Goal: Information Seeking & Learning: Learn about a topic

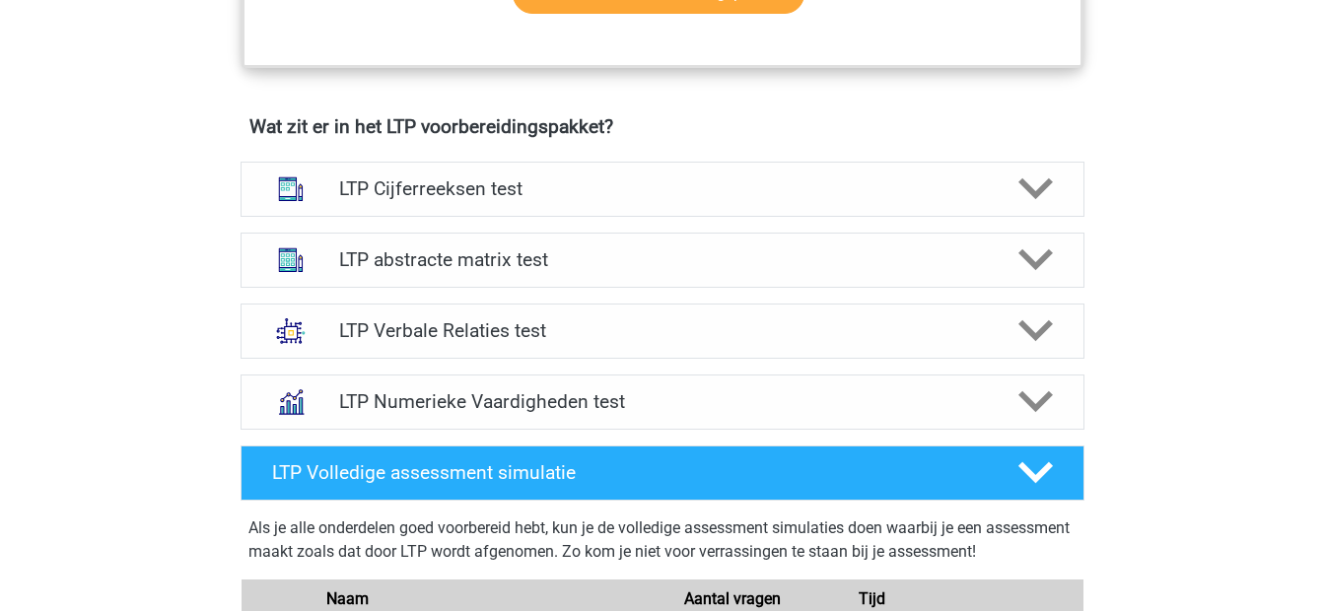
scroll to position [1169, 0]
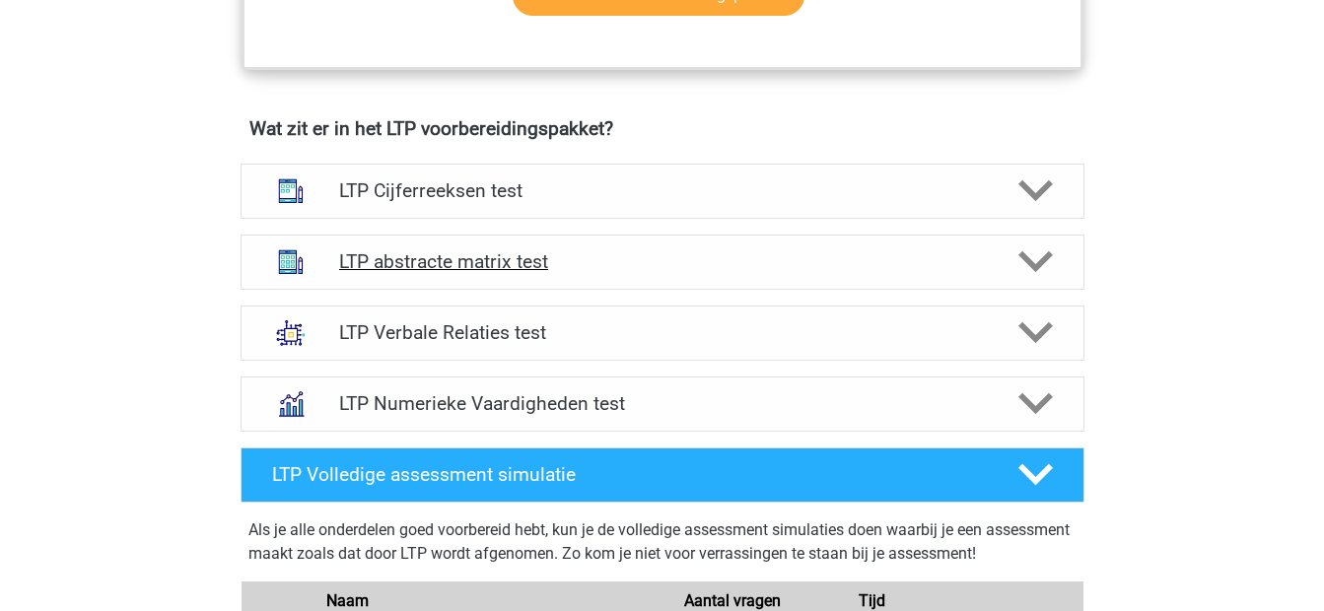
click at [735, 262] on h4 "LTP abstracte matrix test" at bounding box center [662, 261] width 646 height 23
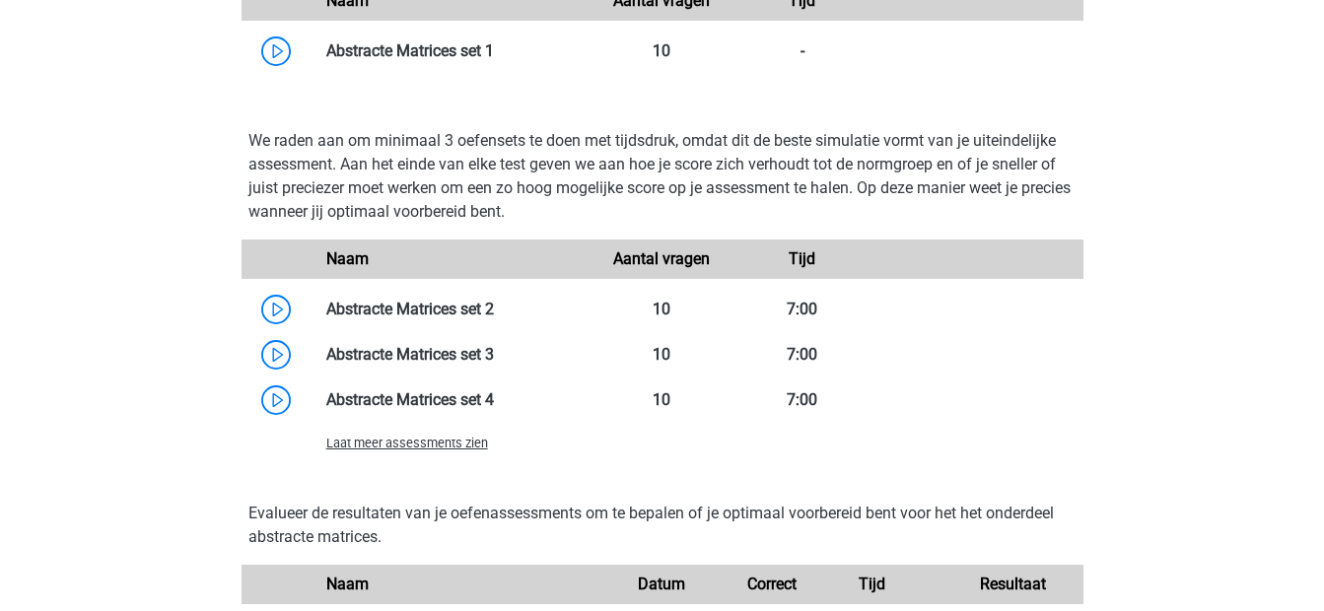
scroll to position [1918, 0]
click at [451, 446] on span "Laat meer assessments zien" at bounding box center [407, 444] width 162 height 15
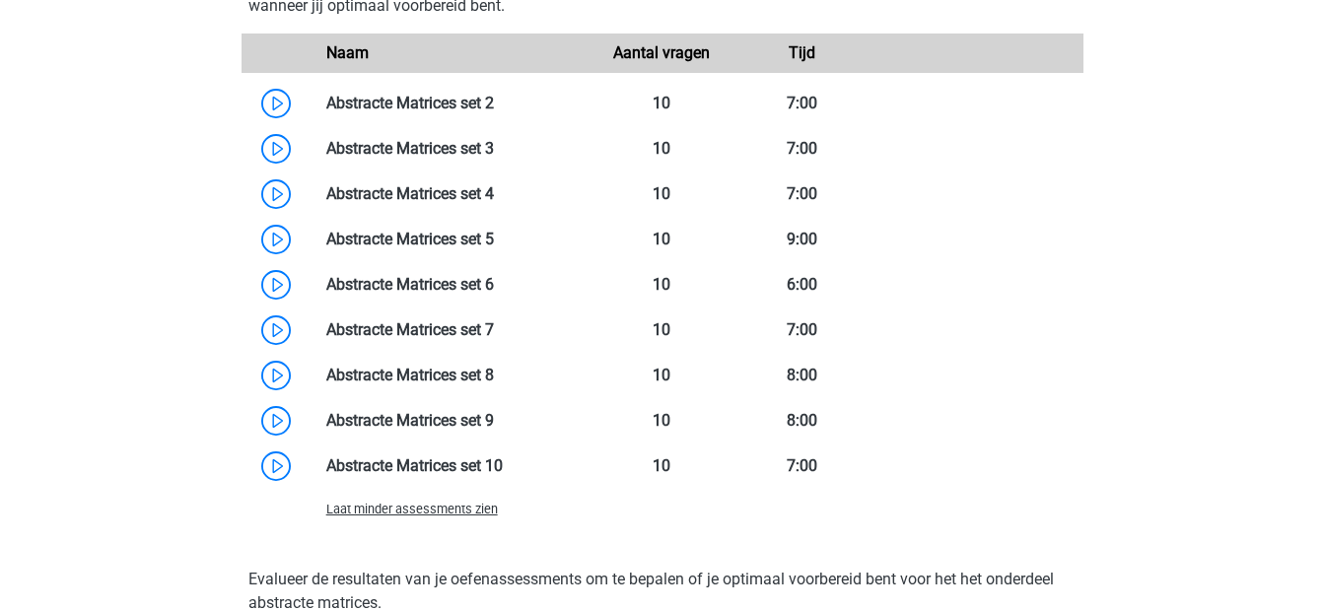
scroll to position [2129, 0]
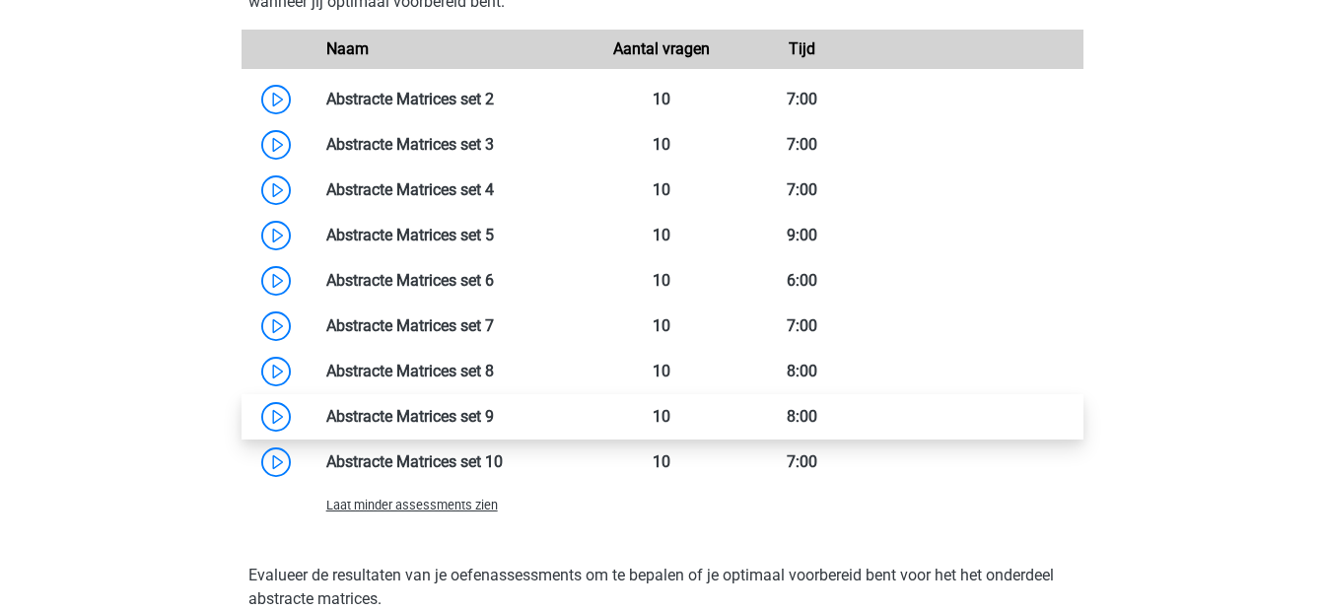
click at [494, 426] on link at bounding box center [494, 416] width 0 height 19
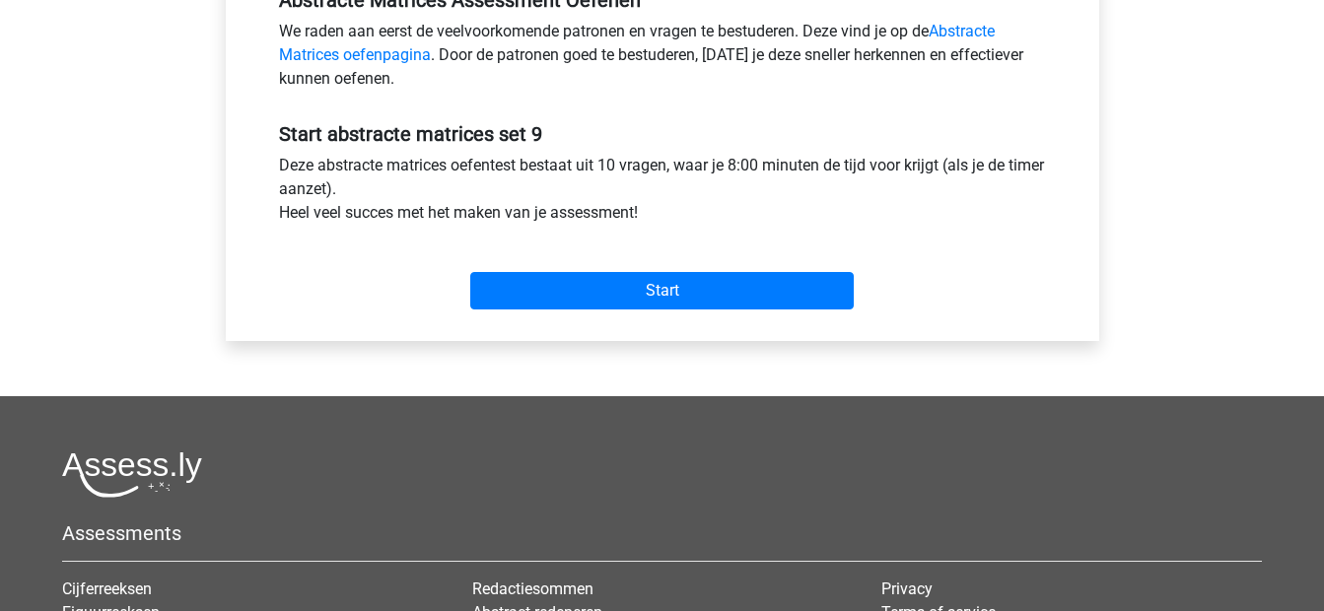
scroll to position [642, 0]
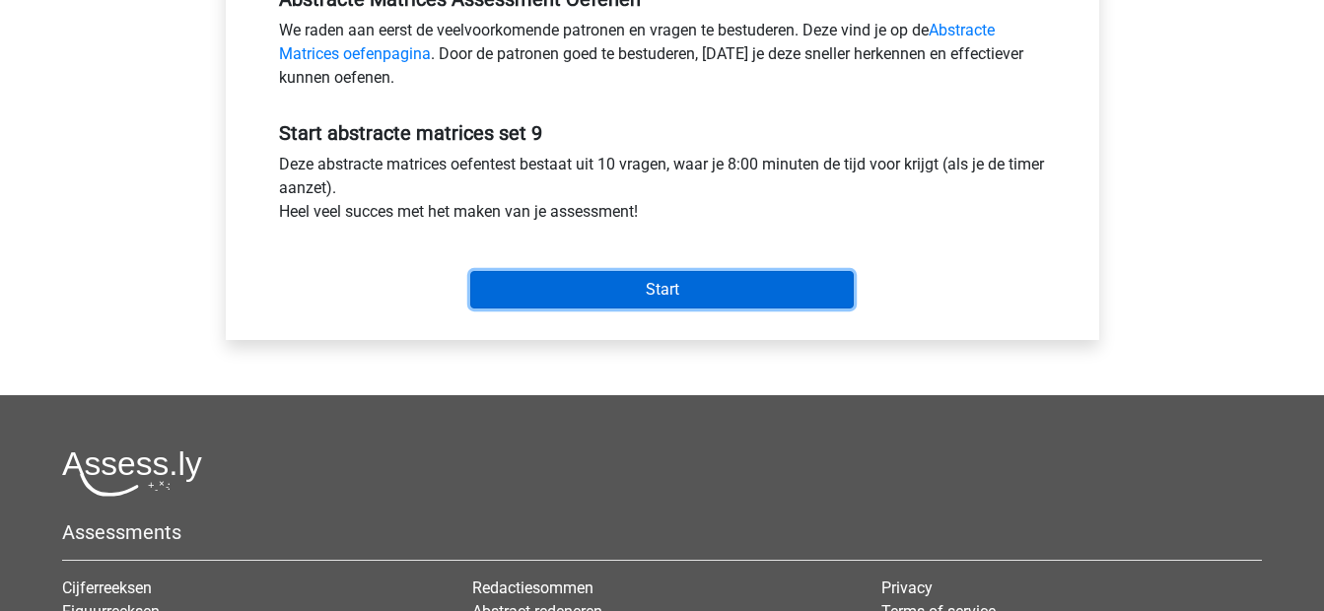
click at [638, 286] on input "Start" at bounding box center [661, 289] width 383 height 37
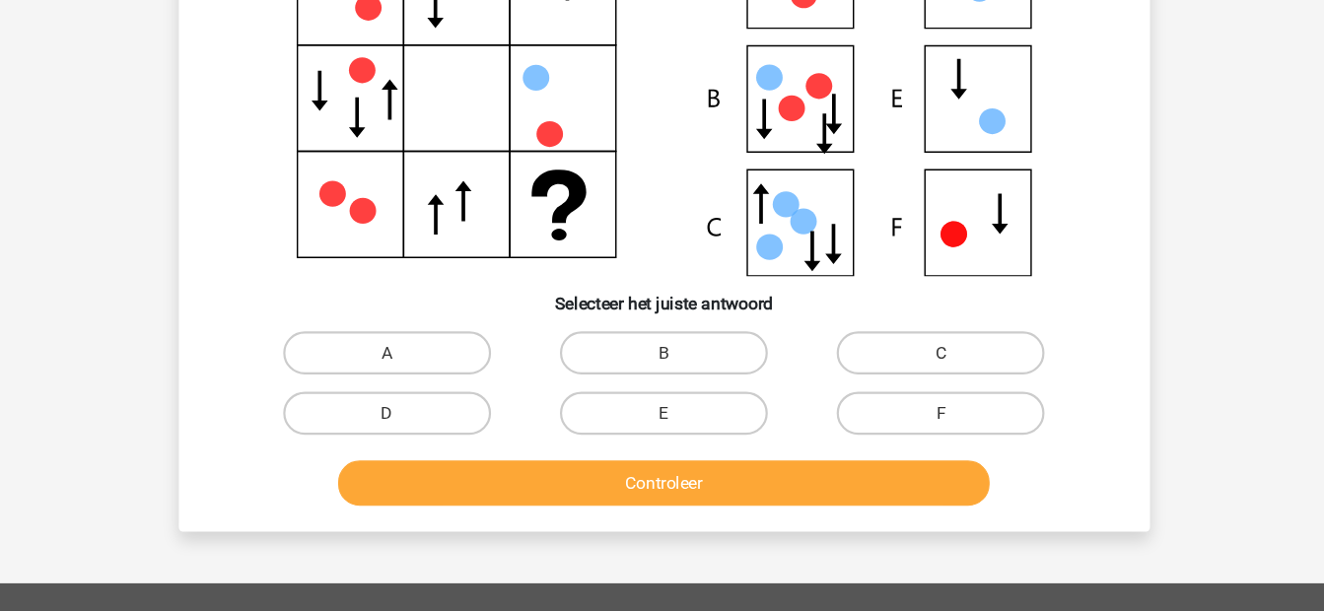
scroll to position [173, 0]
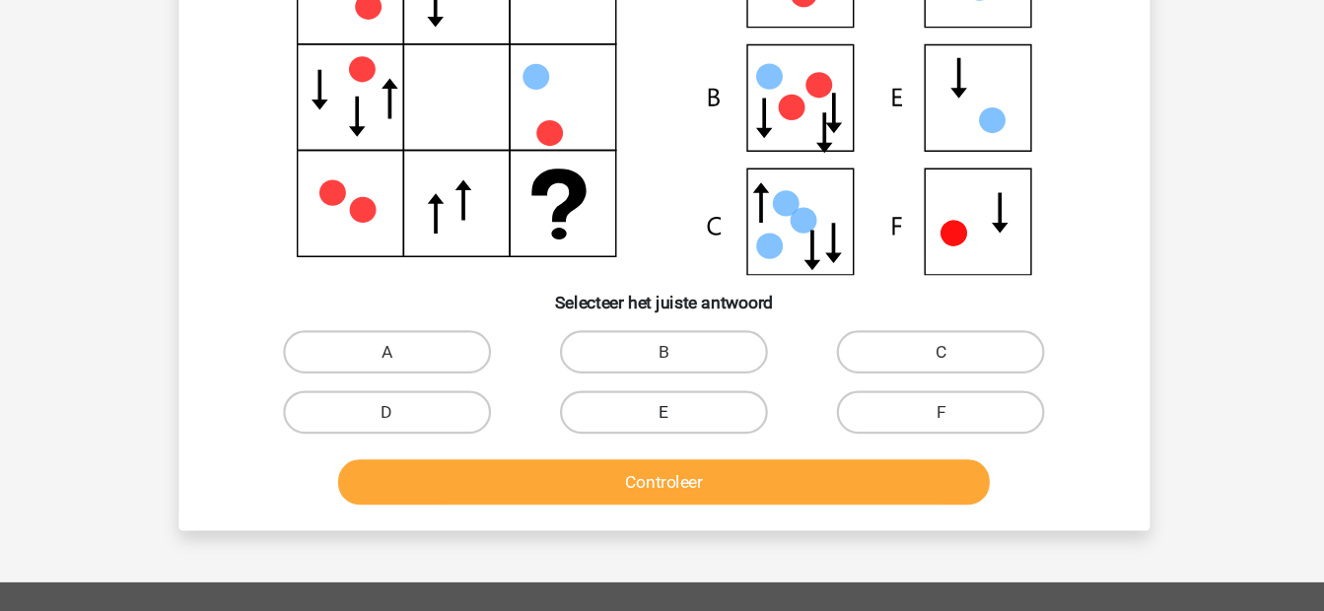
click at [662, 424] on label "E" at bounding box center [662, 428] width 190 height 39
click at [662, 429] on input "E" at bounding box center [667, 435] width 13 height 13
radio input "true"
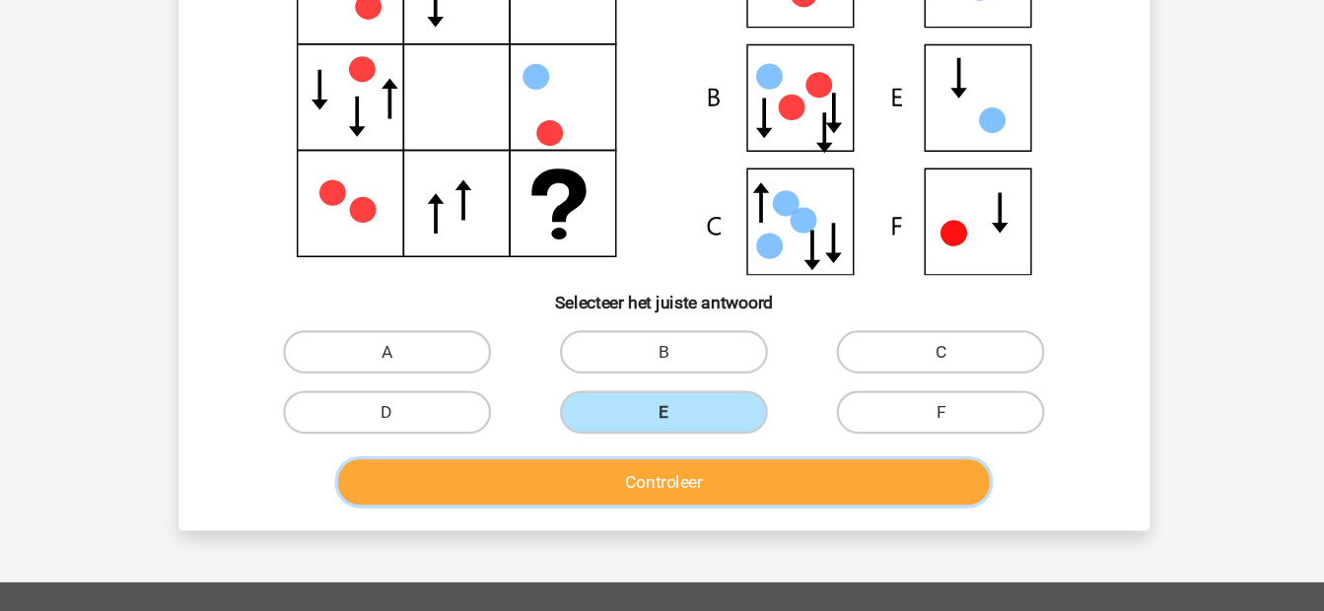
click at [677, 489] on button "Controleer" at bounding box center [662, 492] width 596 height 41
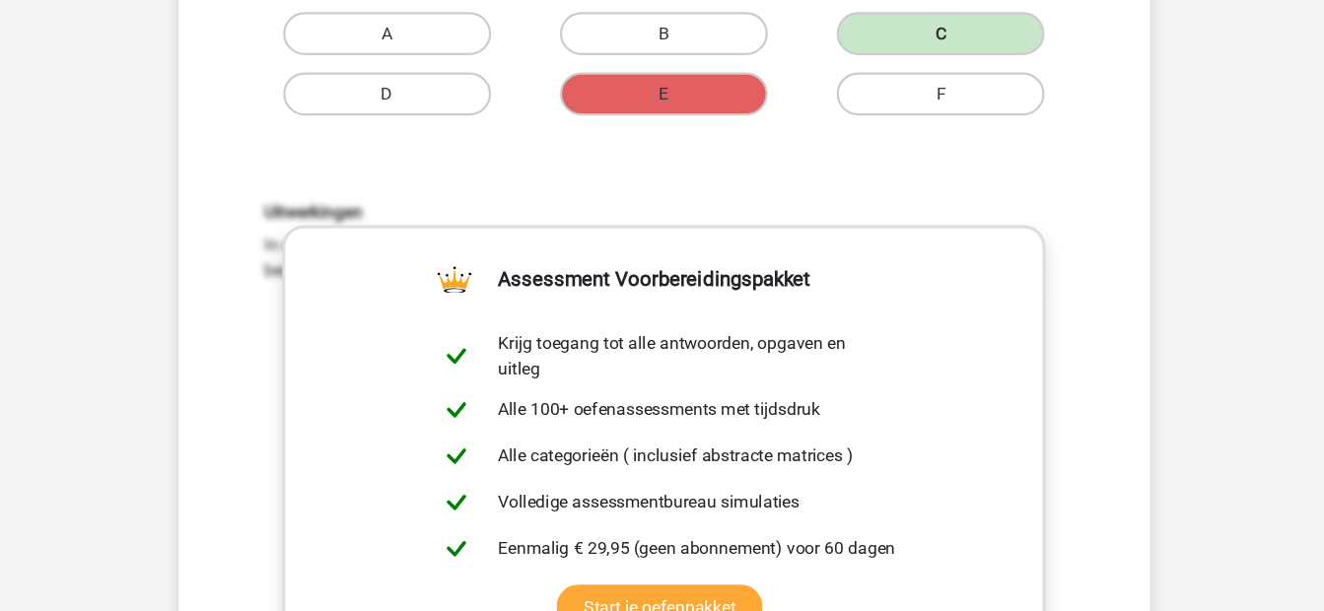
scroll to position [733, 0]
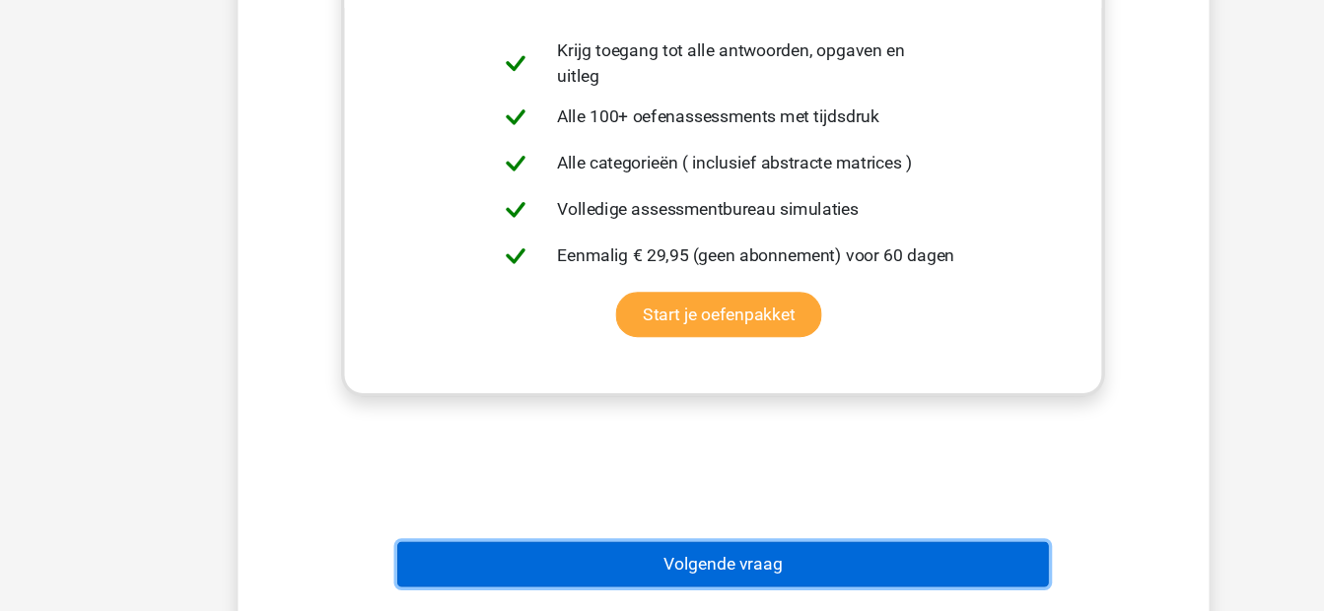
click at [620, 569] on button "Volgende vraag" at bounding box center [662, 567] width 596 height 41
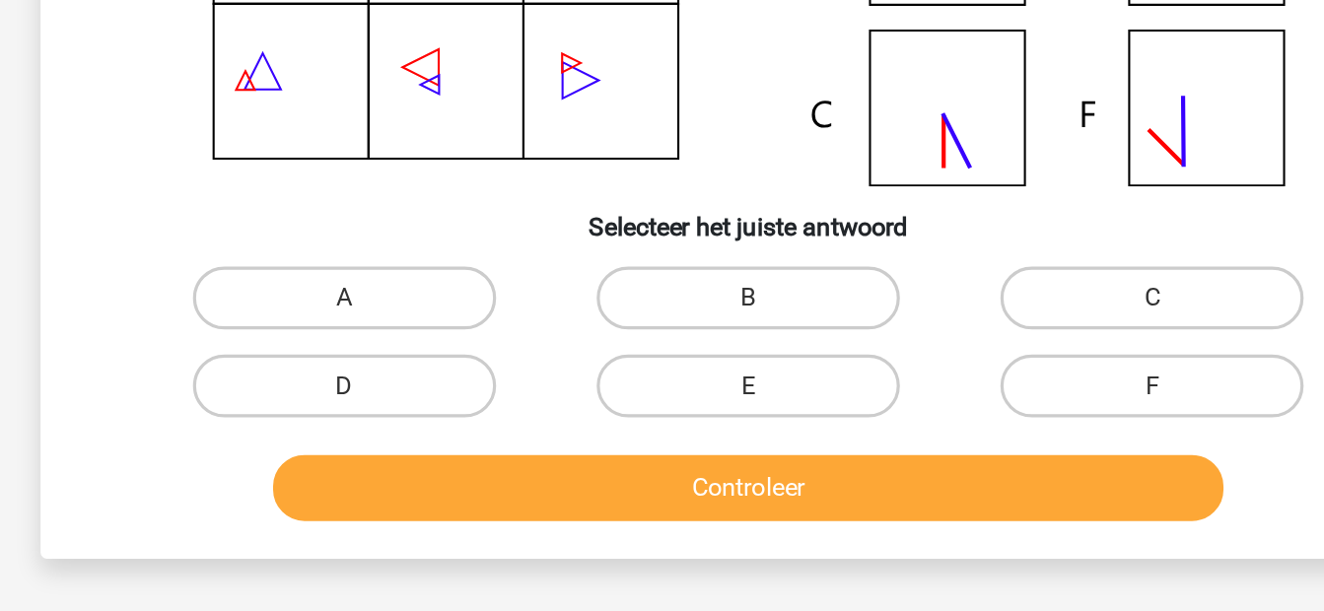
scroll to position [134, 0]
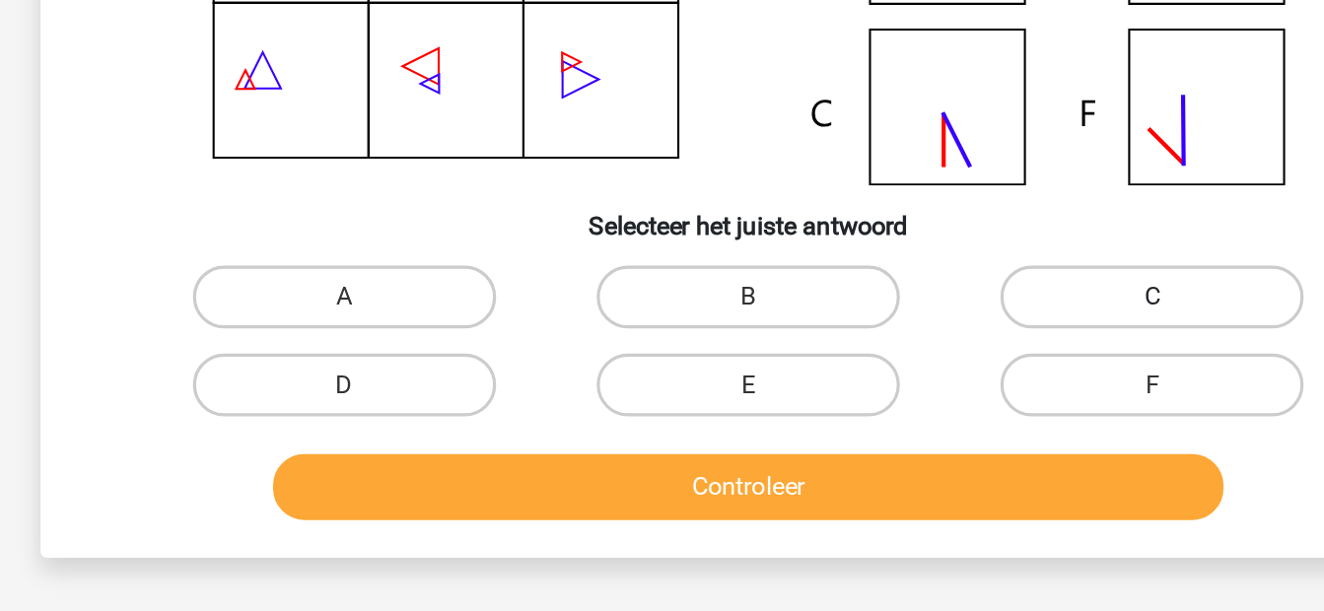
click at [920, 407] on label "C" at bounding box center [915, 412] width 190 height 39
click at [920, 413] on input "C" at bounding box center [922, 419] width 13 height 13
radio input "true"
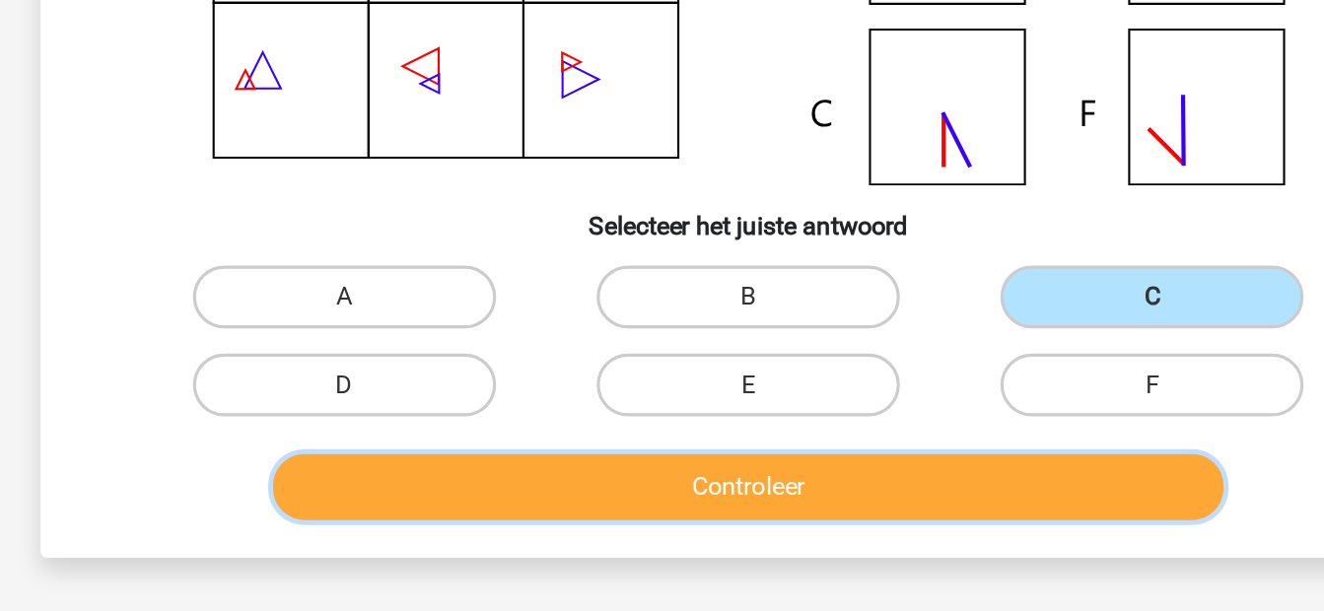
click at [675, 527] on button "Controleer" at bounding box center [662, 532] width 596 height 41
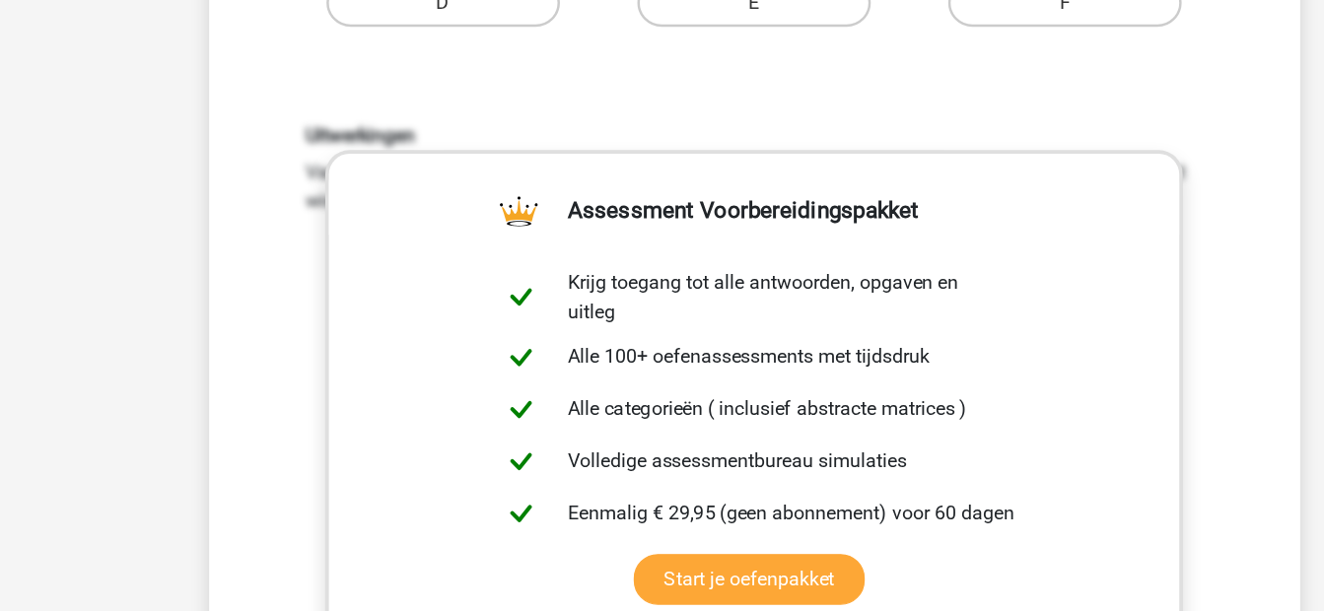
scroll to position [831, 0]
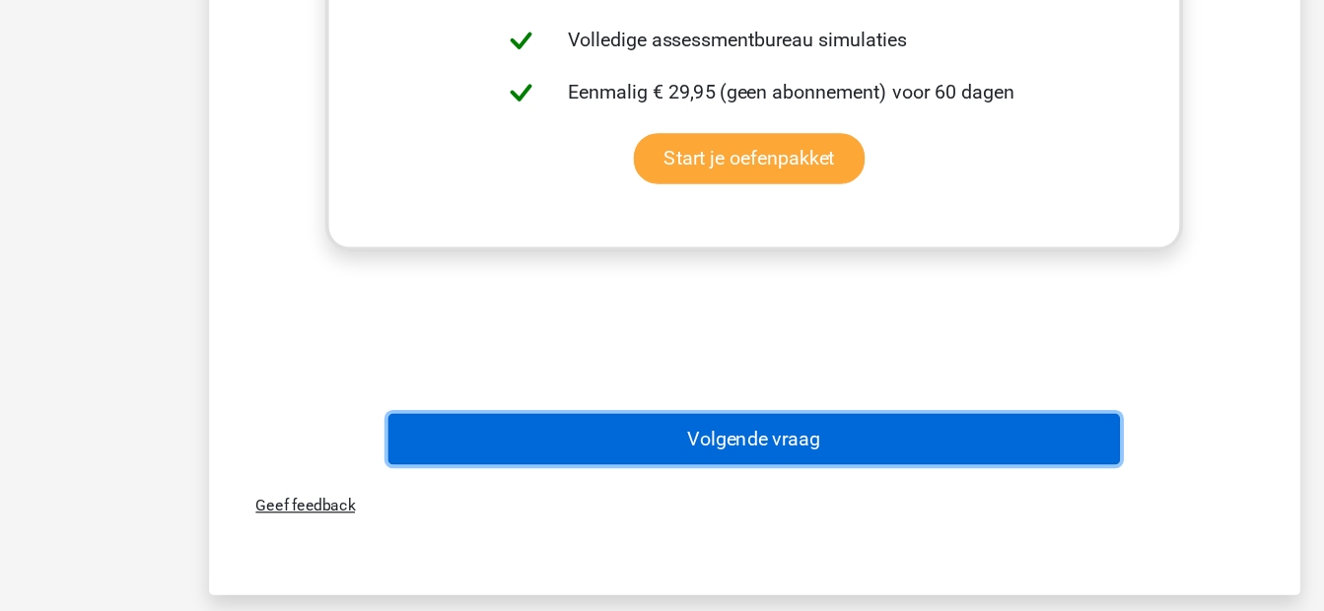
click at [651, 485] on button "Volgende vraag" at bounding box center [662, 469] width 596 height 41
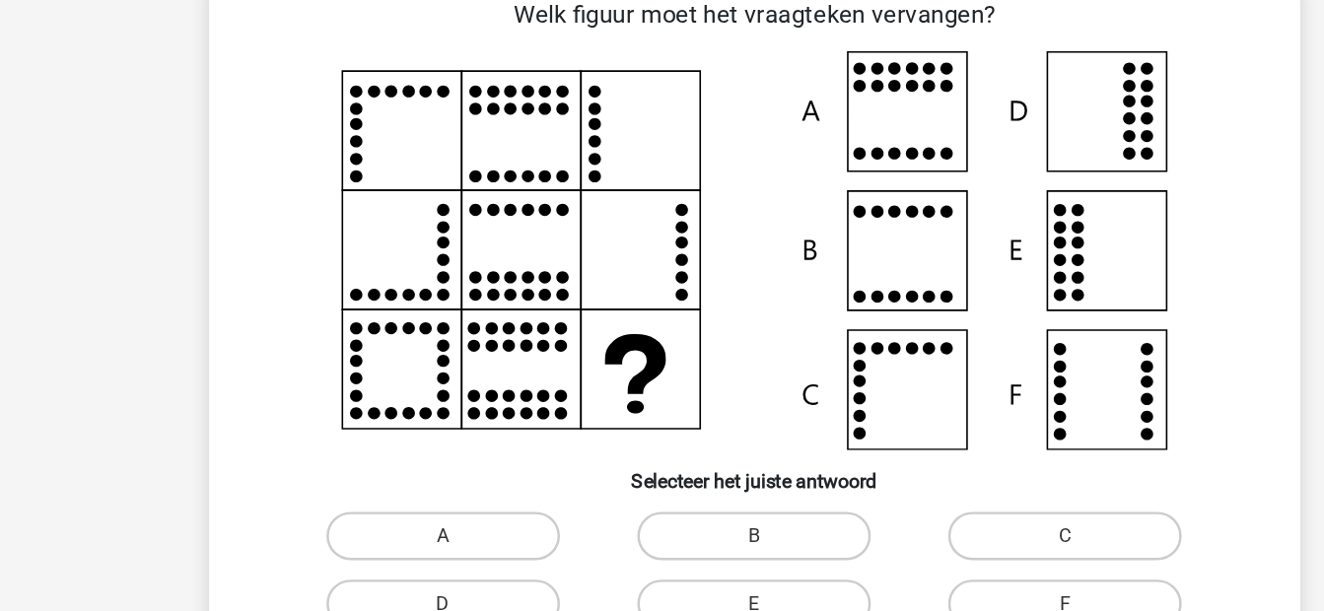
scroll to position [91, 0]
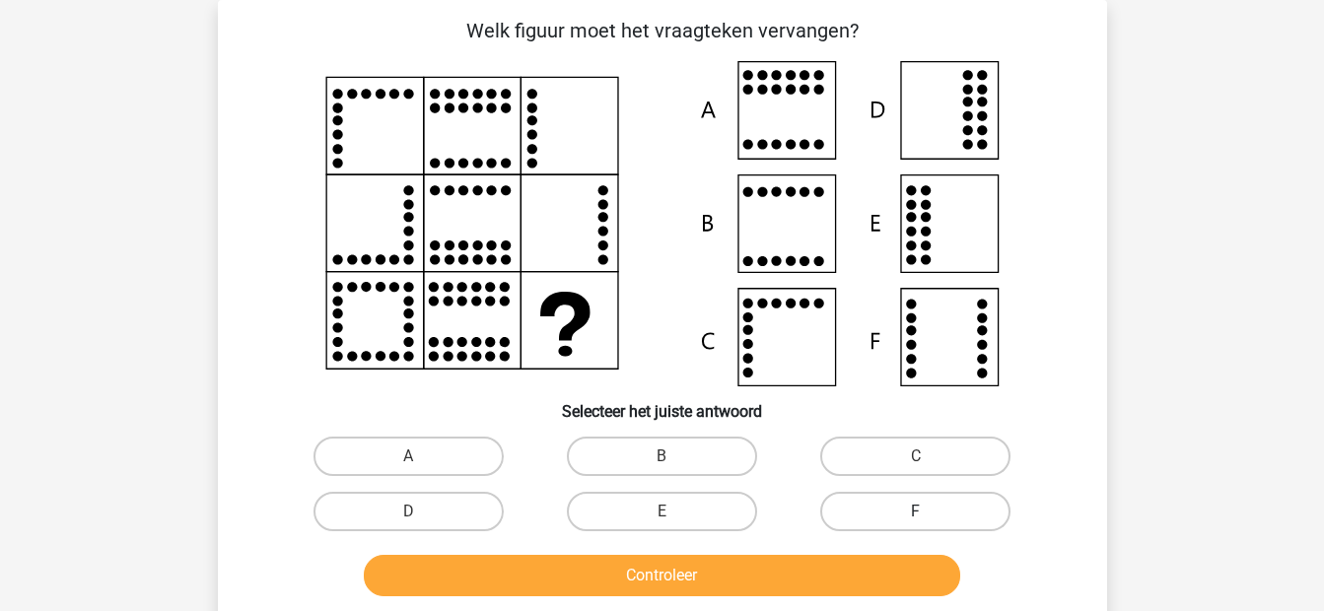
click at [933, 500] on label "F" at bounding box center [915, 511] width 190 height 39
click at [929, 512] on input "F" at bounding box center [922, 518] width 13 height 13
radio input "true"
click at [817, 562] on button "Controleer" at bounding box center [662, 575] width 596 height 41
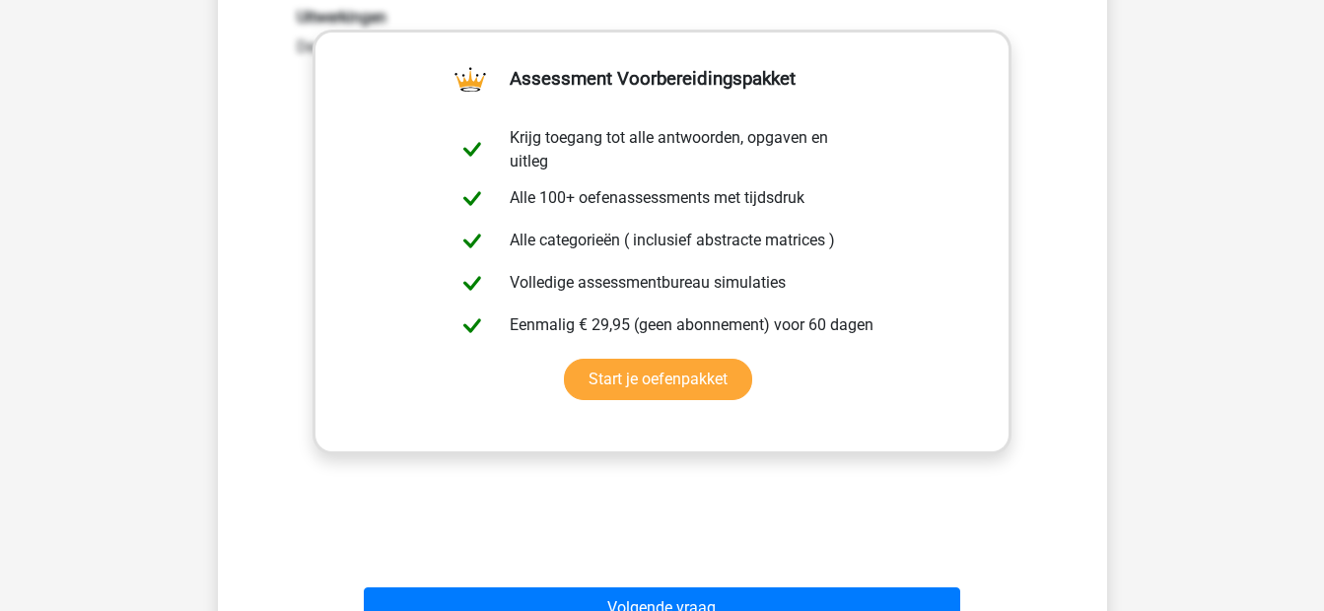
scroll to position [717, 0]
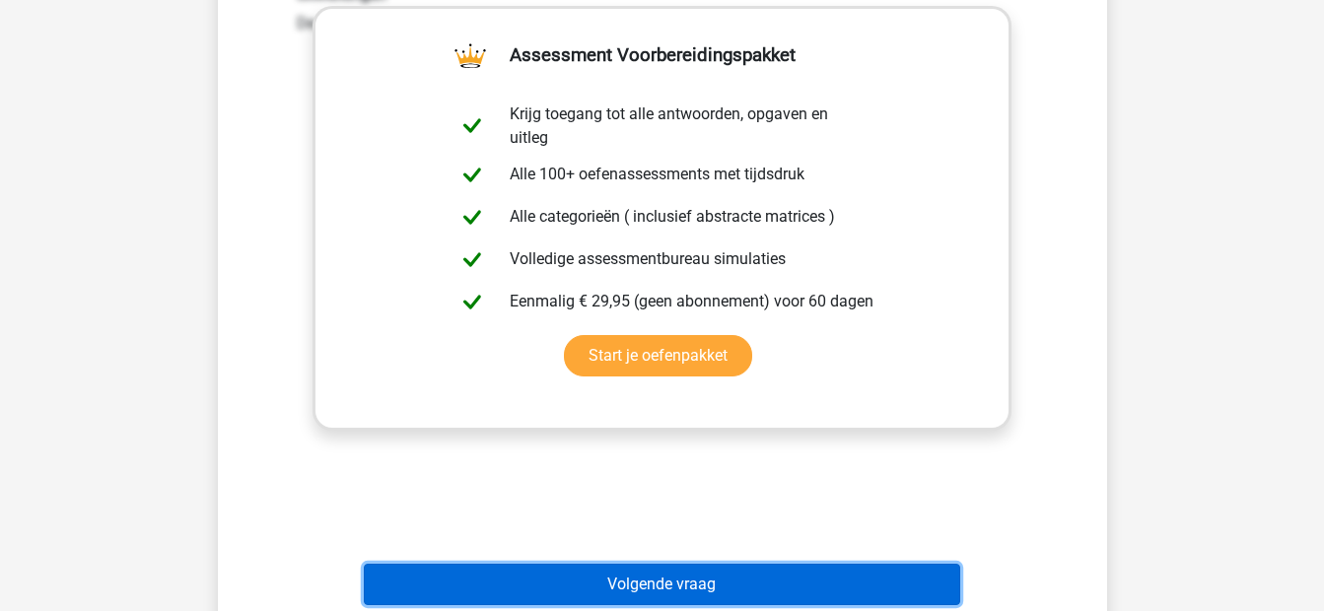
click at [723, 587] on button "Volgende vraag" at bounding box center [662, 584] width 596 height 41
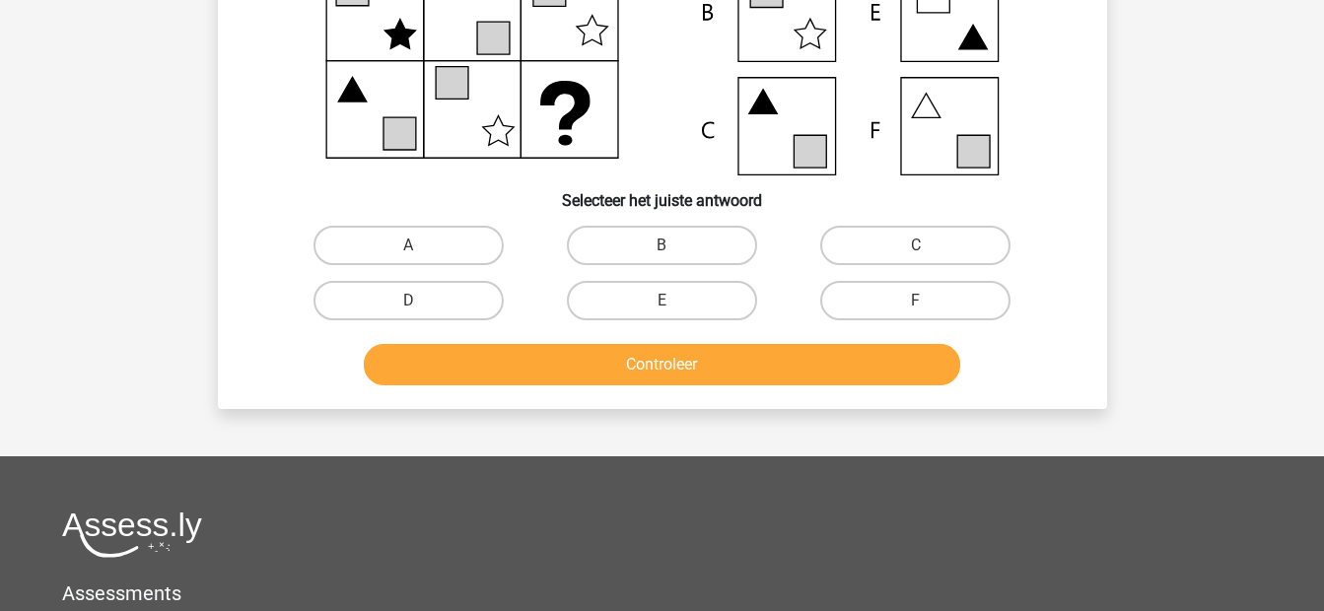
scroll to position [91, 0]
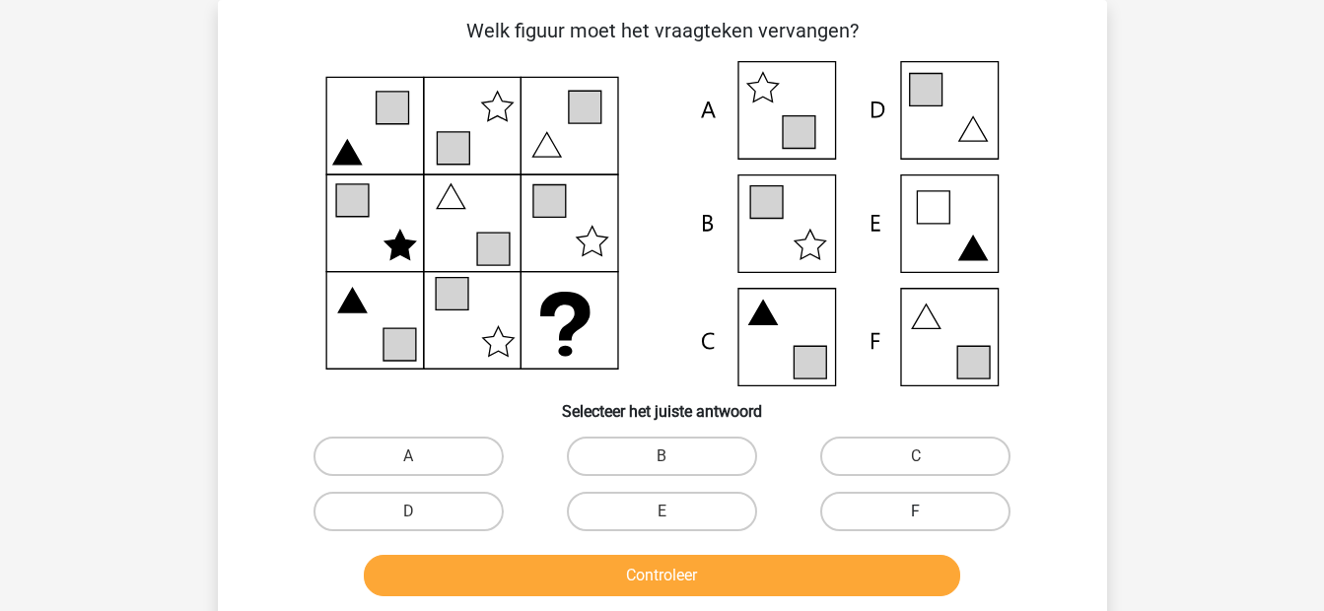
click at [966, 499] on label "F" at bounding box center [915, 511] width 190 height 39
click at [929, 512] on input "F" at bounding box center [922, 518] width 13 height 13
radio input "true"
click at [901, 559] on button "Controleer" at bounding box center [662, 575] width 596 height 41
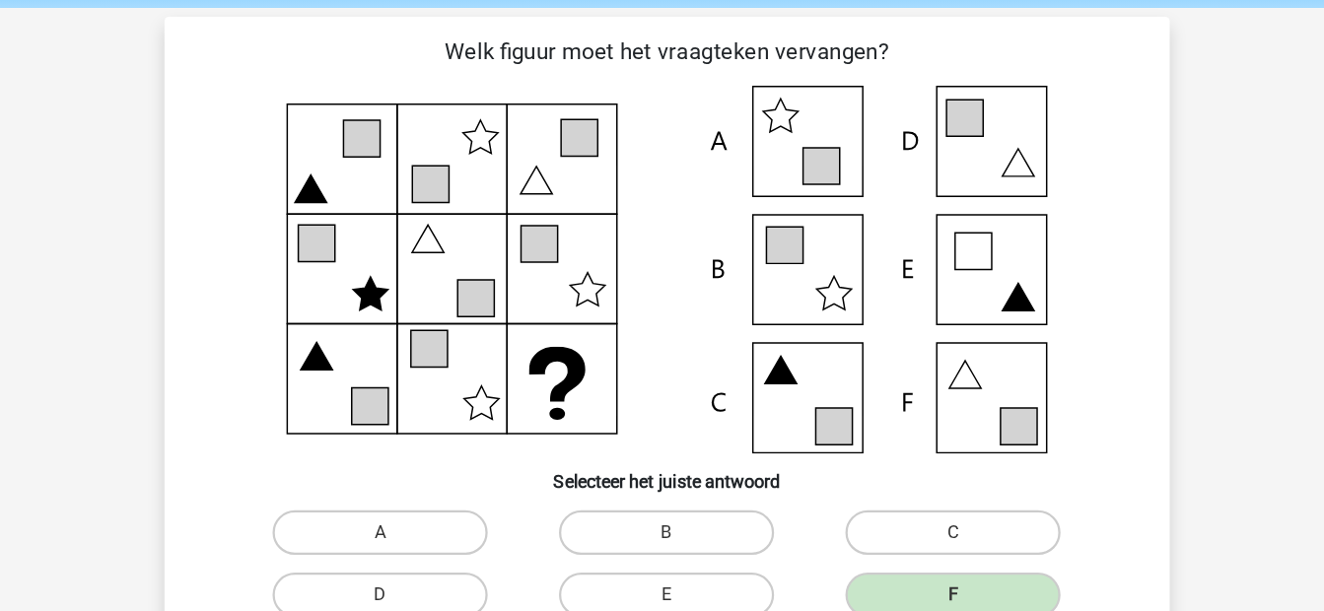
scroll to position [75, 0]
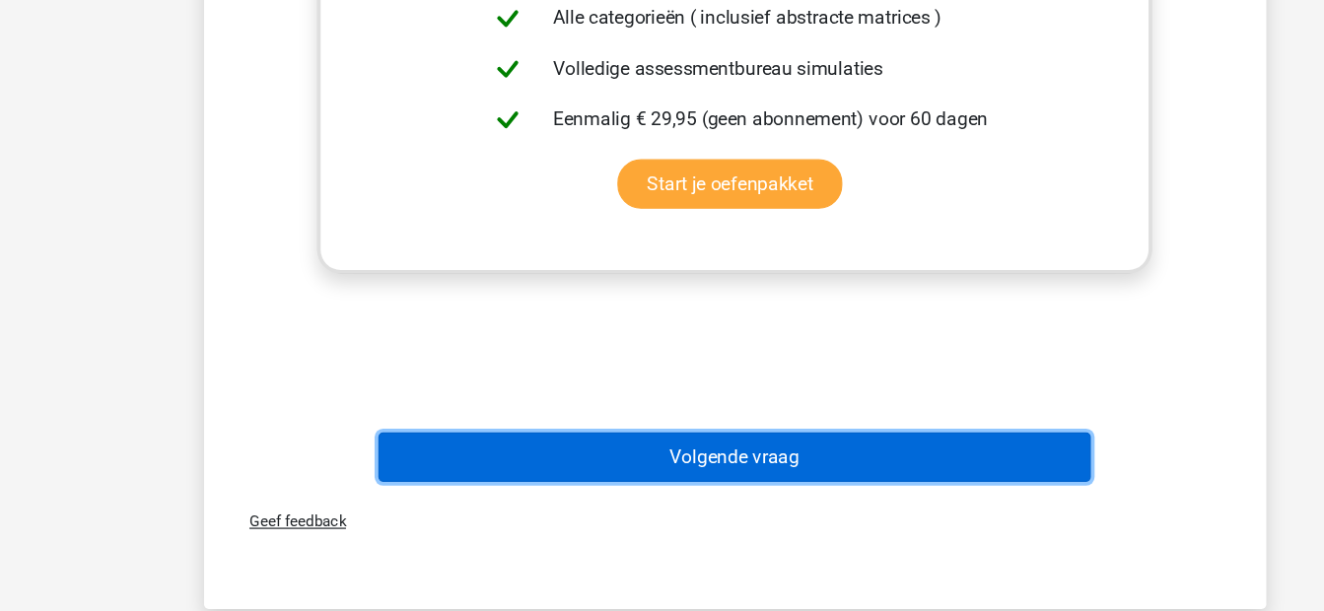
click at [622, 482] on button "Volgende vraag" at bounding box center [662, 480] width 596 height 41
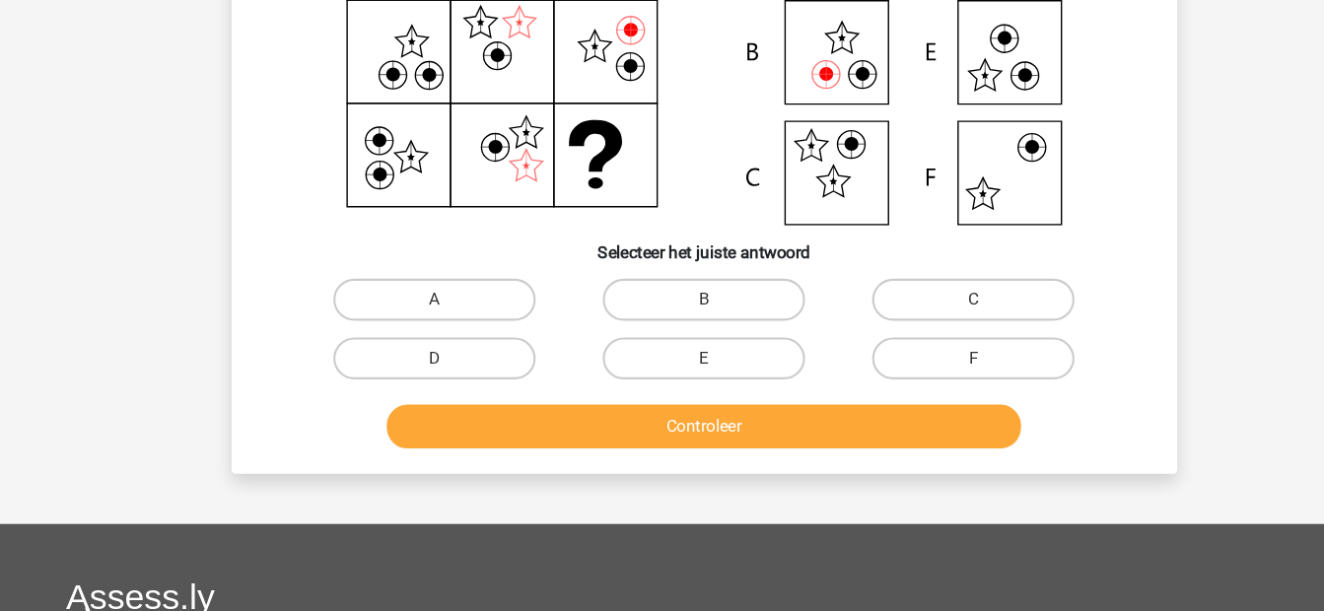
scroll to position [230, 0]
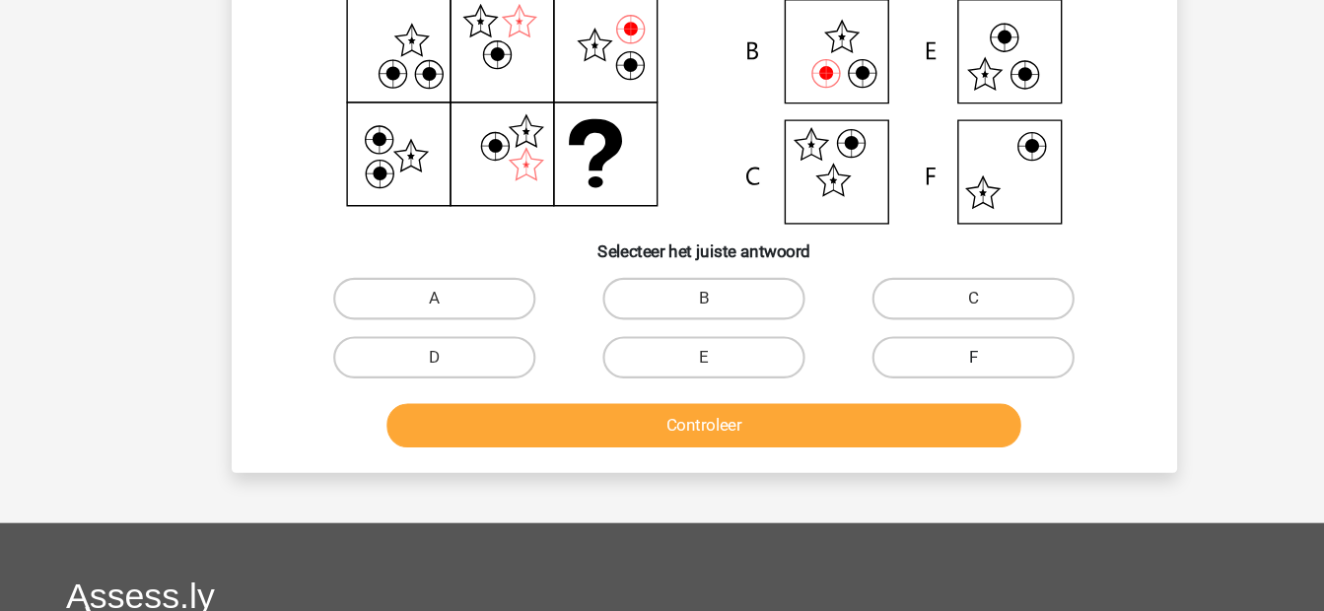
click at [907, 368] on label "F" at bounding box center [915, 372] width 190 height 39
click at [916, 373] on input "F" at bounding box center [922, 379] width 13 height 13
radio input "true"
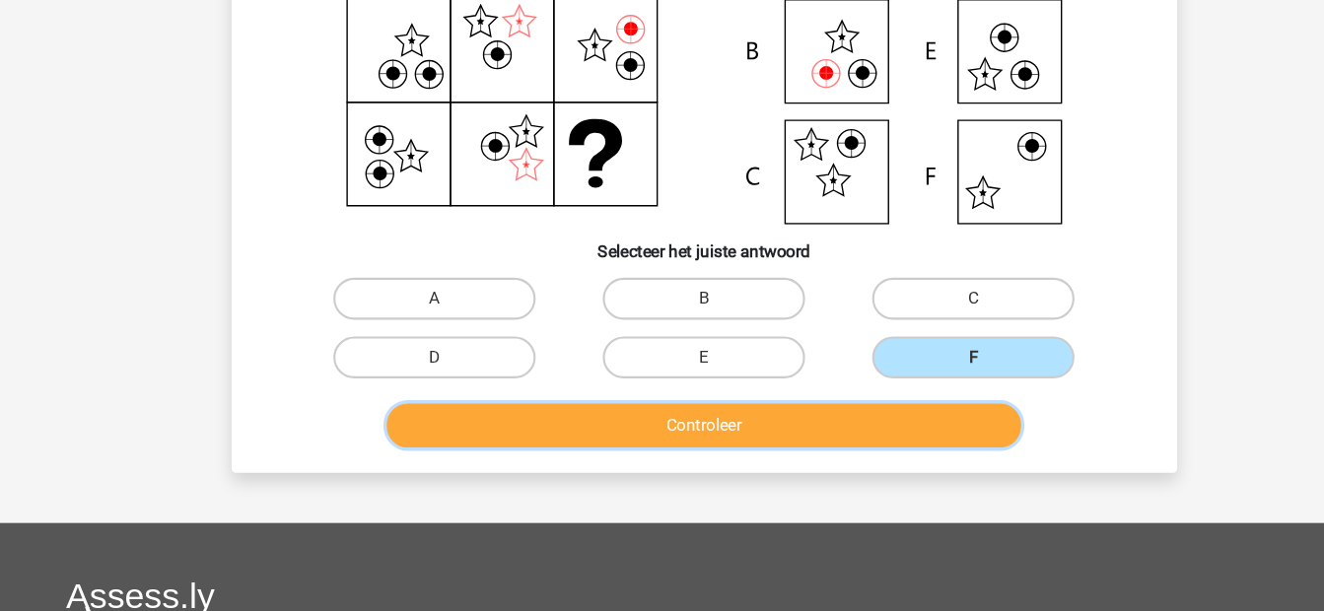
click at [825, 417] on button "Controleer" at bounding box center [662, 436] width 596 height 41
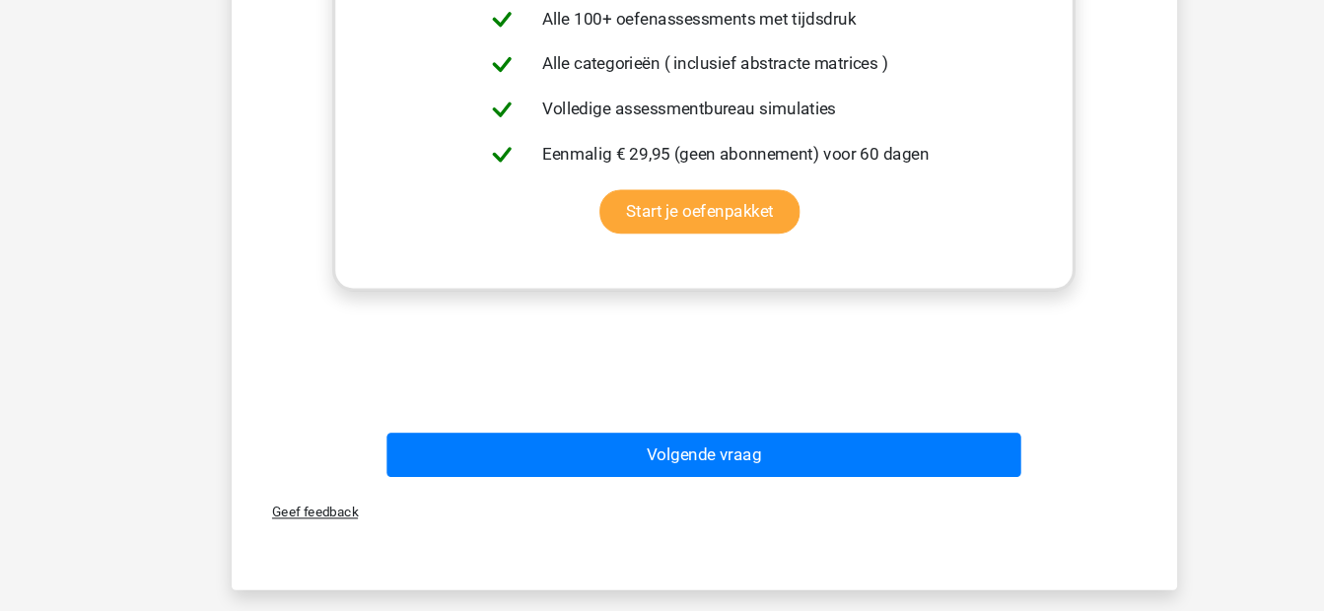
scroll to position [967, 0]
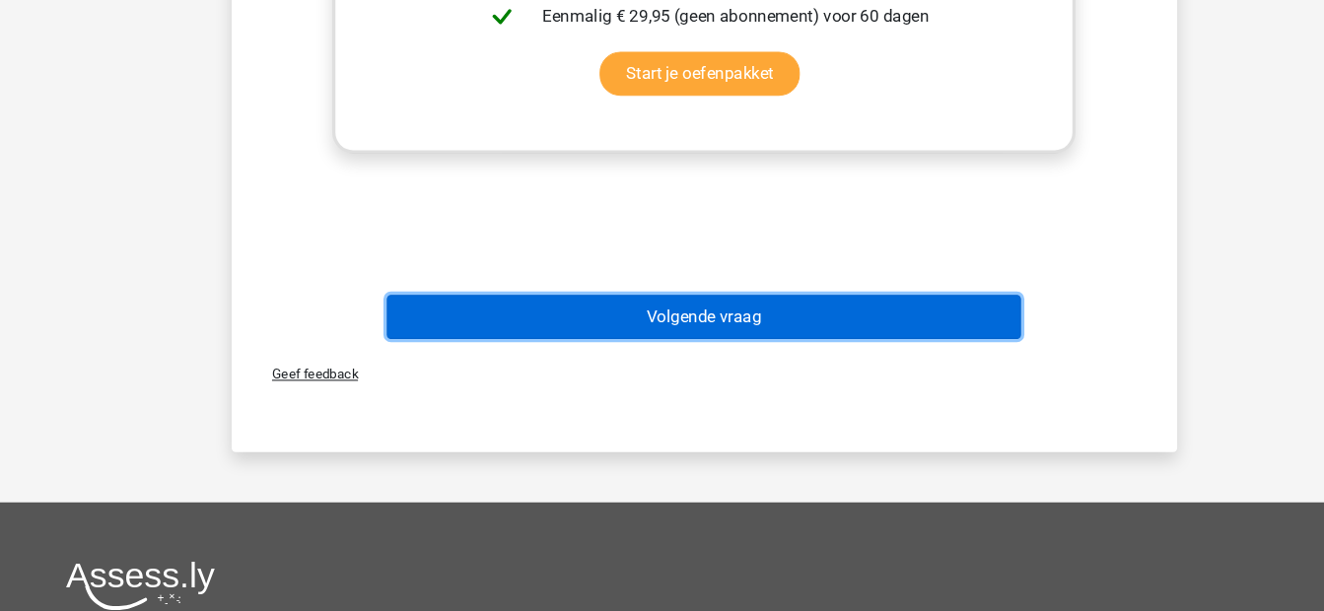
click at [578, 317] on button "Volgende vraag" at bounding box center [662, 333] width 596 height 41
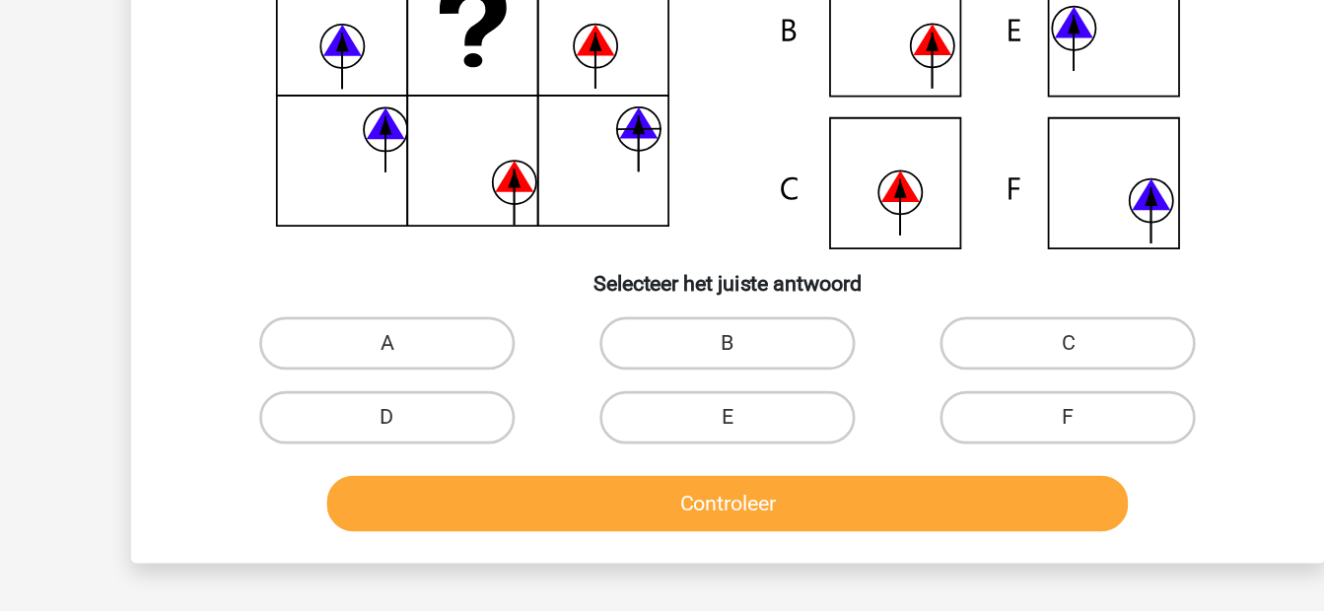
scroll to position [137, 0]
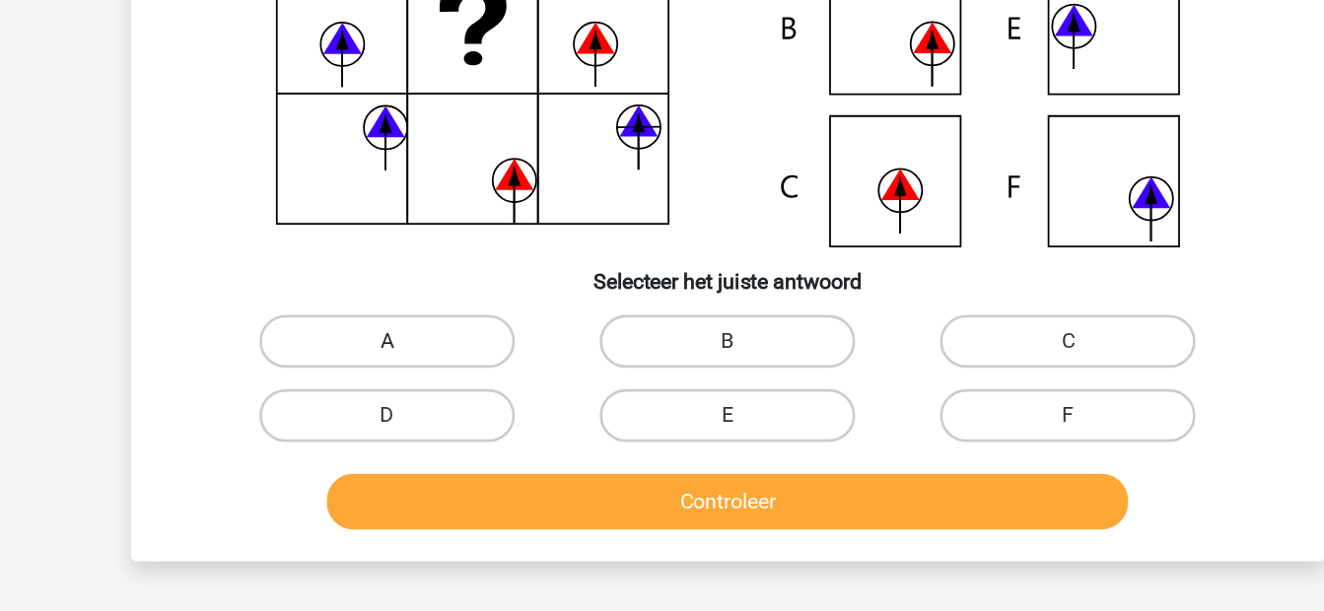
click at [424, 398] on label "A" at bounding box center [408, 409] width 190 height 39
click at [421, 410] on input "A" at bounding box center [414, 416] width 13 height 13
radio input "true"
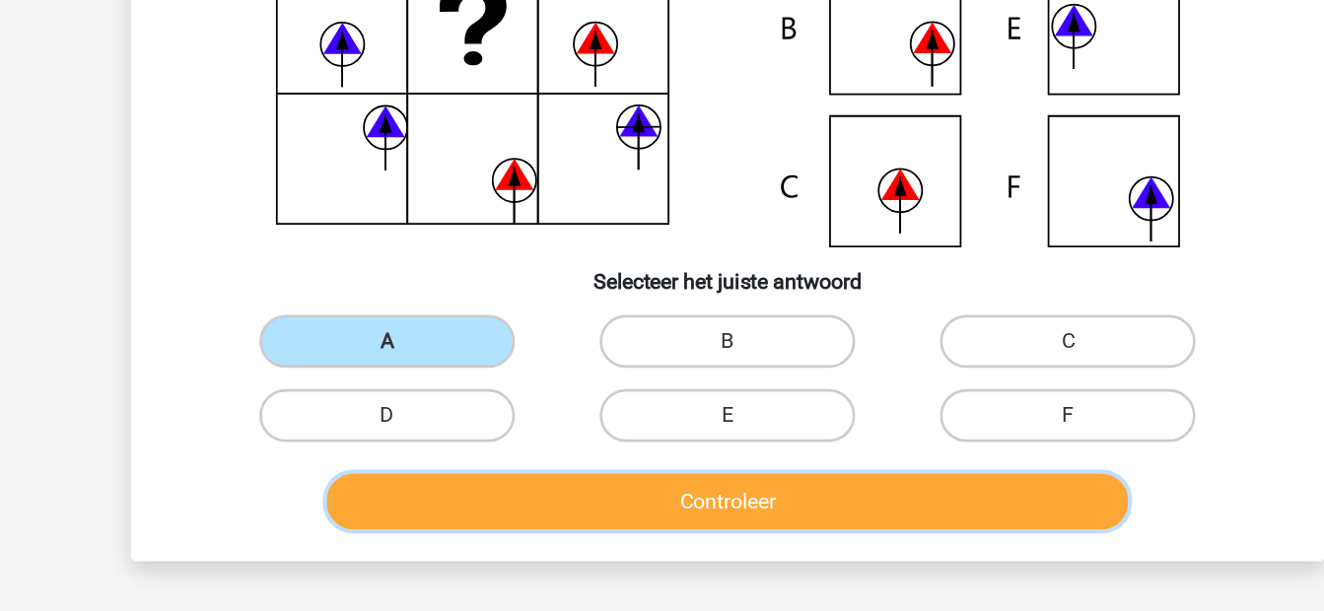
click at [557, 541] on button "Controleer" at bounding box center [662, 529] width 596 height 41
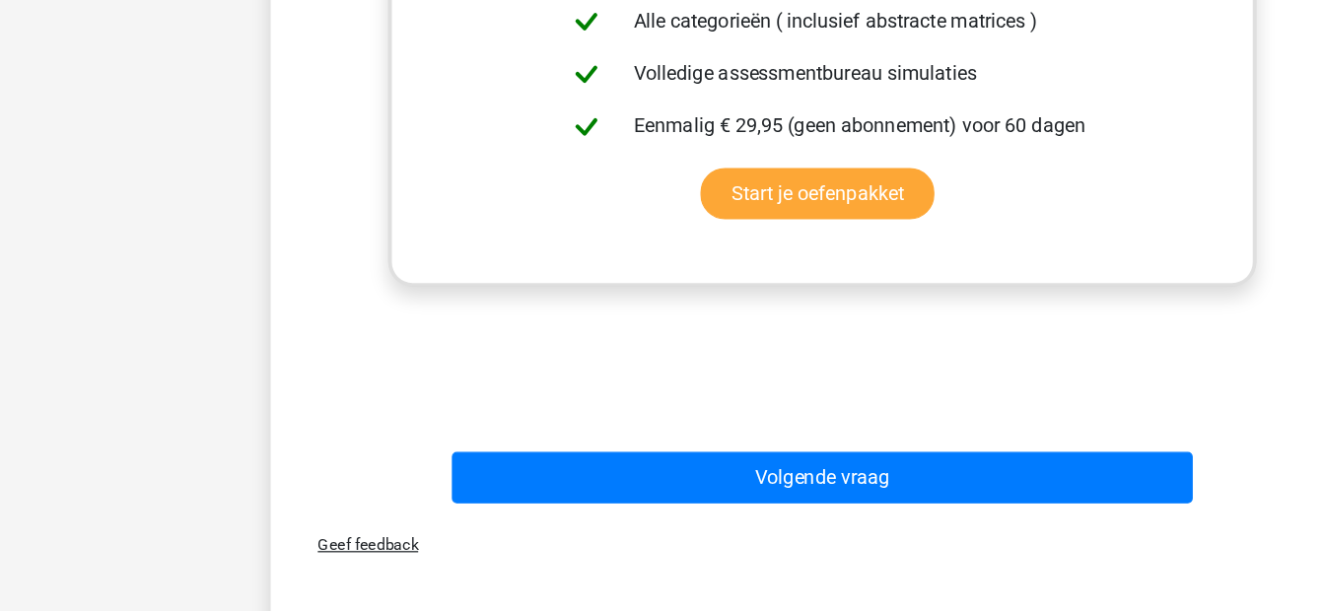
scroll to position [796, 0]
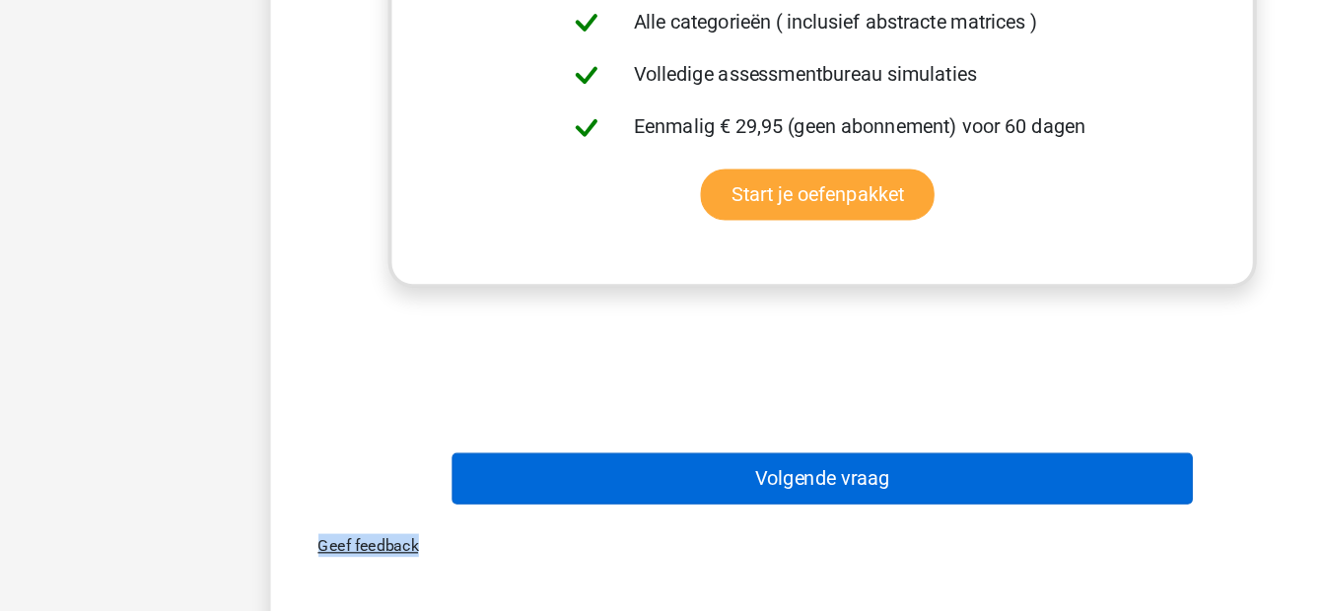
drag, startPoint x: 557, startPoint y: 541, endPoint x: 524, endPoint y: 501, distance: 51.9
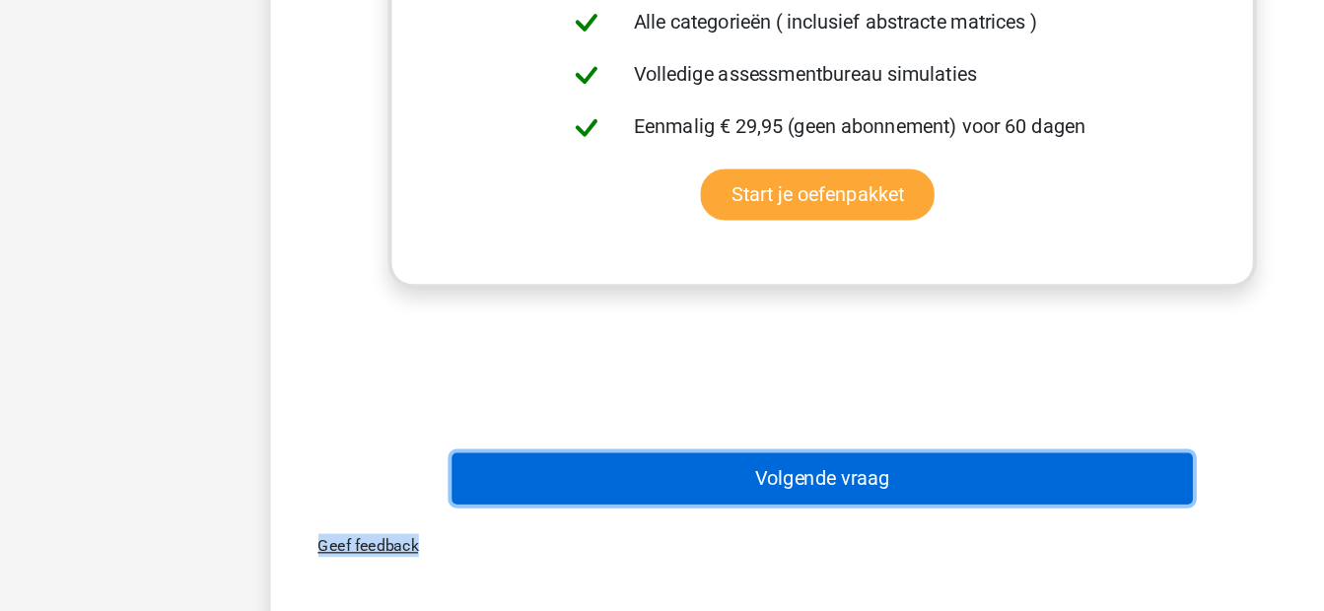
click at [524, 501] on button "Volgende vraag" at bounding box center [662, 504] width 596 height 41
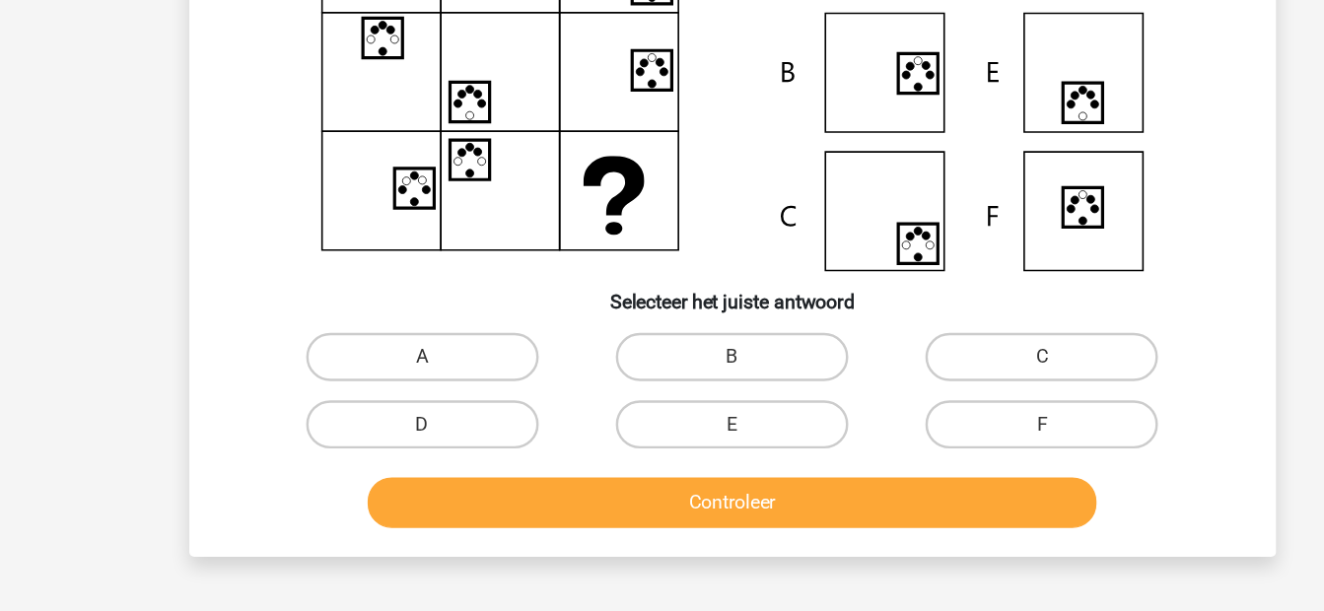
scroll to position [146, 0]
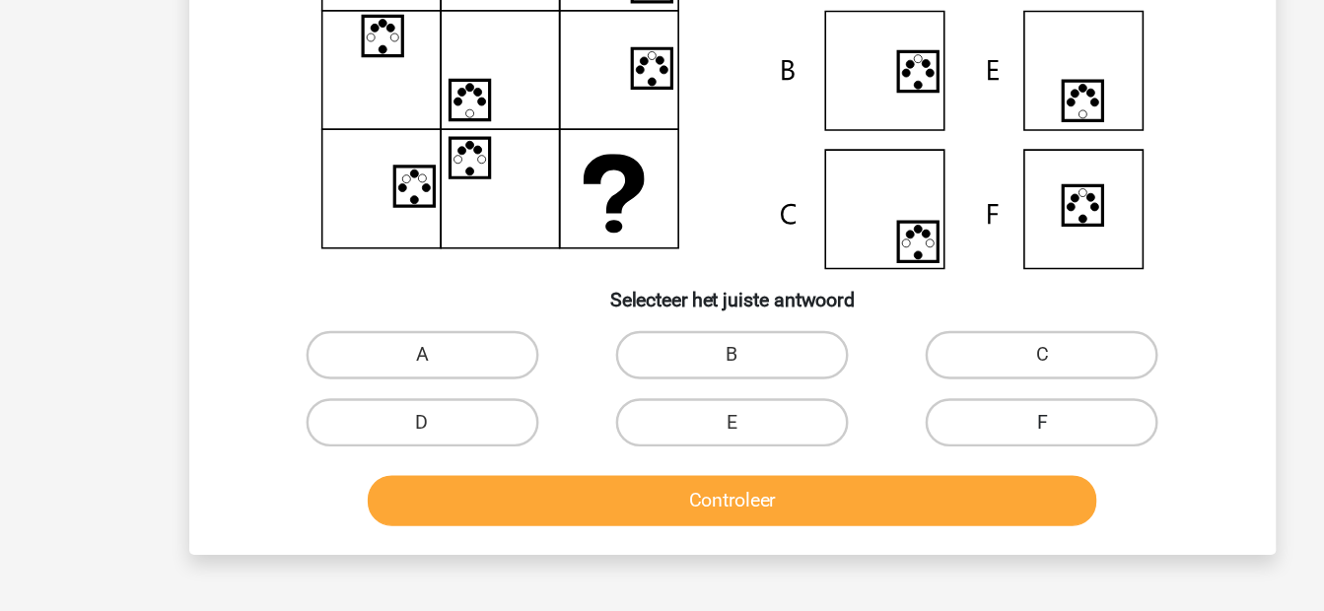
click at [882, 444] on label "F" at bounding box center [915, 456] width 190 height 39
click at [916, 456] on input "F" at bounding box center [922, 462] width 13 height 13
radio input "true"
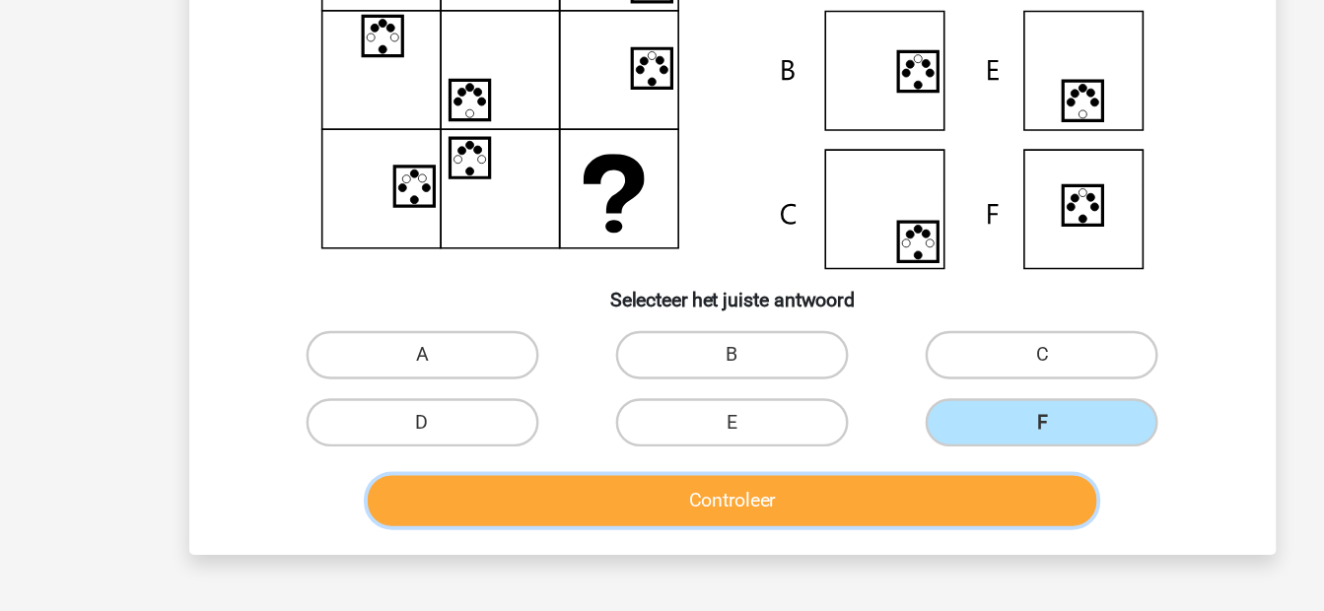
click at [798, 509] on button "Controleer" at bounding box center [662, 520] width 596 height 41
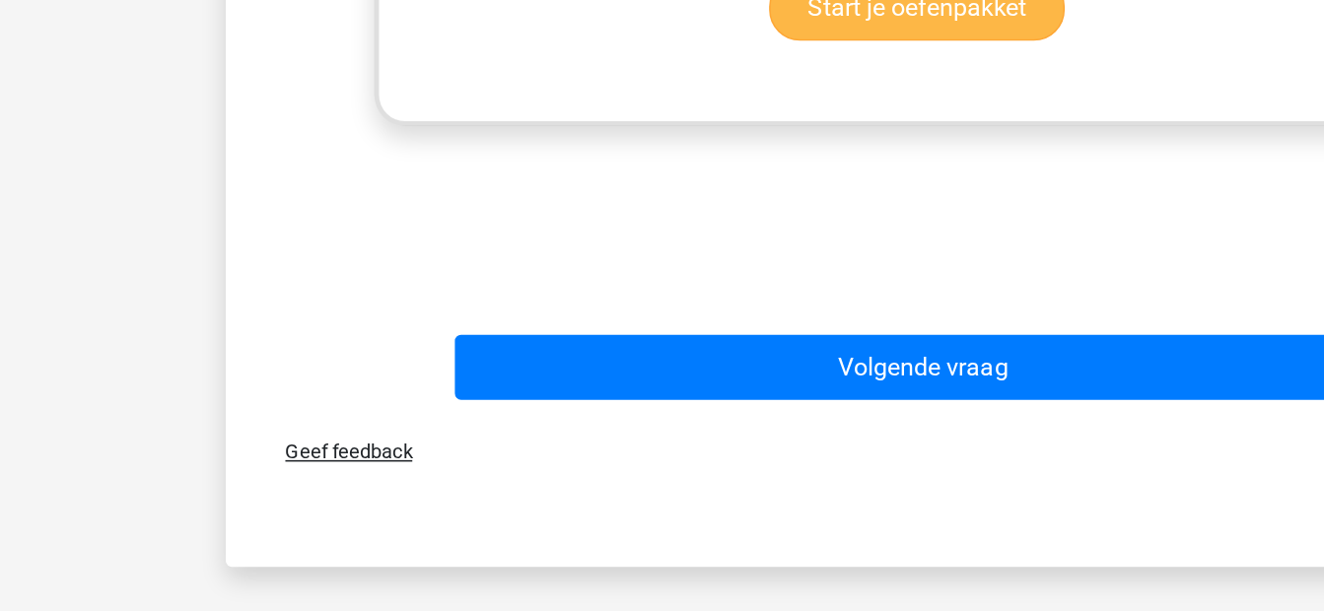
scroll to position [845, 0]
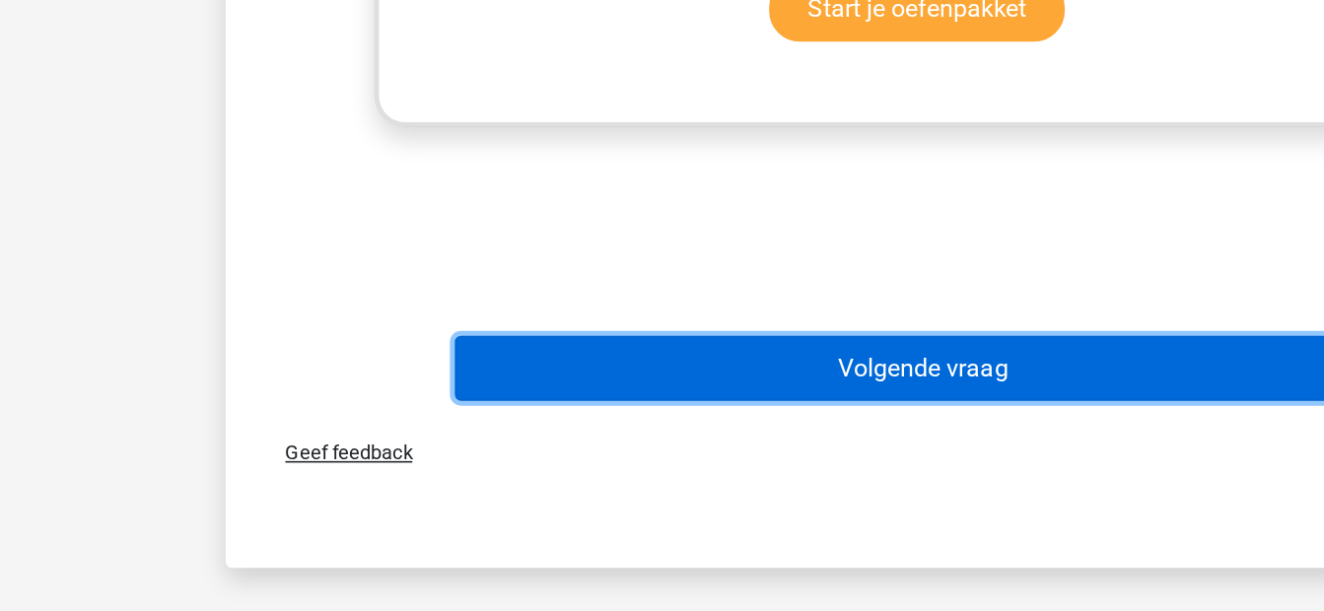
click at [541, 451] on button "Volgende vraag" at bounding box center [662, 456] width 596 height 41
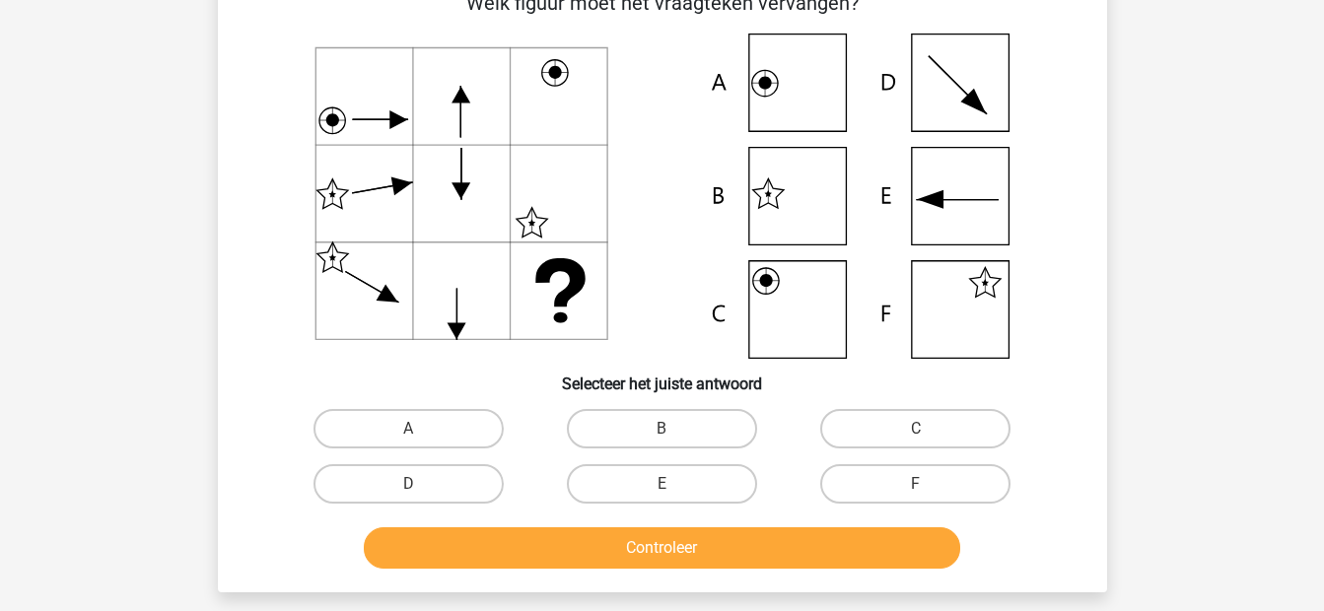
scroll to position [119, 0]
click at [687, 427] on label "B" at bounding box center [662, 427] width 190 height 39
click at [674, 428] on input "B" at bounding box center [667, 434] width 13 height 13
radio input "true"
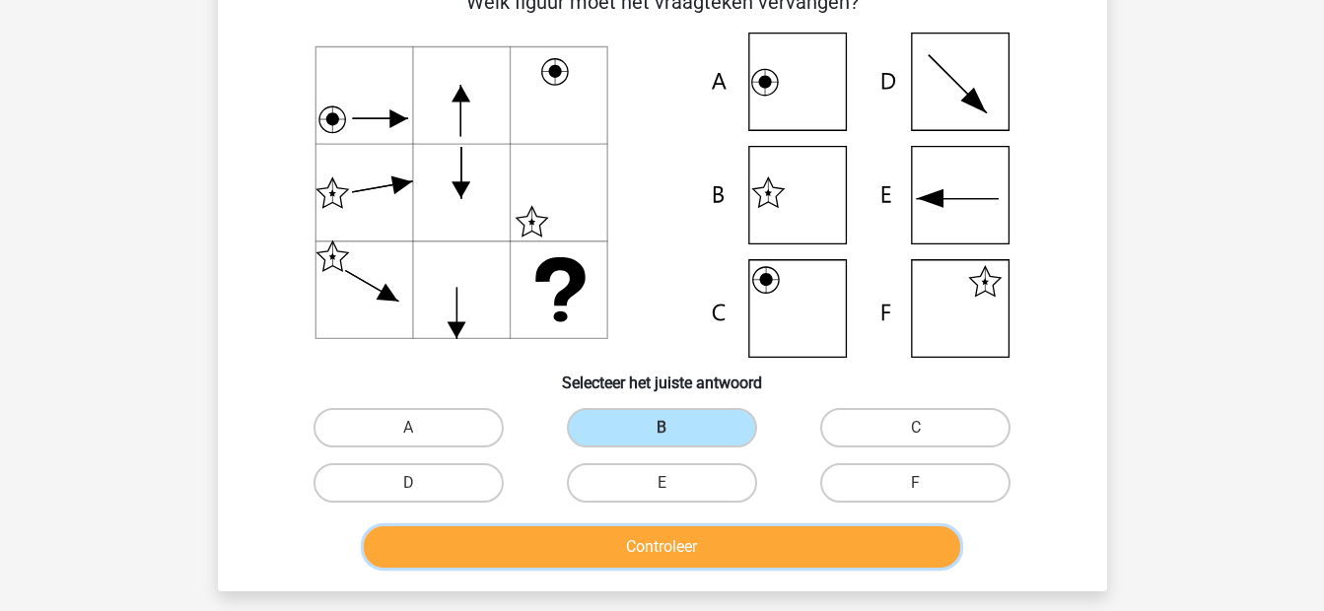
click at [681, 555] on button "Controleer" at bounding box center [662, 546] width 596 height 41
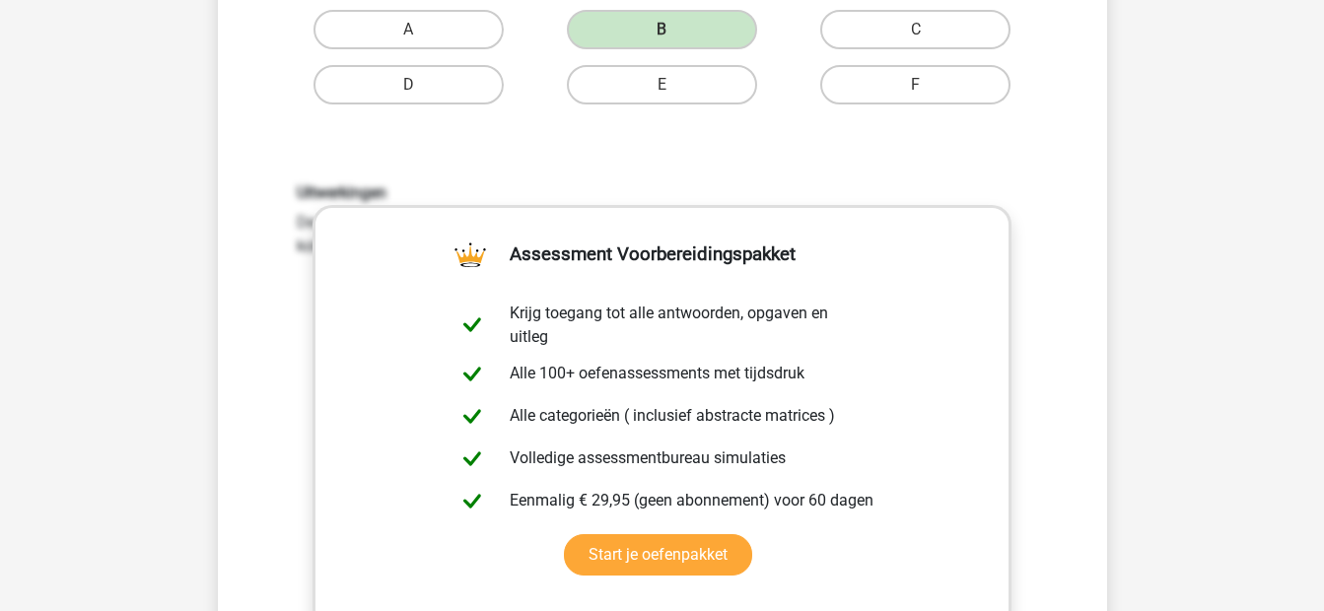
scroll to position [802, 0]
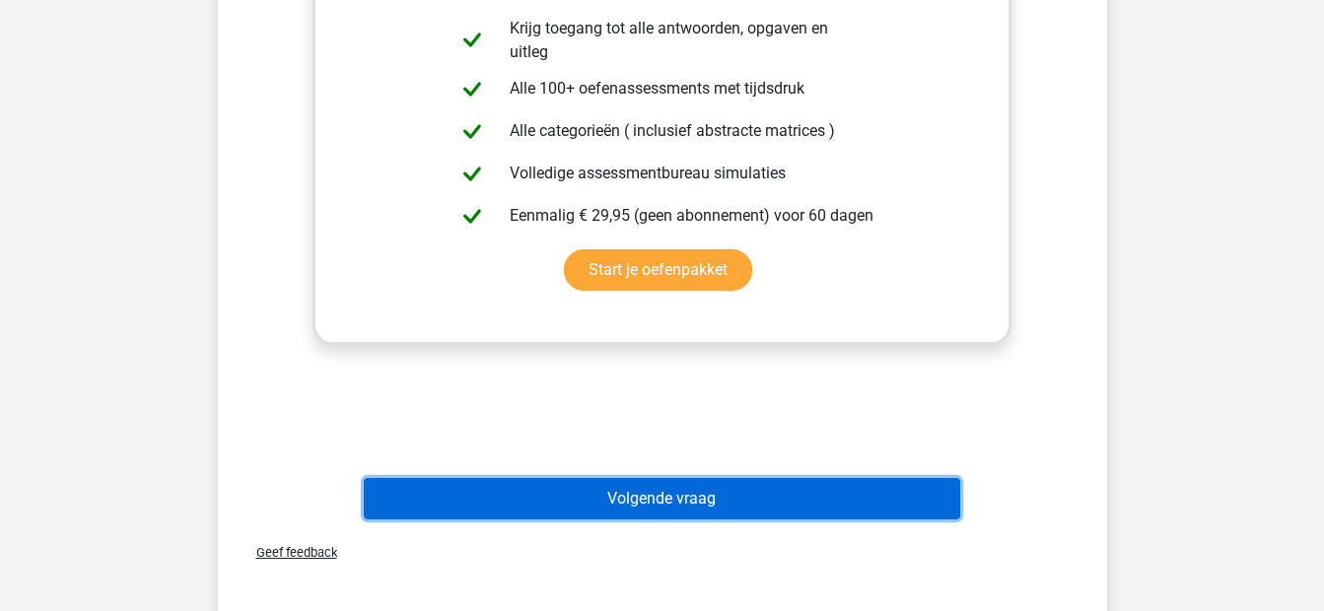
click at [652, 496] on button "Volgende vraag" at bounding box center [662, 498] width 596 height 41
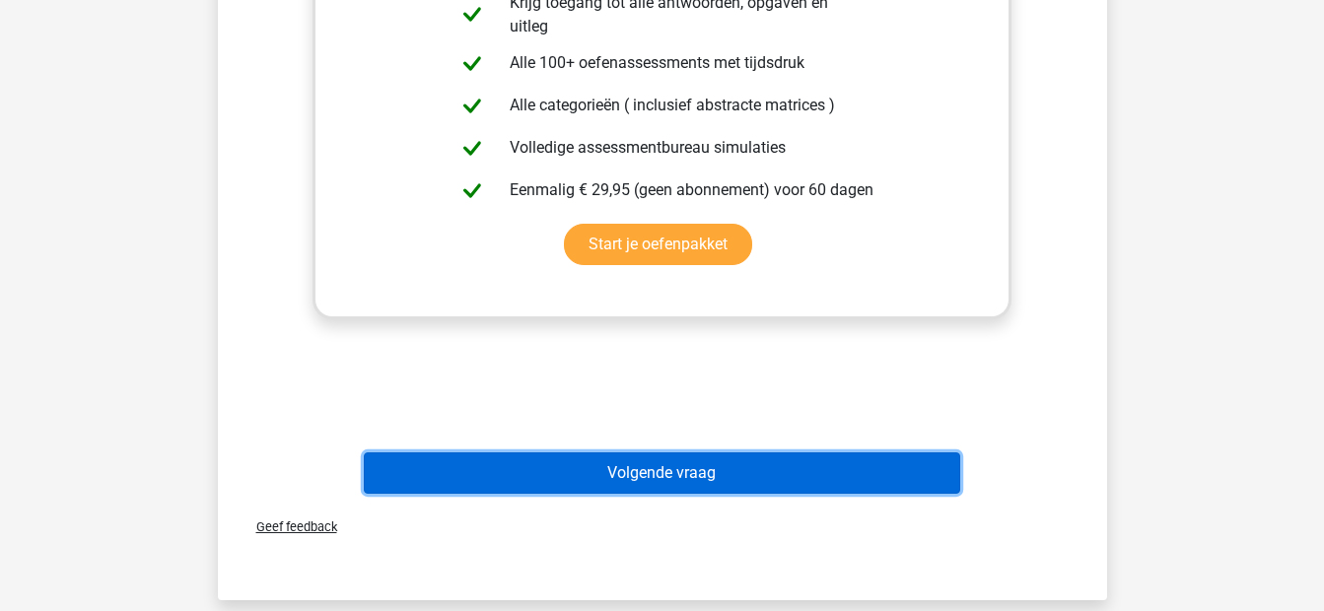
scroll to position [828, 0]
click at [655, 467] on button "Volgende vraag" at bounding box center [662, 472] width 596 height 41
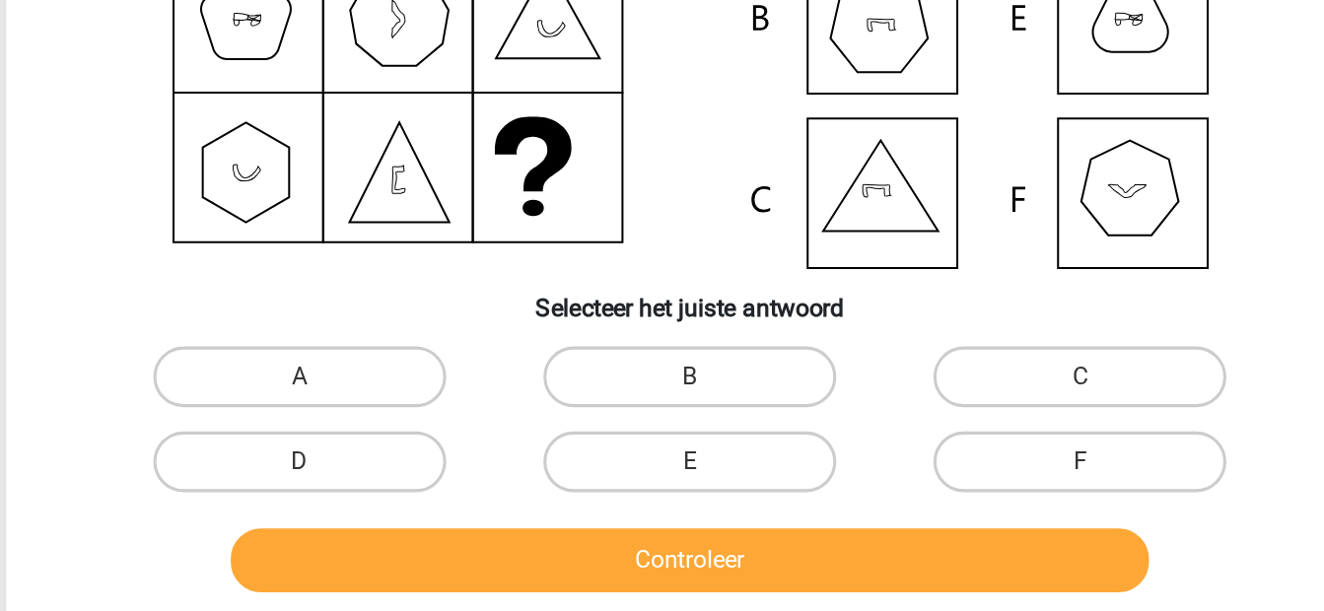
scroll to position [202, 0]
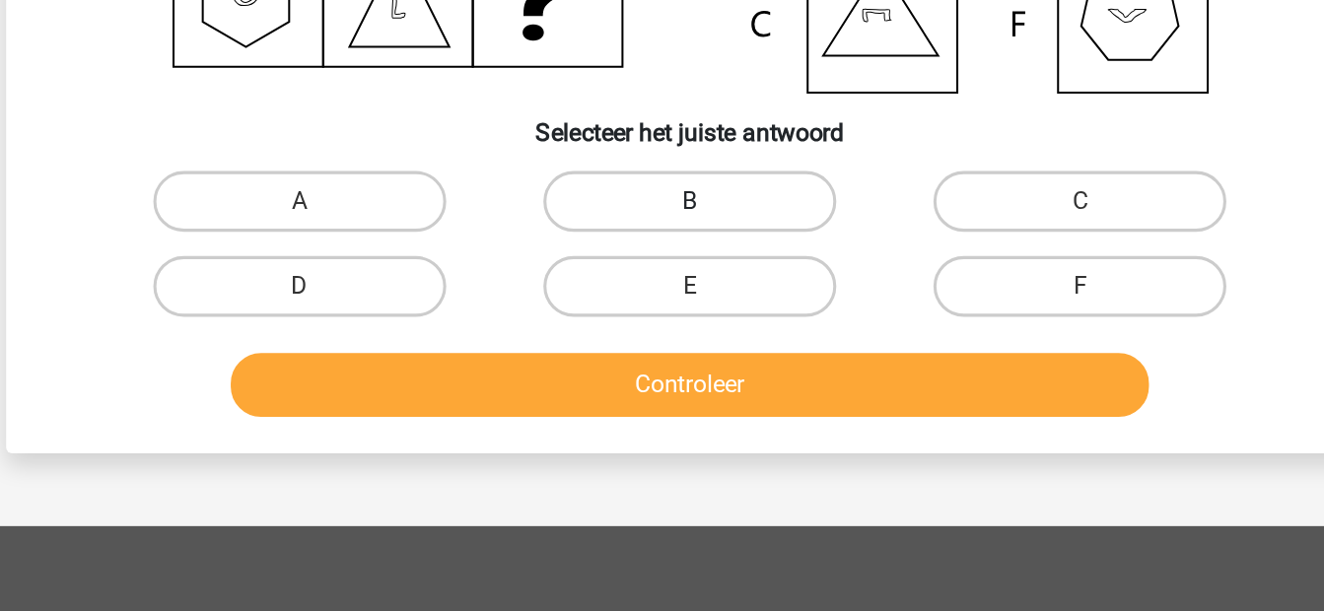
click at [699, 355] on label "B" at bounding box center [662, 344] width 190 height 39
click at [674, 355] on input "B" at bounding box center [667, 351] width 13 height 13
radio input "true"
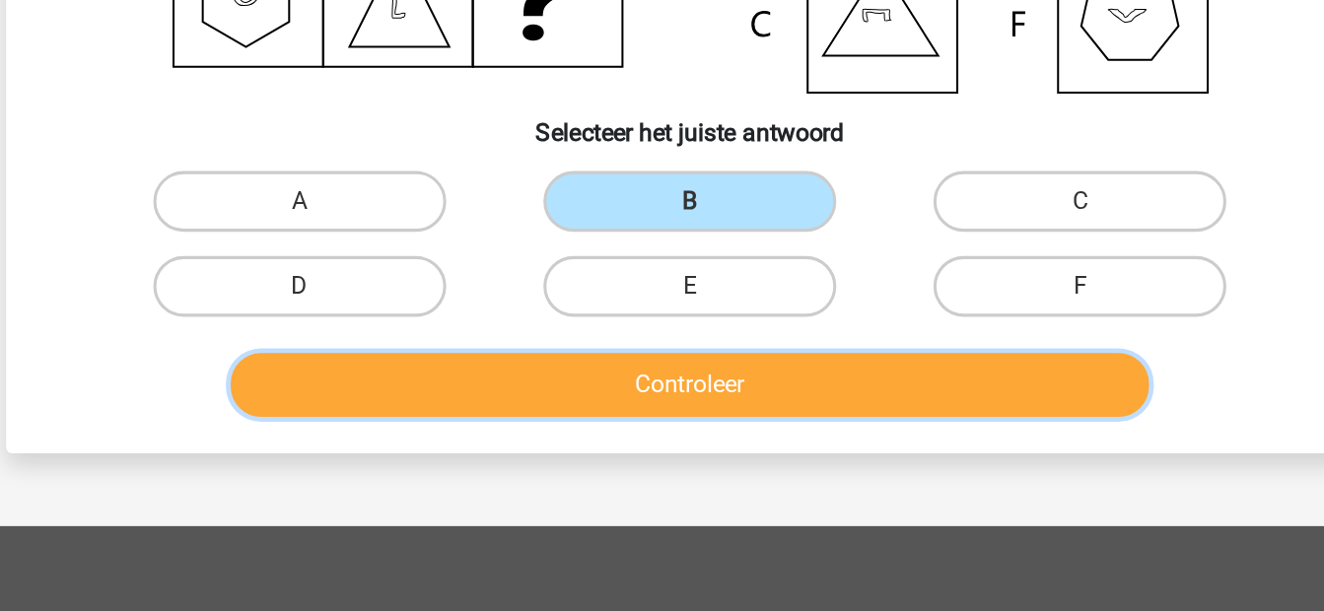
click at [701, 455] on button "Controleer" at bounding box center [662, 464] width 596 height 41
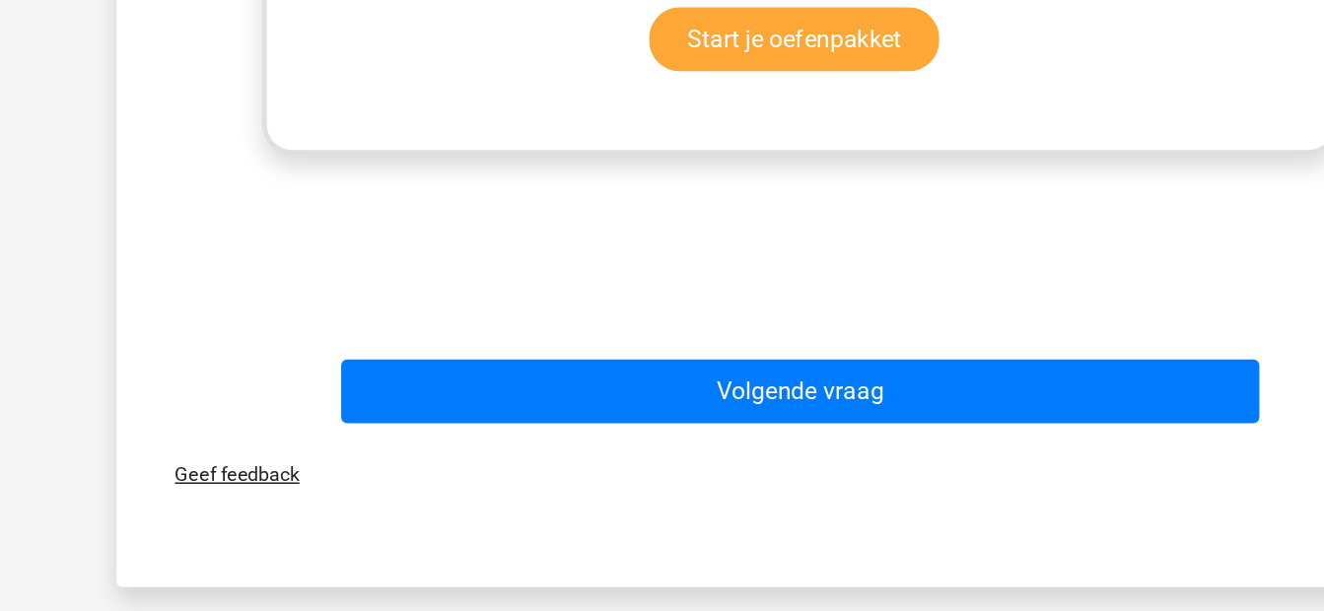
scroll to position [869, 0]
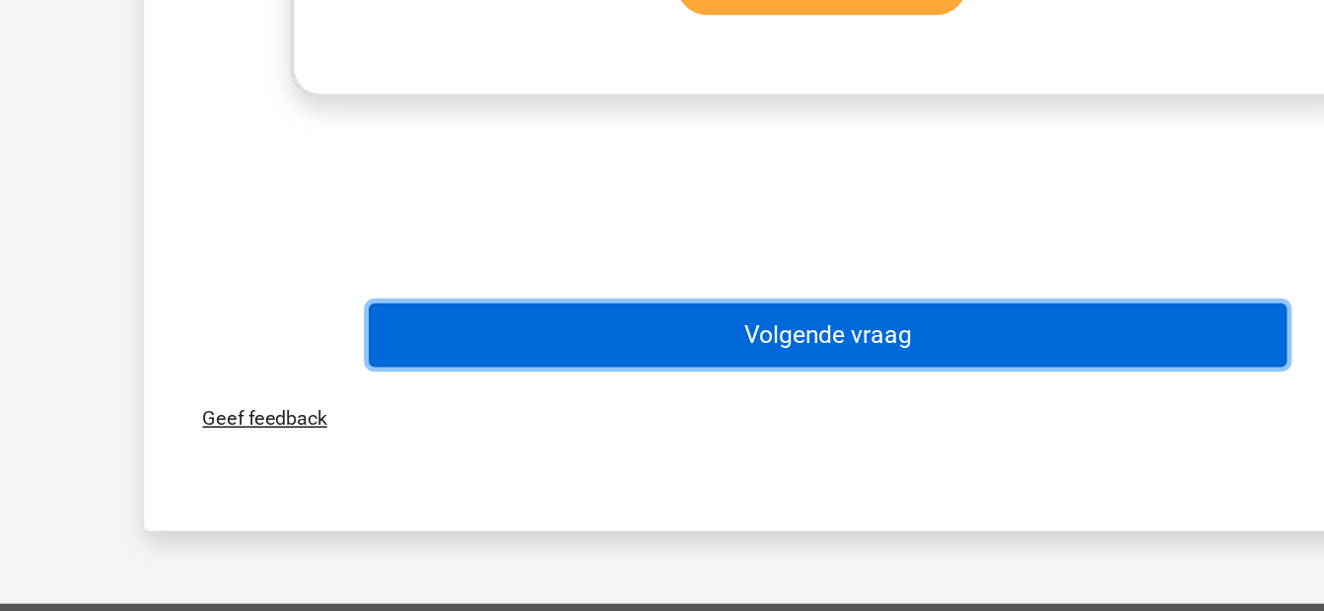
click at [591, 441] on button "Volgende vraag" at bounding box center [662, 431] width 596 height 41
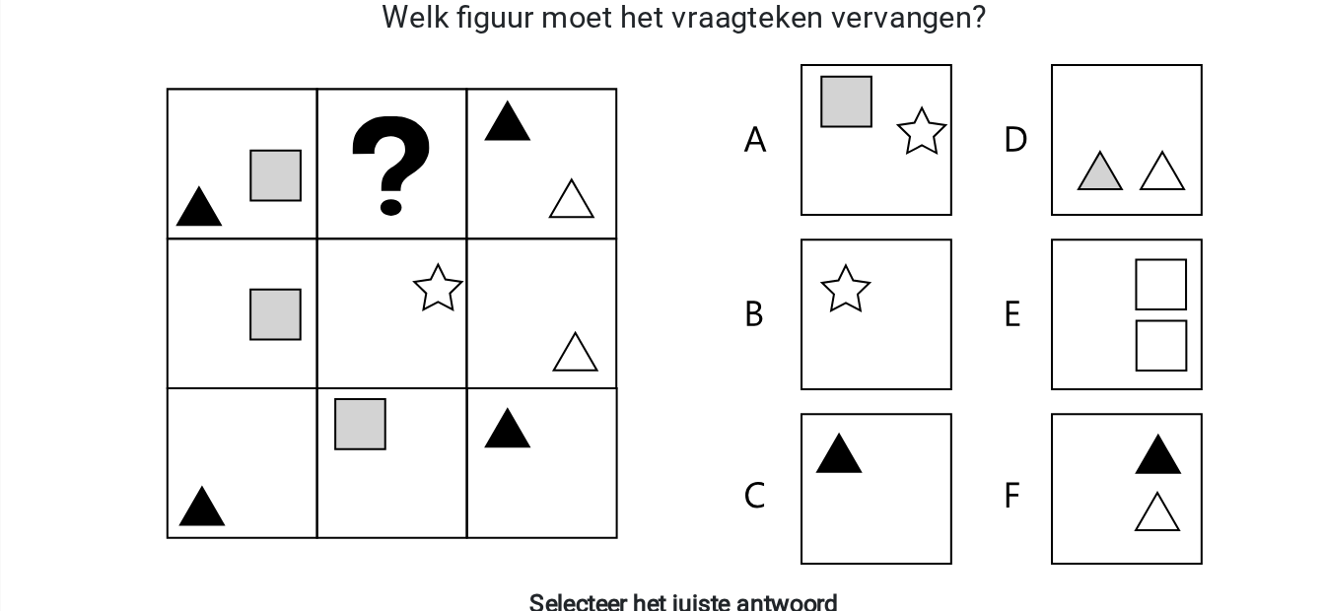
scroll to position [91, 0]
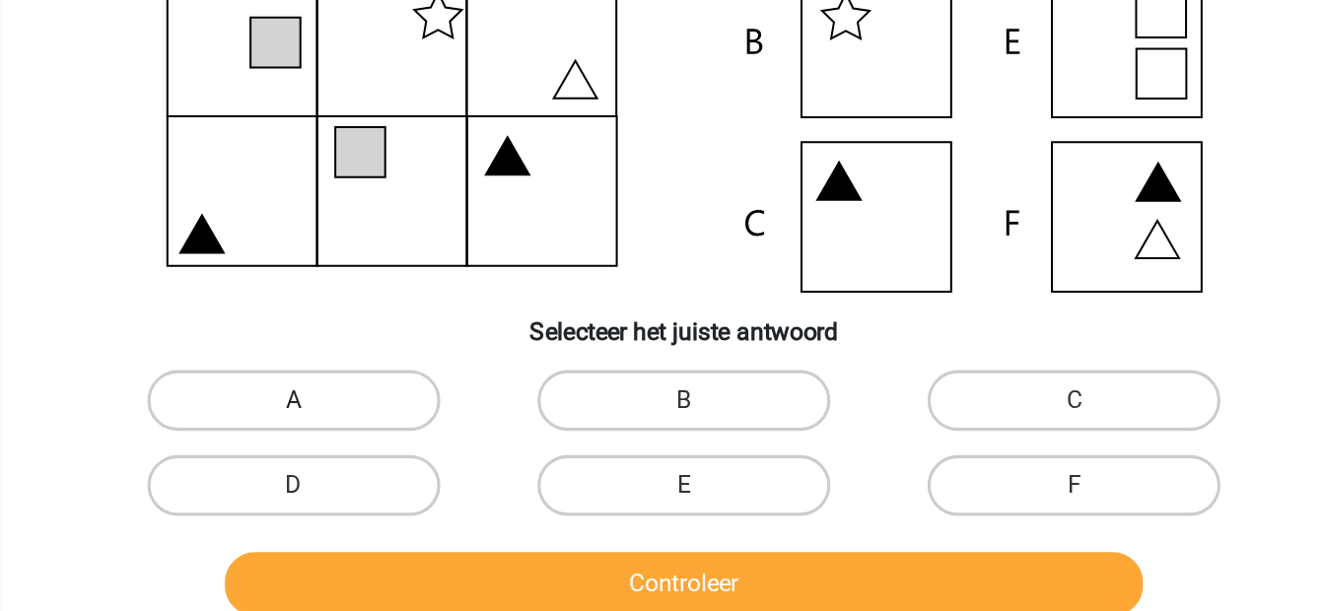
click at [466, 448] on label "A" at bounding box center [408, 456] width 190 height 39
click at [421, 456] on input "A" at bounding box center [414, 462] width 13 height 13
radio input "true"
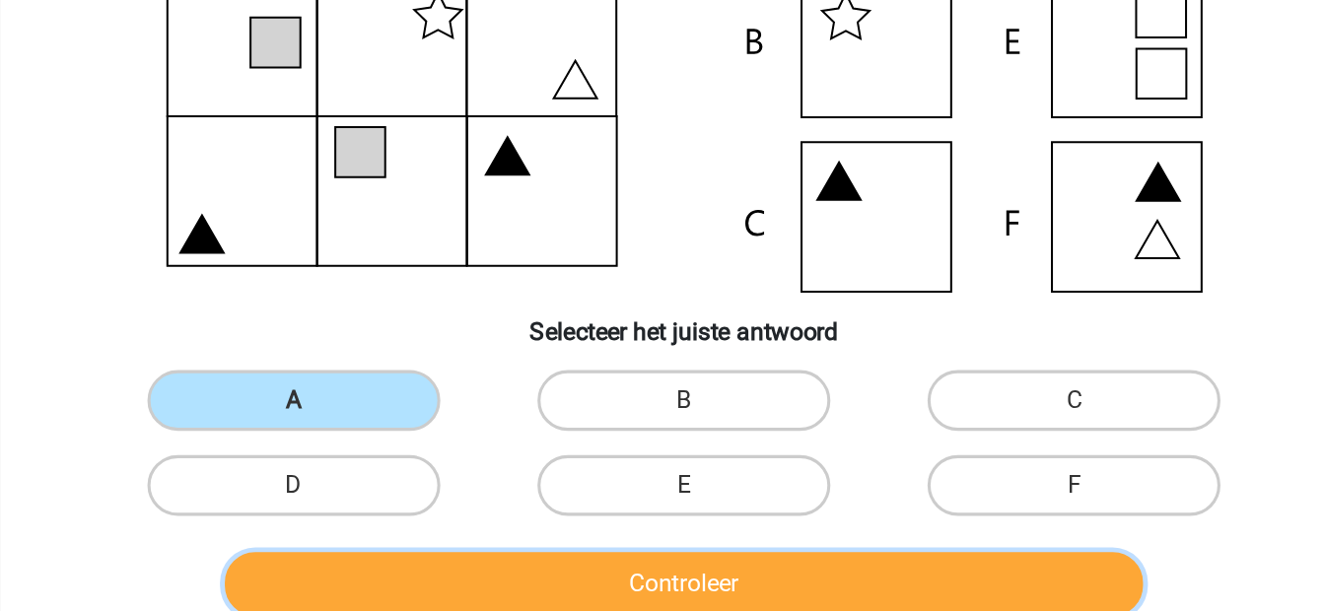
click at [605, 581] on button "Controleer" at bounding box center [662, 575] width 596 height 41
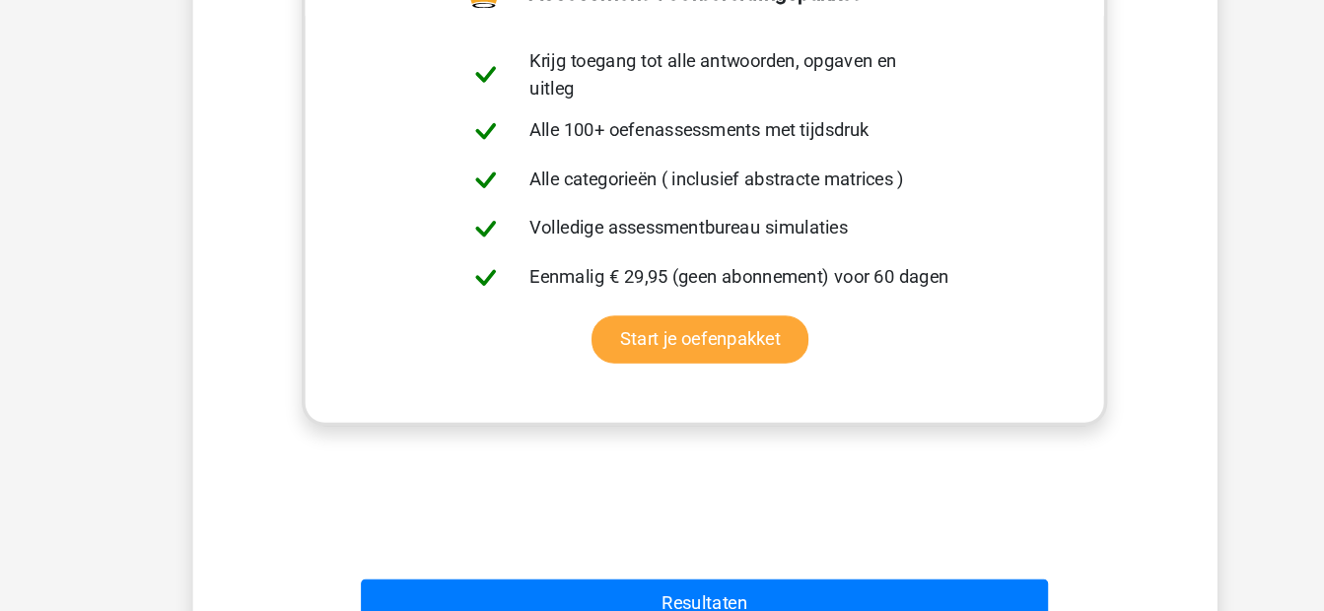
scroll to position [801, 0]
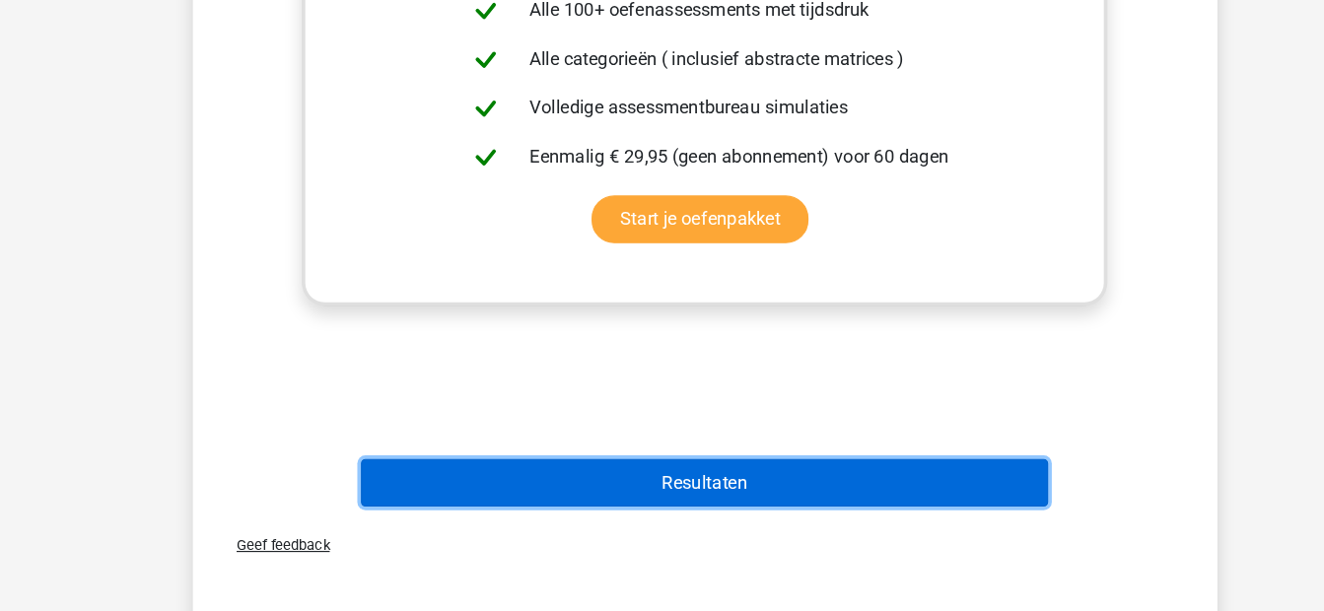
click at [673, 498] on button "Resultaten" at bounding box center [662, 499] width 596 height 41
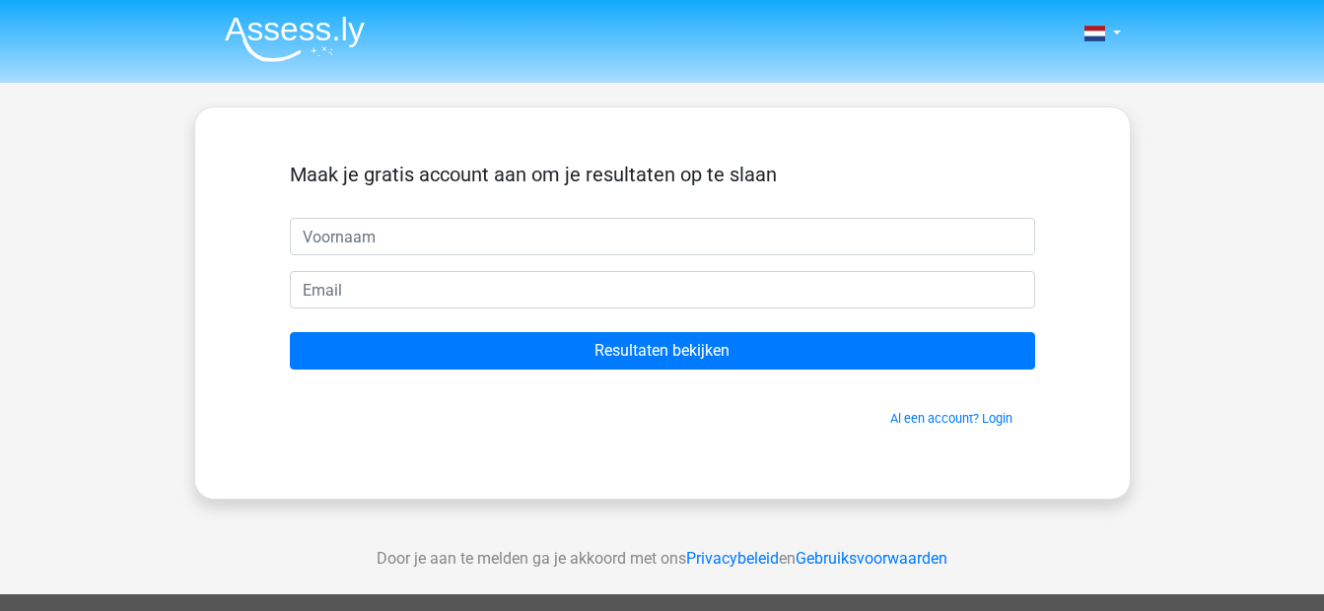
click at [260, 34] on img at bounding box center [295, 39] width 140 height 46
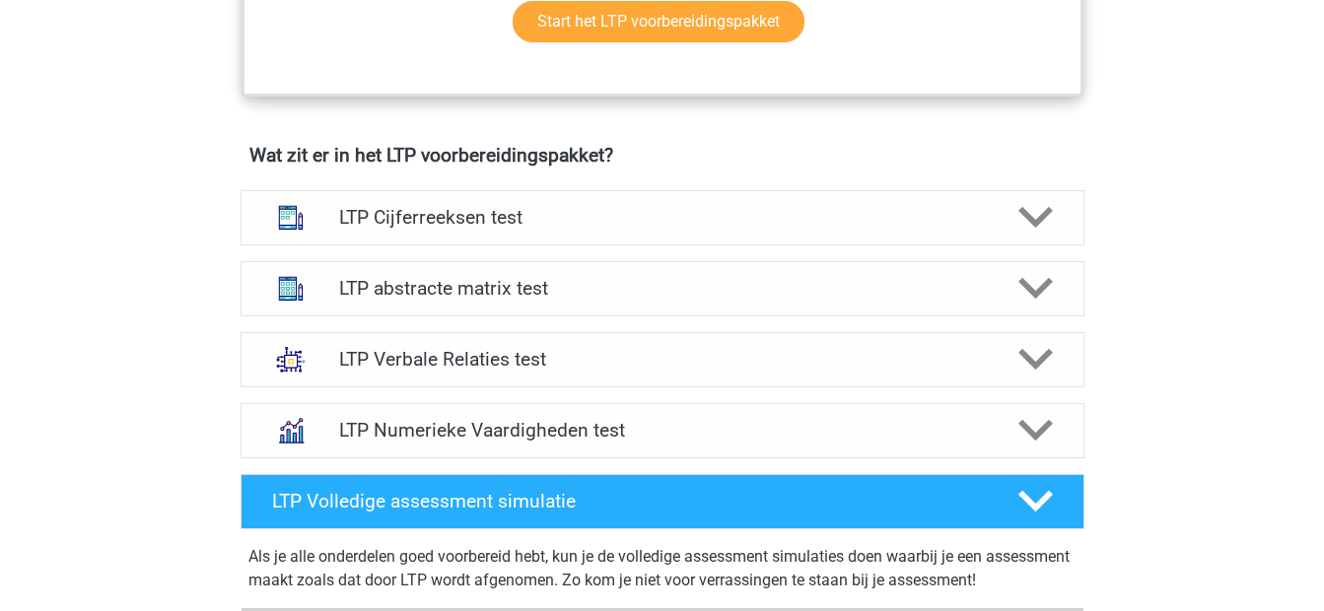
scroll to position [1143, 0]
click at [594, 298] on h4 "LTP abstracte matrix test" at bounding box center [662, 287] width 646 height 23
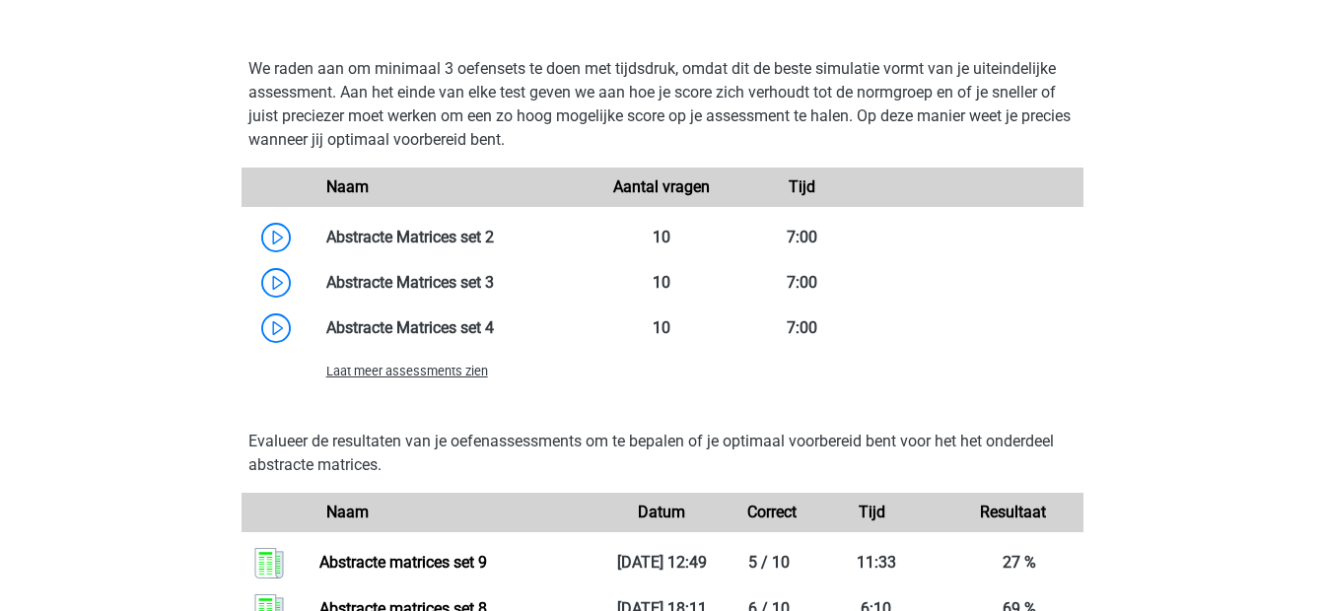
scroll to position [1990, 0]
click at [438, 361] on div "Laat meer assessments zien" at bounding box center [451, 372] width 281 height 24
click at [449, 373] on span "Laat meer assessments zien" at bounding box center [407, 372] width 162 height 15
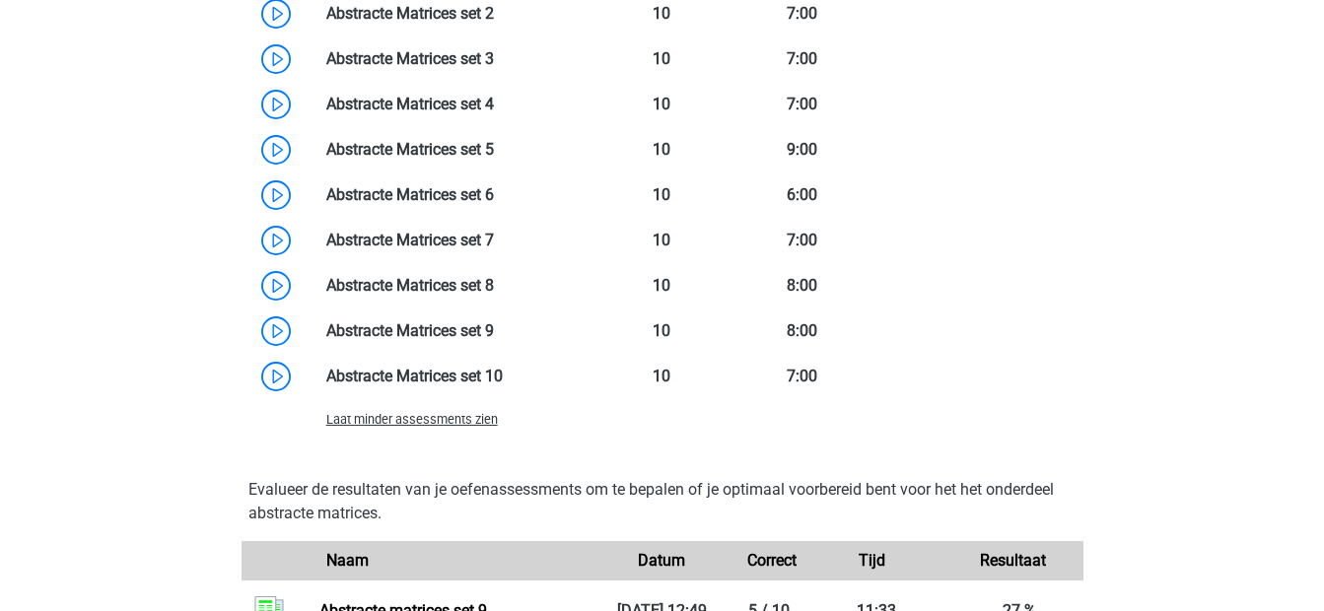
scroll to position [2190, 0]
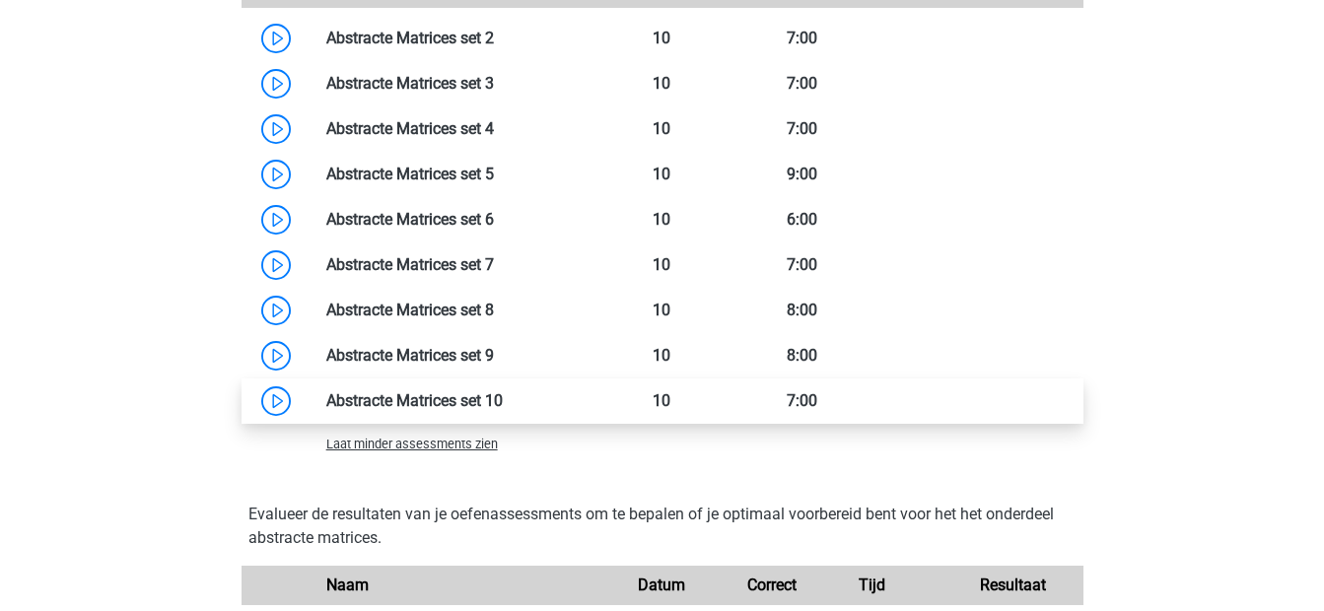
click at [503, 398] on link at bounding box center [503, 400] width 0 height 19
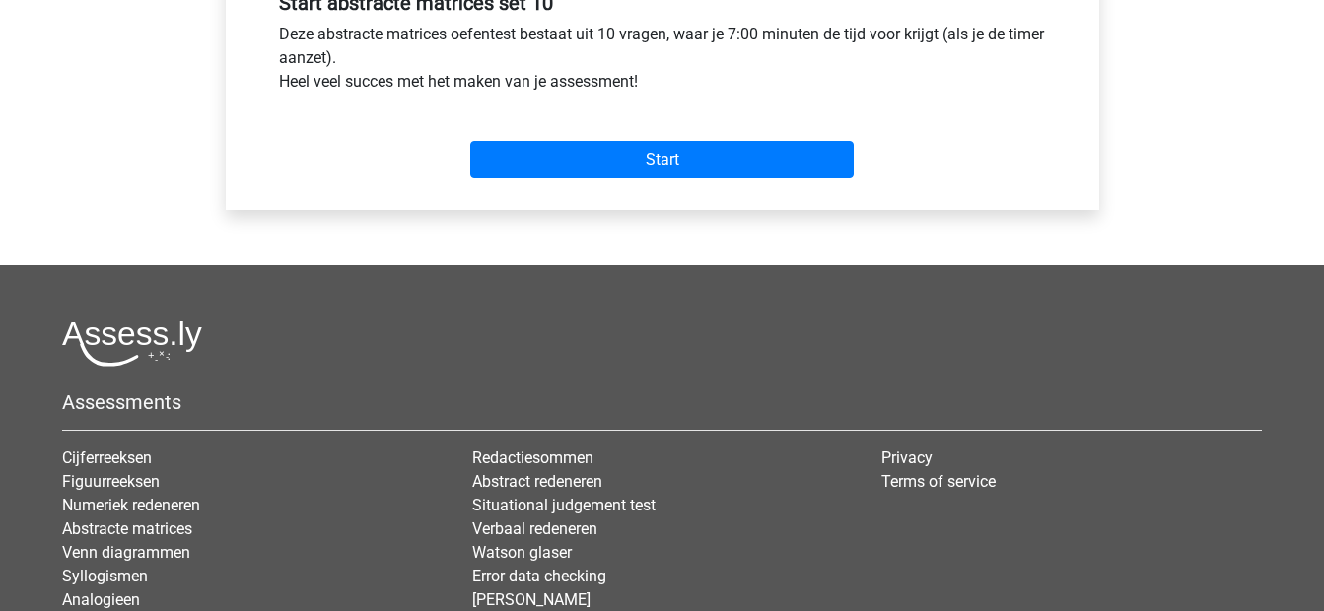
scroll to position [773, 0]
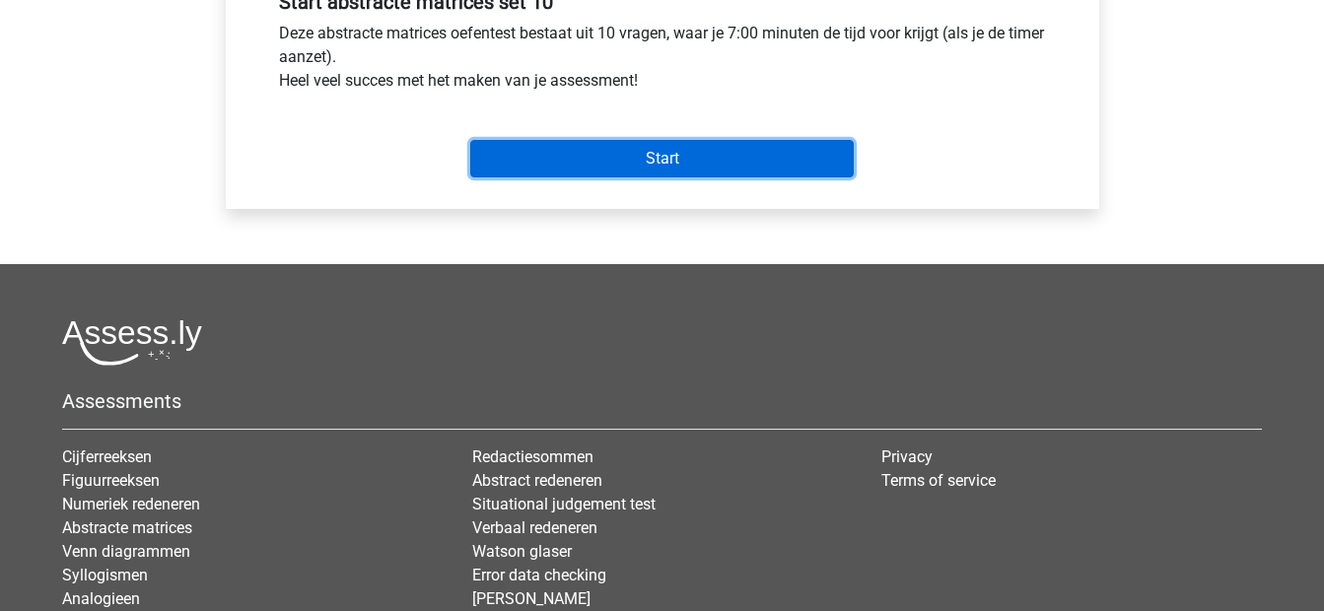
click at [715, 154] on input "Start" at bounding box center [661, 158] width 383 height 37
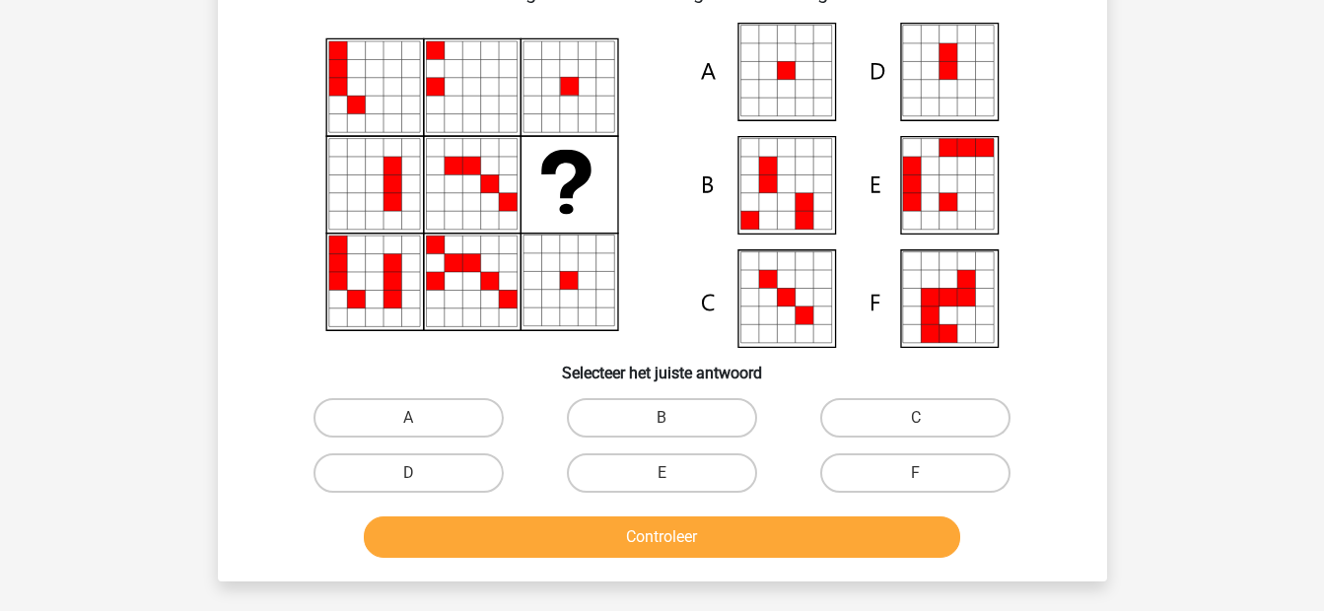
scroll to position [139, 0]
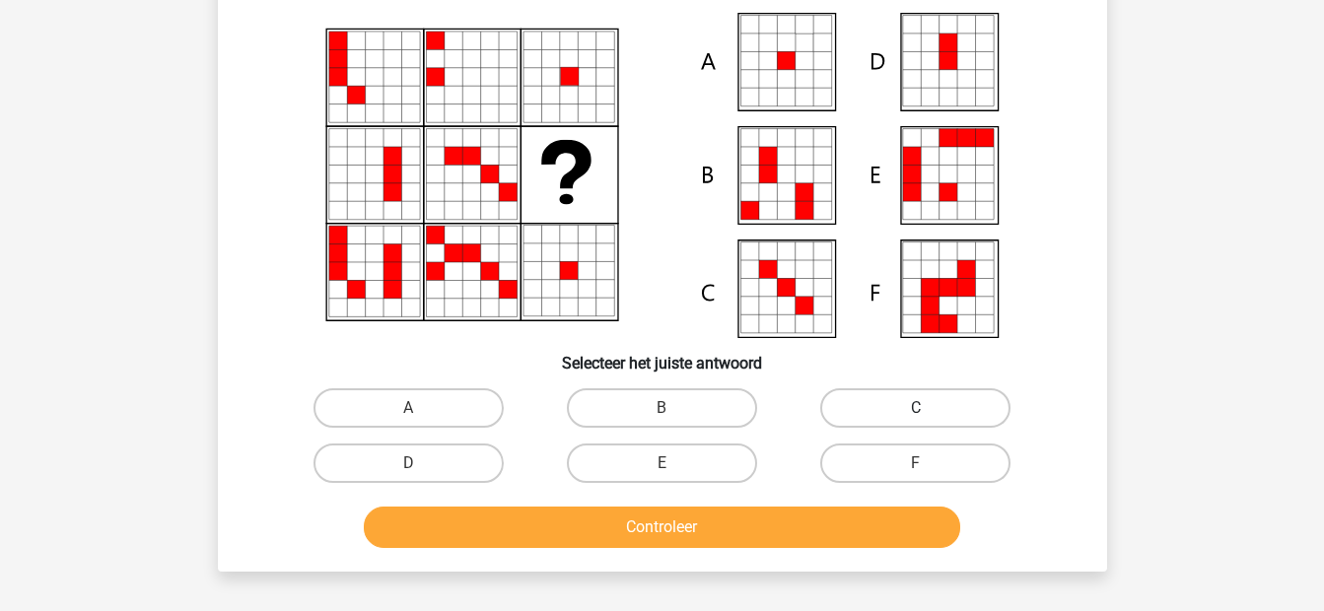
click at [991, 417] on label "C" at bounding box center [915, 407] width 190 height 39
click at [929, 417] on input "C" at bounding box center [922, 414] width 13 height 13
radio input "true"
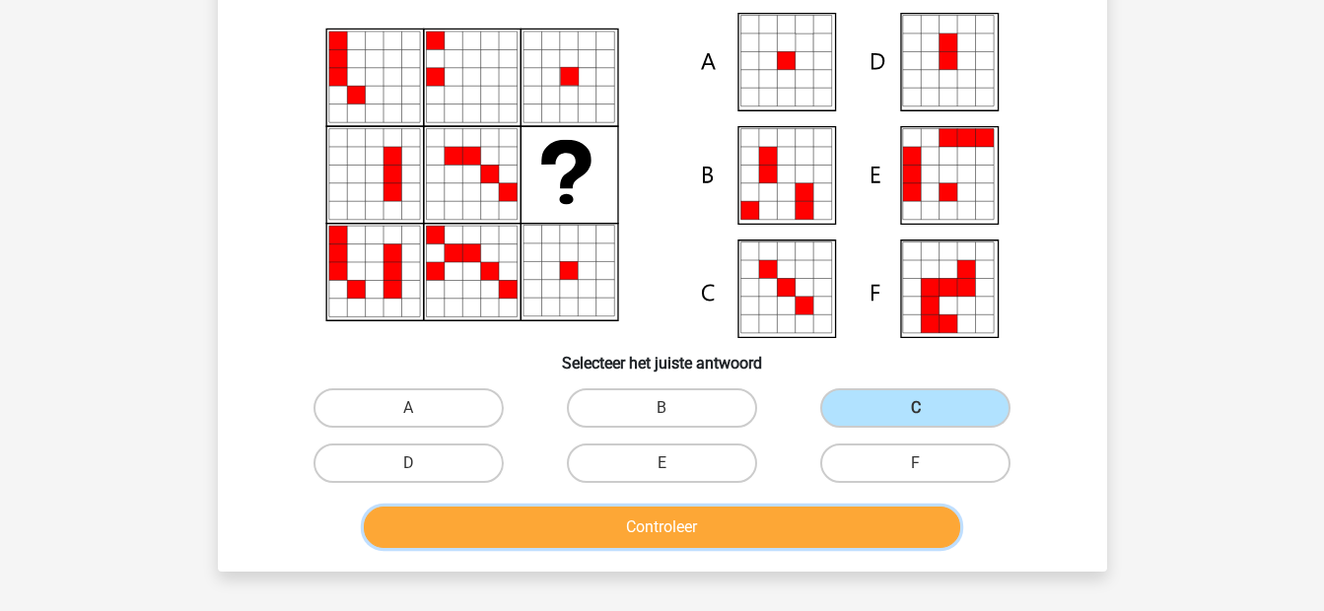
click at [800, 522] on button "Controleer" at bounding box center [662, 527] width 596 height 41
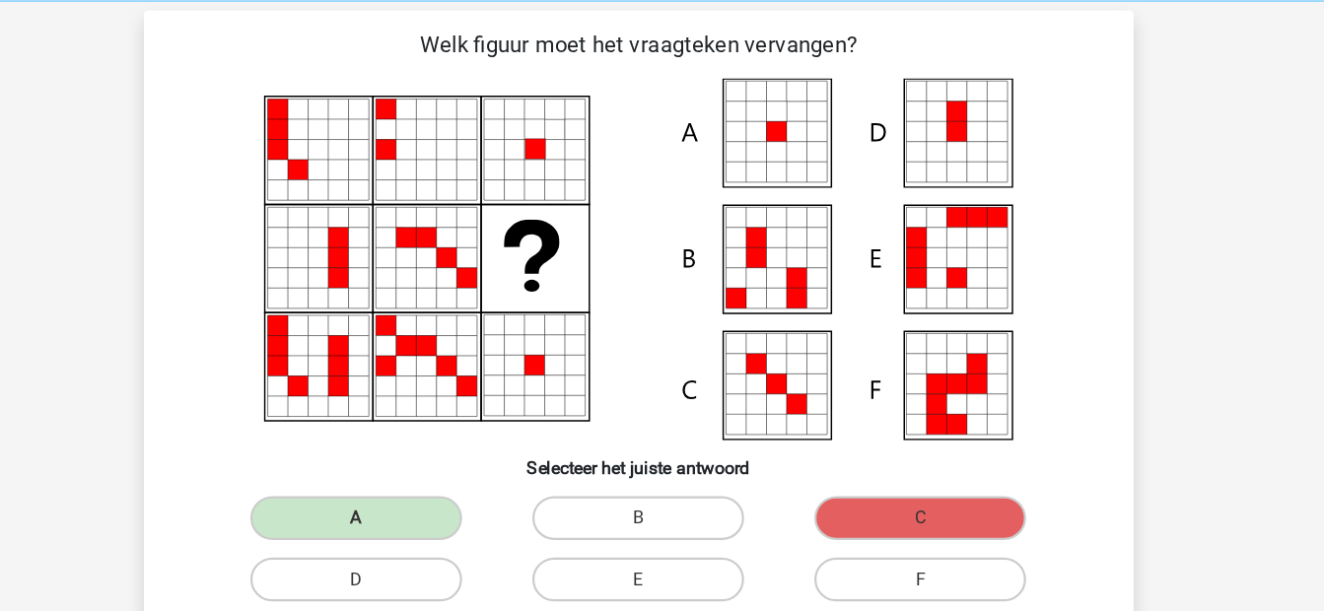
scroll to position [56, 0]
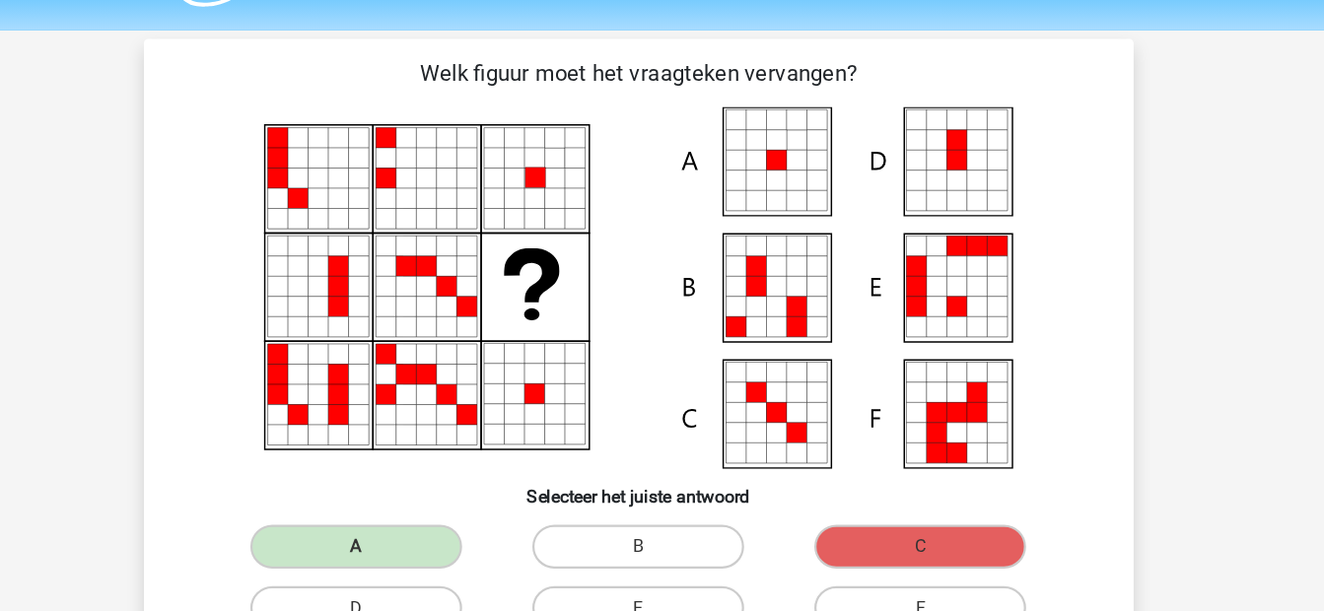
click at [482, 391] on icon at bounding box center [489, 390] width 18 height 18
click at [585, 154] on icon at bounding box center [587, 160] width 18 height 18
click at [567, 259] on icon at bounding box center [566, 247] width 50 height 48
click at [564, 356] on icon at bounding box center [568, 354] width 18 height 18
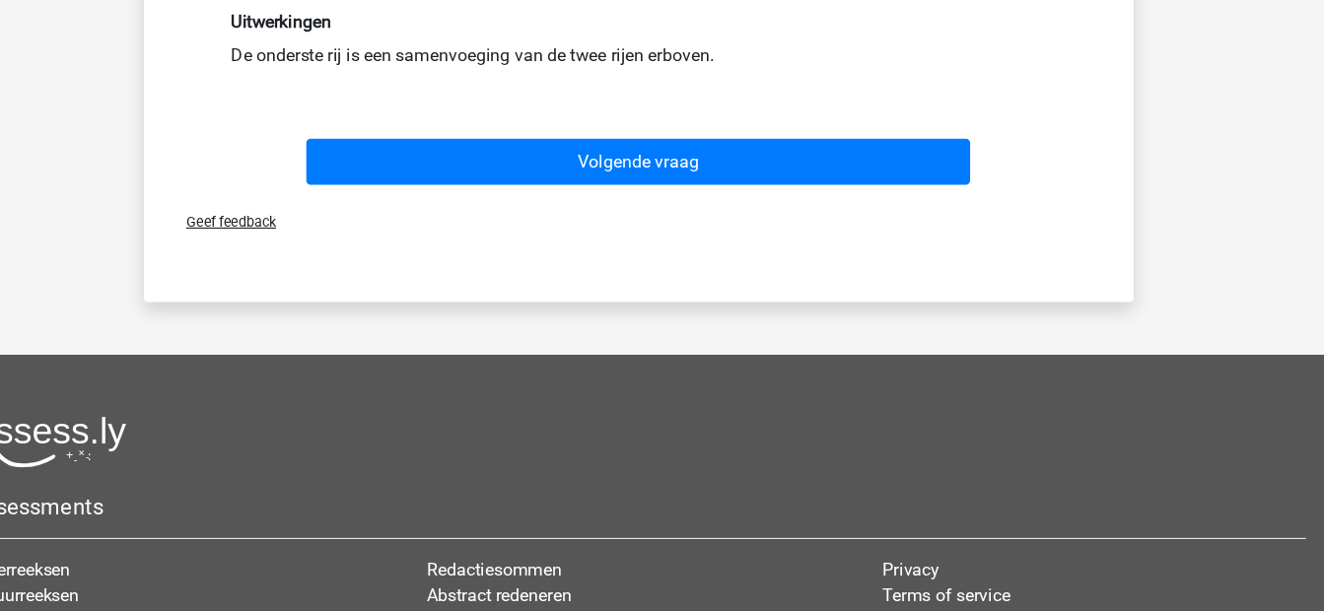
scroll to position [604, 0]
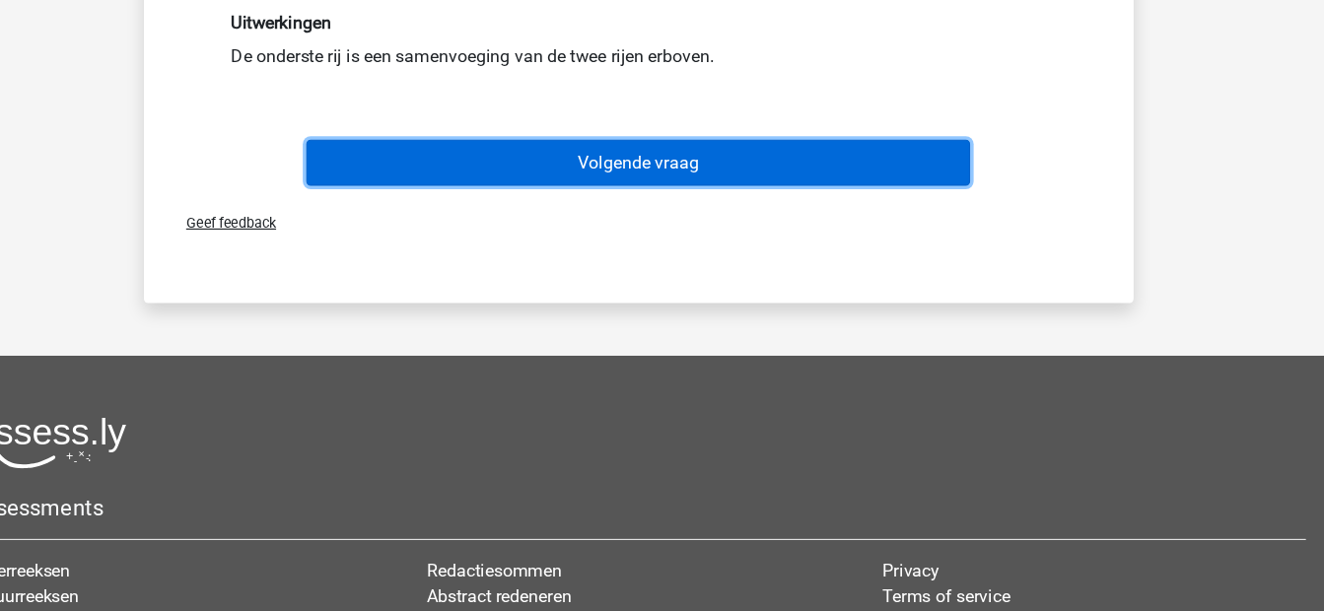
click at [629, 200] on button "Volgende vraag" at bounding box center [662, 207] width 596 height 41
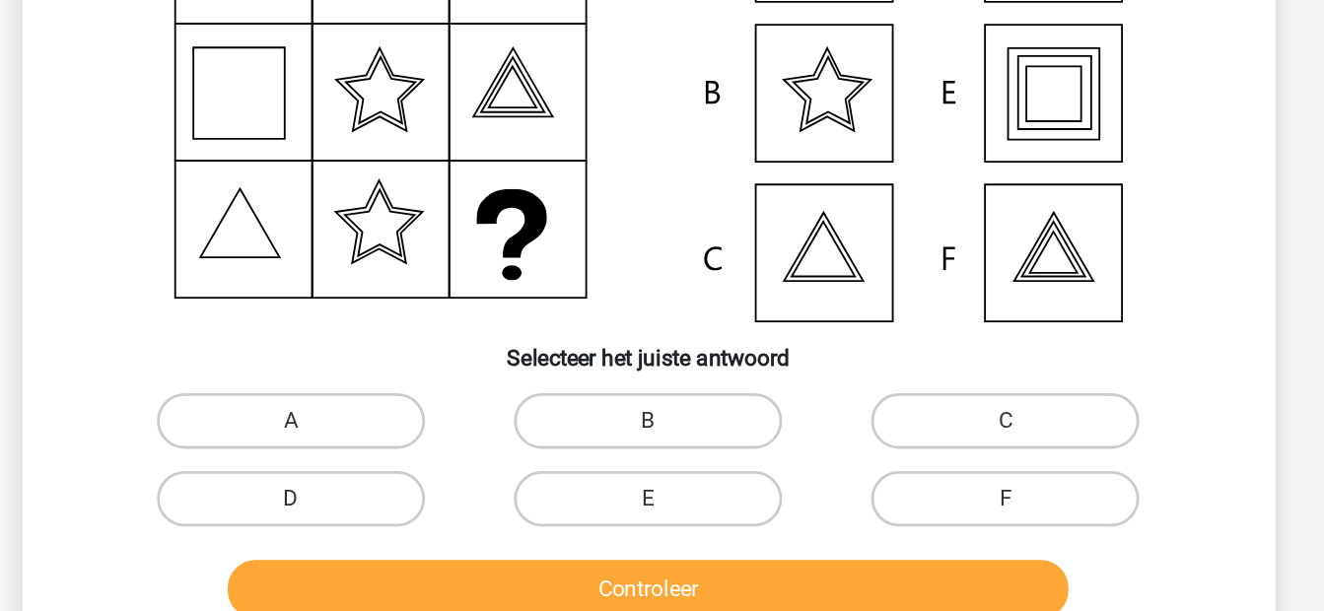
scroll to position [98, 0]
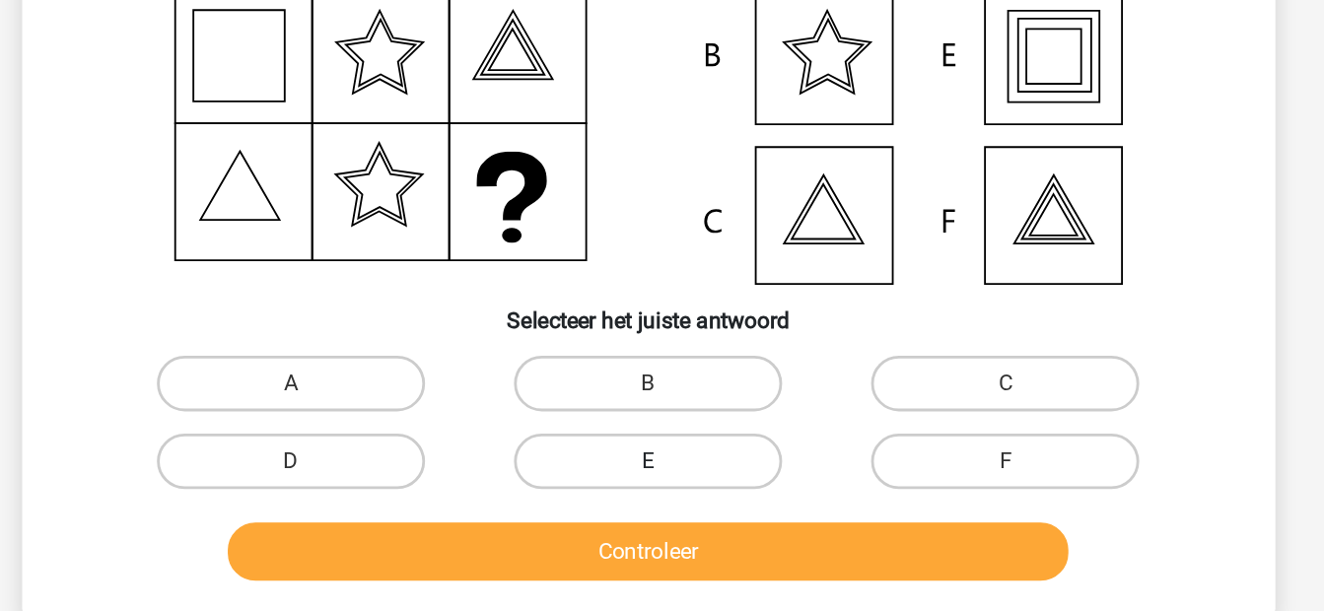
click at [647, 499] on label "E" at bounding box center [662, 504] width 190 height 39
click at [661, 505] on input "E" at bounding box center [667, 511] width 13 height 13
radio input "true"
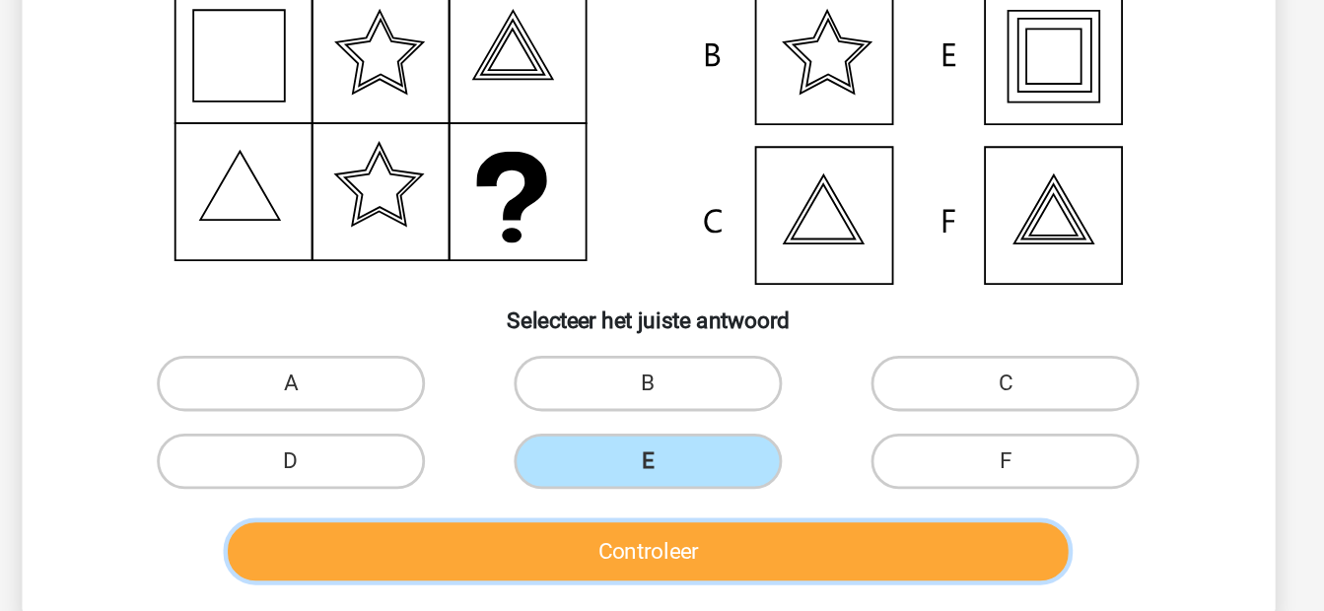
click at [701, 573] on button "Controleer" at bounding box center [662, 568] width 596 height 41
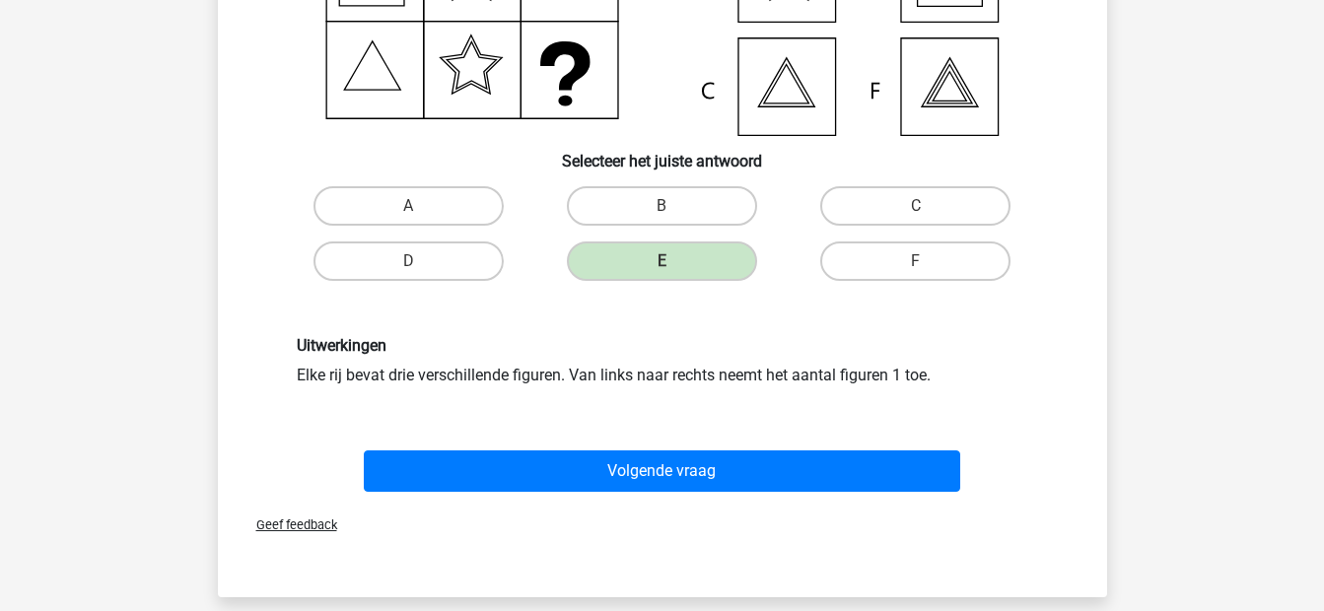
scroll to position [363, 0]
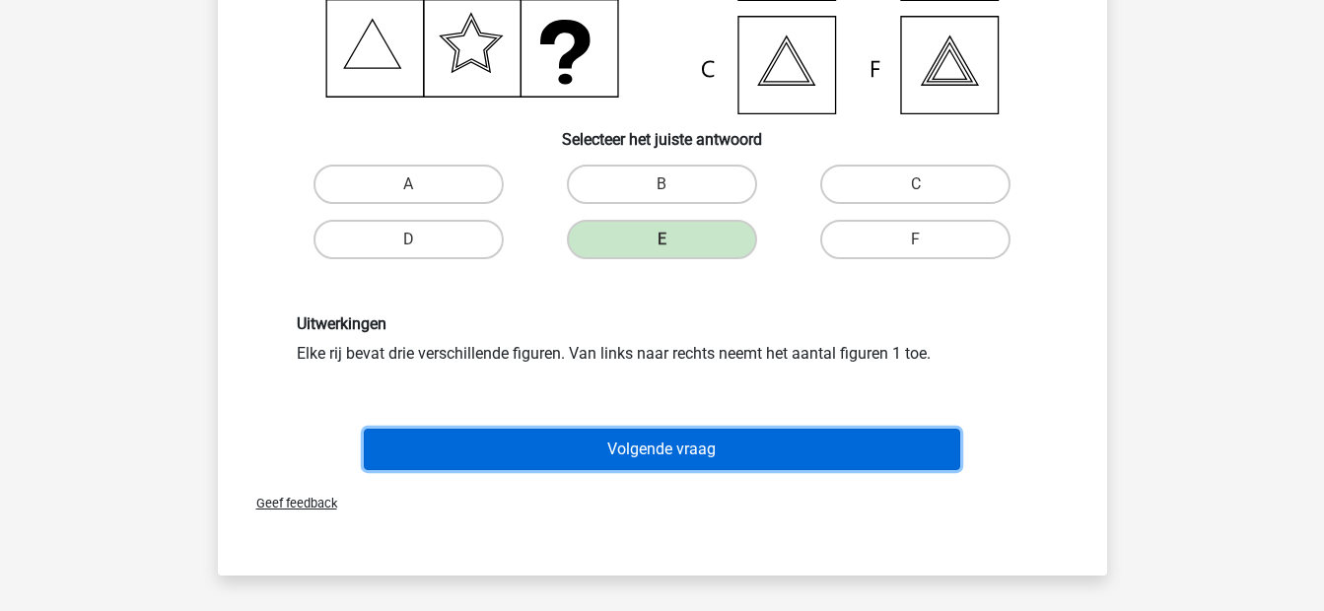
click at [584, 443] on button "Volgende vraag" at bounding box center [662, 449] width 596 height 41
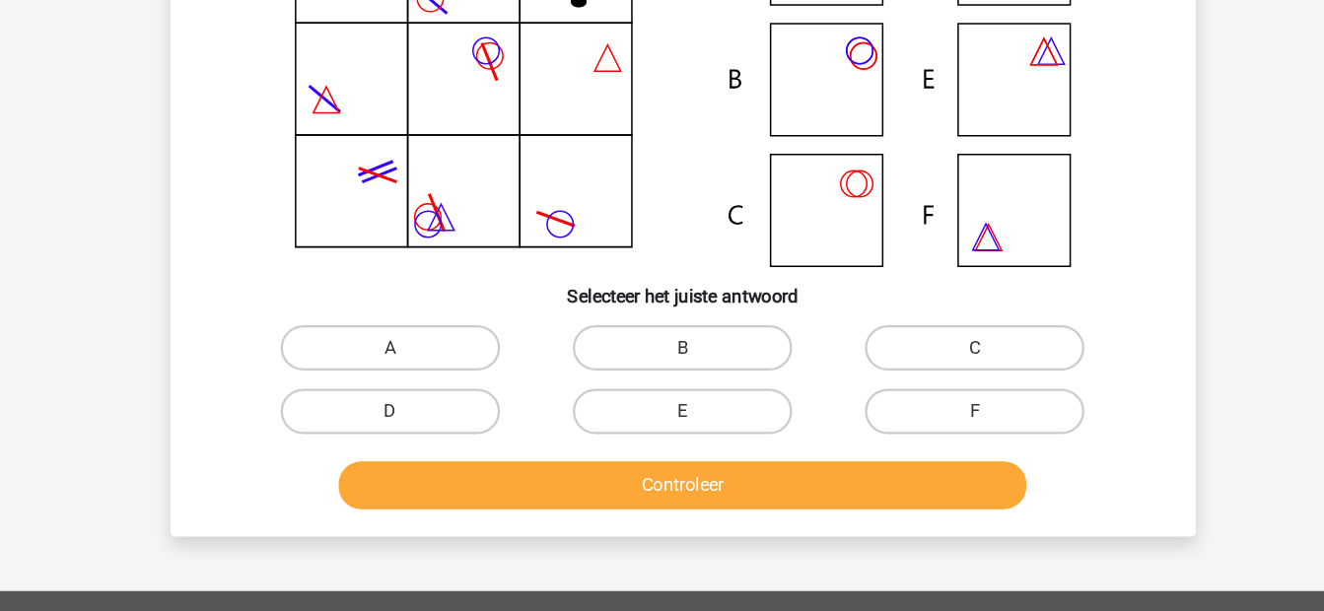
scroll to position [164, 0]
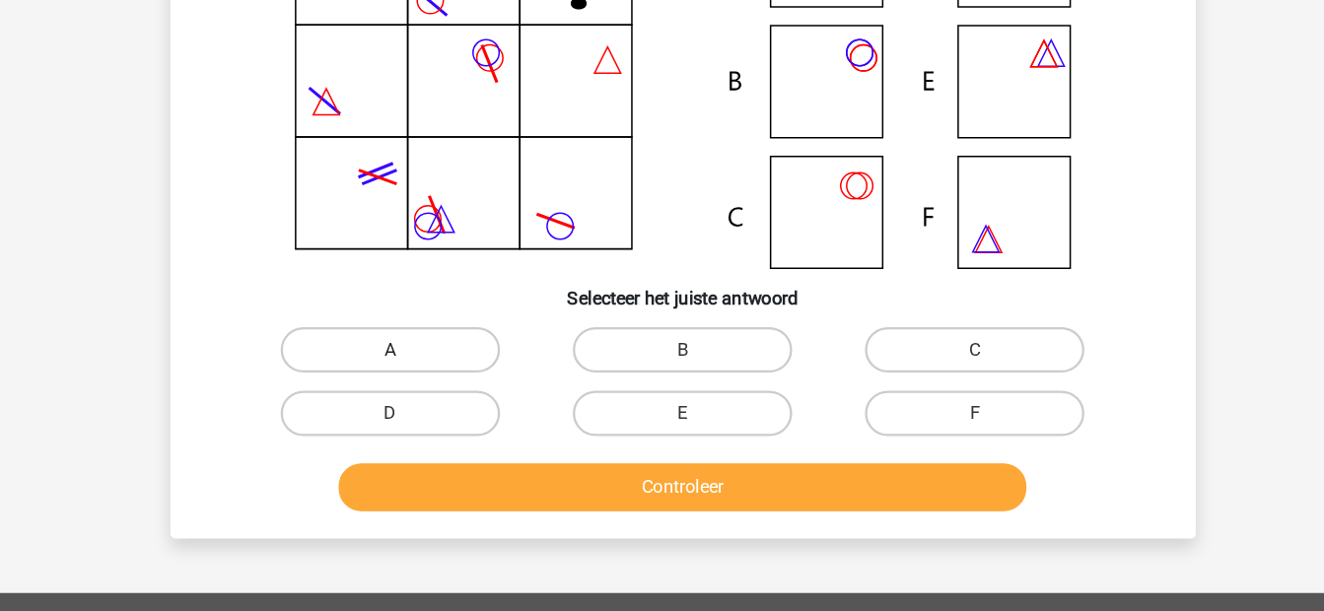
click at [402, 382] on label "A" at bounding box center [408, 383] width 190 height 39
click at [408, 383] on input "A" at bounding box center [414, 389] width 13 height 13
radio input "true"
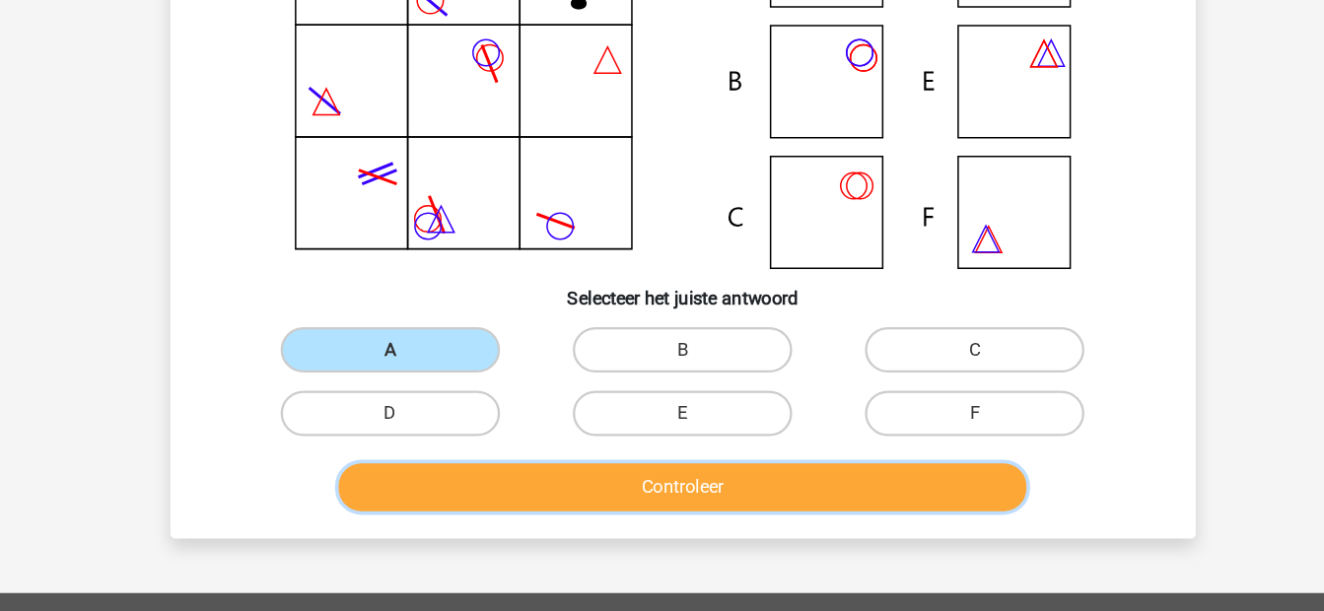
click at [536, 499] on button "Controleer" at bounding box center [662, 502] width 596 height 41
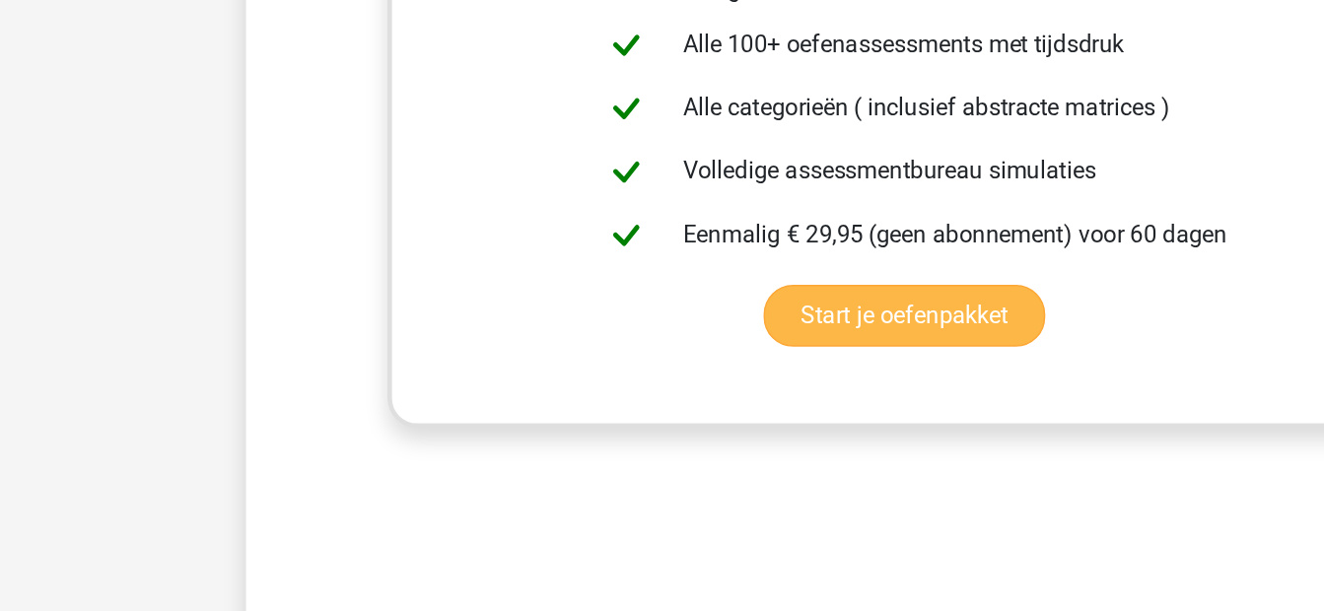
scroll to position [889, 0]
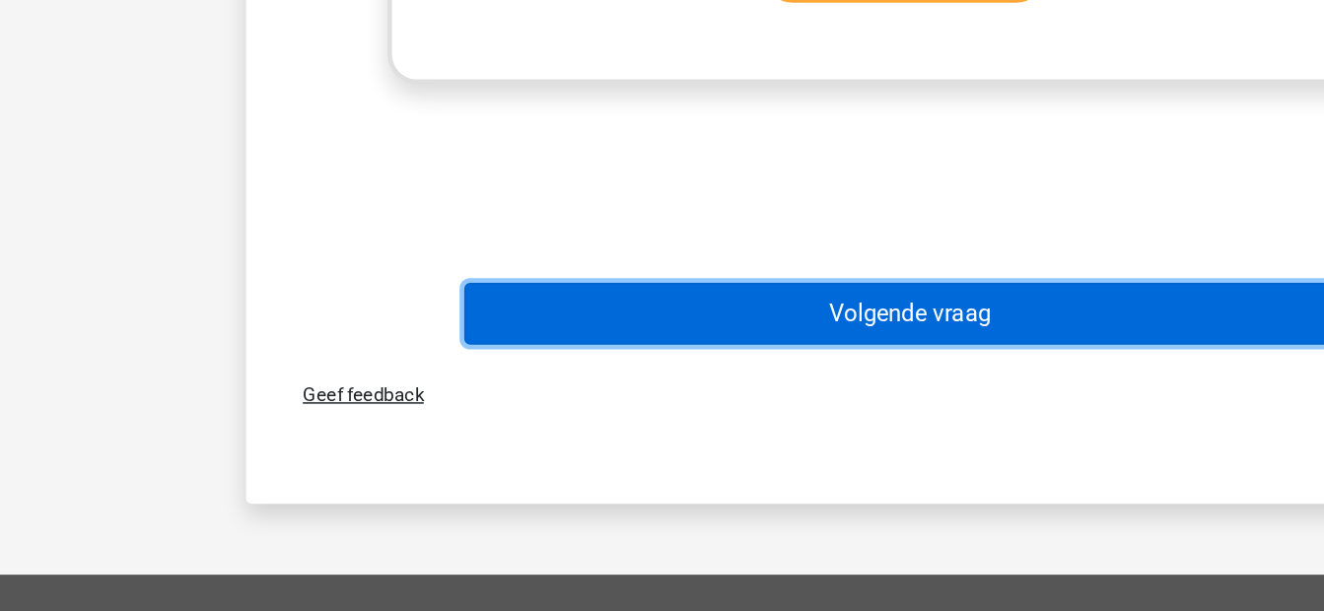
click at [582, 428] on button "Volgende vraag" at bounding box center [662, 411] width 596 height 41
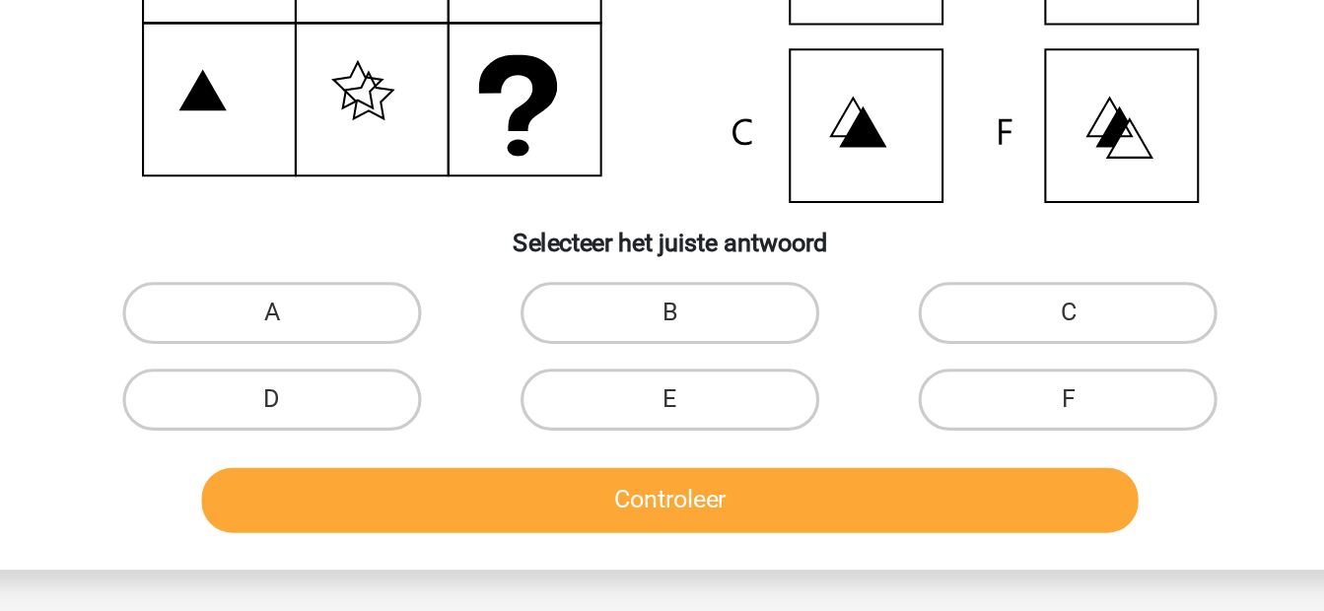
scroll to position [200, 0]
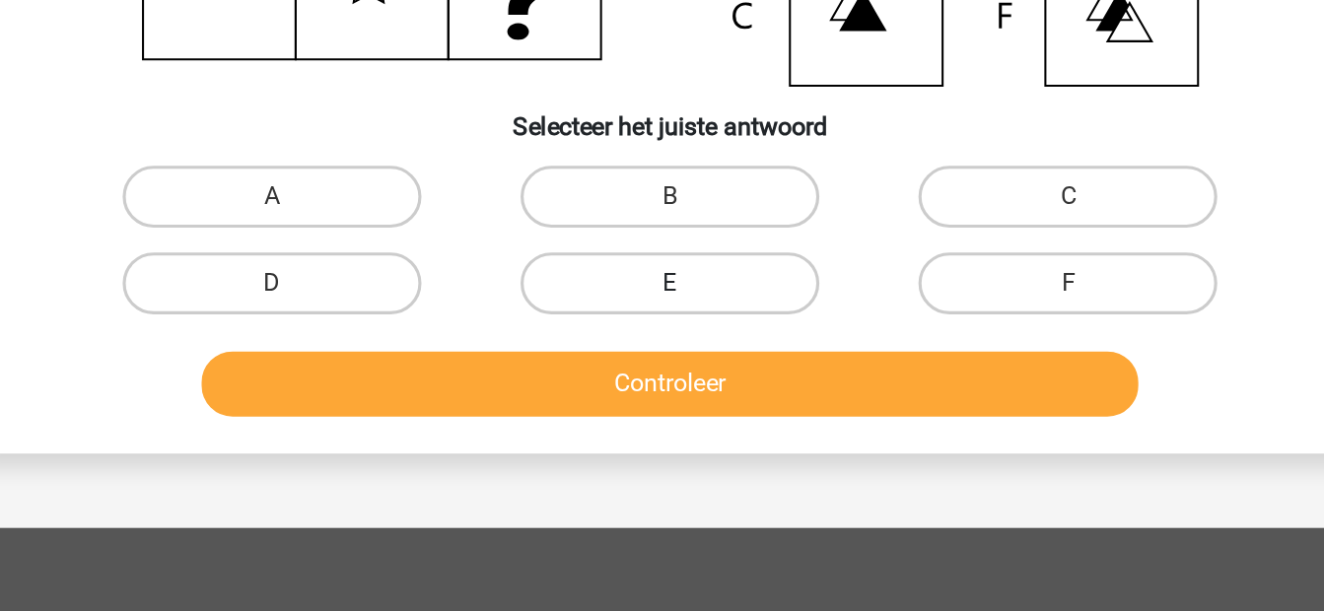
click at [620, 401] on label "E" at bounding box center [662, 401] width 190 height 39
click at [661, 402] on input "E" at bounding box center [667, 408] width 13 height 13
radio input "true"
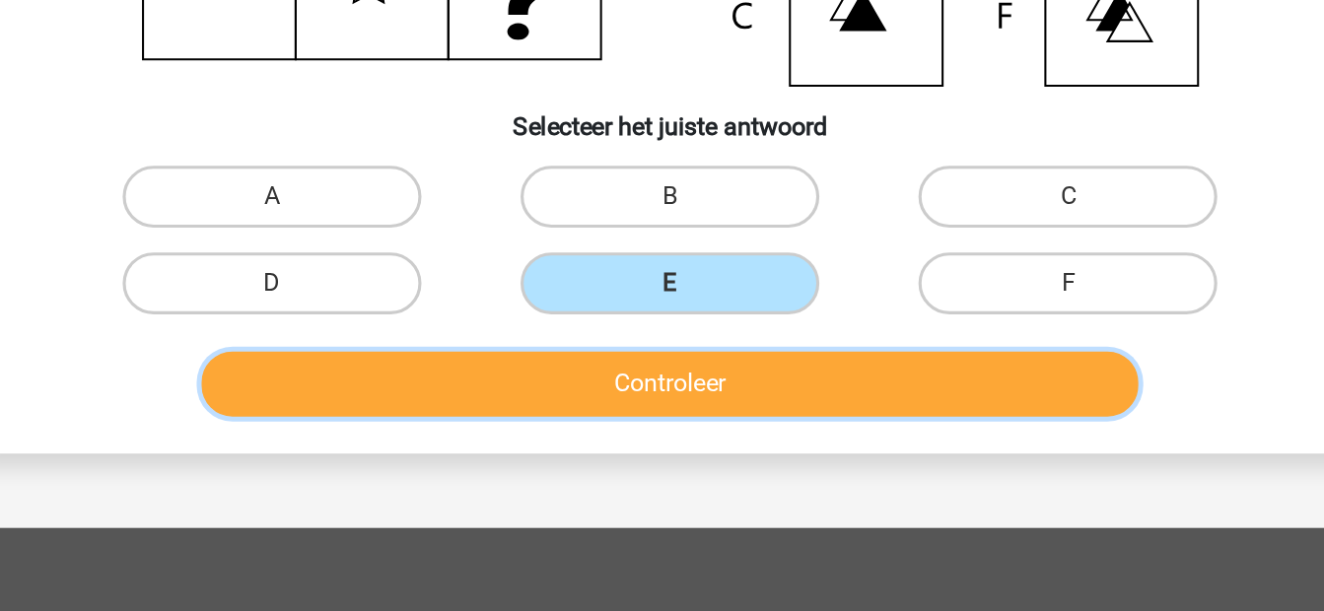
click at [647, 458] on button "Controleer" at bounding box center [662, 466] width 596 height 41
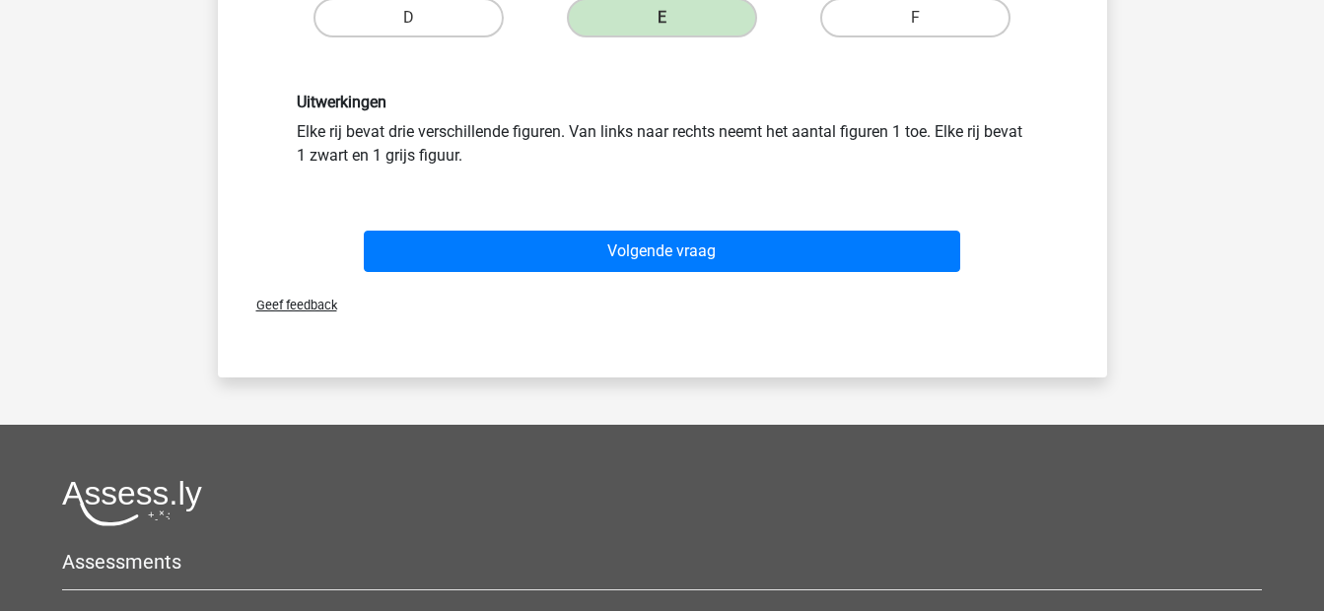
scroll to position [586, 0]
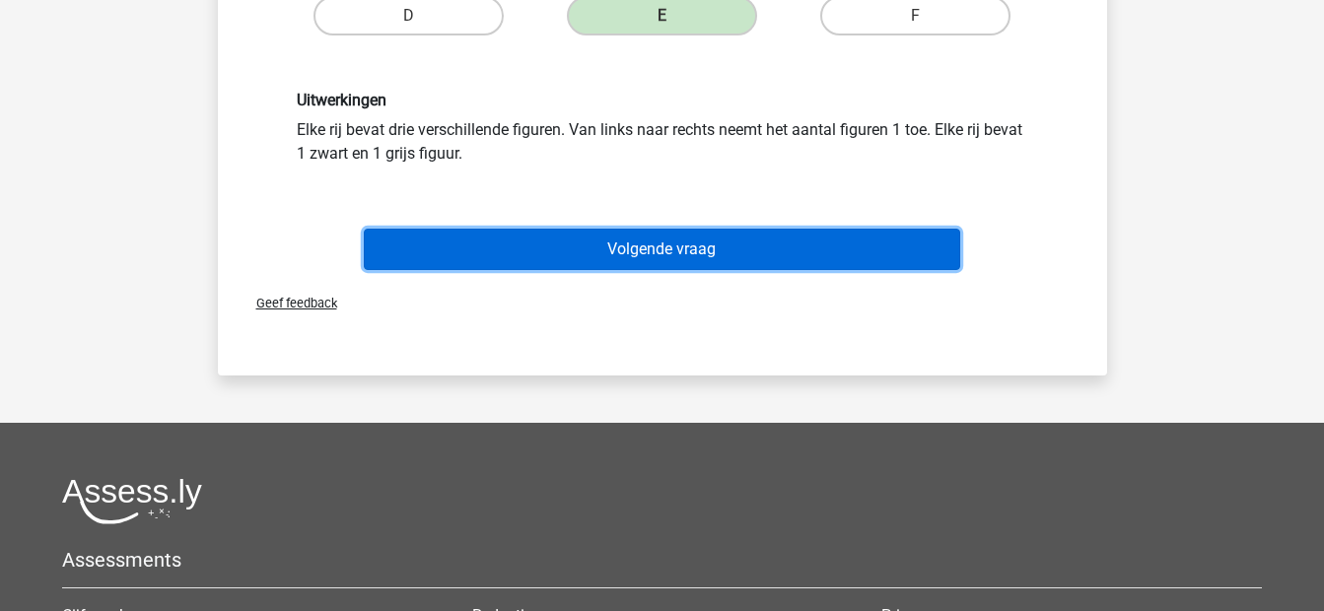
click at [614, 263] on button "Volgende vraag" at bounding box center [662, 249] width 596 height 41
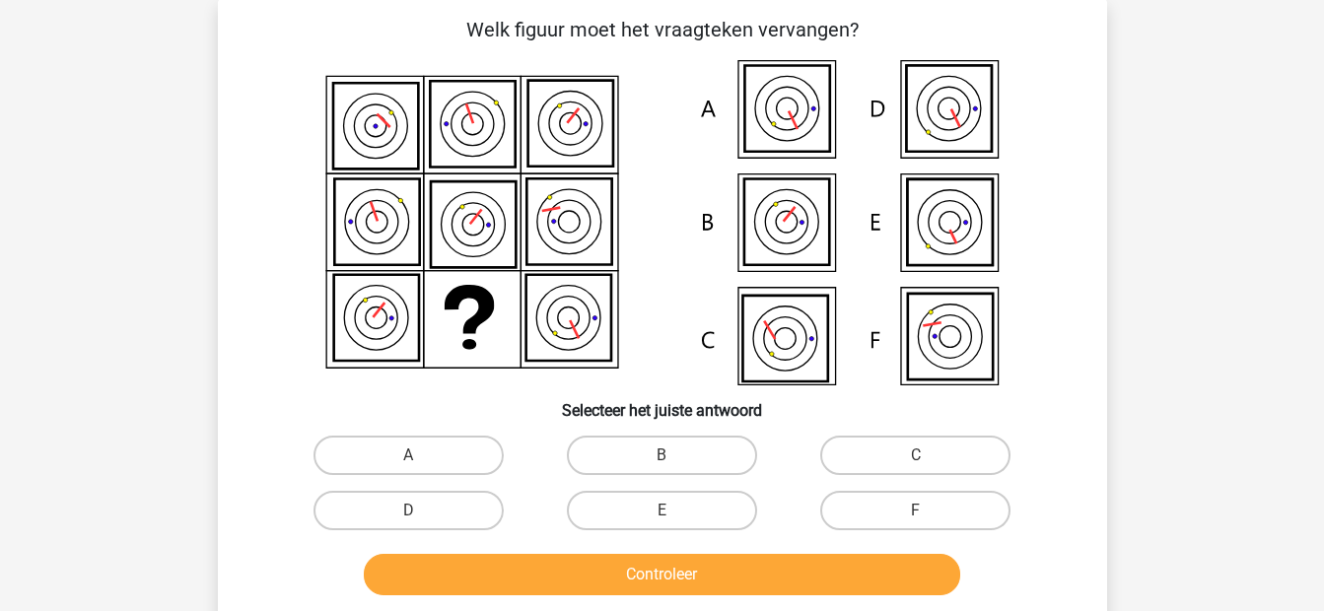
scroll to position [91, 0]
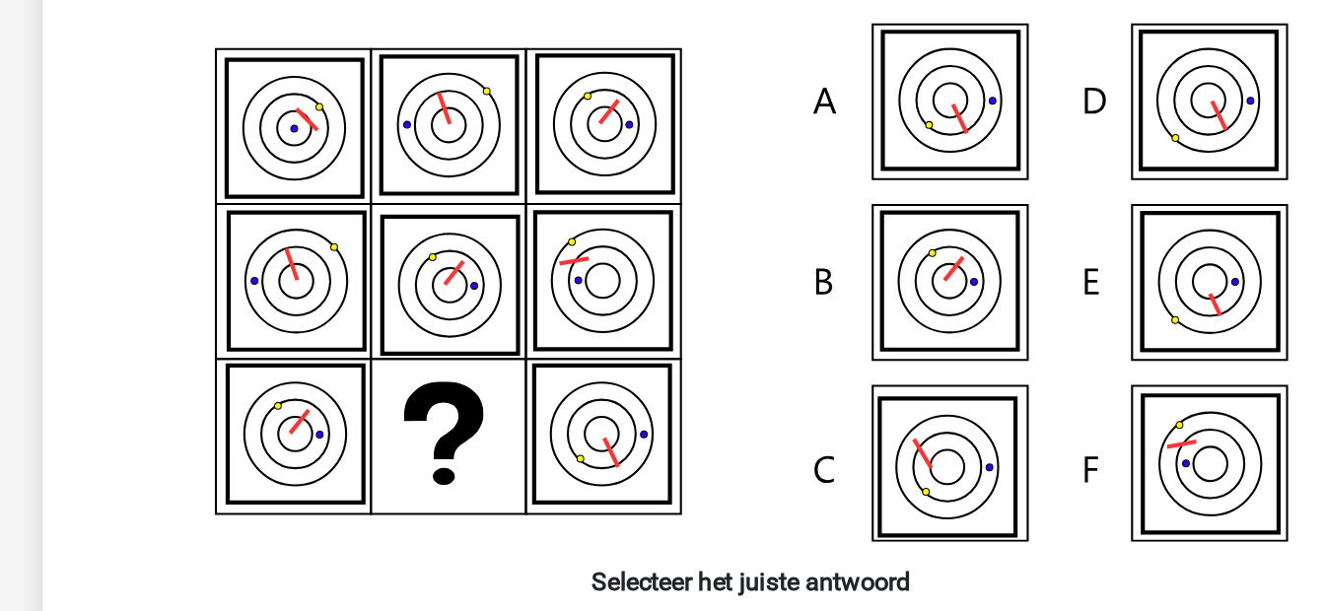
click at [662, 232] on icon at bounding box center [662, 223] width 794 height 325
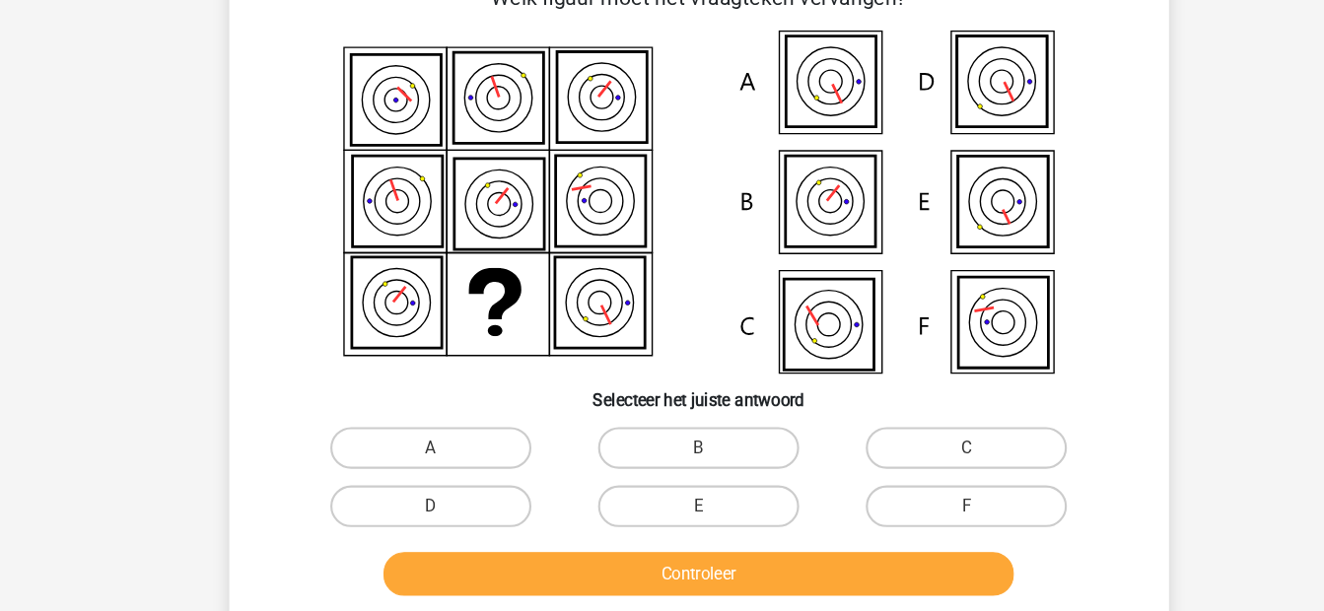
scroll to position [90, 0]
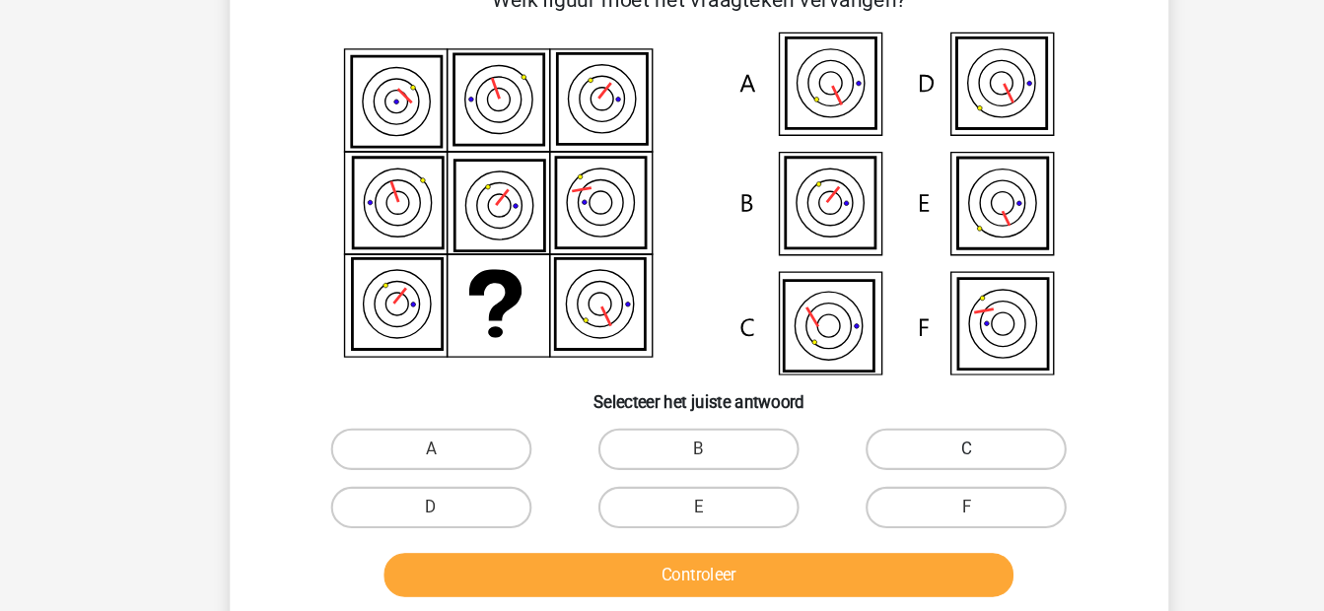
click at [907, 450] on label "C" at bounding box center [915, 457] width 190 height 39
click at [916, 457] on input "C" at bounding box center [922, 463] width 13 height 13
radio input "true"
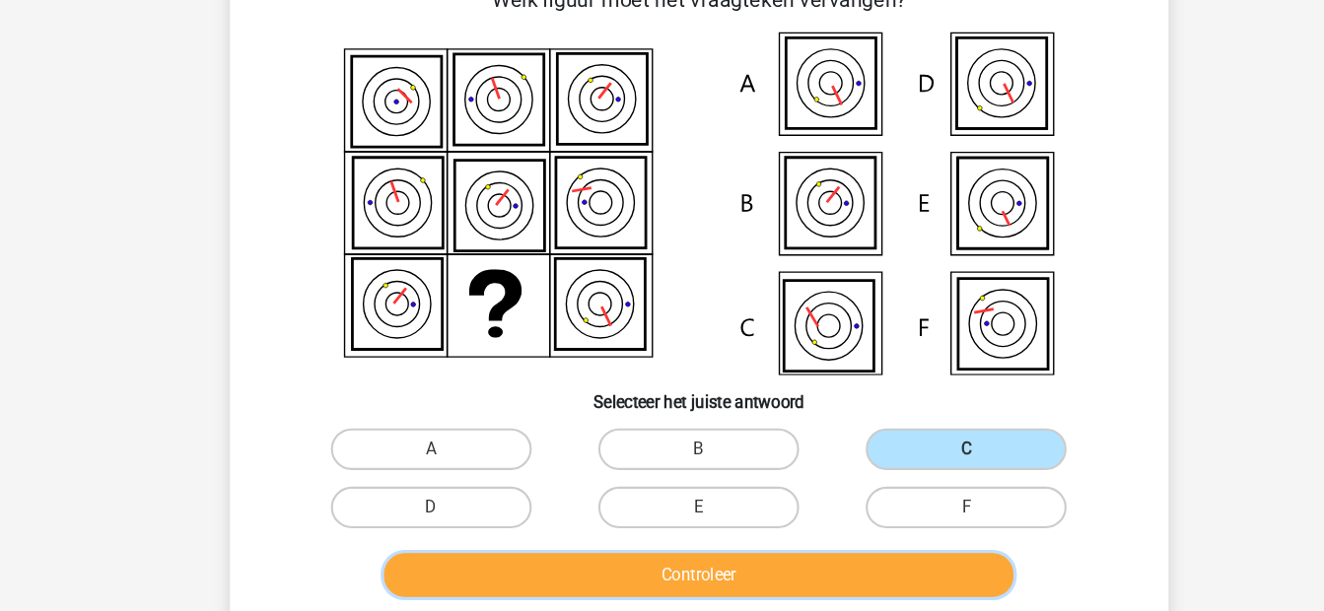
click at [666, 578] on button "Controleer" at bounding box center [662, 576] width 596 height 41
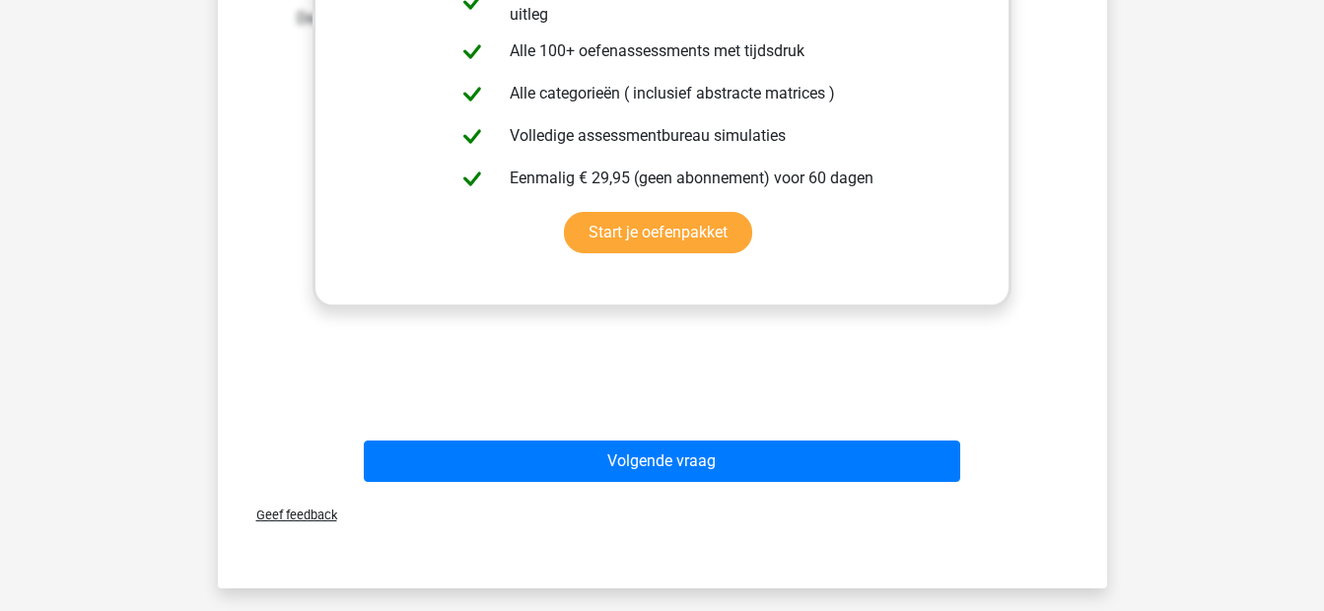
scroll to position [841, 0]
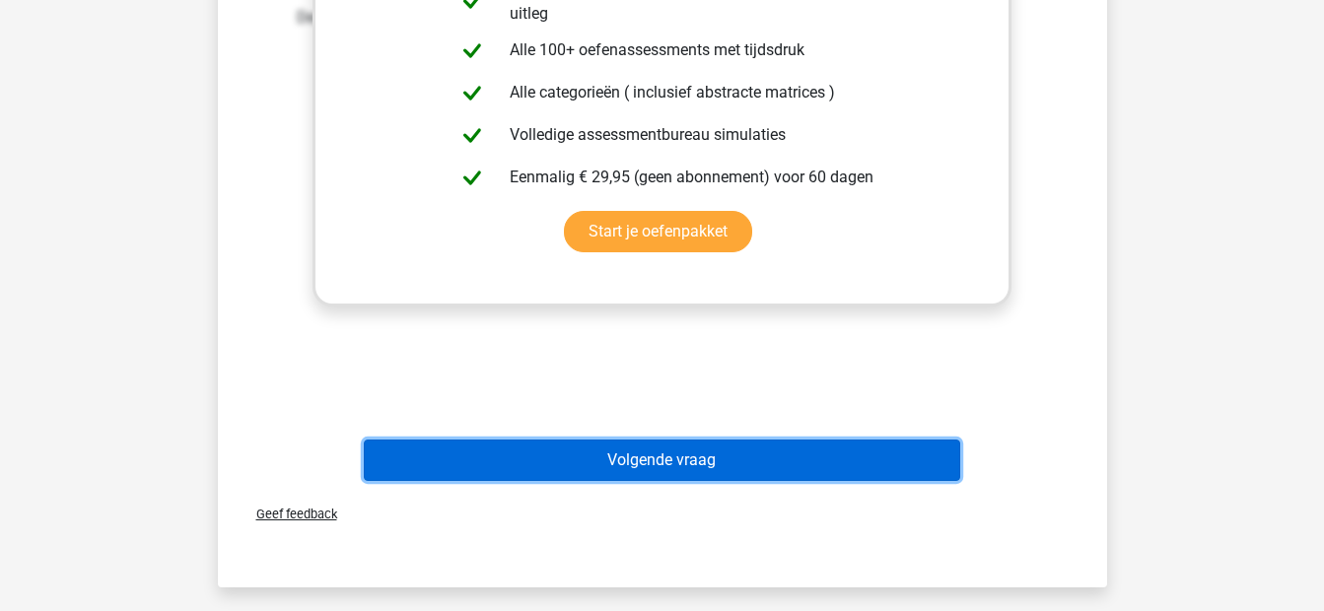
click at [687, 475] on button "Volgende vraag" at bounding box center [662, 460] width 596 height 41
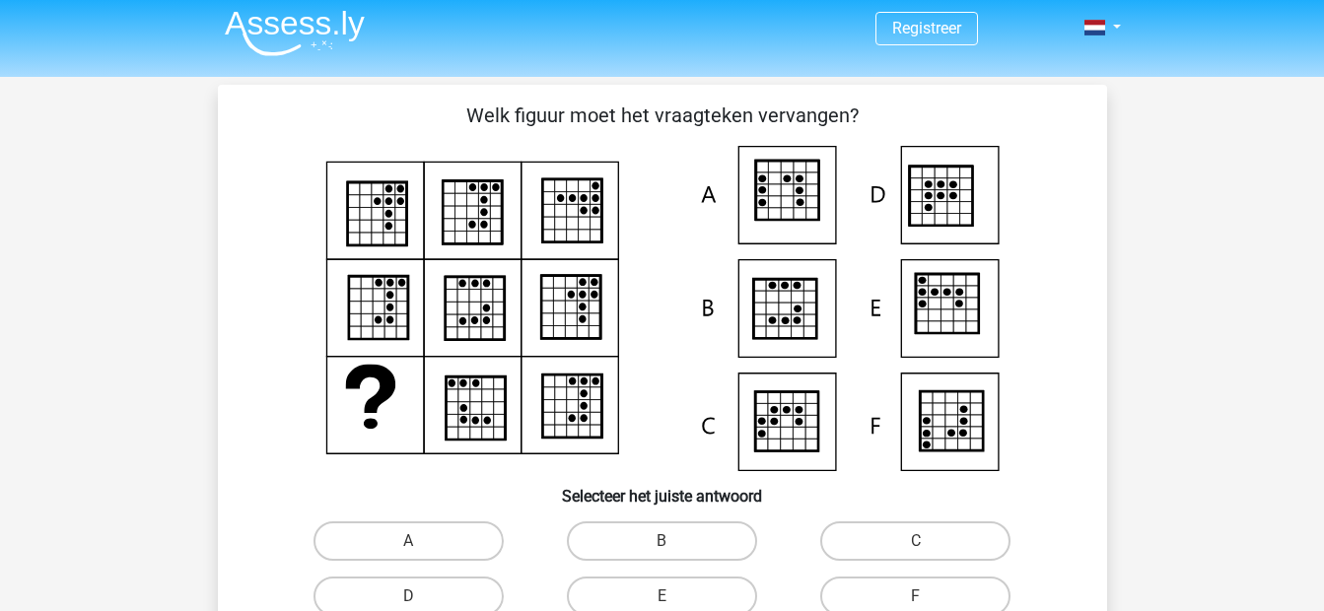
scroll to position [7, 0]
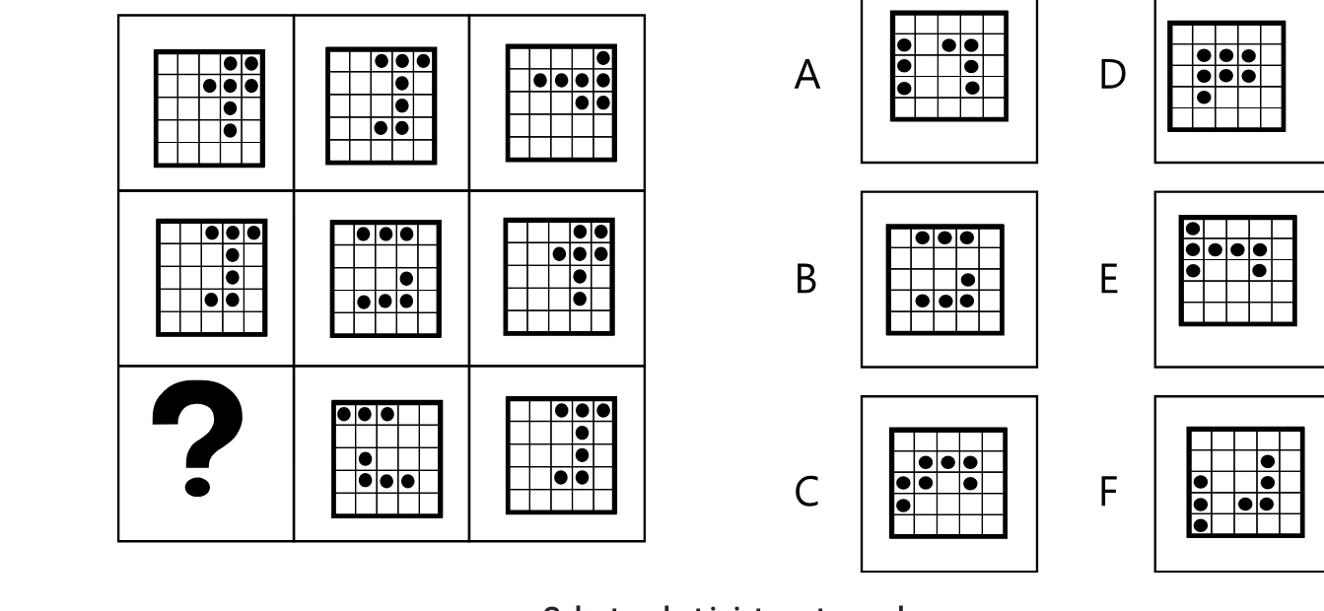
click at [588, 412] on icon at bounding box center [571, 405] width 59 height 63
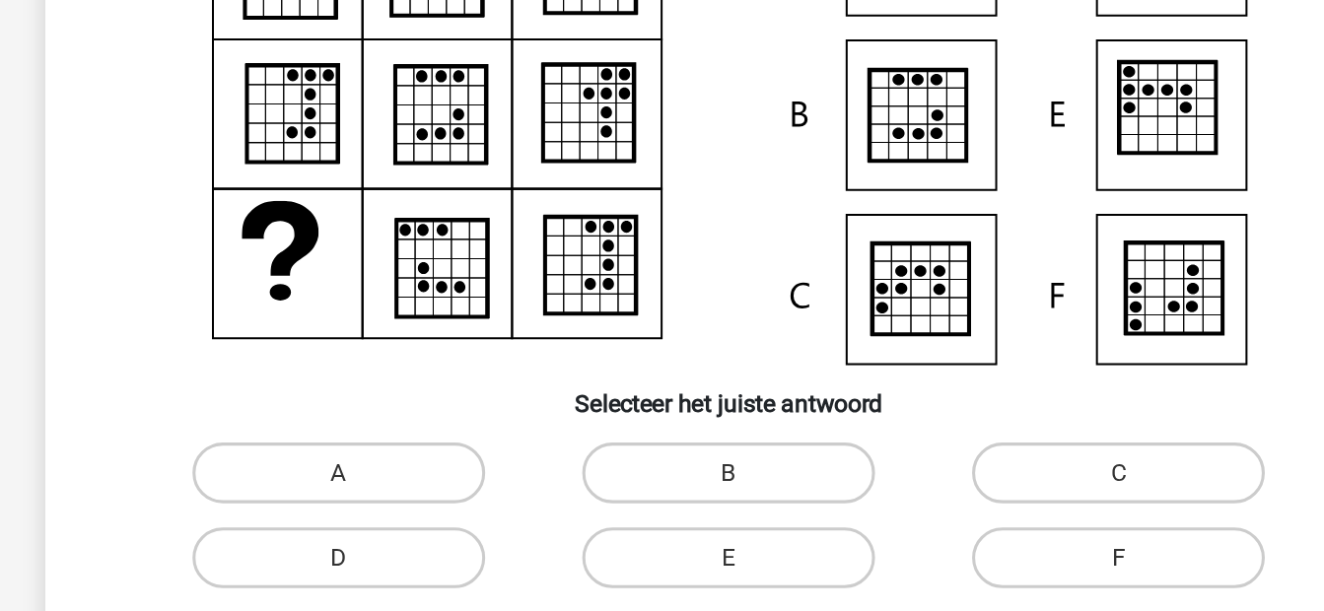
scroll to position [55, 0]
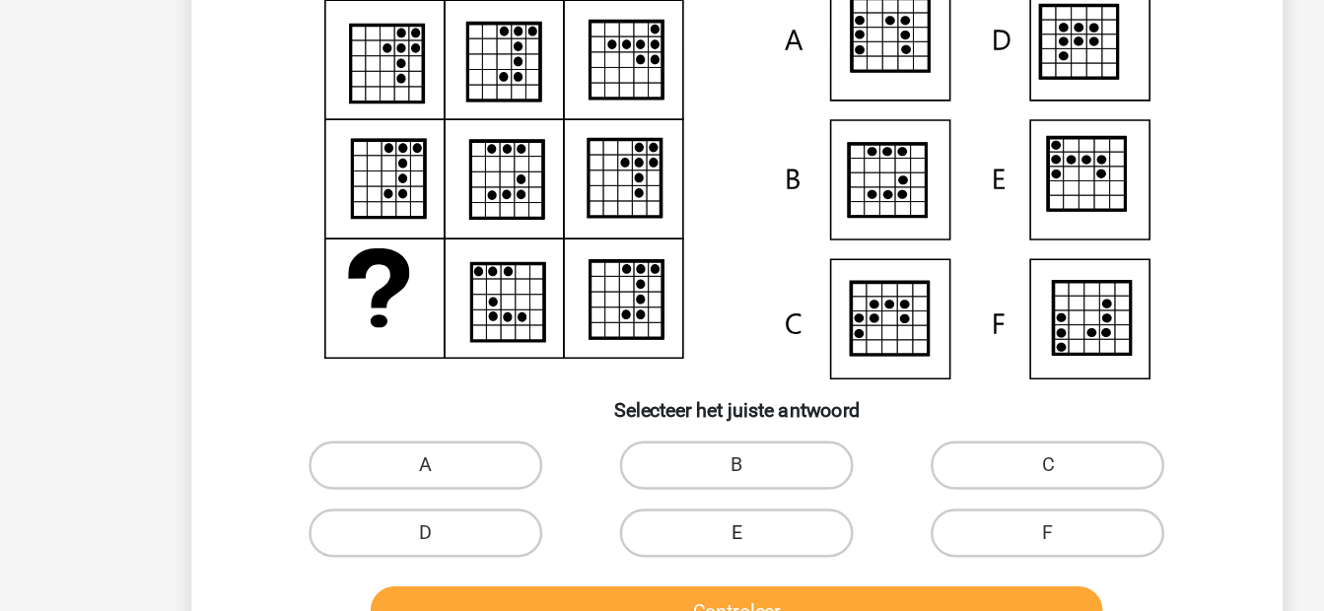
click at [686, 528] on label "E" at bounding box center [662, 546] width 190 height 39
click at [674, 547] on input "E" at bounding box center [667, 553] width 13 height 13
radio input "true"
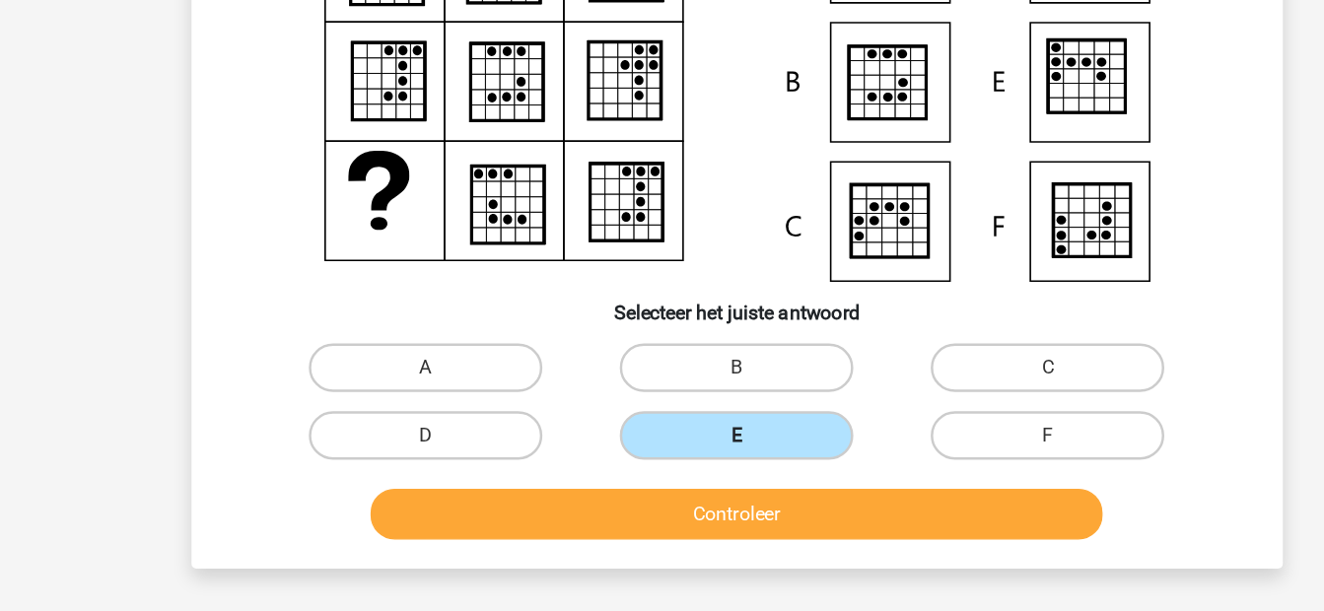
scroll to position [141, 0]
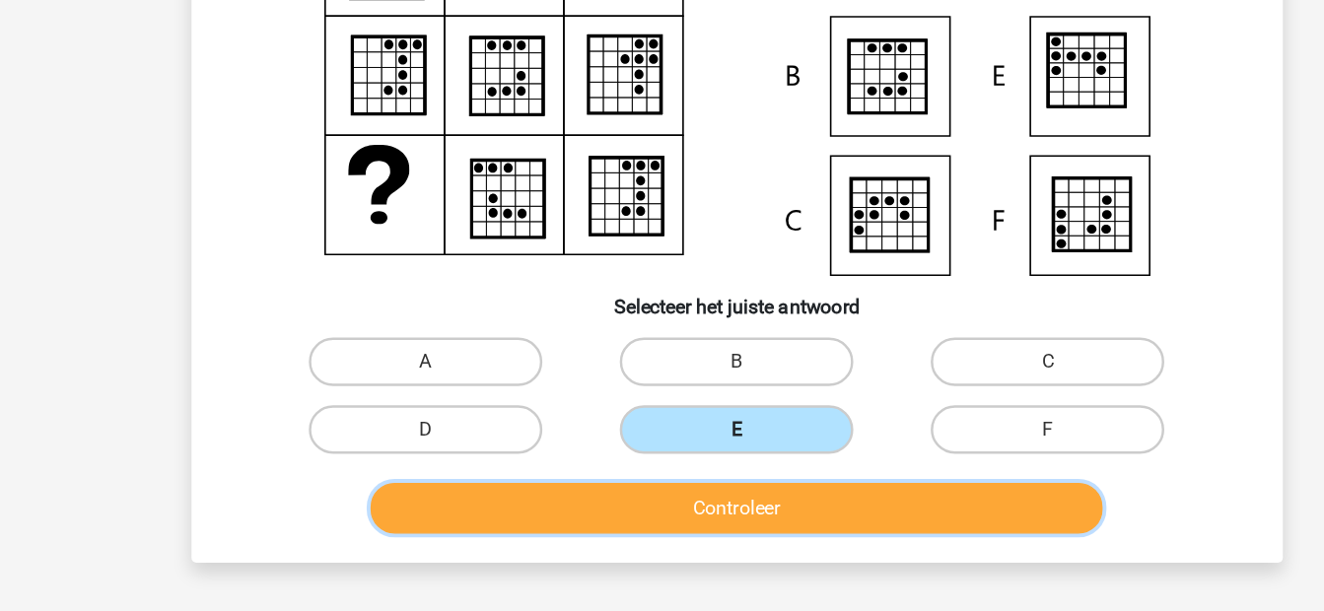
click at [686, 527] on button "Controleer" at bounding box center [662, 525] width 596 height 41
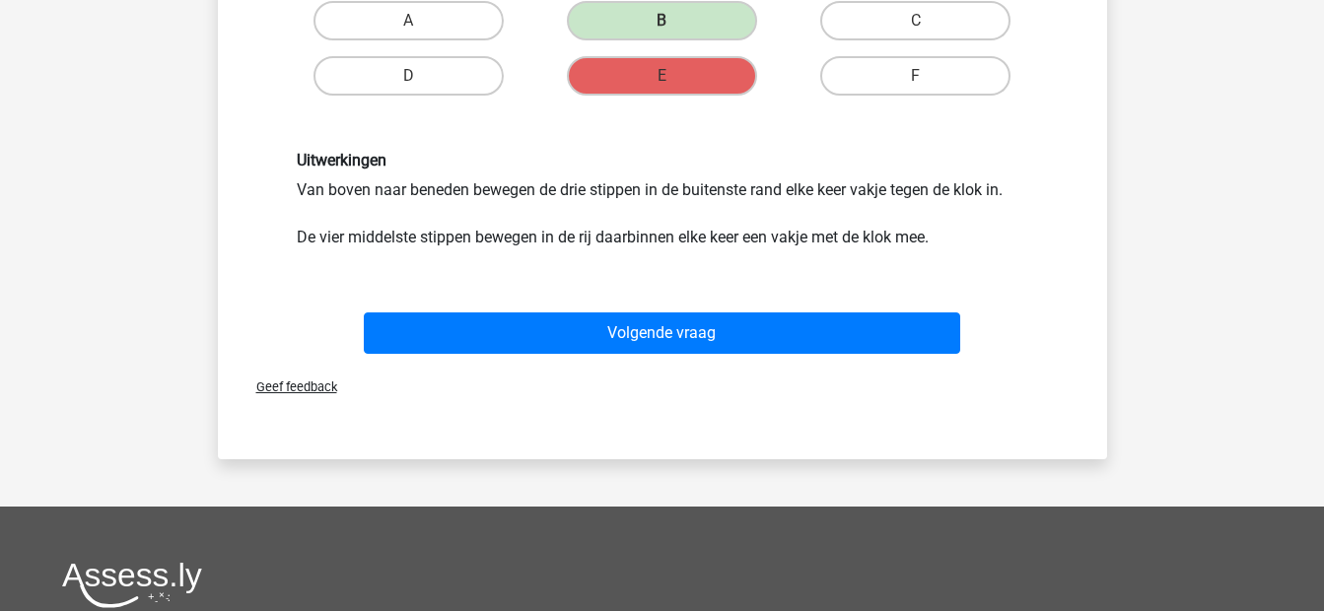
scroll to position [725, 0]
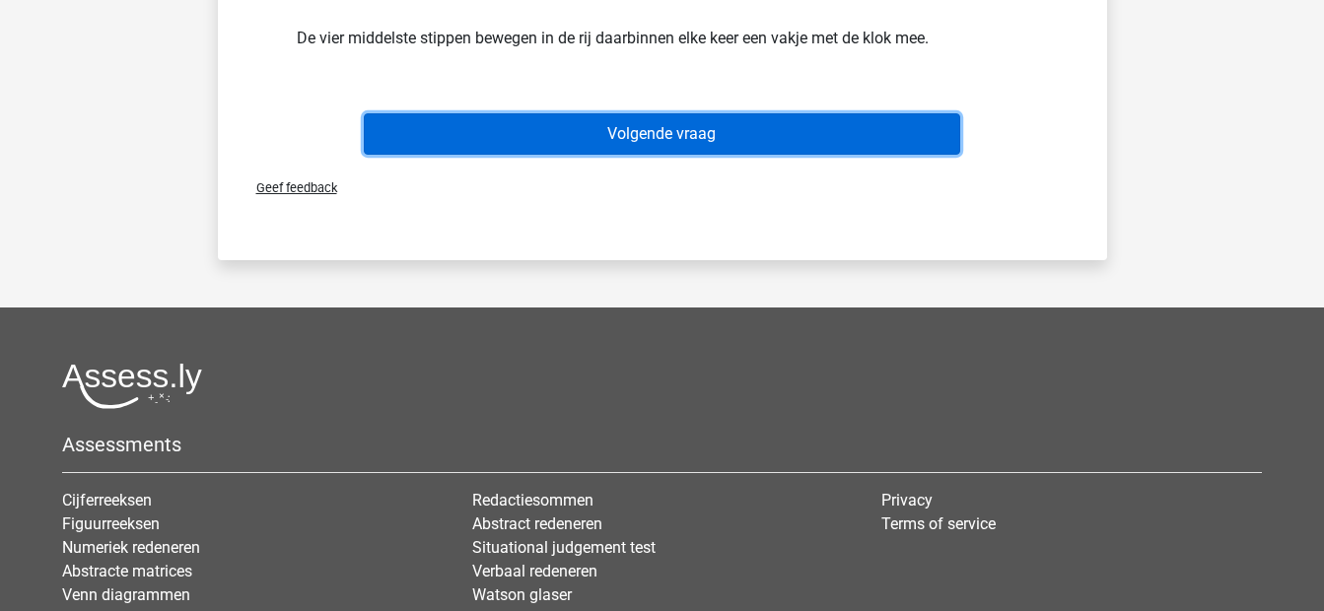
click at [800, 141] on button "Volgende vraag" at bounding box center [662, 133] width 596 height 41
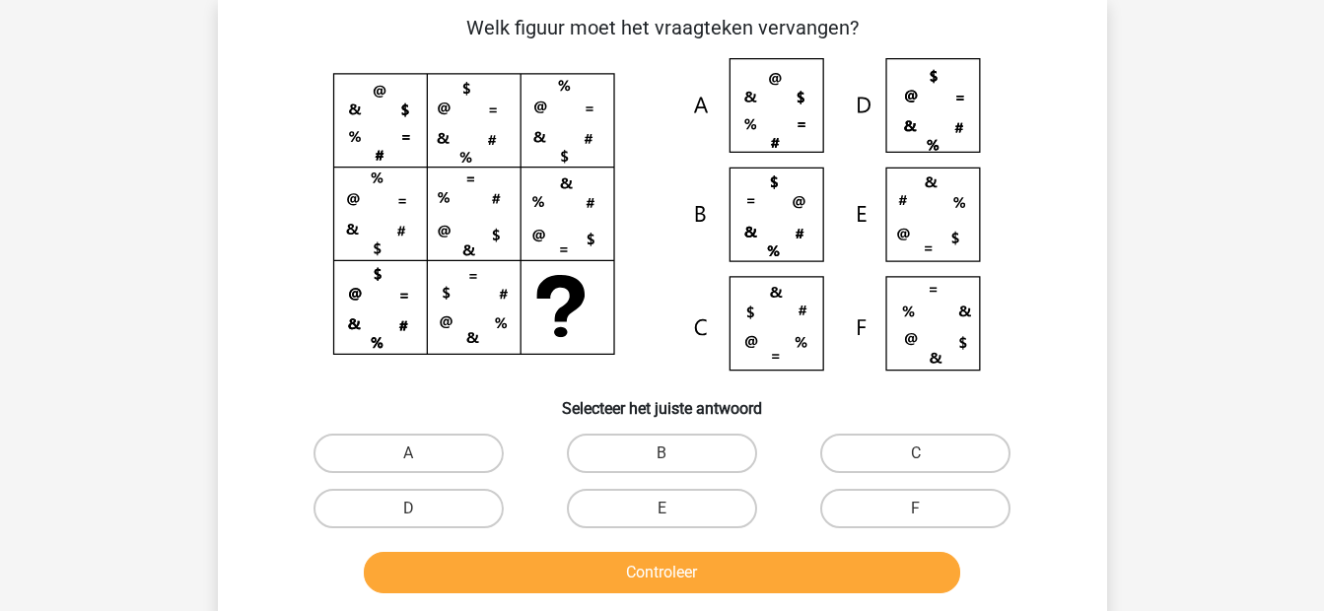
scroll to position [91, 0]
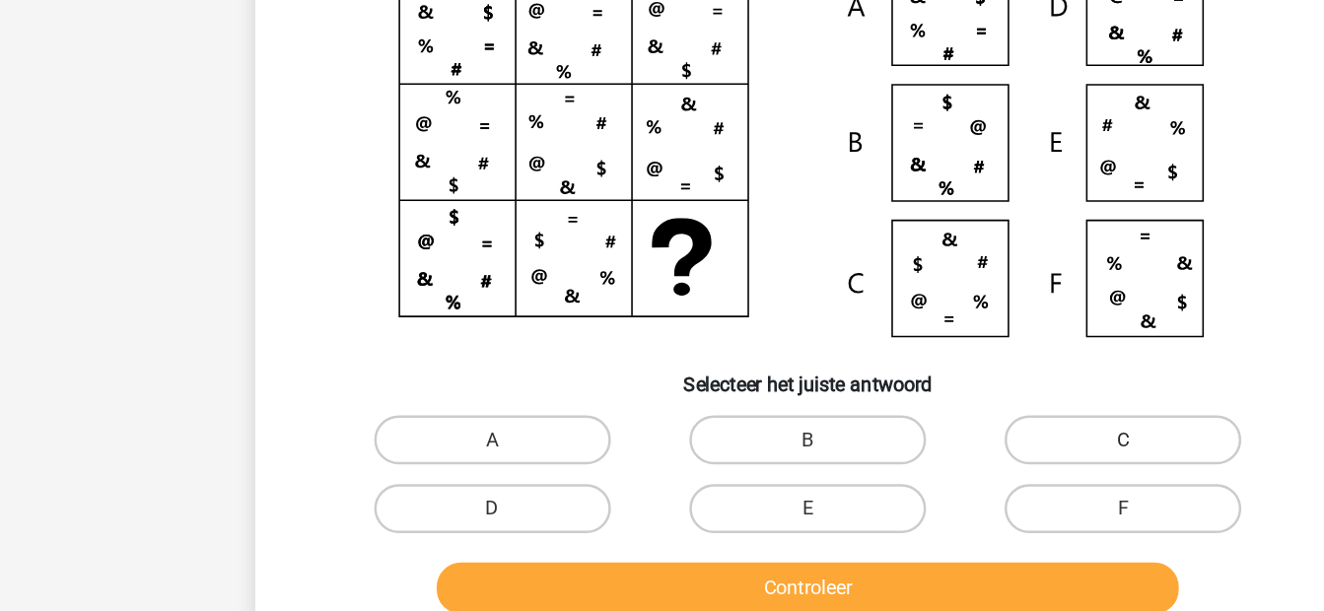
click at [882, 467] on label "C" at bounding box center [915, 456] width 190 height 39
click at [916, 467] on input "C" at bounding box center [922, 462] width 13 height 13
radio input "true"
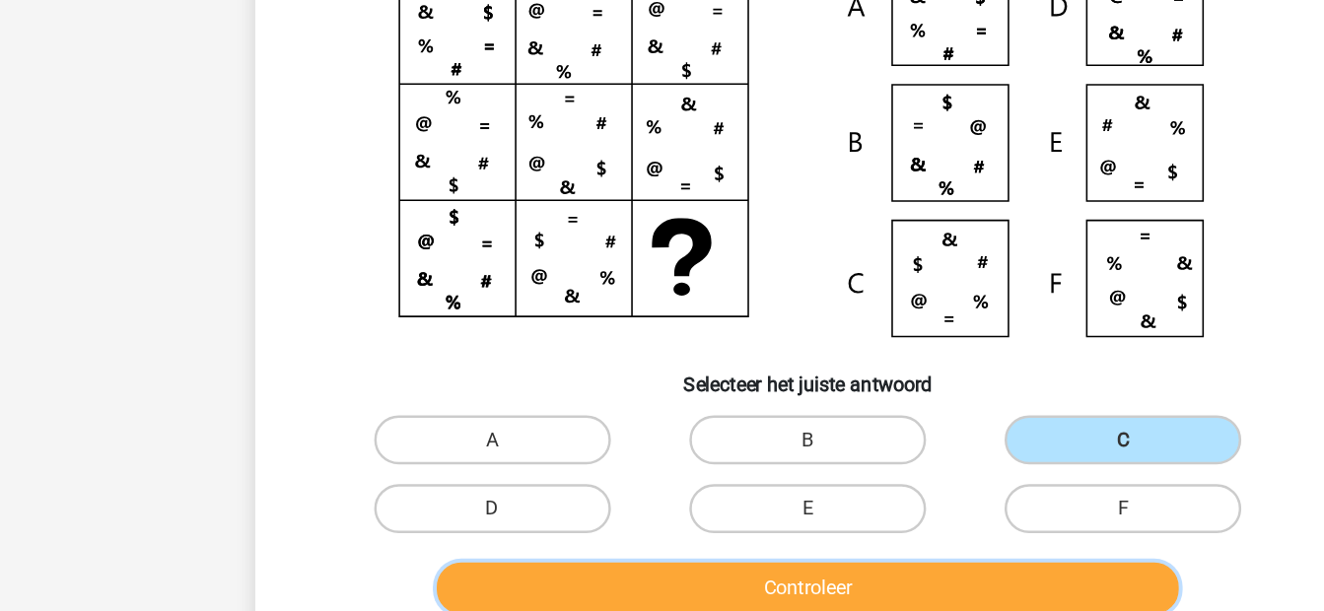
click at [666, 581] on button "Controleer" at bounding box center [662, 575] width 596 height 41
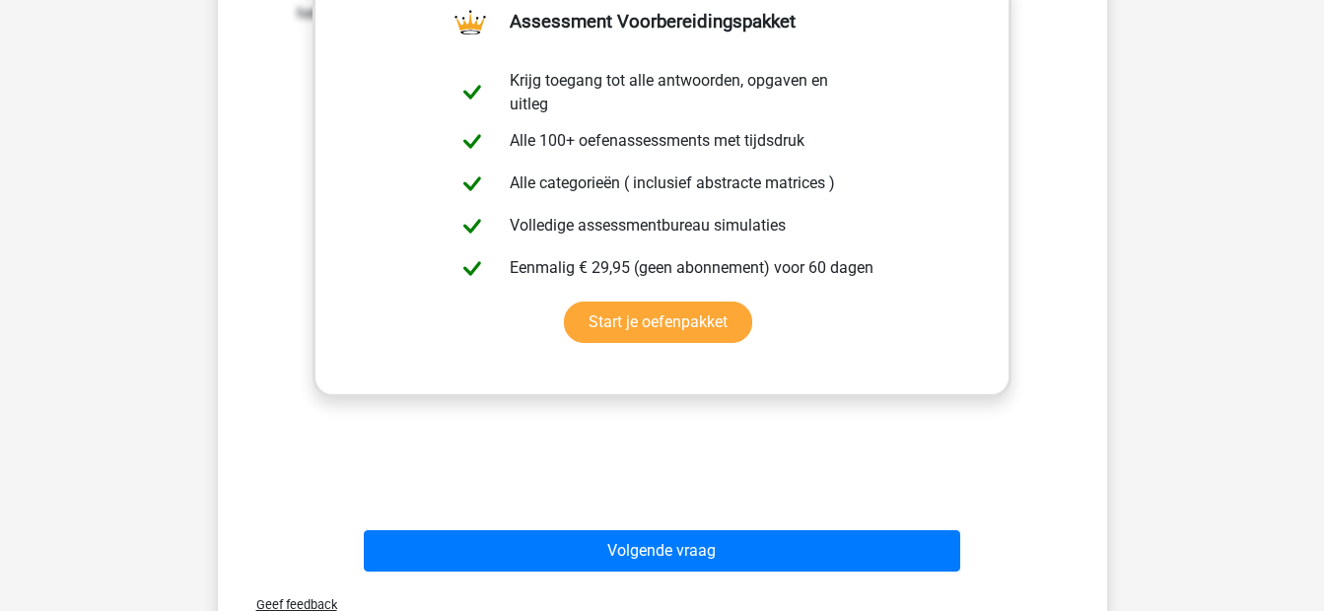
scroll to position [756, 0]
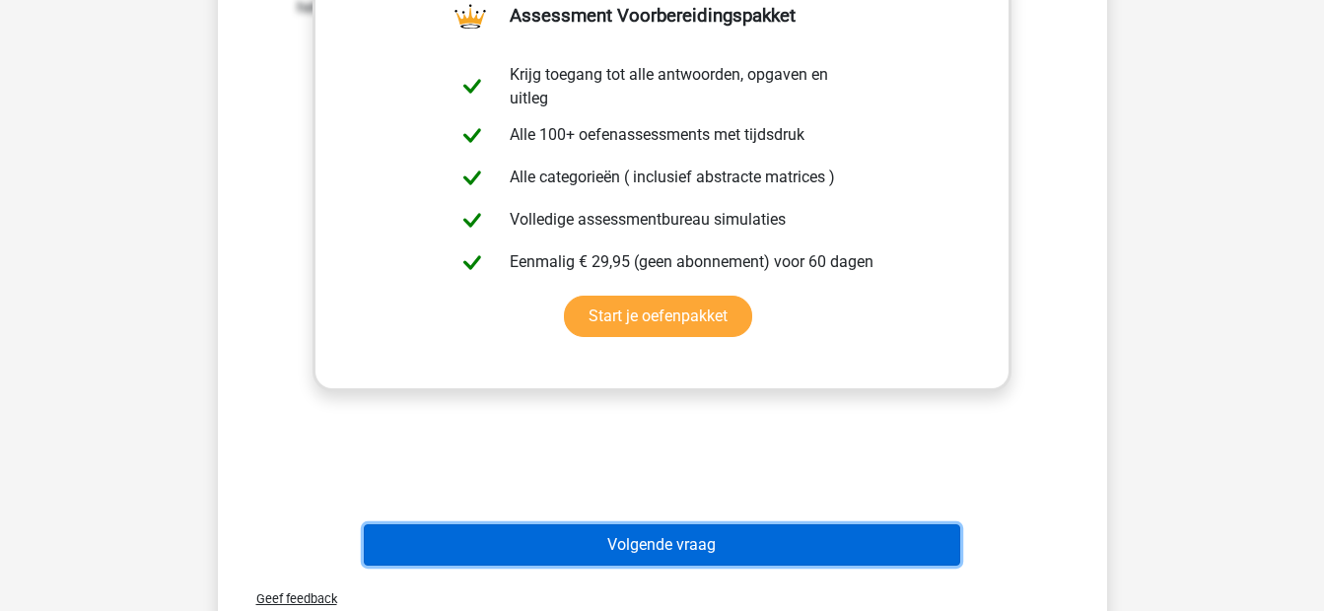
click at [628, 541] on button "Volgende vraag" at bounding box center [662, 544] width 596 height 41
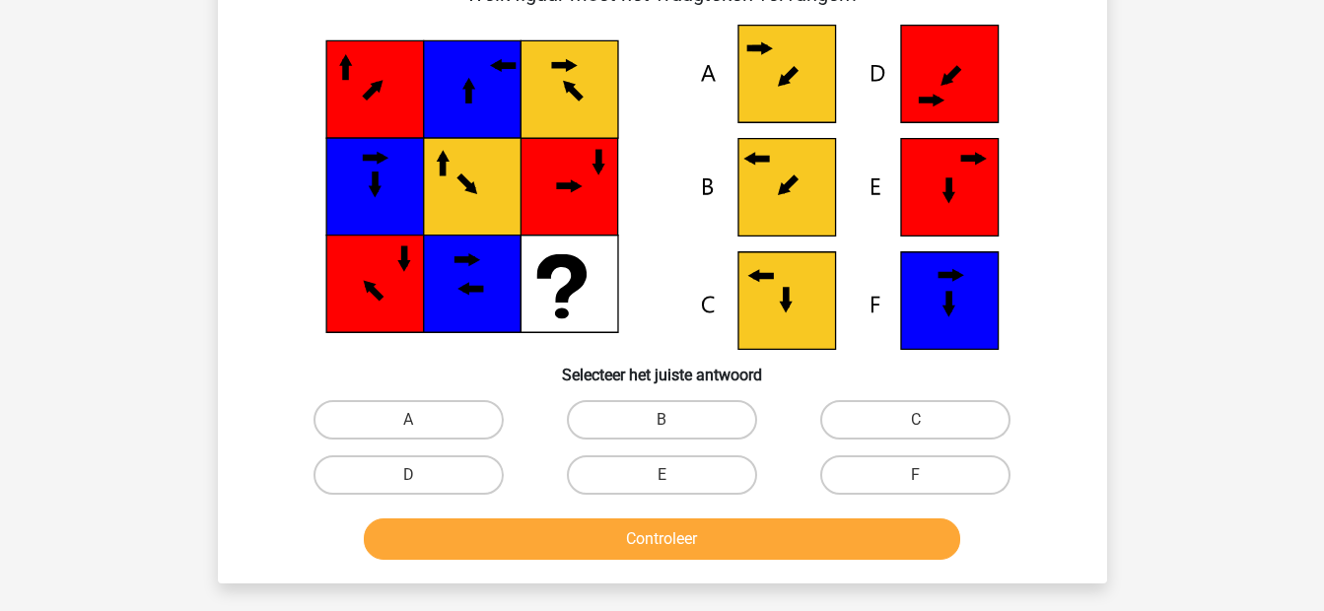
scroll to position [128, 0]
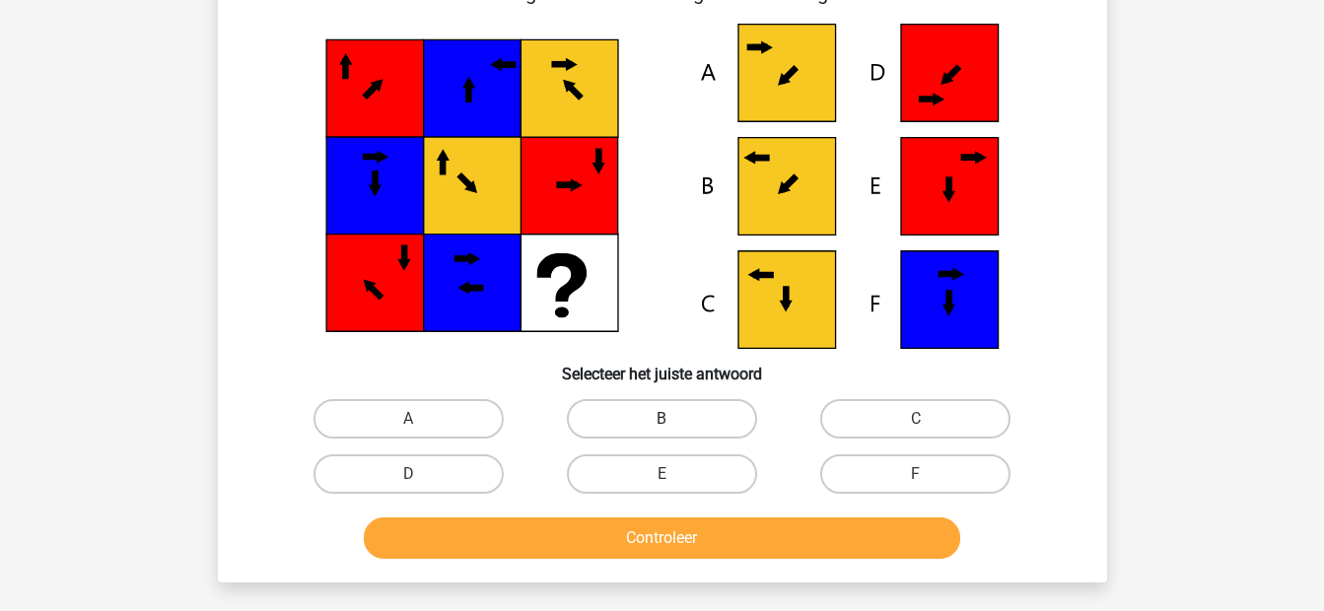
click at [667, 413] on label "B" at bounding box center [662, 418] width 190 height 39
click at [667, 419] on input "B" at bounding box center [667, 425] width 13 height 13
radio input "true"
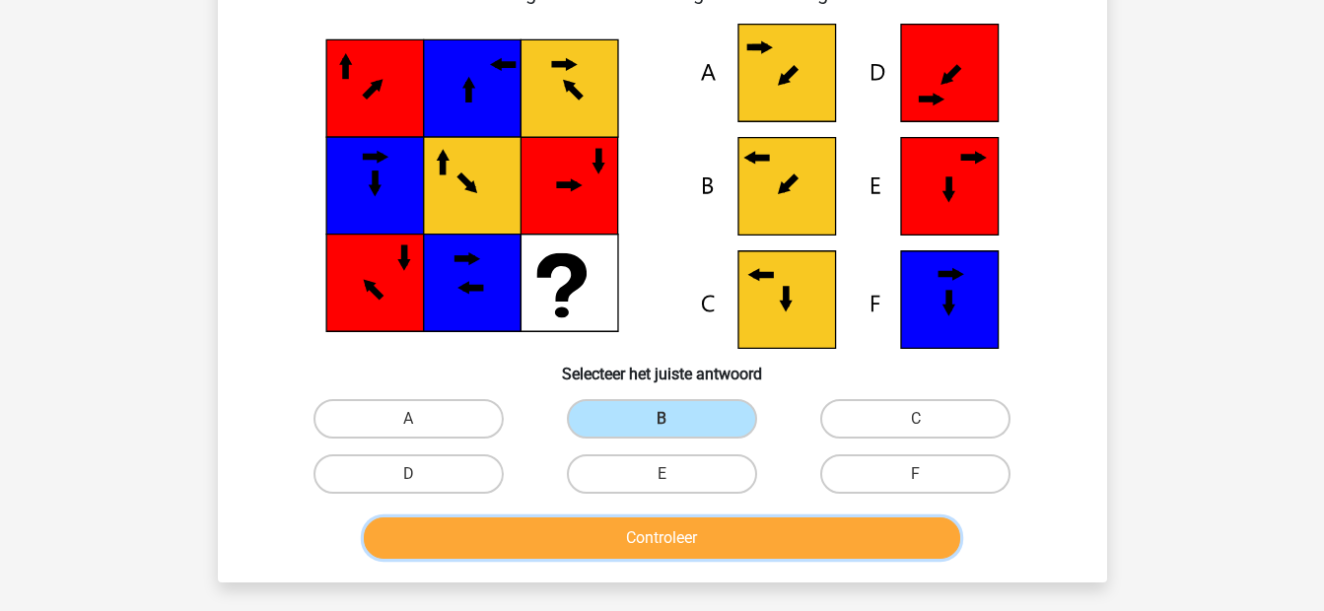
click at [635, 539] on button "Controleer" at bounding box center [662, 537] width 596 height 41
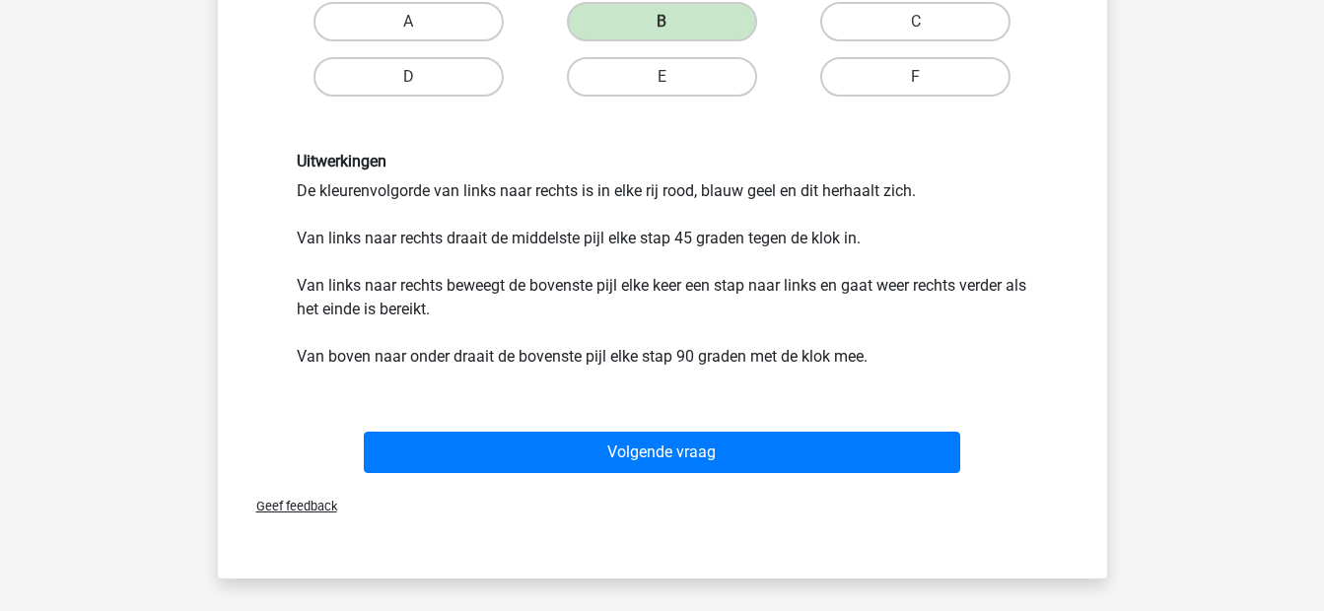
scroll to position [524, 0]
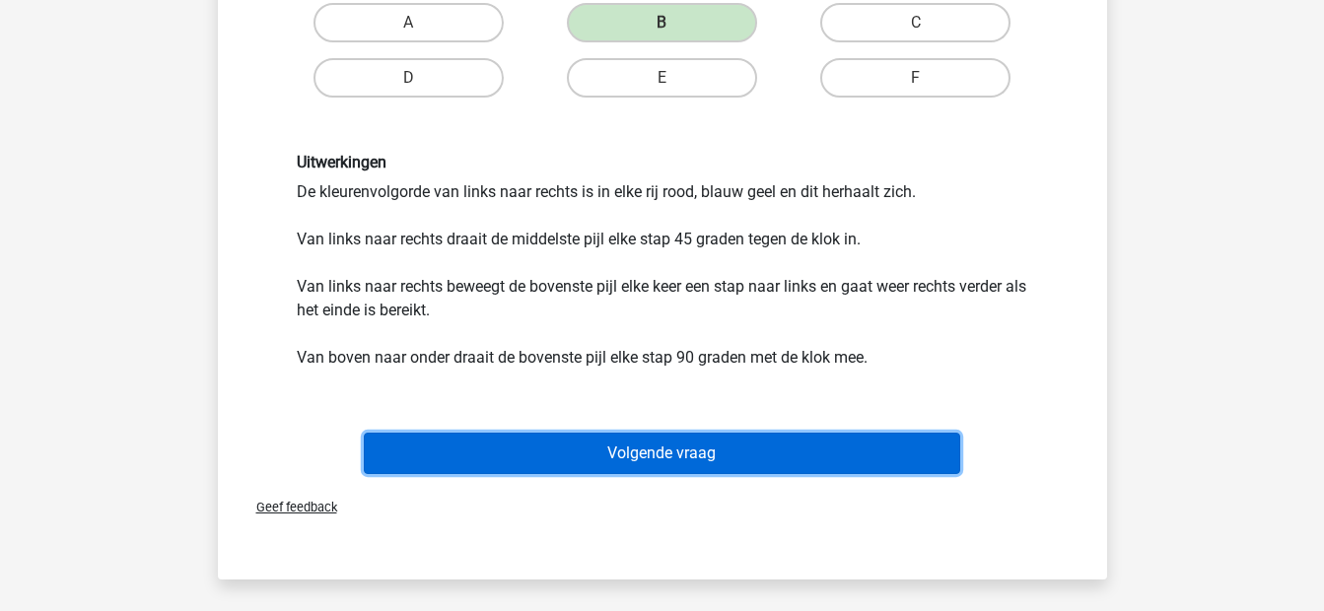
click at [742, 450] on button "Volgende vraag" at bounding box center [662, 453] width 596 height 41
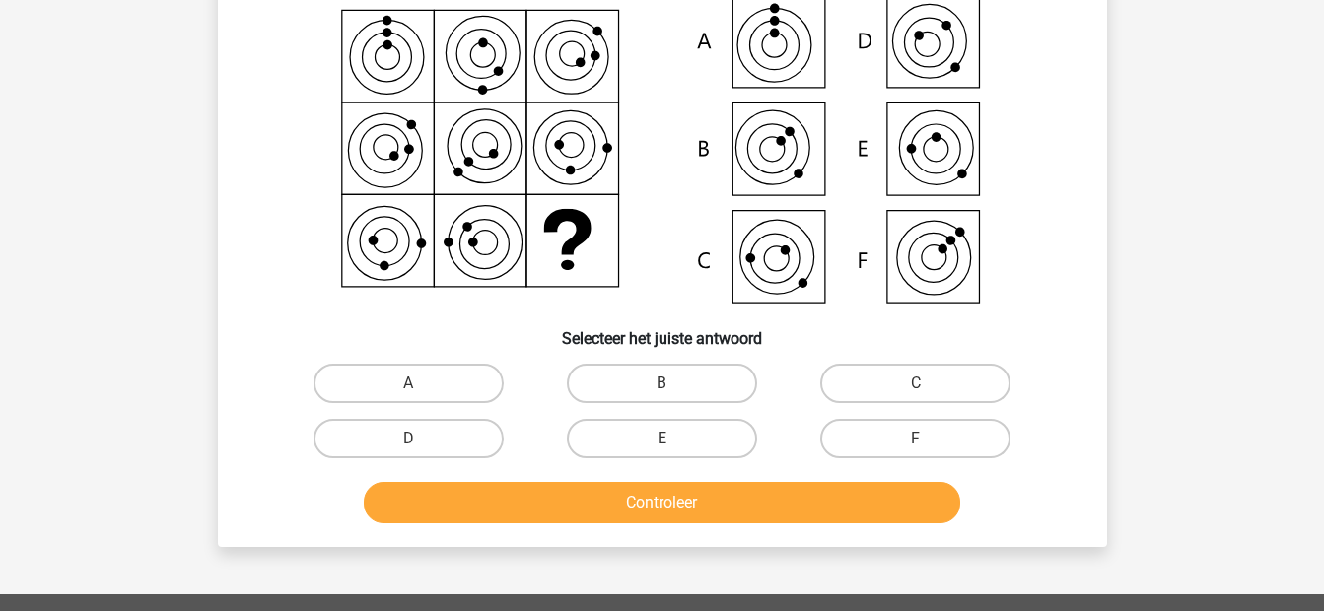
scroll to position [91, 0]
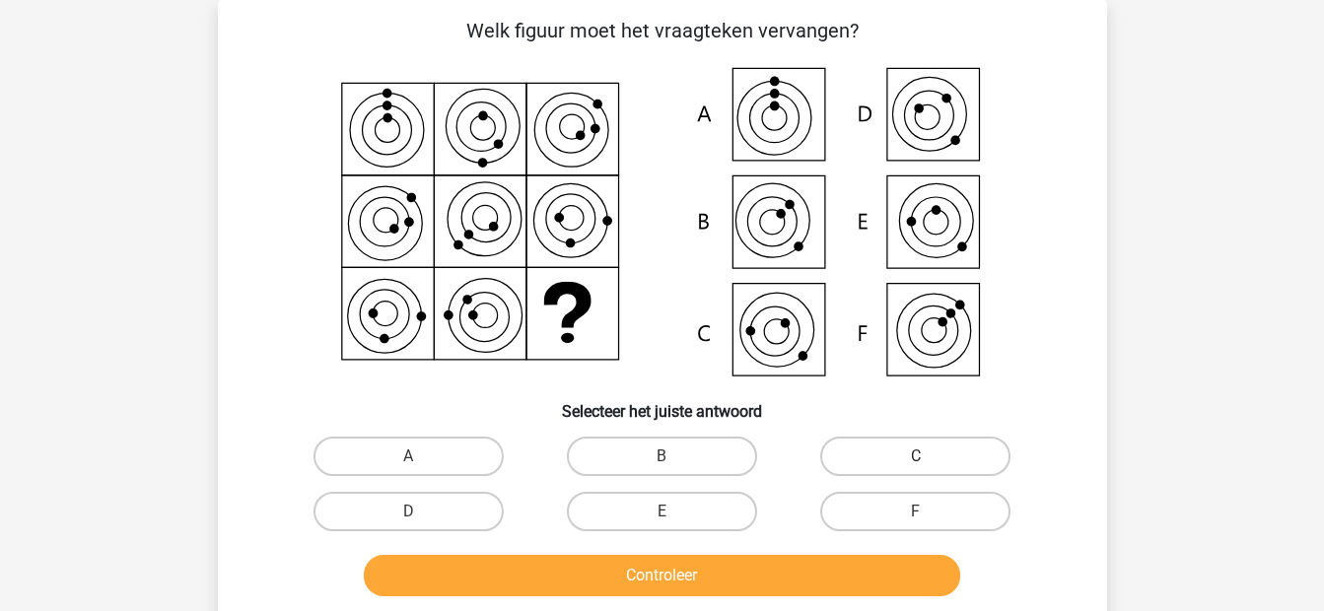
click at [938, 455] on label "C" at bounding box center [915, 456] width 190 height 39
click at [929, 456] on input "C" at bounding box center [922, 462] width 13 height 13
radio input "true"
click at [746, 585] on button "Controleer" at bounding box center [662, 575] width 596 height 41
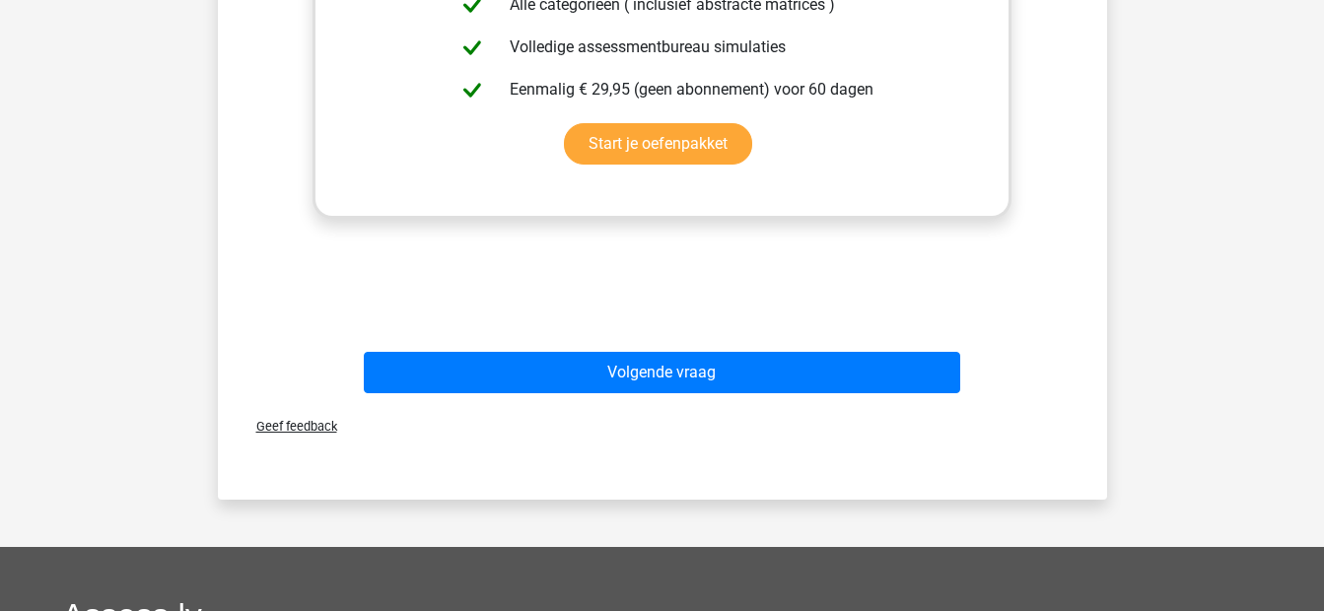
scroll to position [929, 0]
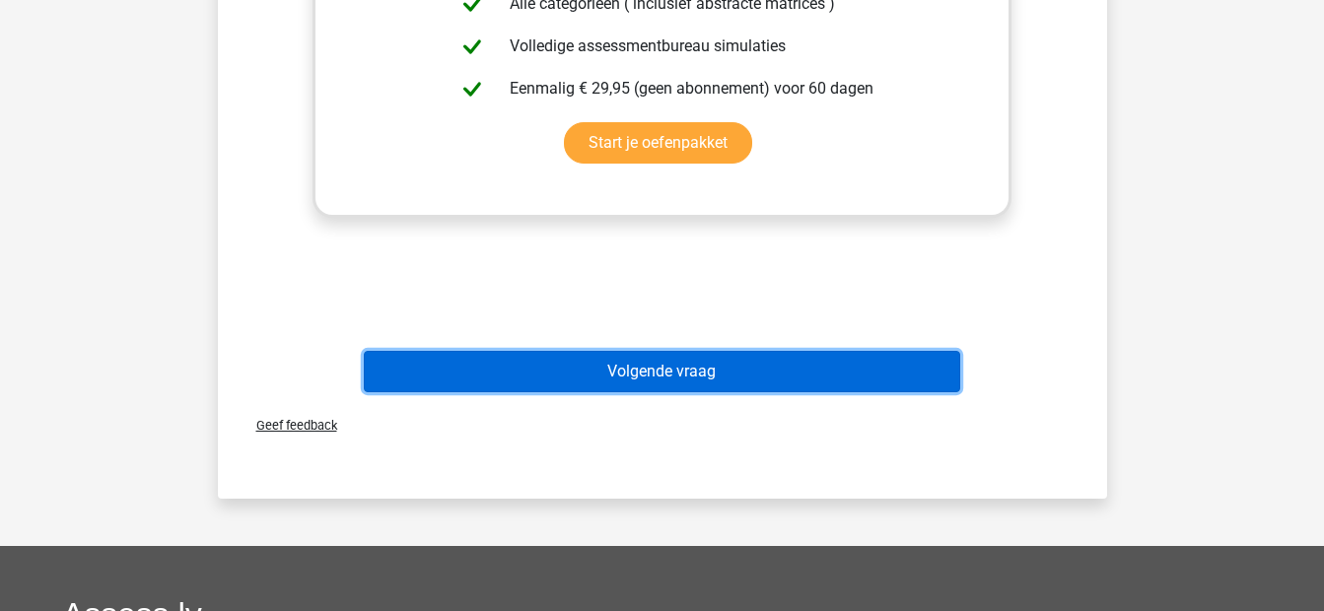
click at [606, 388] on button "Volgende vraag" at bounding box center [662, 371] width 596 height 41
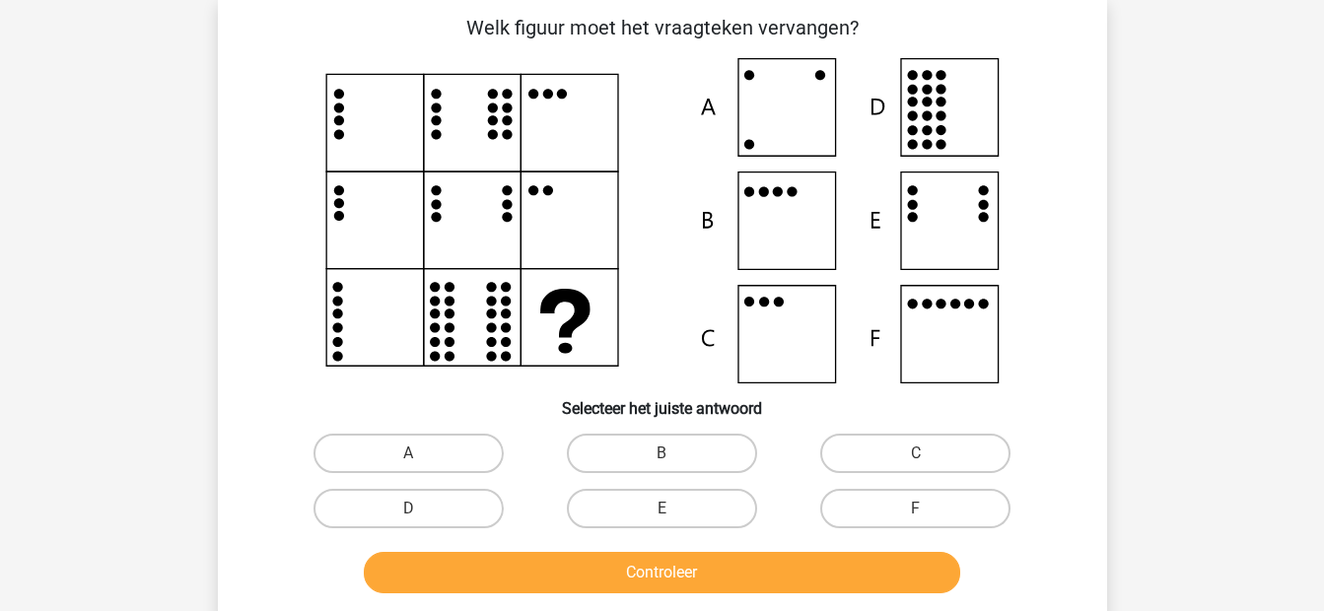
scroll to position [91, 0]
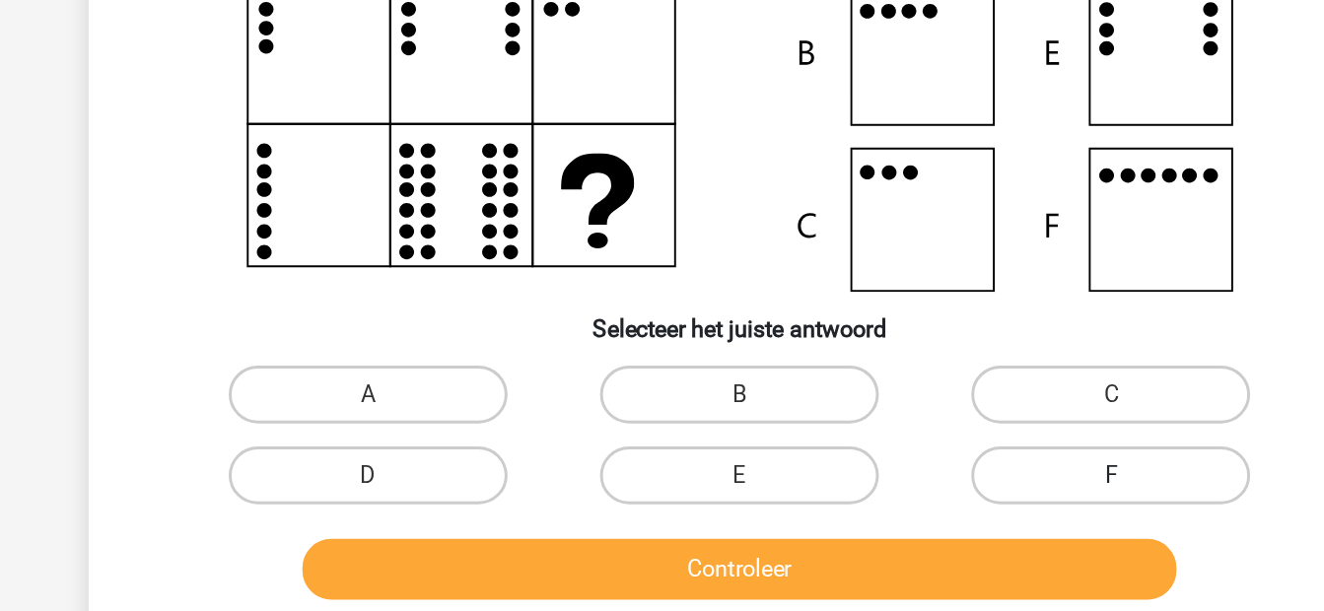
click at [893, 508] on label "F" at bounding box center [915, 511] width 190 height 39
click at [916, 512] on input "F" at bounding box center [922, 518] width 13 height 13
radio input "true"
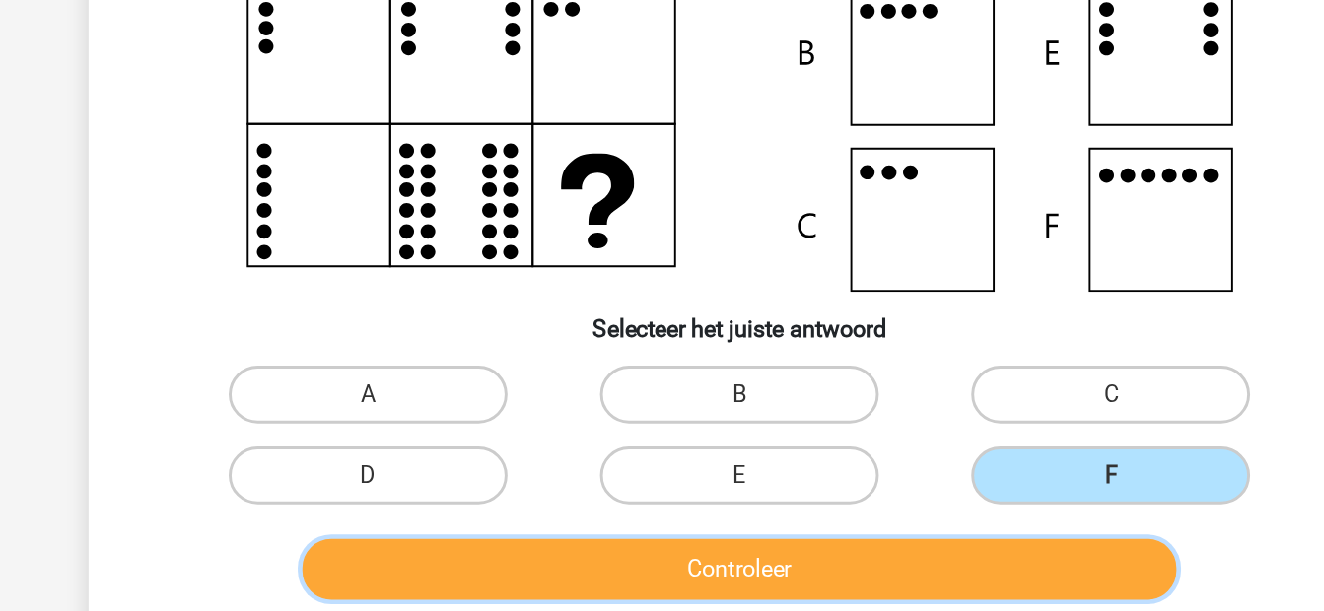
click at [821, 571] on button "Controleer" at bounding box center [662, 575] width 596 height 41
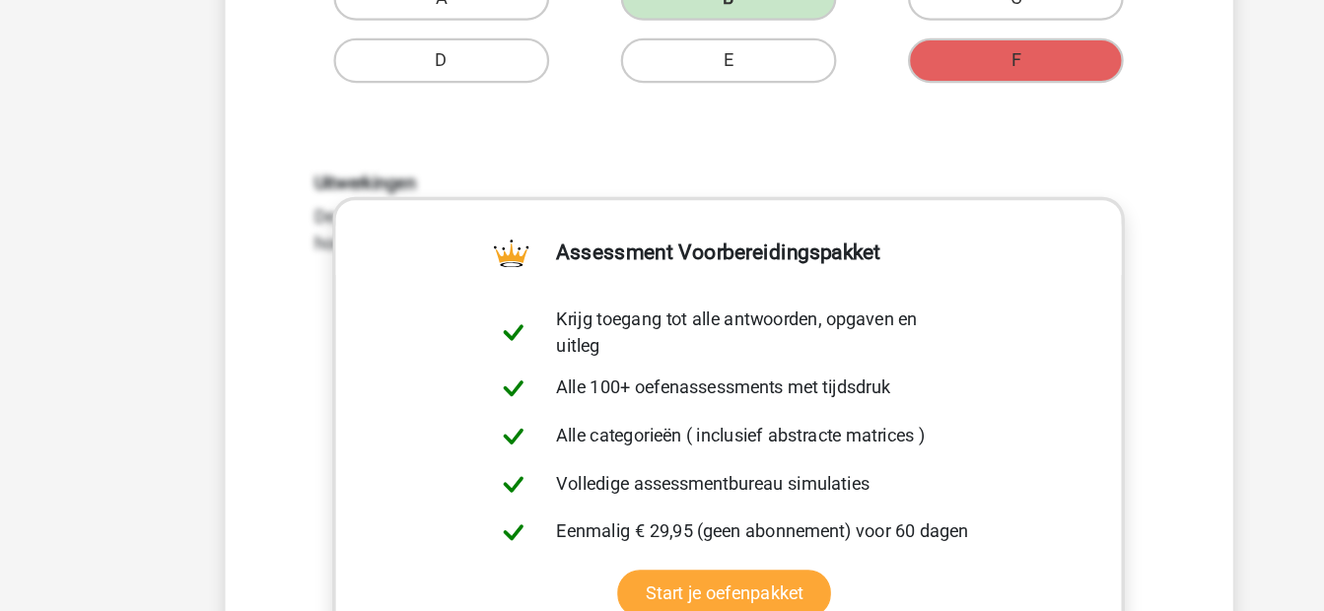
scroll to position [821, 0]
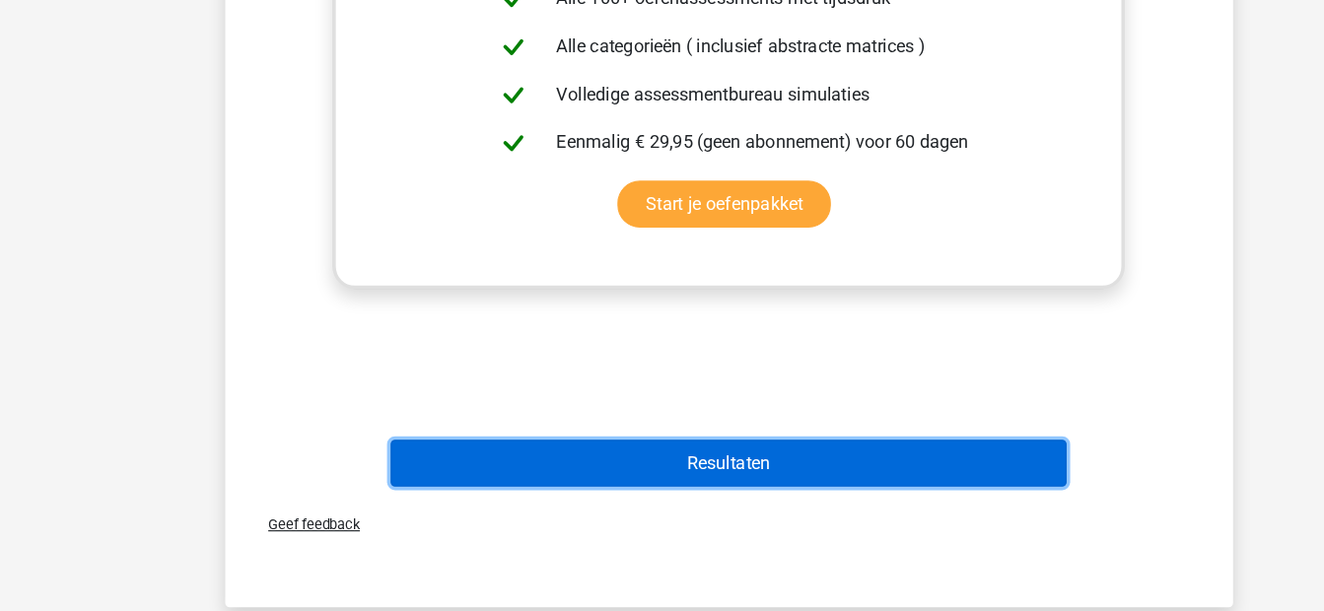
click at [609, 462] on button "Resultaten" at bounding box center [662, 479] width 596 height 41
click at [572, 490] on button "Resultaten" at bounding box center [662, 479] width 596 height 41
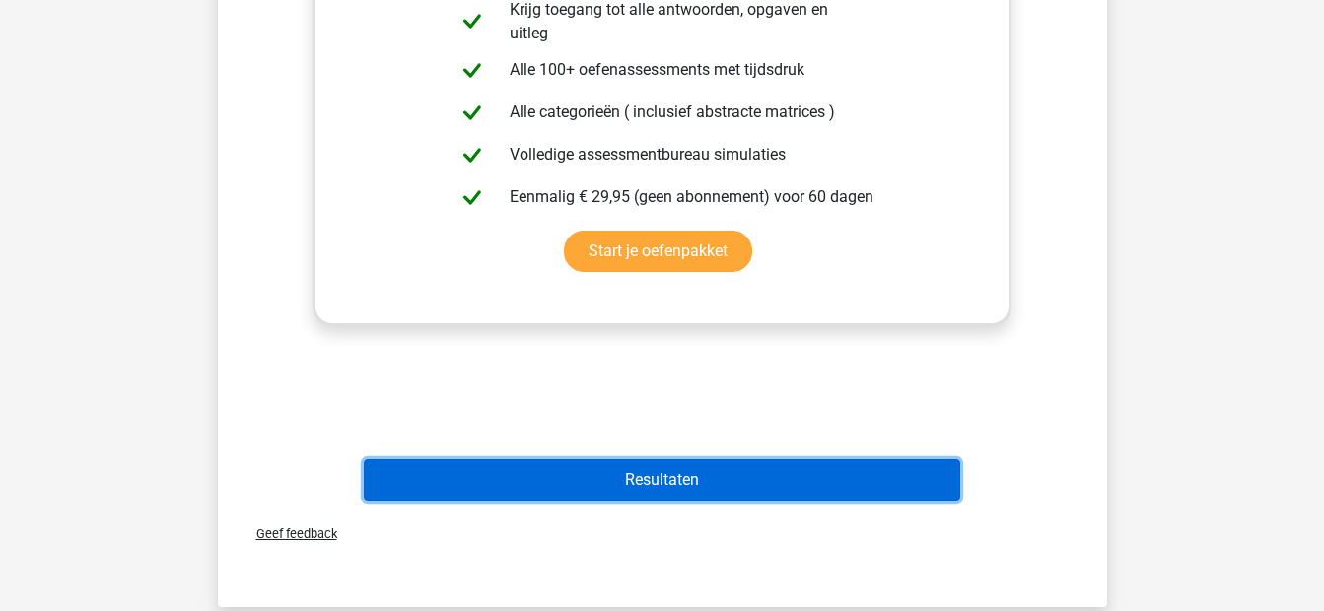
click at [687, 475] on button "Resultaten" at bounding box center [662, 479] width 596 height 41
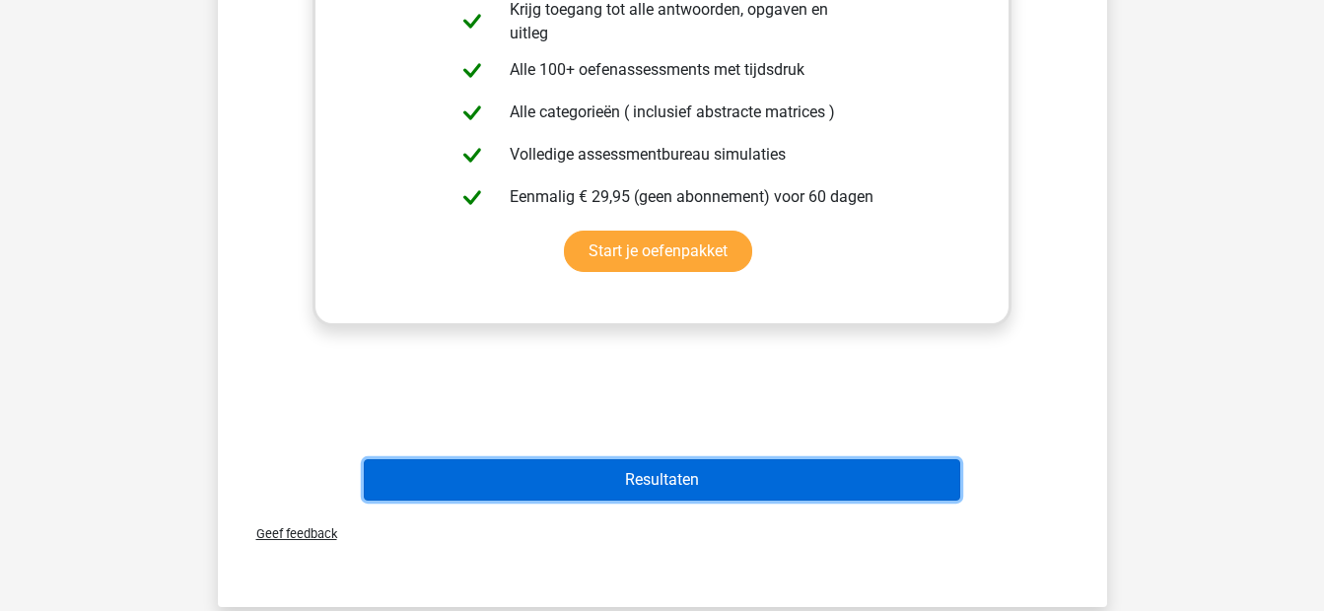
click at [687, 475] on button "Resultaten" at bounding box center [662, 479] width 596 height 41
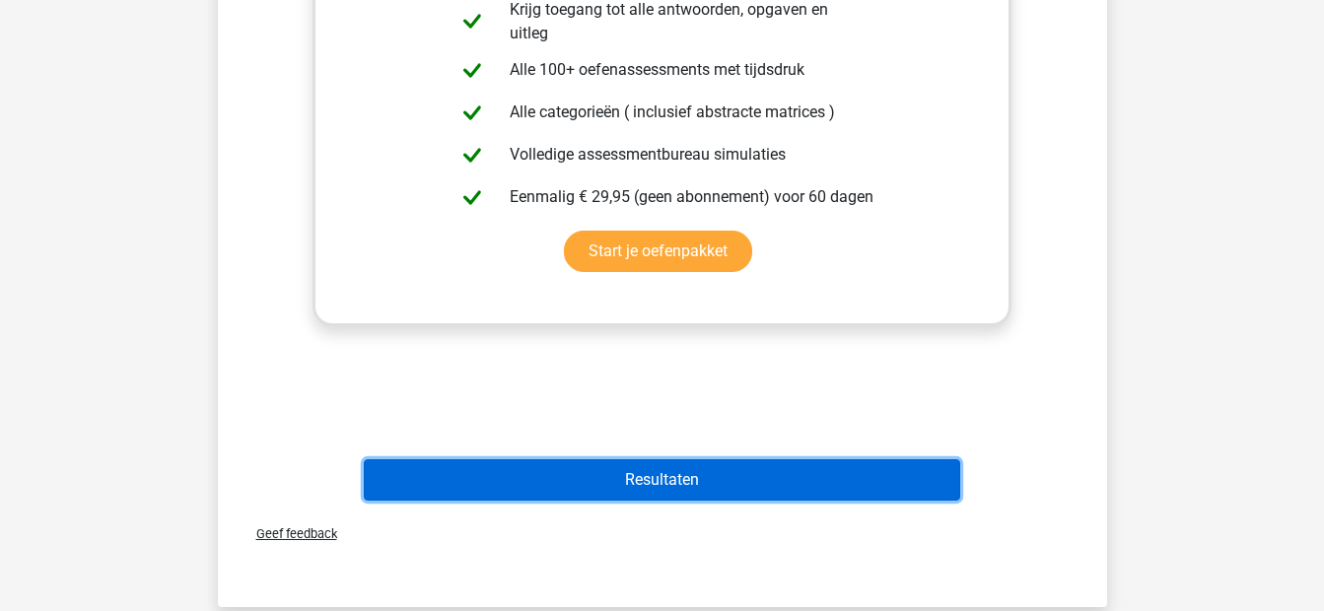
click at [687, 475] on button "Resultaten" at bounding box center [662, 479] width 596 height 41
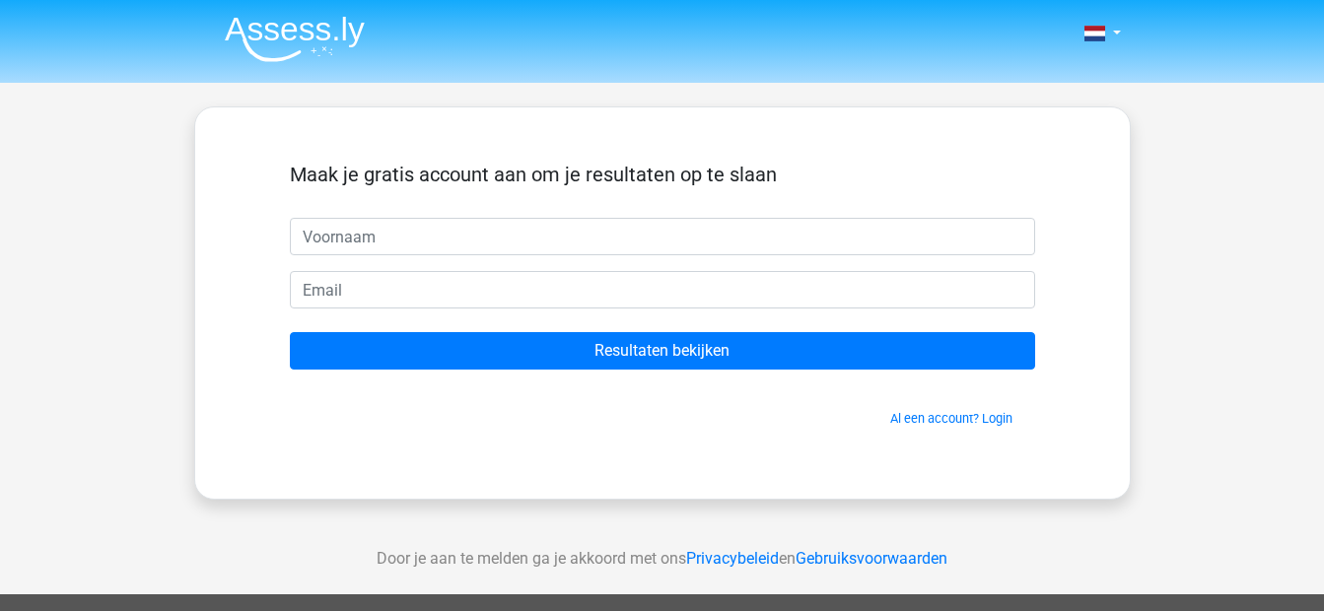
click at [324, 50] on img at bounding box center [295, 39] width 140 height 46
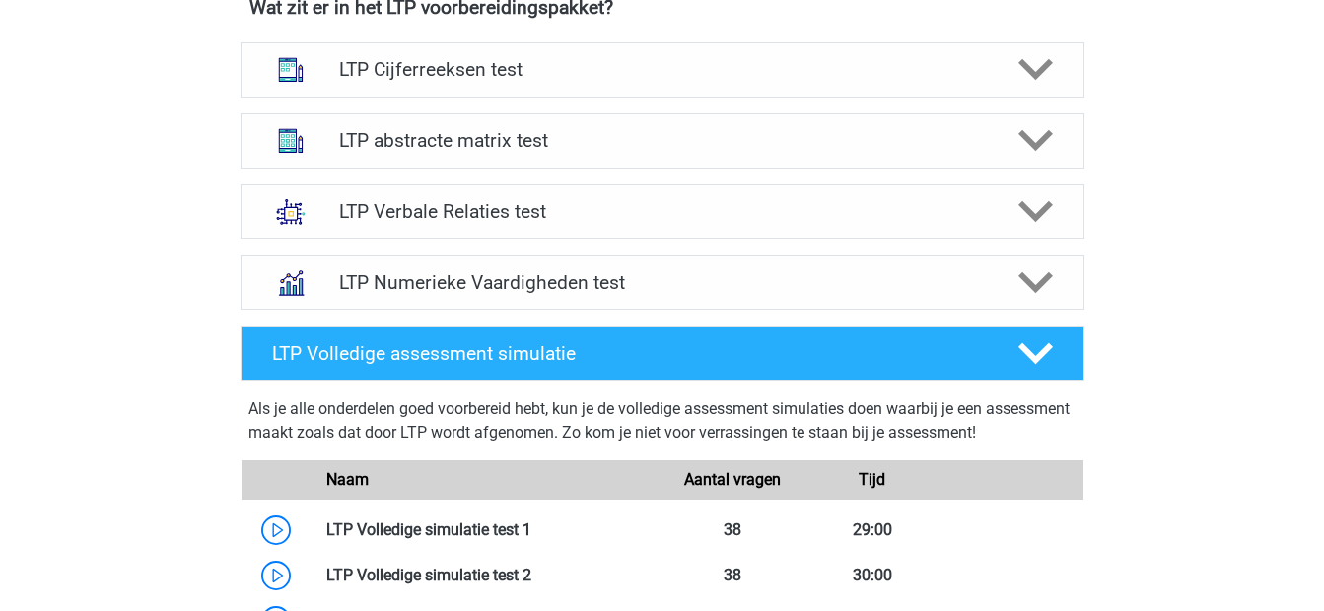
scroll to position [1289, 0]
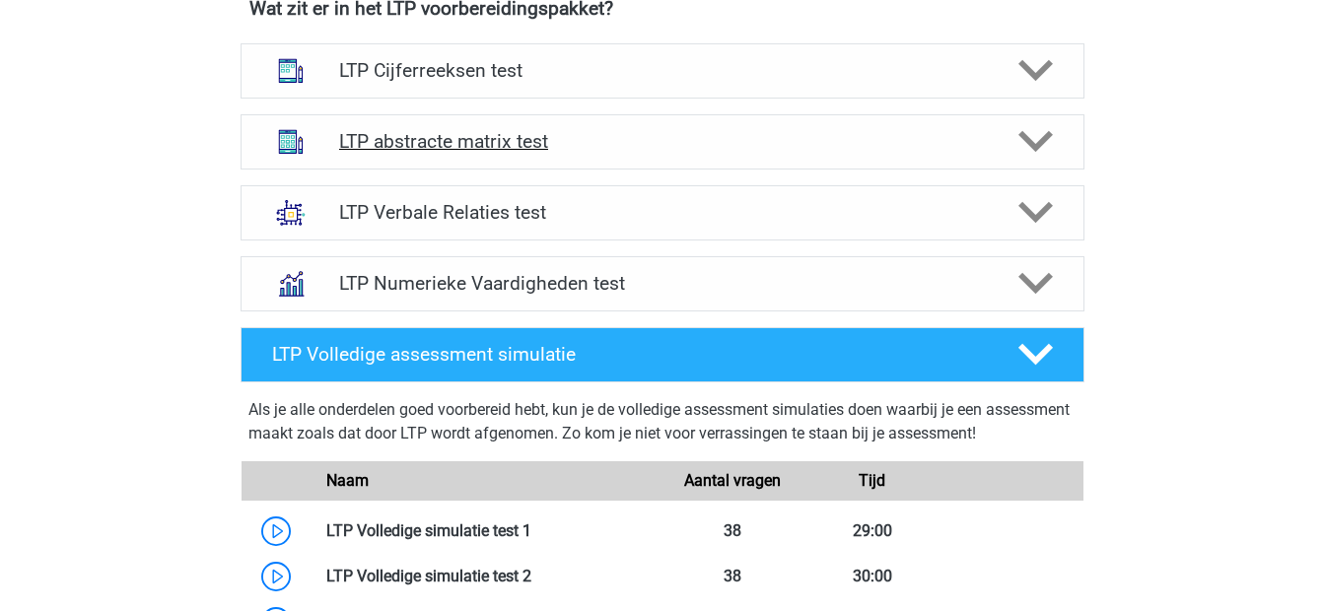
click at [508, 157] on div "LTP abstracte matrix test" at bounding box center [663, 141] width 844 height 55
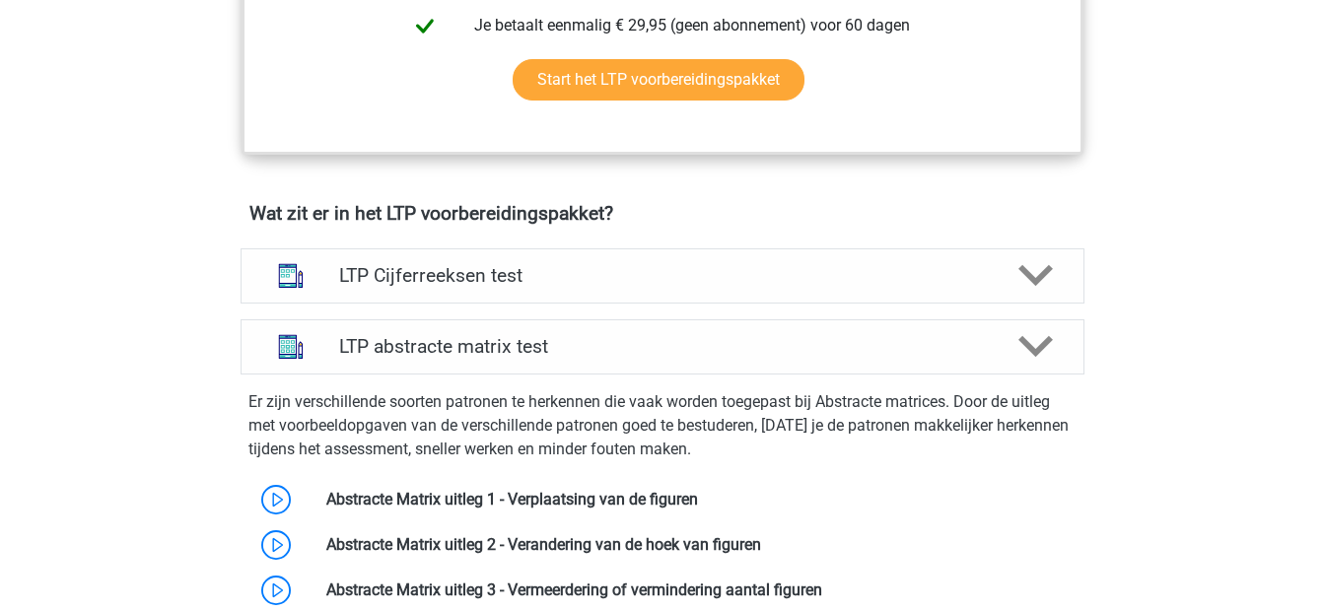
scroll to position [1082, 0]
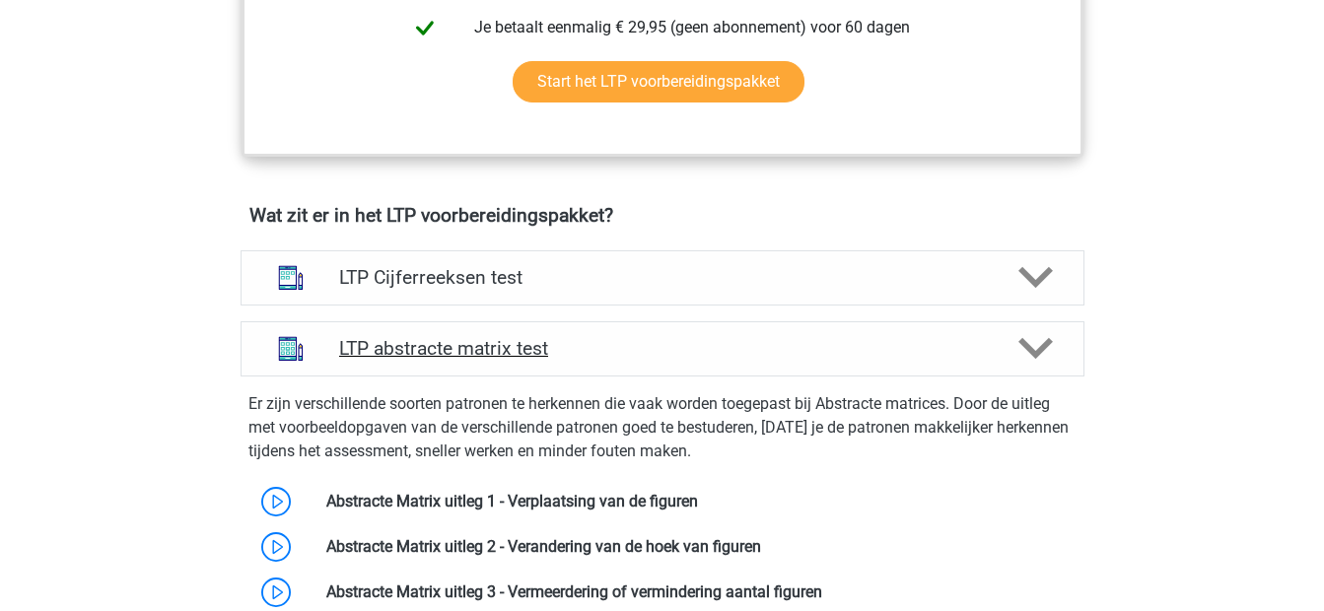
click at [728, 342] on h4 "LTP abstracte matrix test" at bounding box center [662, 348] width 646 height 23
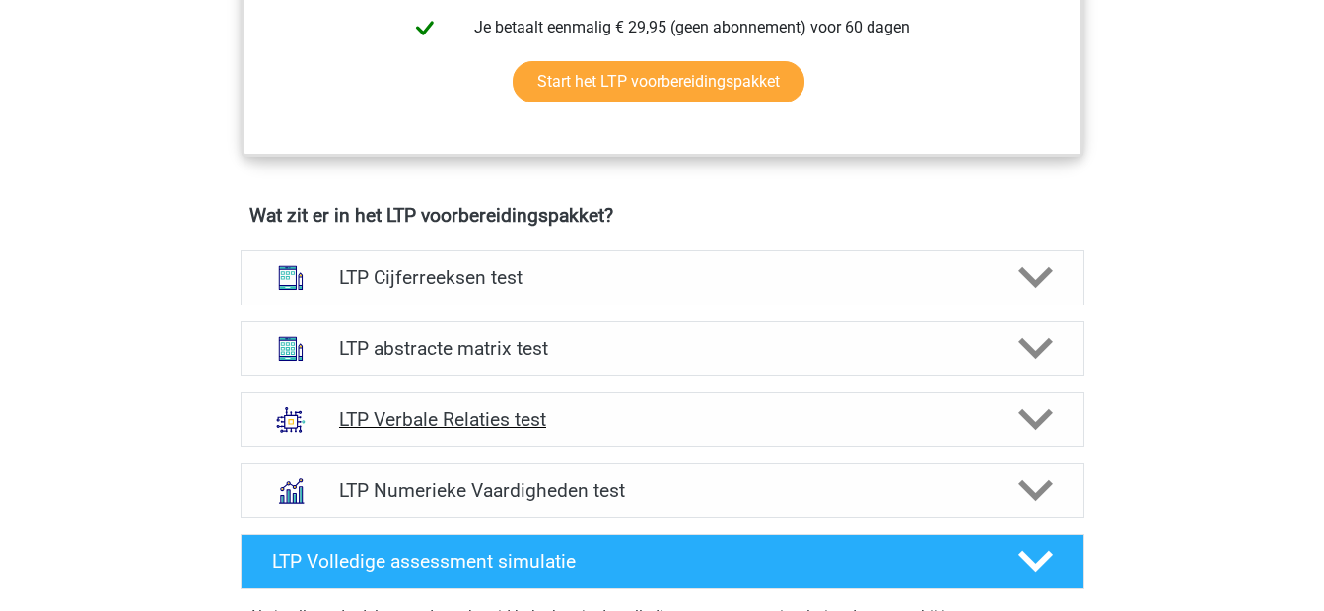
click at [589, 419] on h4 "LTP Verbale Relaties test" at bounding box center [662, 419] width 646 height 23
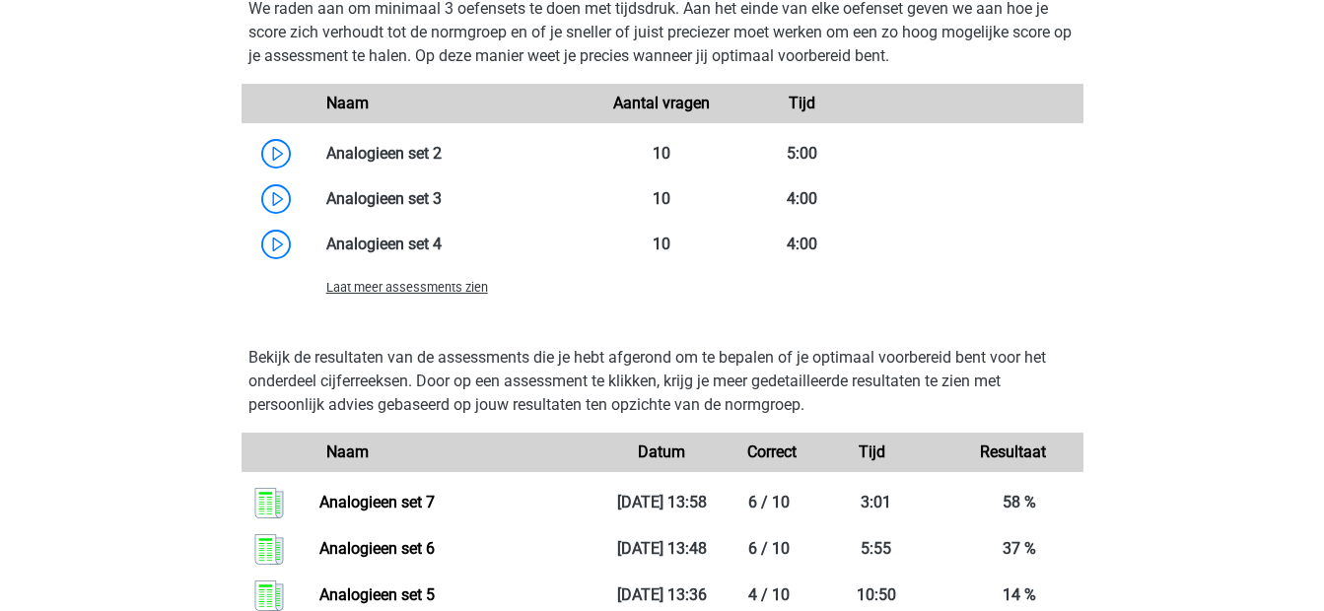
scroll to position [2375, 0]
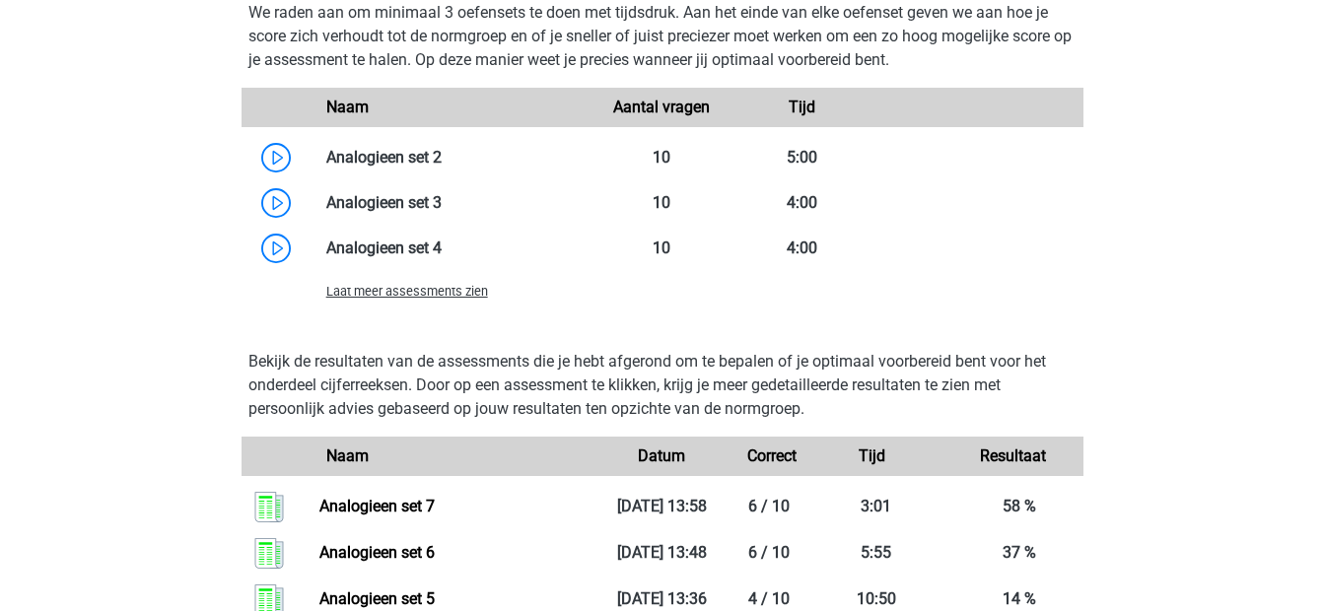
click at [412, 293] on span "Laat meer assessments zien" at bounding box center [407, 291] width 162 height 15
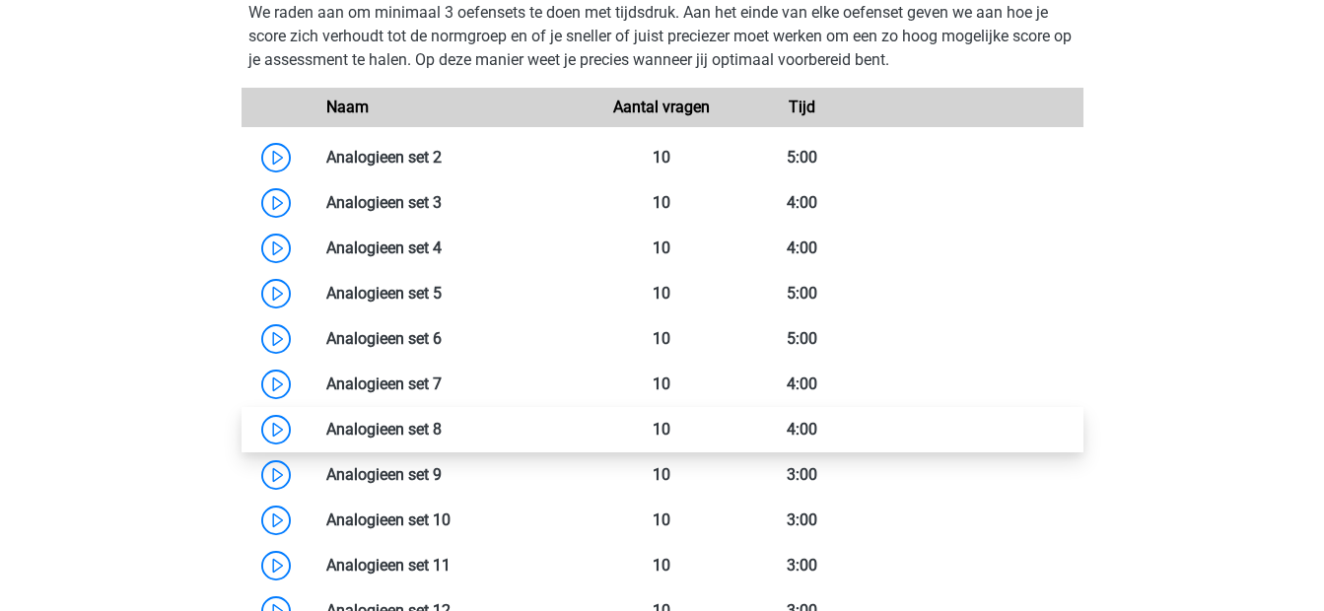
click at [442, 438] on link at bounding box center [442, 429] width 0 height 19
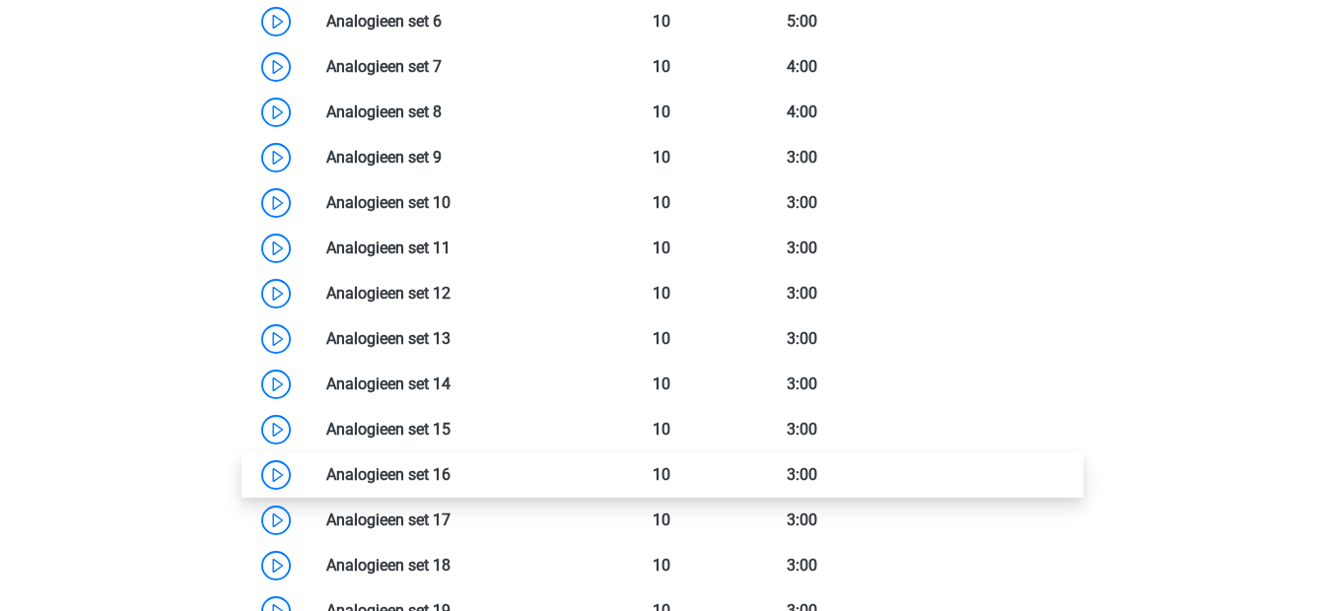
scroll to position [2691, 0]
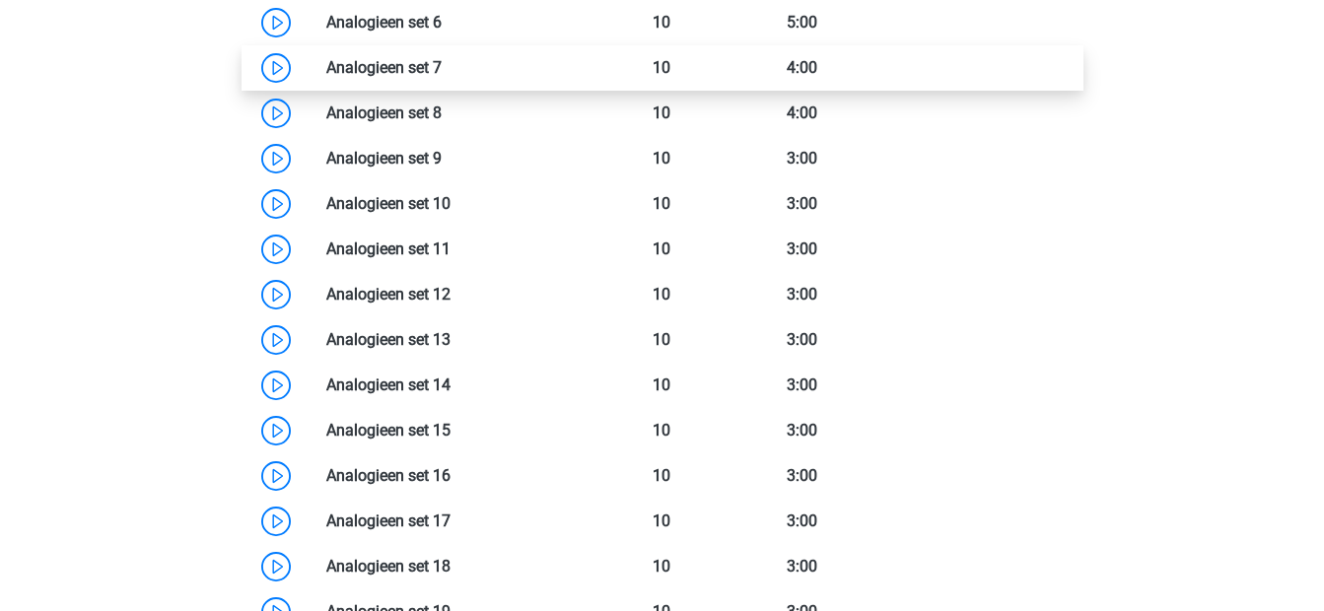
click at [442, 77] on link at bounding box center [442, 67] width 0 height 19
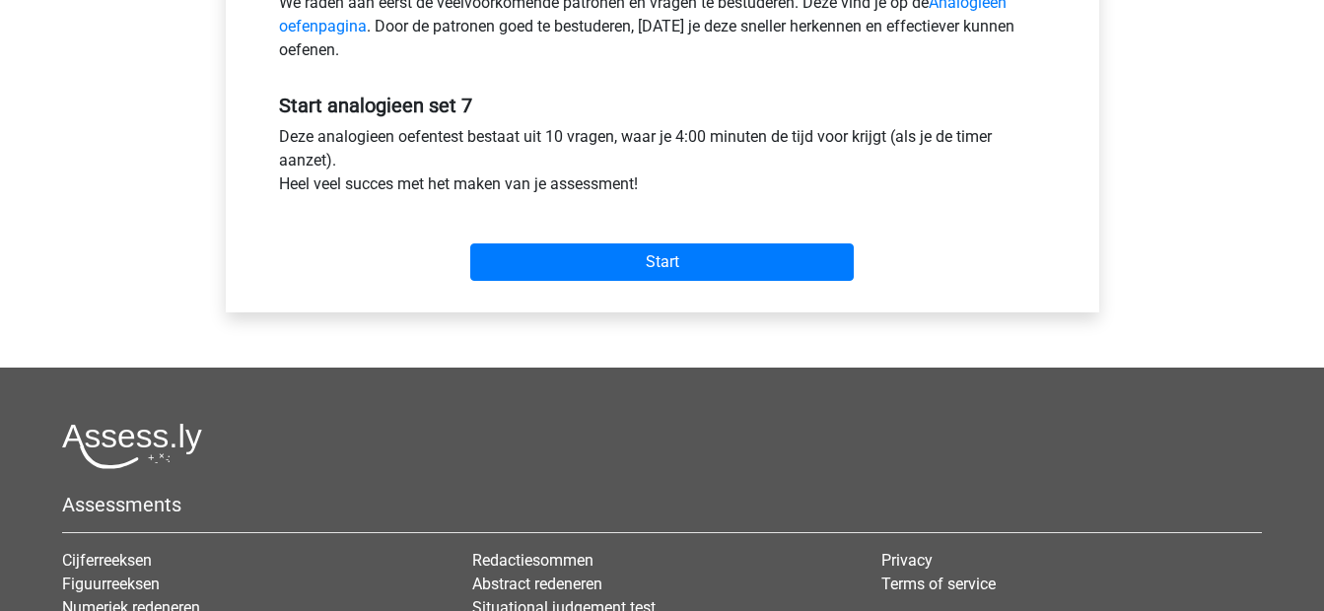
scroll to position [670, 0]
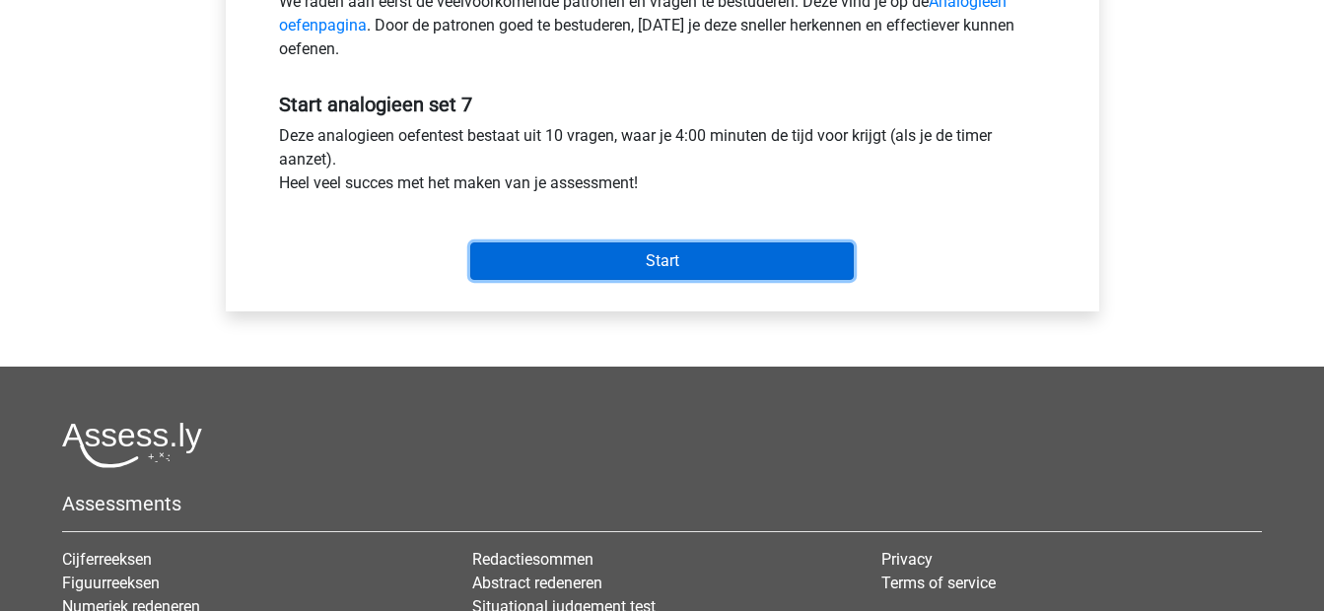
click at [626, 274] on input "Start" at bounding box center [661, 260] width 383 height 37
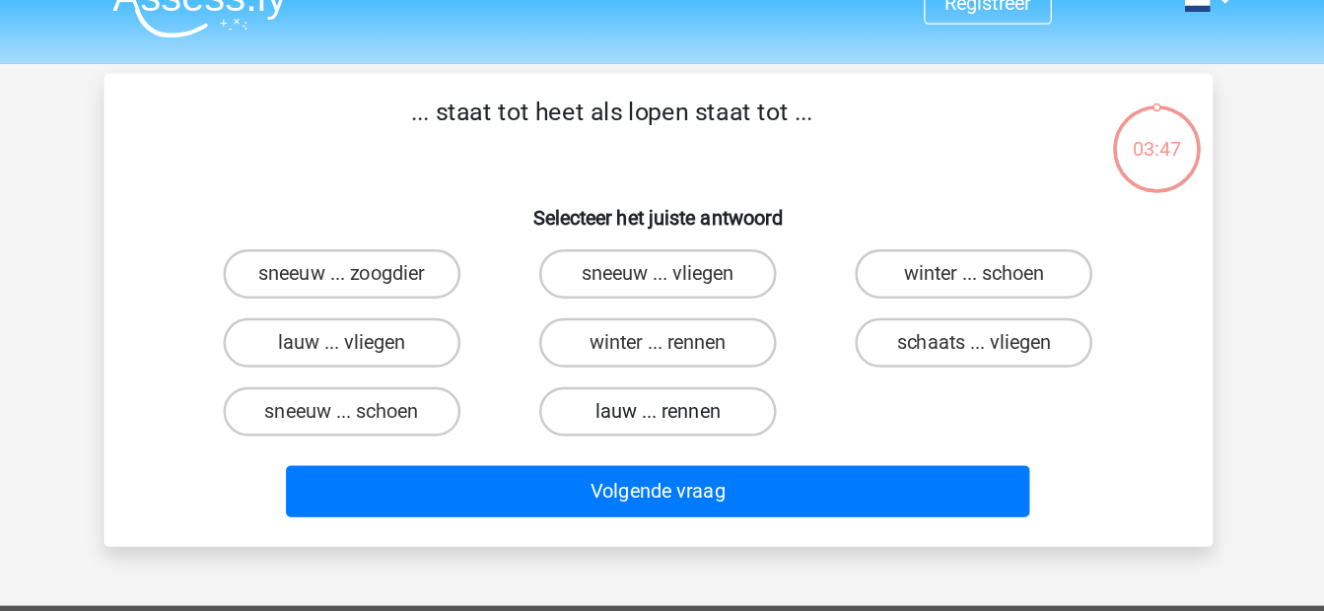
click at [613, 379] on label "lauw ... rennen" at bounding box center [662, 361] width 190 height 39
click at [661, 375] on input "lauw ... rennen" at bounding box center [667, 368] width 13 height 13
radio input "true"
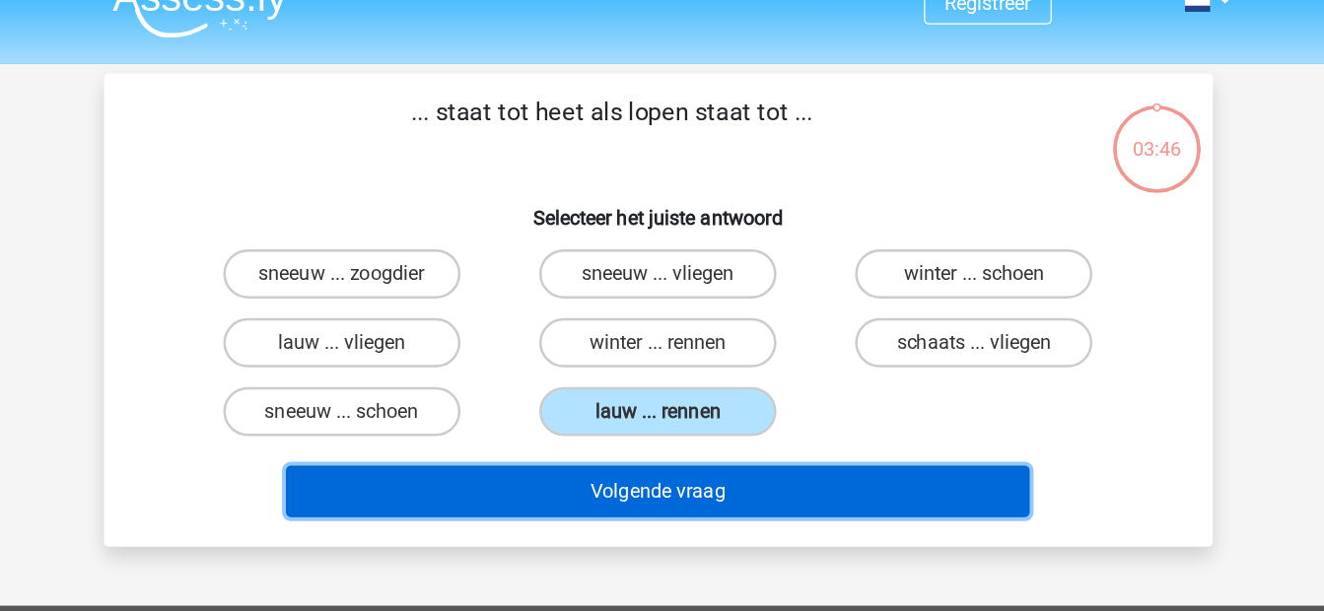
click at [671, 441] on button "Volgende vraag" at bounding box center [662, 425] width 596 height 41
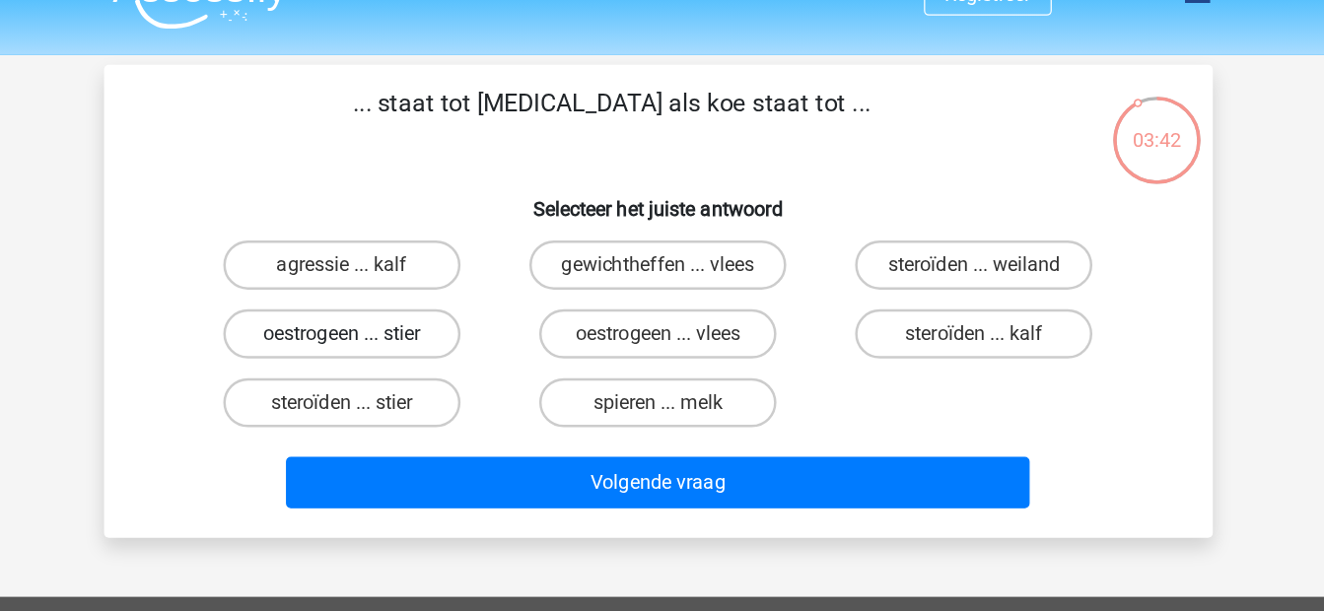
click at [465, 302] on label "oestrogeen ... stier" at bounding box center [408, 306] width 190 height 39
click at [421, 307] on input "oestrogeen ... stier" at bounding box center [414, 313] width 13 height 13
radio input "true"
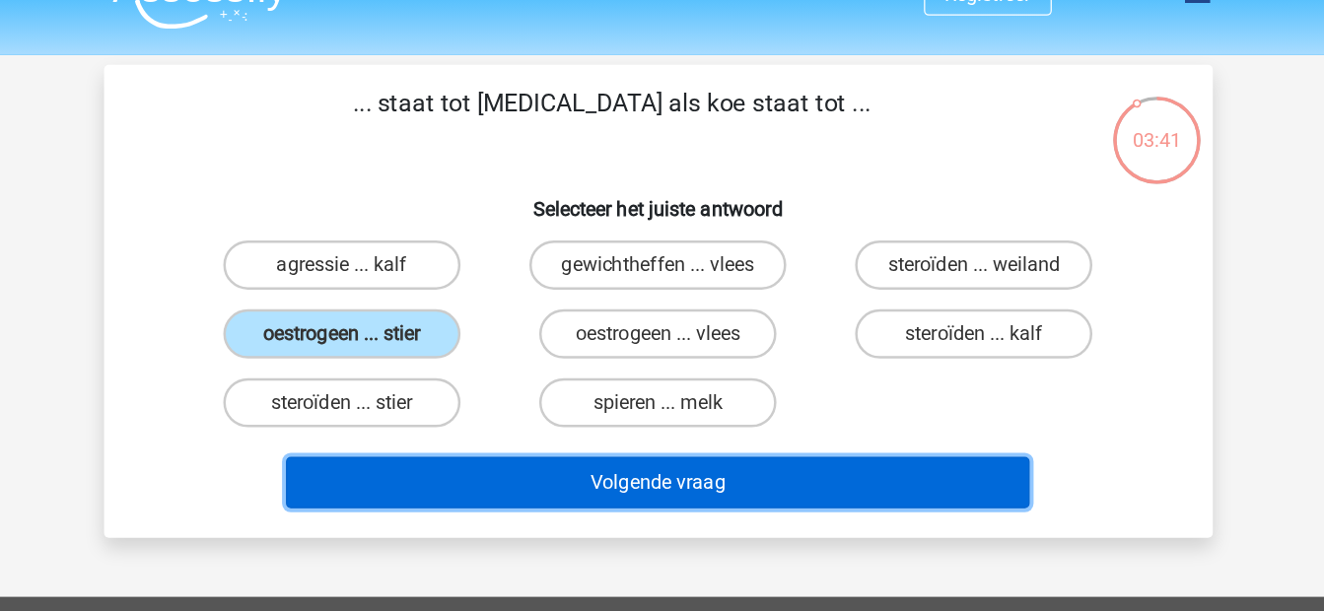
click at [552, 446] on button "Volgende vraag" at bounding box center [662, 425] width 596 height 41
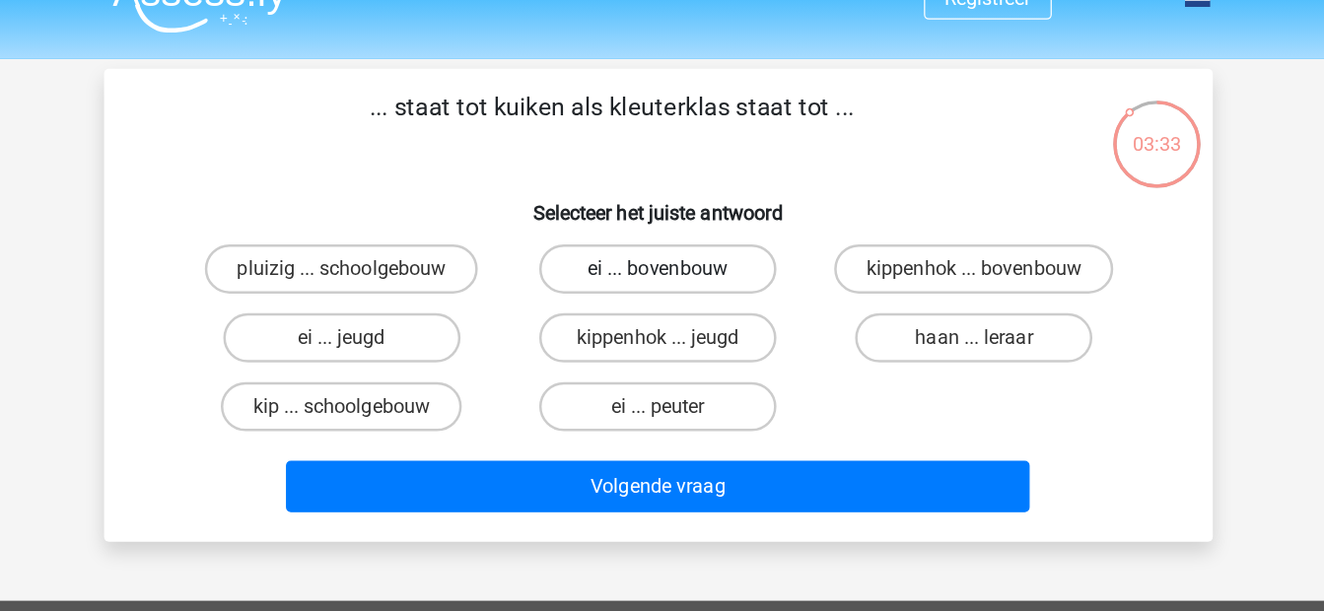
click at [697, 245] on label "ei ... bovenbouw" at bounding box center [662, 251] width 190 height 39
click at [674, 251] on input "ei ... bovenbouw" at bounding box center [667, 257] width 13 height 13
radio input "true"
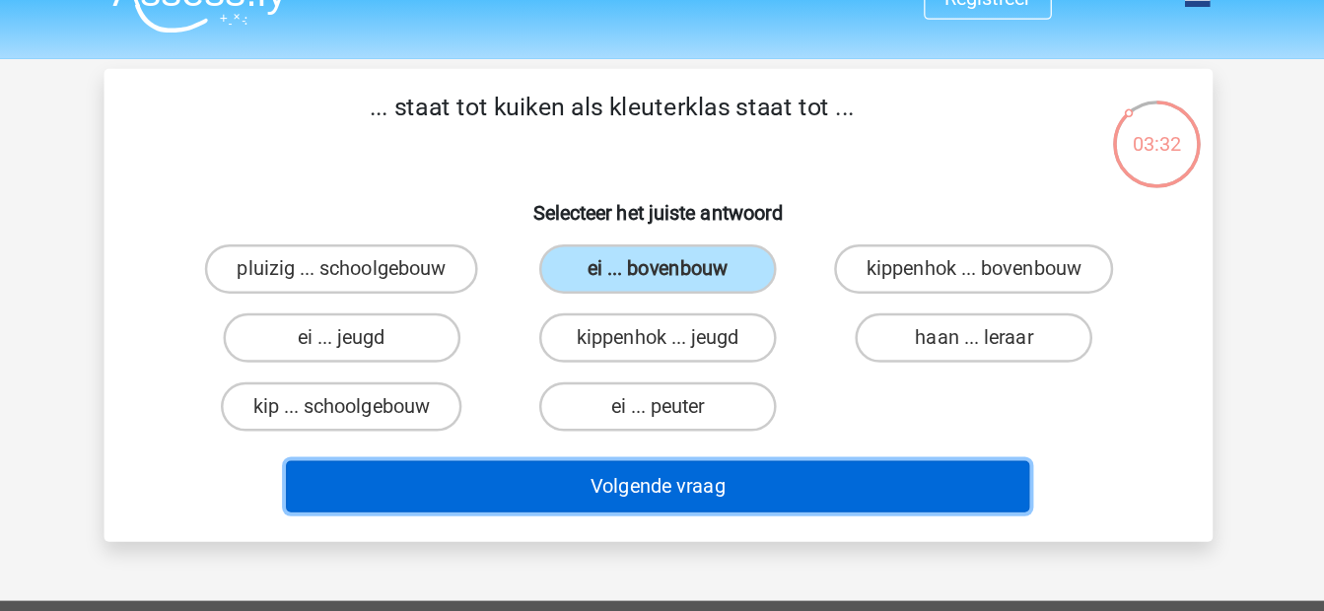
click at [661, 418] on button "Volgende vraag" at bounding box center [662, 425] width 596 height 41
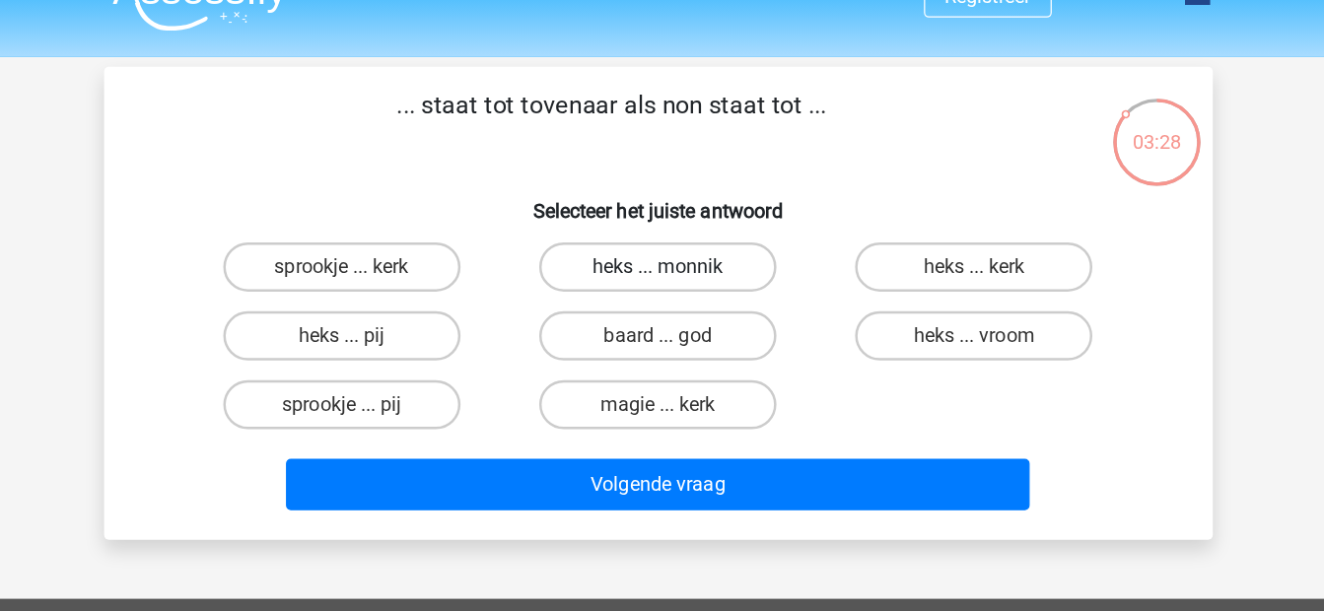
click at [720, 261] on label "heks ... monnik" at bounding box center [662, 251] width 190 height 39
click at [674, 261] on input "heks ... monnik" at bounding box center [667, 257] width 13 height 13
radio input "true"
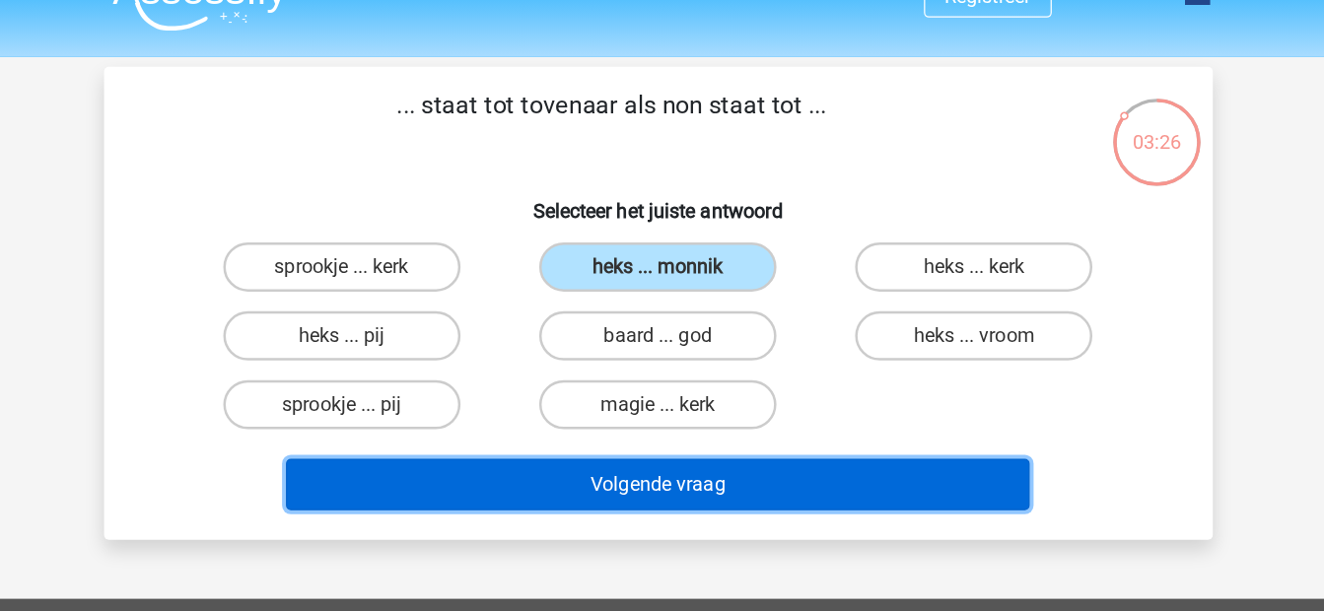
click at [695, 420] on button "Volgende vraag" at bounding box center [662, 425] width 596 height 41
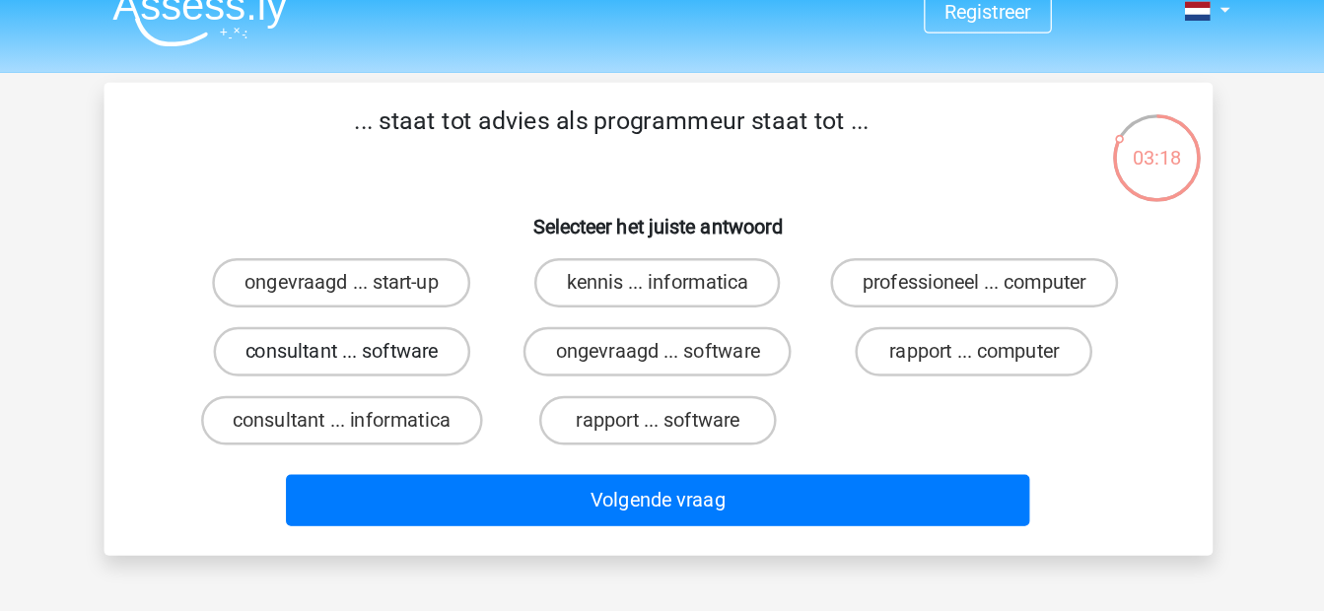
click at [498, 308] on label "consultant ... software" at bounding box center [409, 306] width 206 height 39
click at [421, 308] on input "consultant ... software" at bounding box center [414, 313] width 13 height 13
radio input "true"
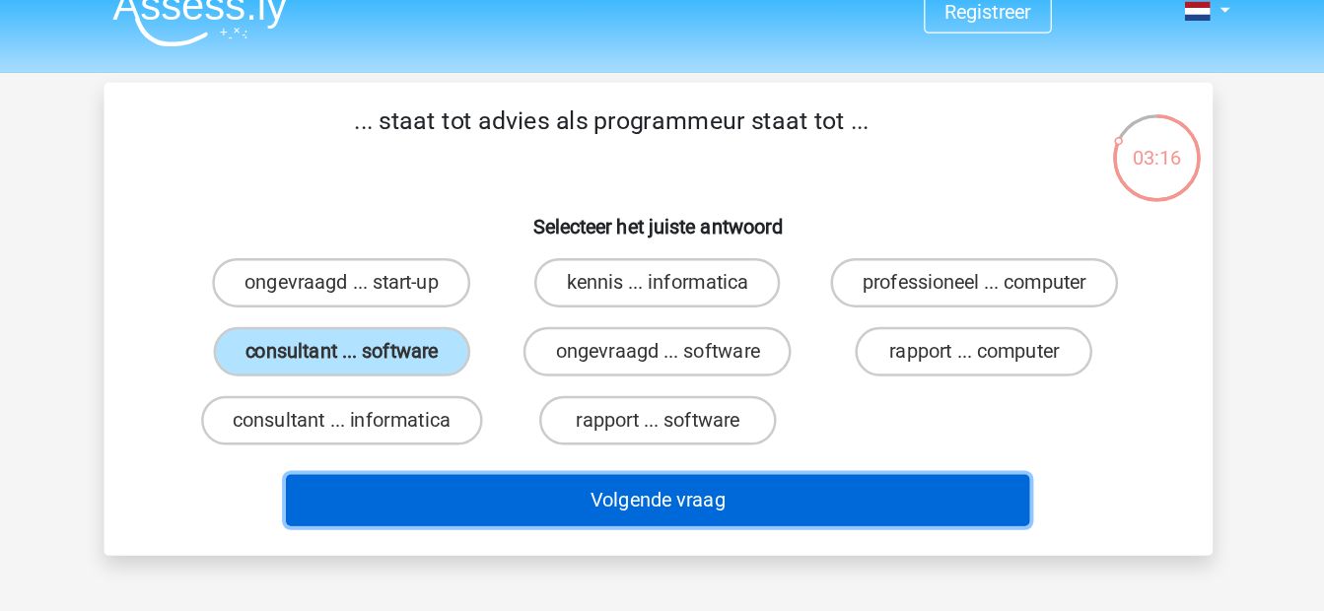
click at [609, 426] on button "Volgende vraag" at bounding box center [662, 425] width 596 height 41
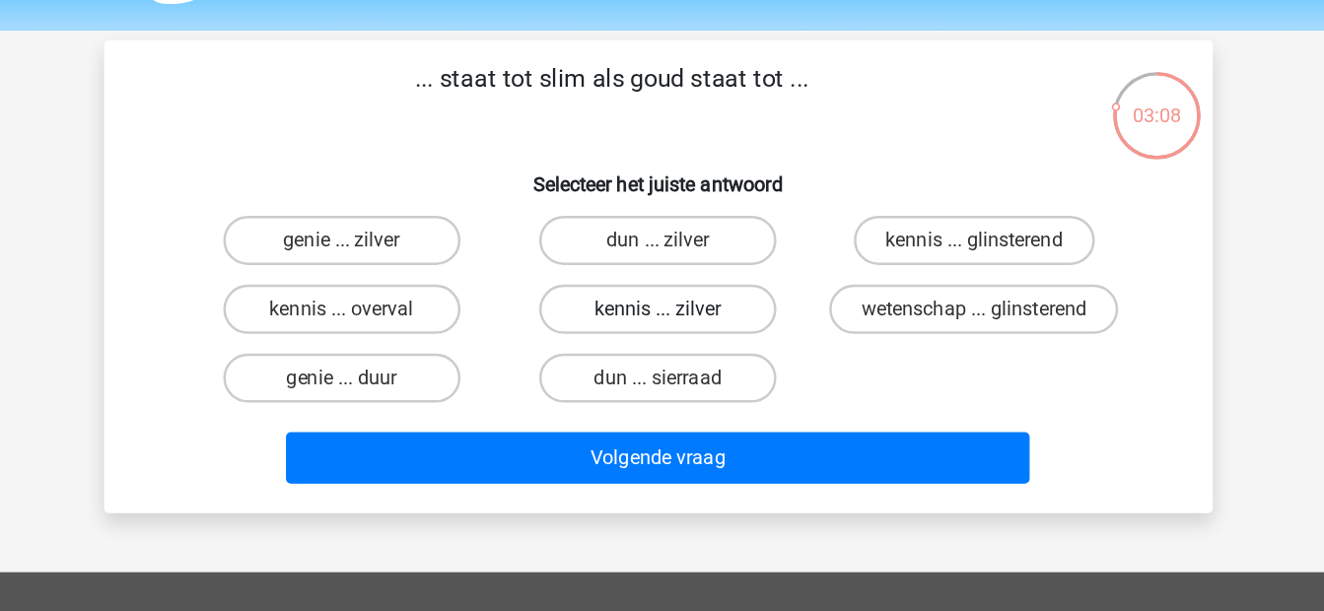
click at [613, 319] on label "kennis ... zilver" at bounding box center [662, 306] width 190 height 39
click at [661, 319] on input "kennis ... zilver" at bounding box center [667, 313] width 13 height 13
radio input "true"
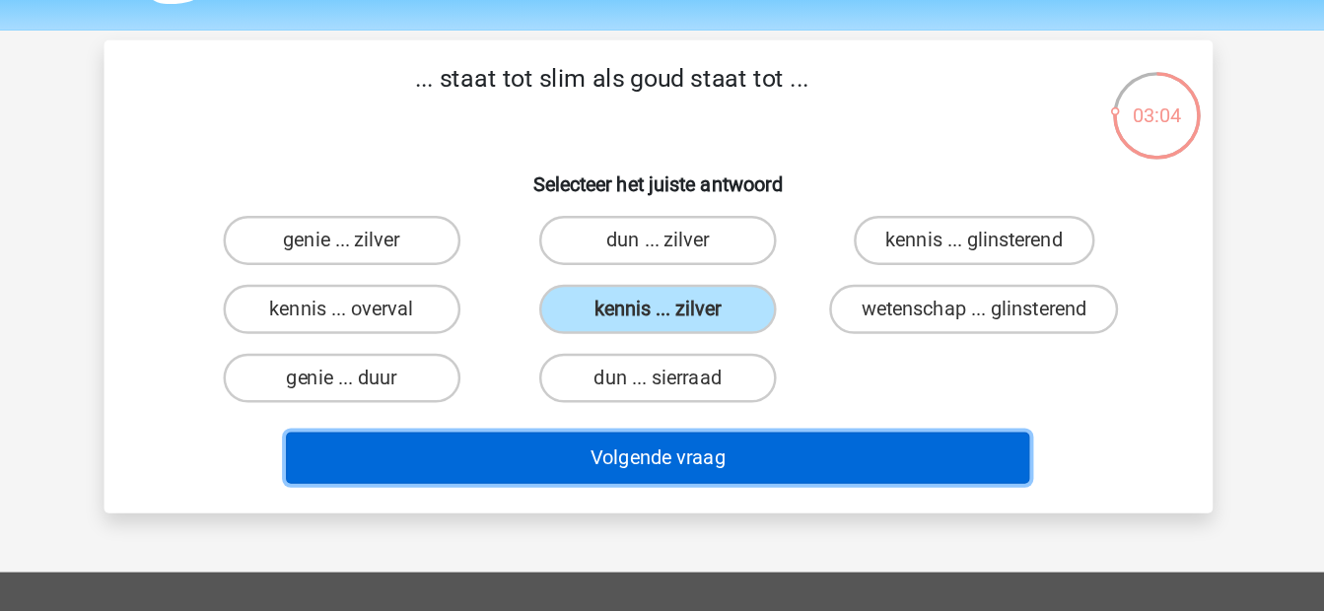
click at [618, 438] on button "Volgende vraag" at bounding box center [662, 425] width 596 height 41
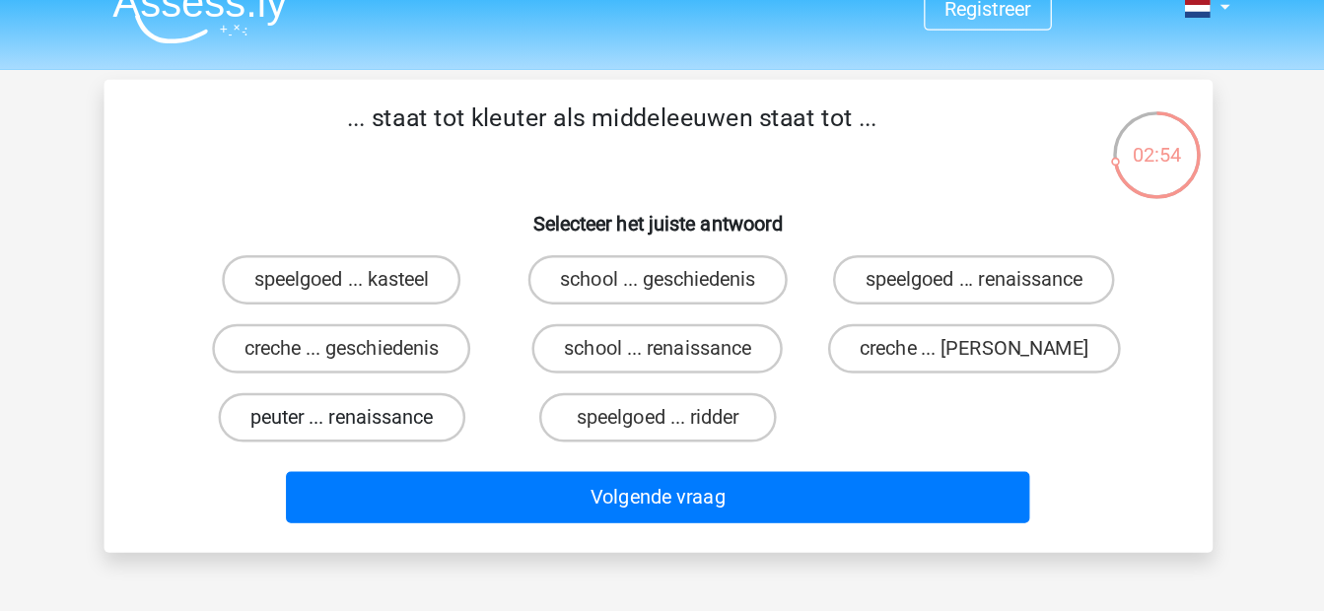
click at [485, 369] on label "peuter ... renaissance" at bounding box center [409, 361] width 198 height 39
click at [421, 369] on input "peuter ... renaissance" at bounding box center [414, 368] width 13 height 13
radio input "true"
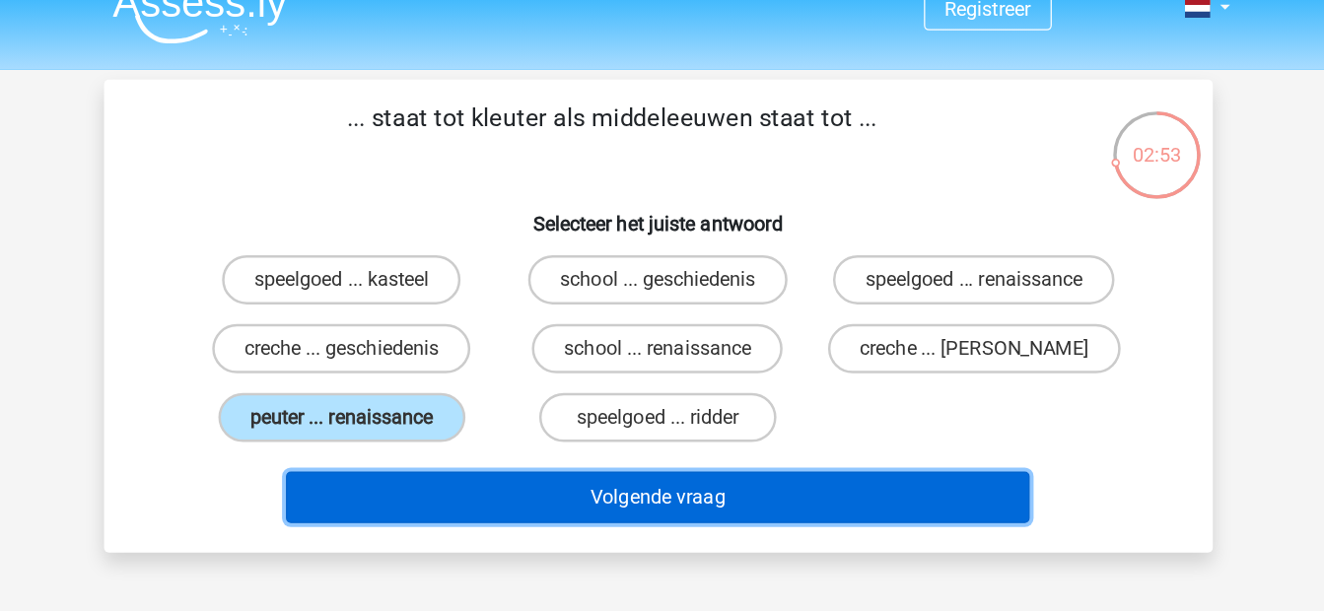
click at [521, 414] on button "Volgende vraag" at bounding box center [662, 425] width 596 height 41
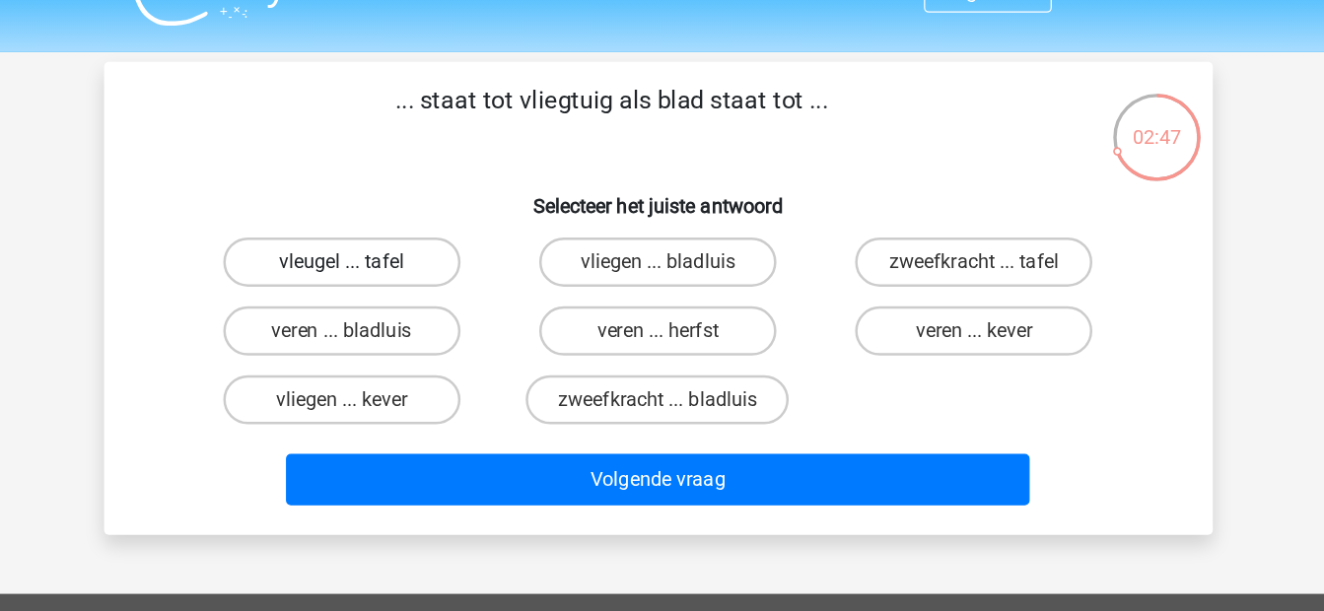
click at [460, 255] on label "vleugel ... tafel" at bounding box center [408, 251] width 190 height 39
click at [421, 255] on input "vleugel ... tafel" at bounding box center [414, 257] width 13 height 13
radio input "true"
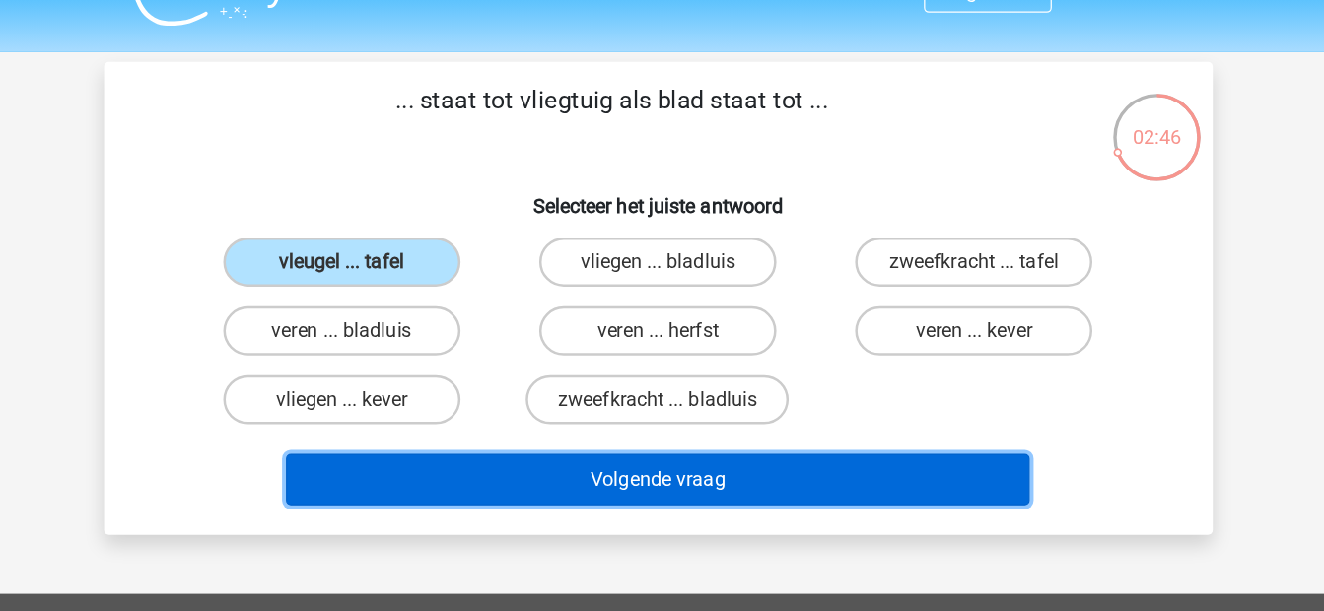
click at [566, 426] on button "Volgende vraag" at bounding box center [662, 425] width 596 height 41
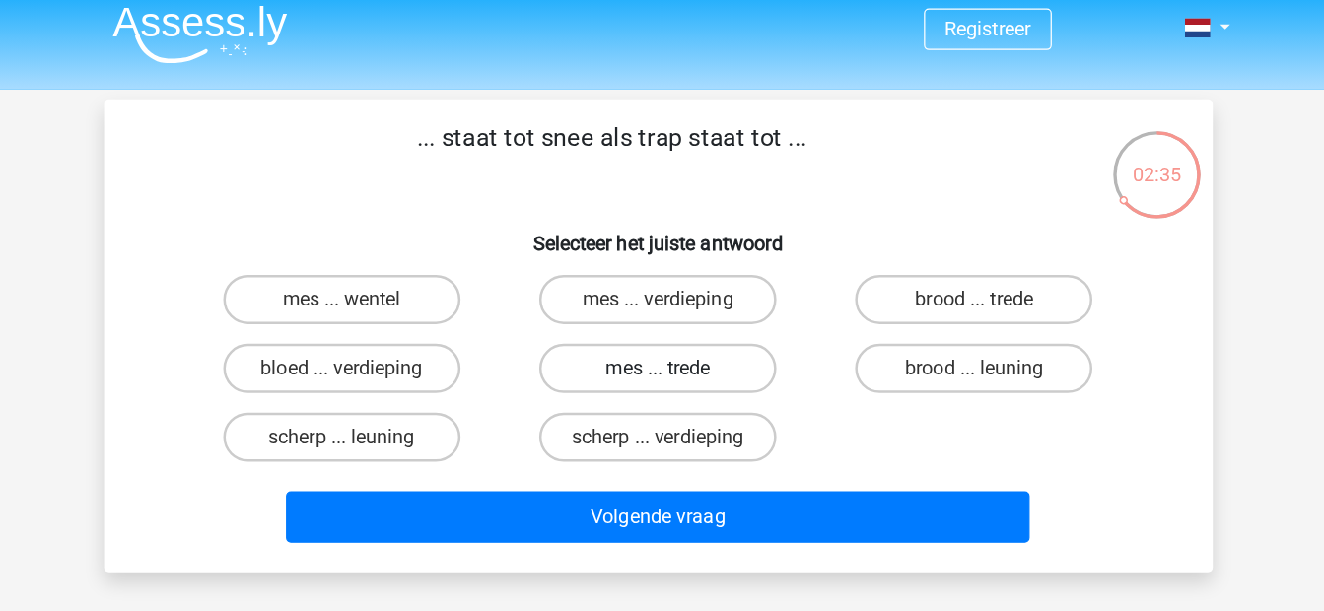
click at [632, 318] on label "mes ... trede" at bounding box center [662, 306] width 190 height 39
click at [661, 318] on input "mes ... trede" at bounding box center [667, 313] width 13 height 13
radio input "true"
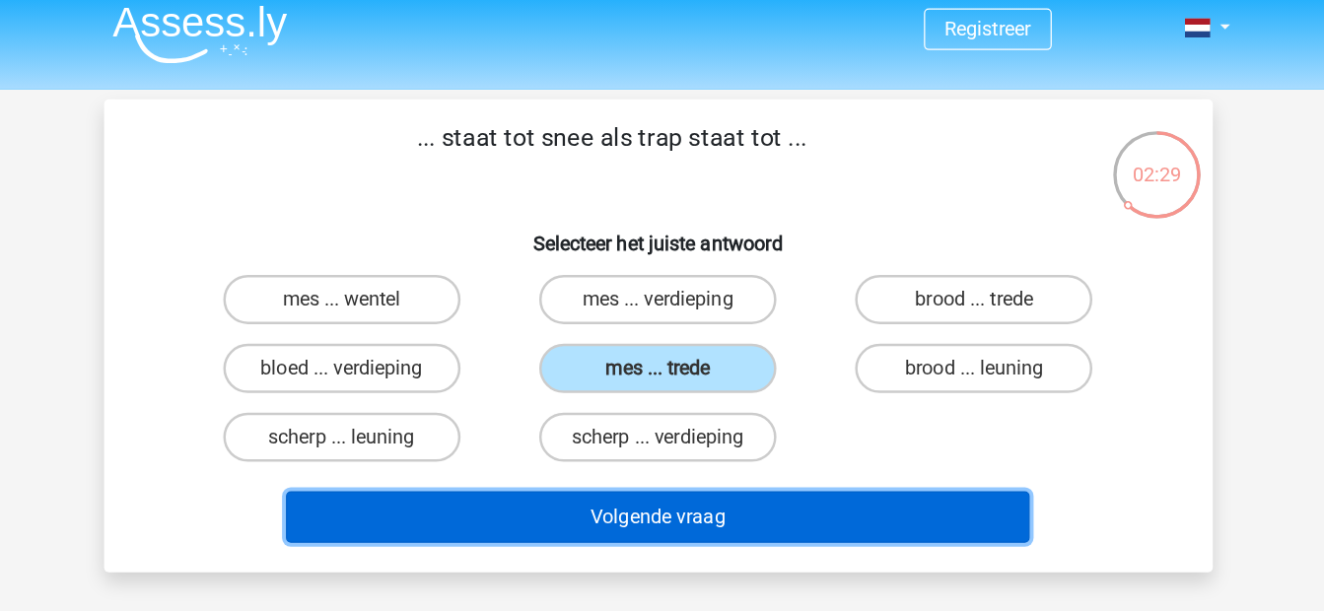
click at [561, 421] on button "Volgende vraag" at bounding box center [662, 425] width 596 height 41
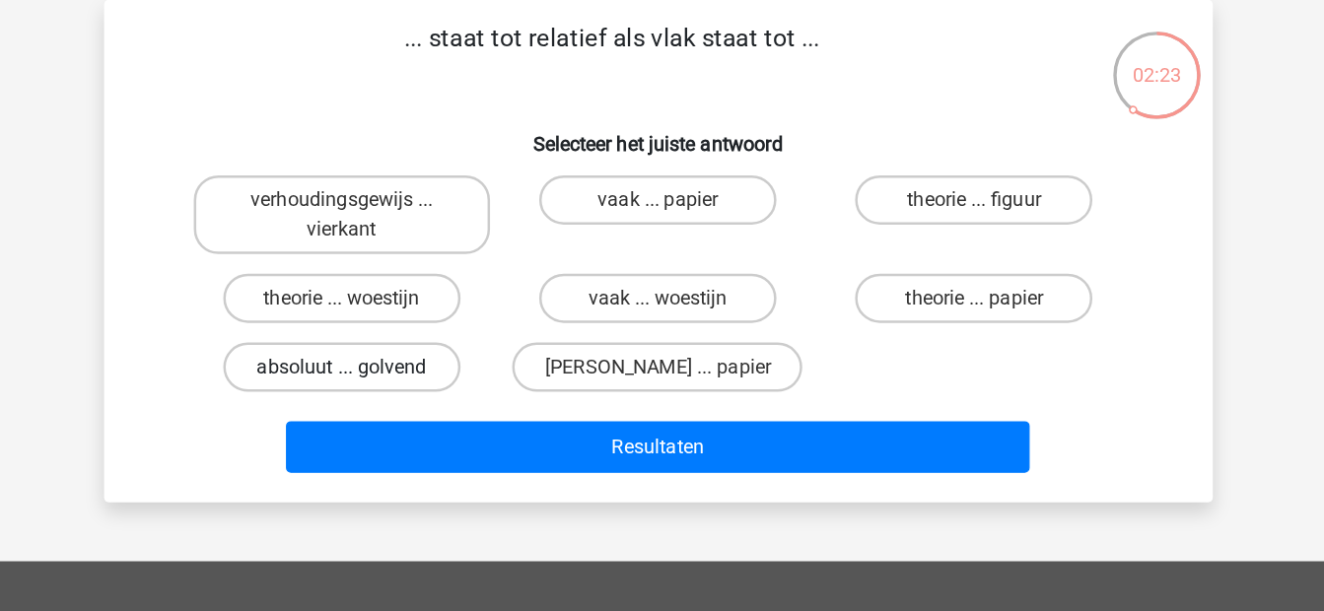
click at [457, 387] on label "absoluut ... golvend" at bounding box center [408, 385] width 190 height 39
click at [421, 387] on input "absoluut ... golvend" at bounding box center [414, 391] width 13 height 13
radio input "true"
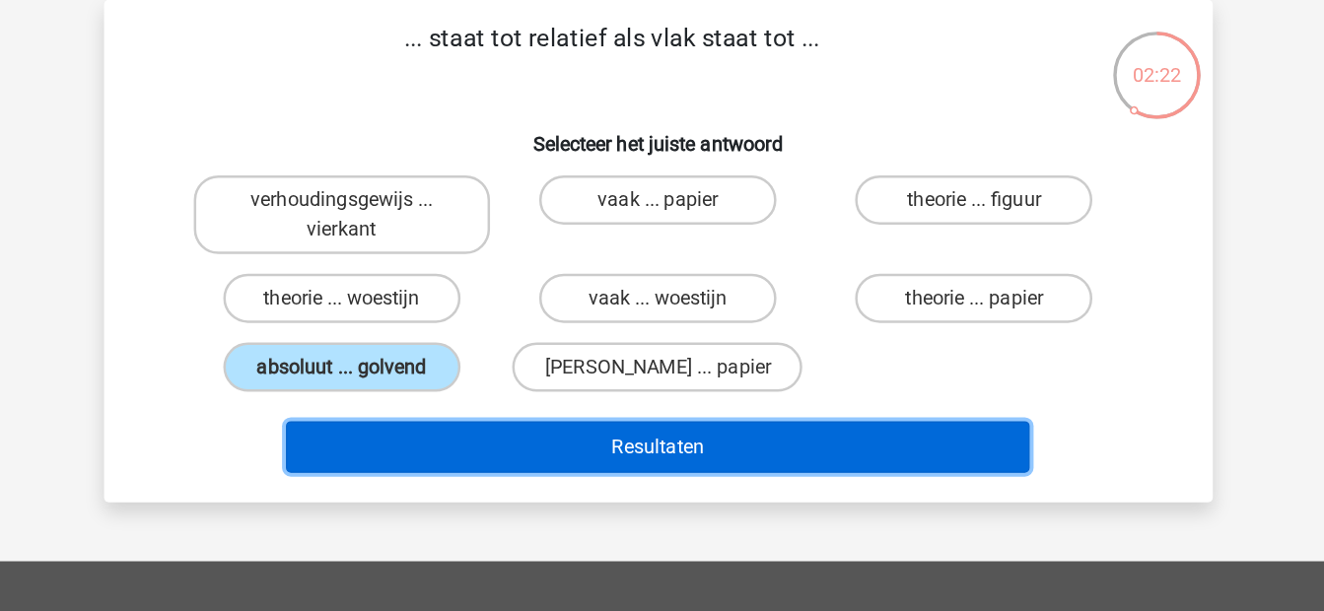
click at [504, 451] on button "Resultaten" at bounding box center [662, 449] width 596 height 41
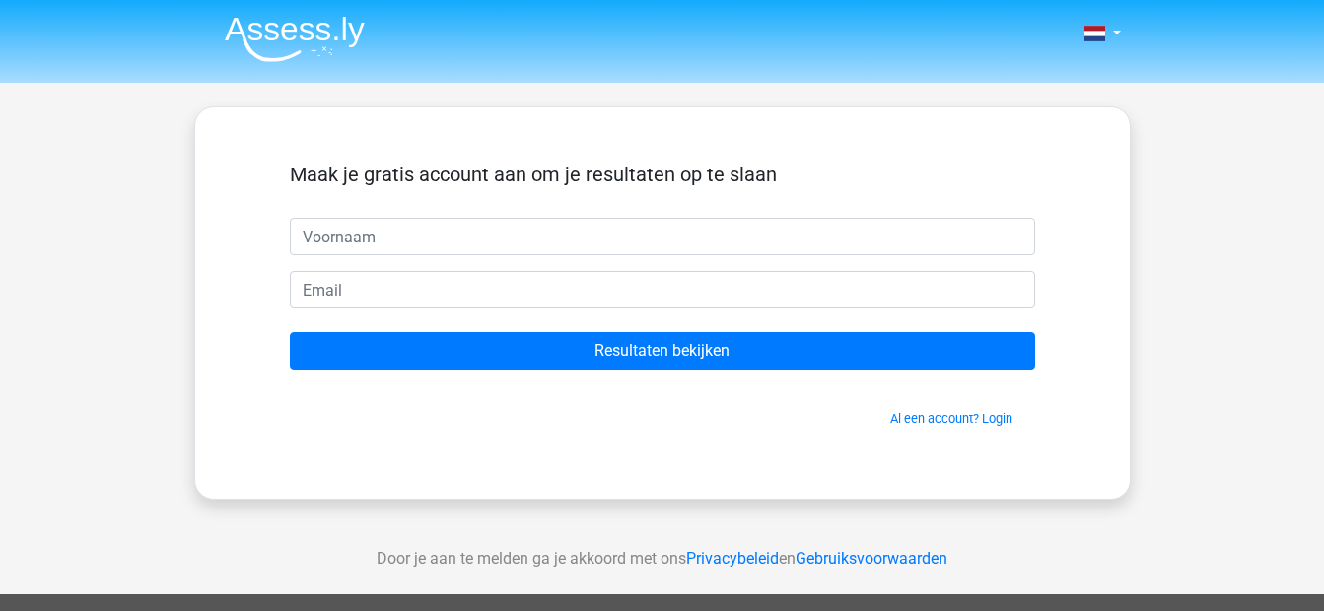
click at [305, 41] on img at bounding box center [295, 39] width 140 height 46
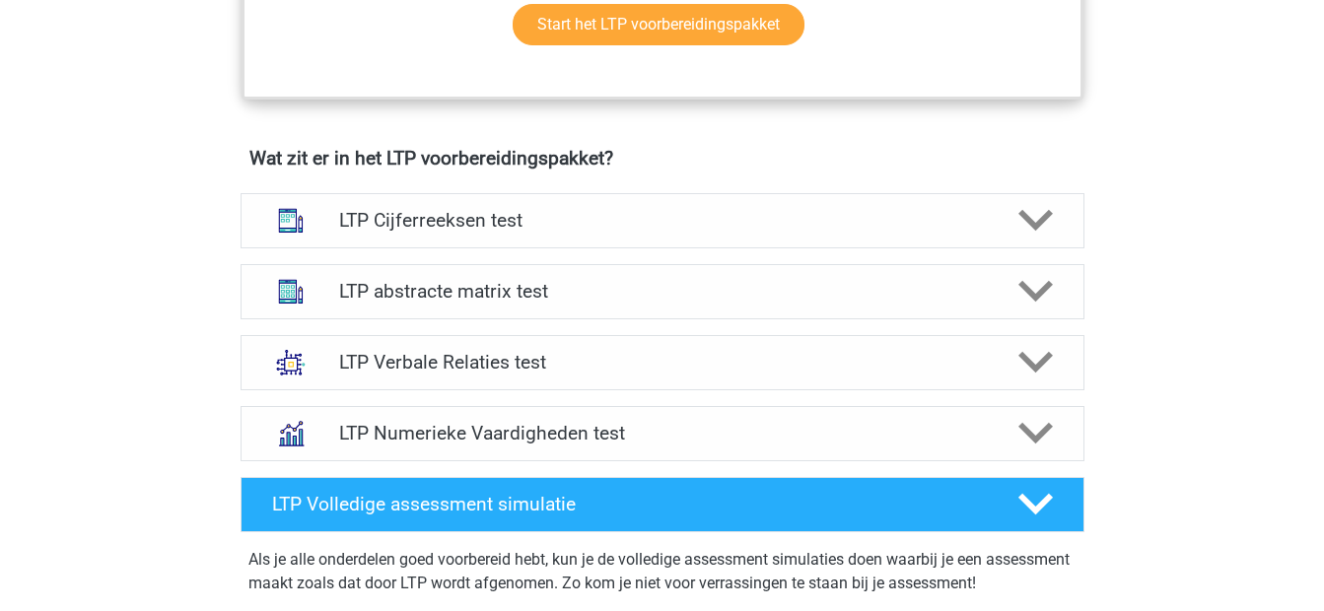
scroll to position [1140, 0]
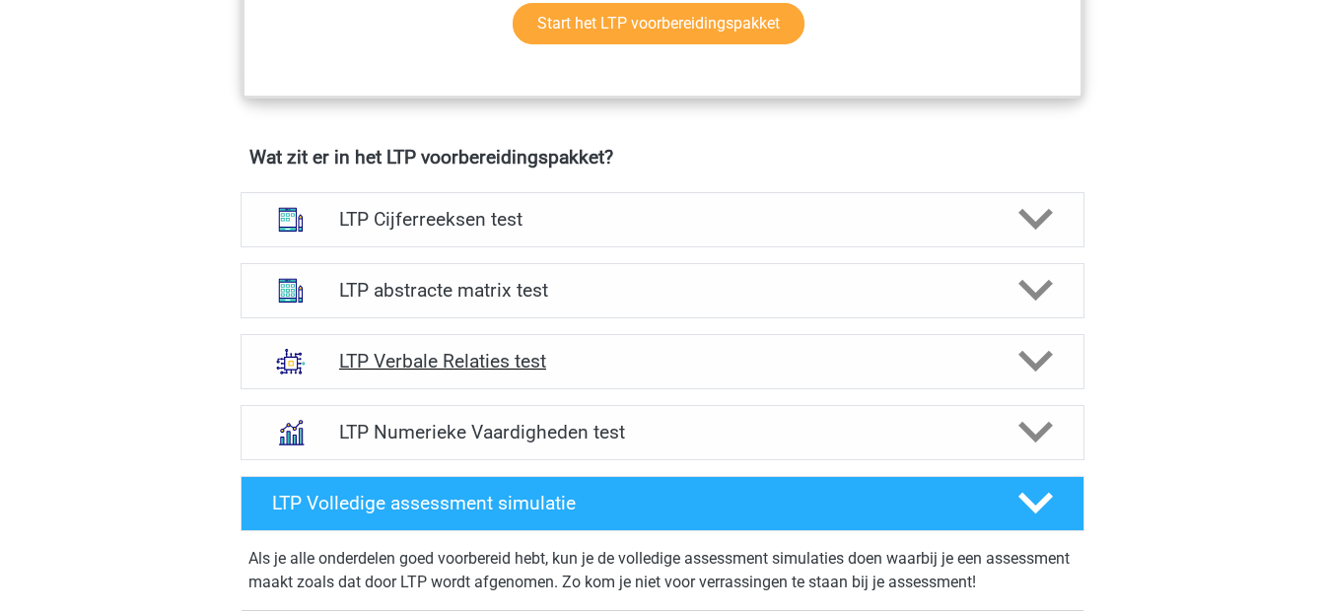
click at [593, 371] on h4 "LTP Verbale Relaties test" at bounding box center [662, 361] width 646 height 23
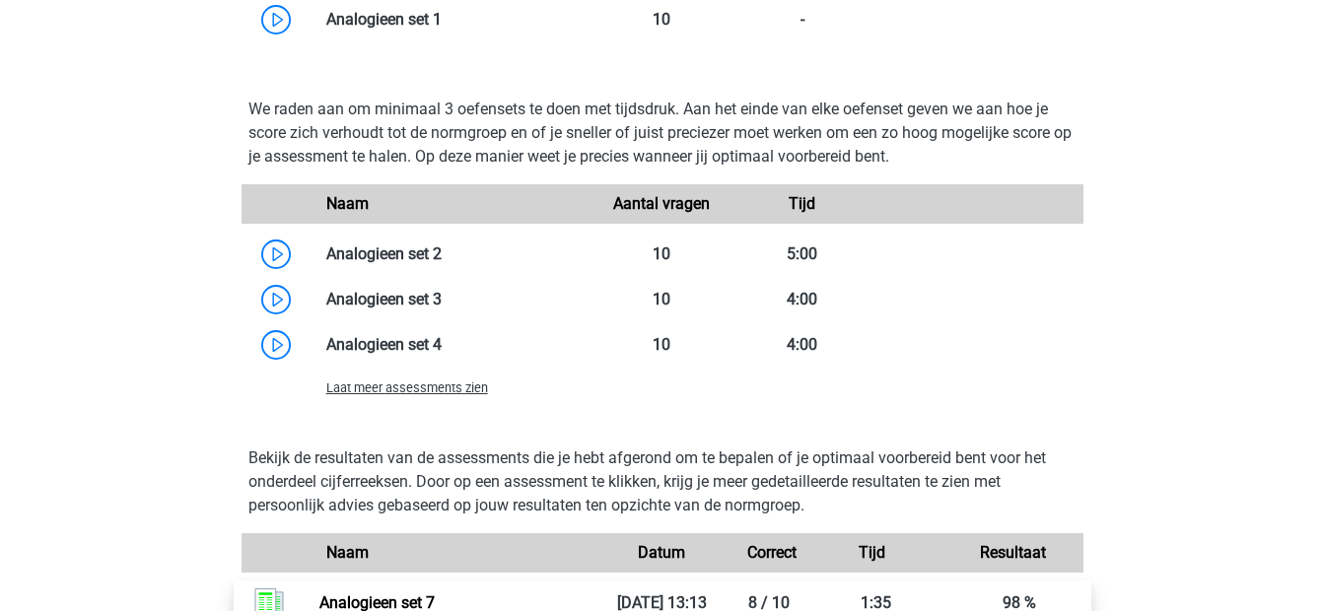
scroll to position [2276, 0]
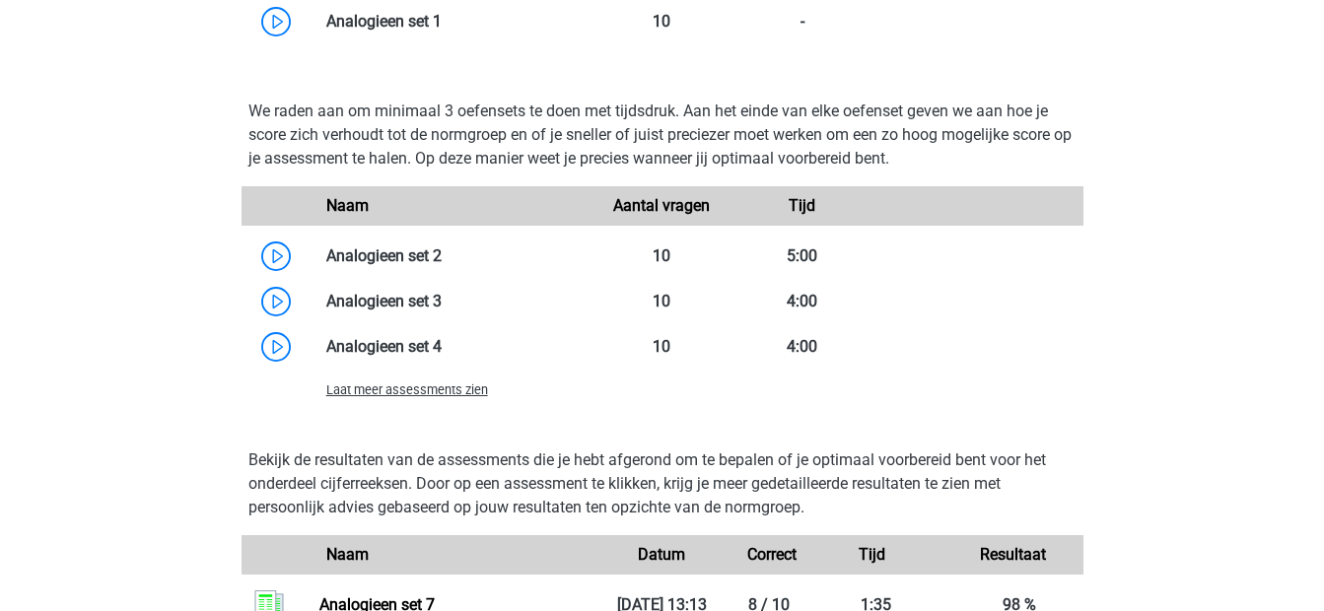
click at [448, 395] on span "Laat meer assessments zien" at bounding box center [407, 389] width 162 height 15
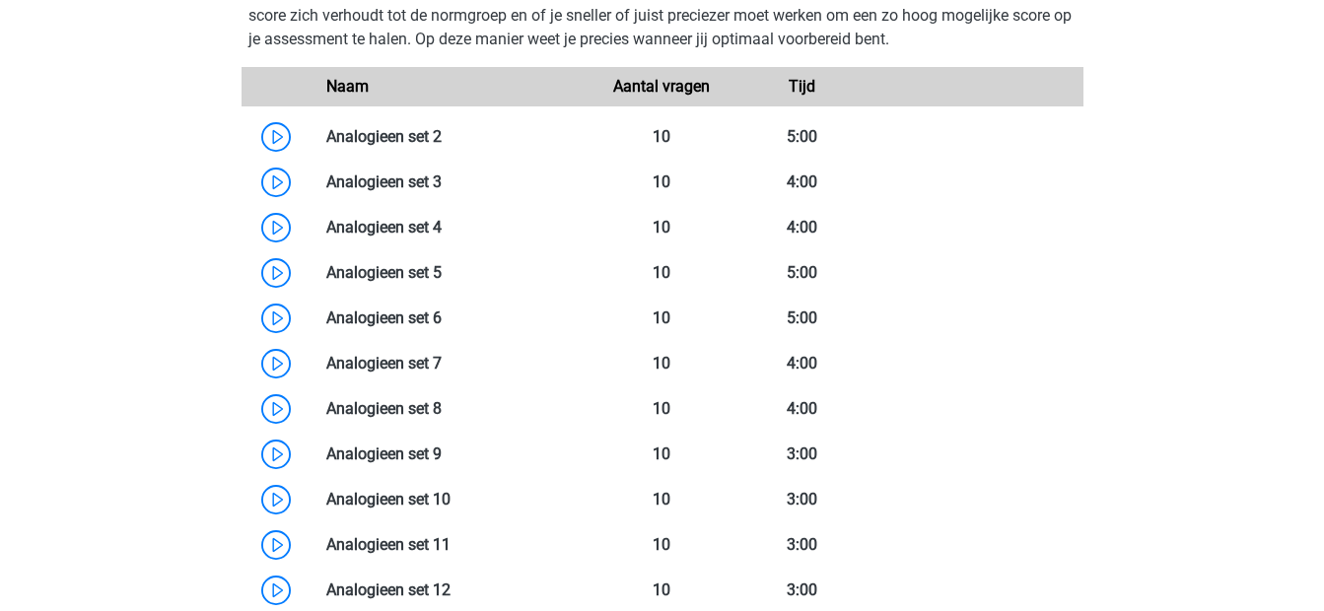
scroll to position [2462, 0]
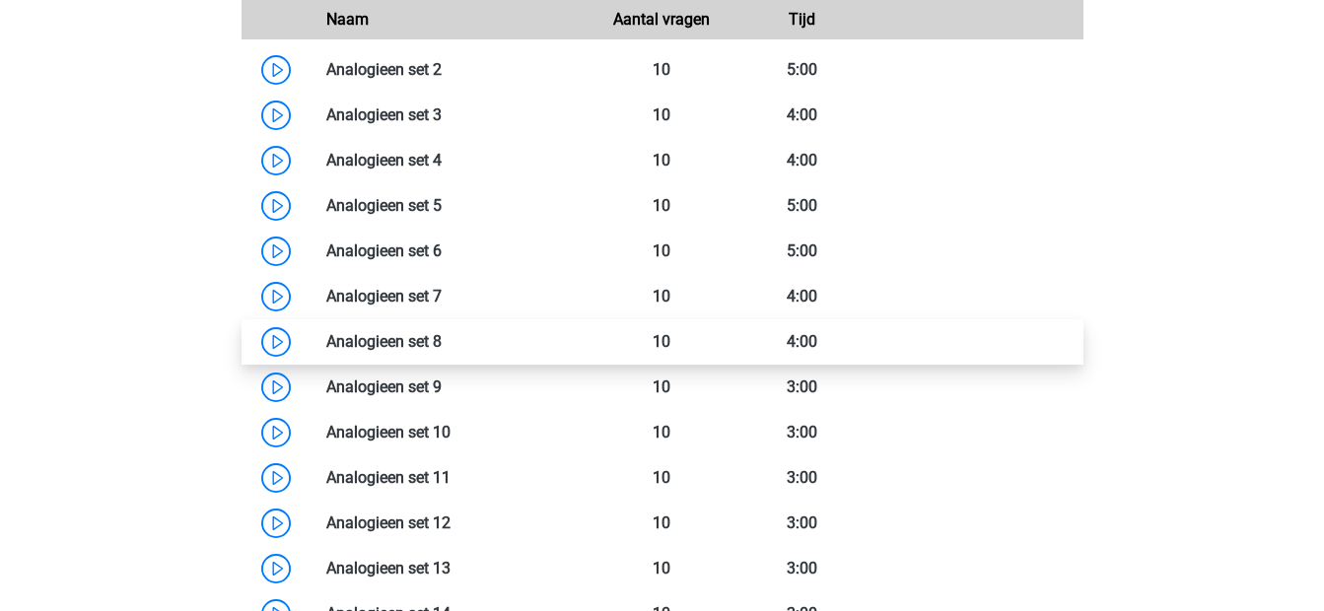
click at [442, 340] on link at bounding box center [442, 341] width 0 height 19
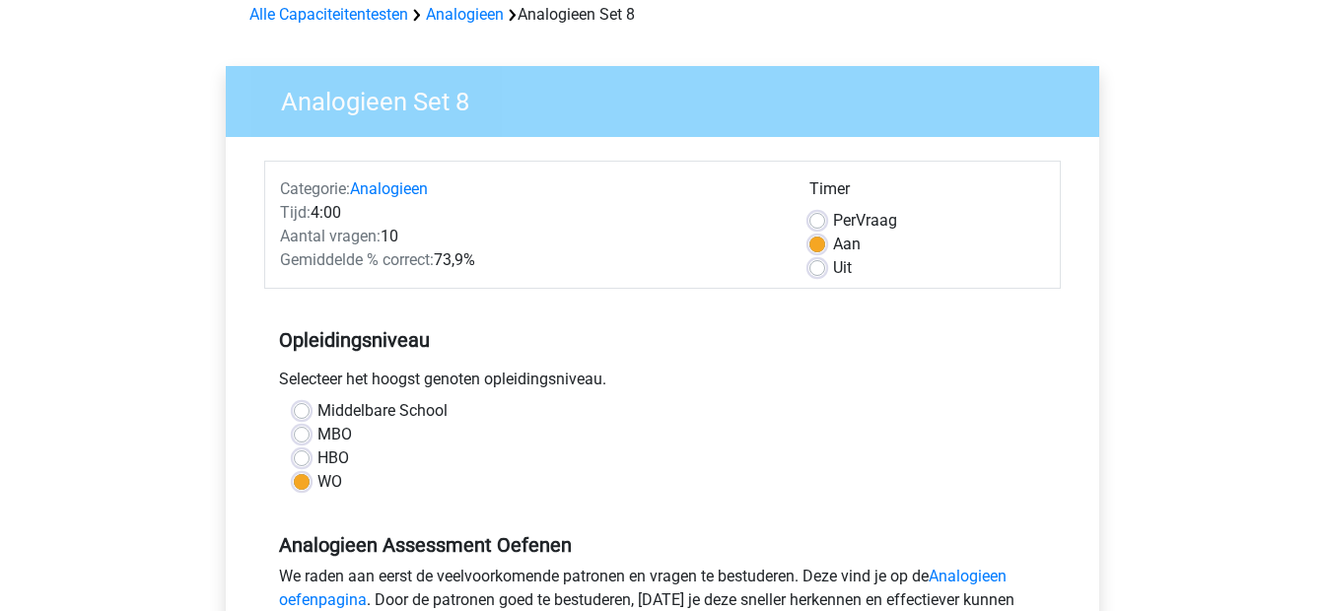
scroll to position [98, 0]
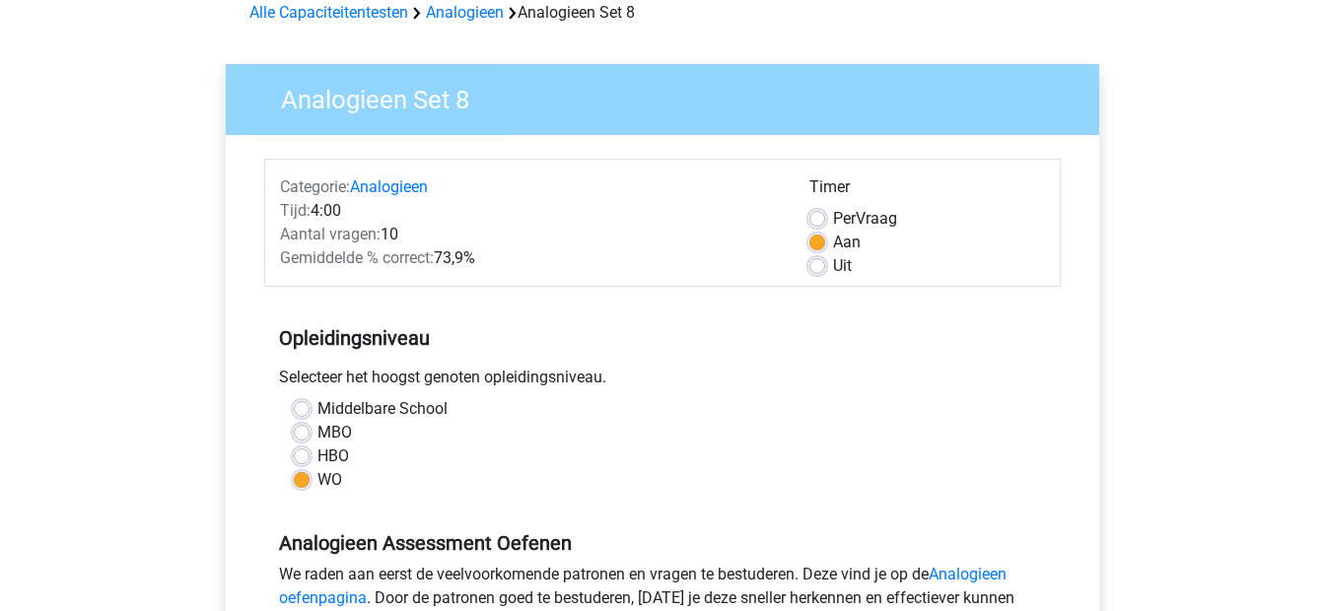
click at [881, 215] on label "Per Vraag" at bounding box center [865, 219] width 64 height 24
click at [825, 215] on input "Per Vraag" at bounding box center [817, 217] width 16 height 20
radio input "true"
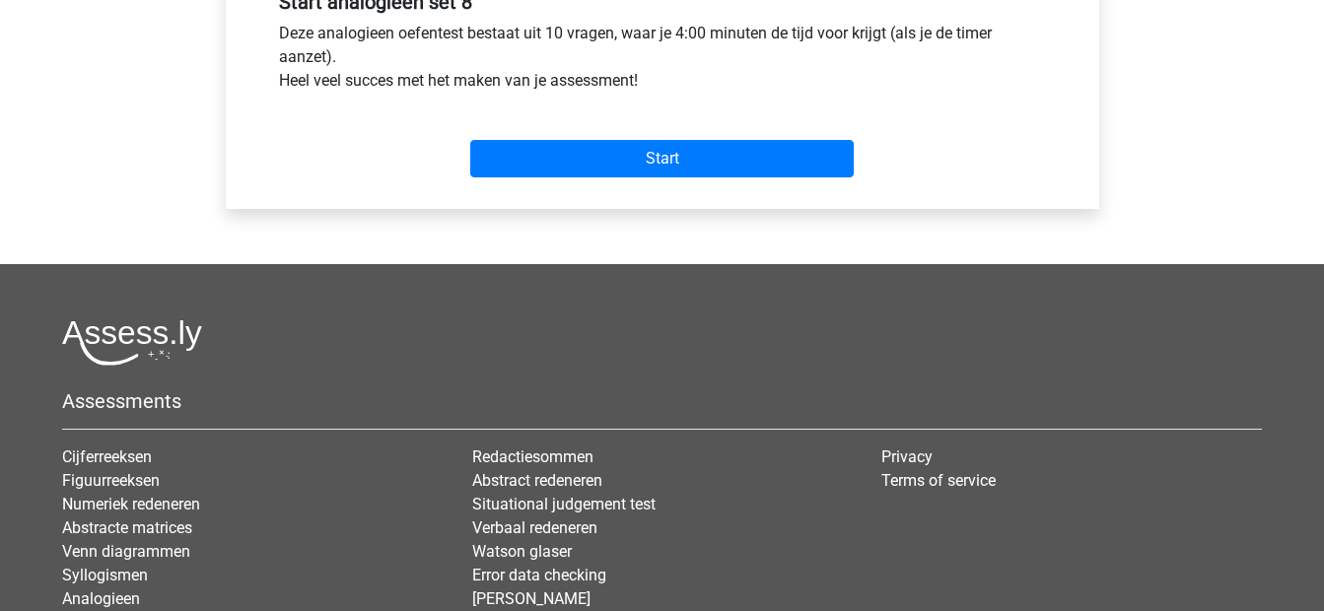
scroll to position [624, 0]
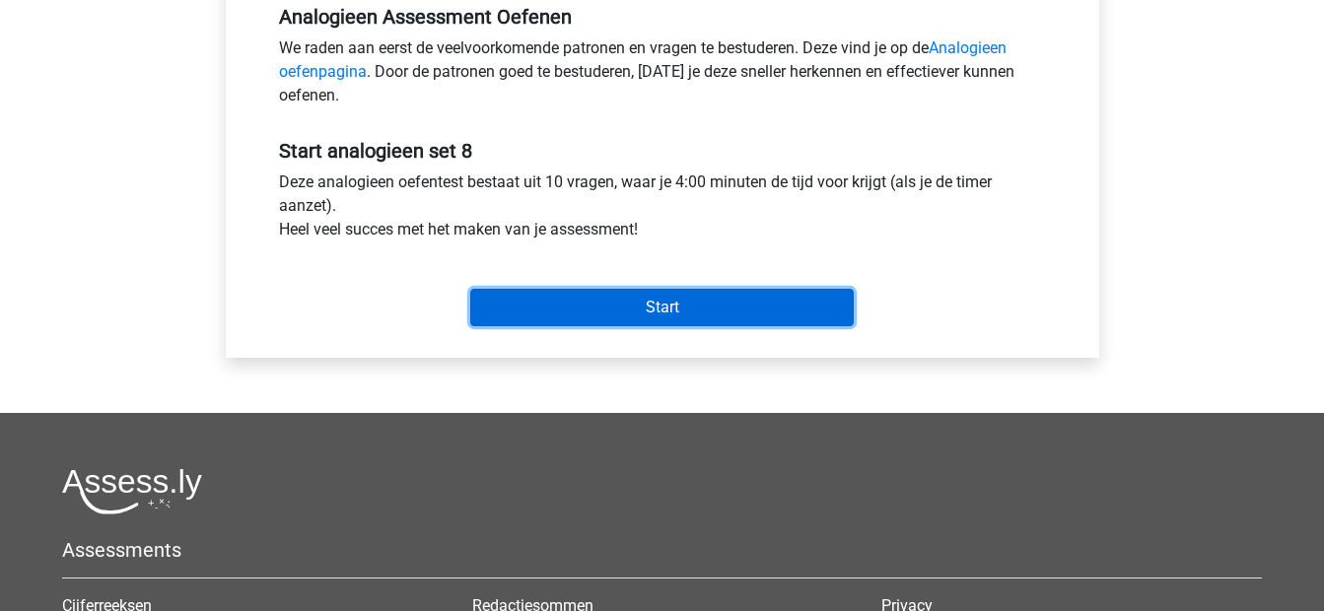
click at [644, 296] on input "Start" at bounding box center [661, 307] width 383 height 37
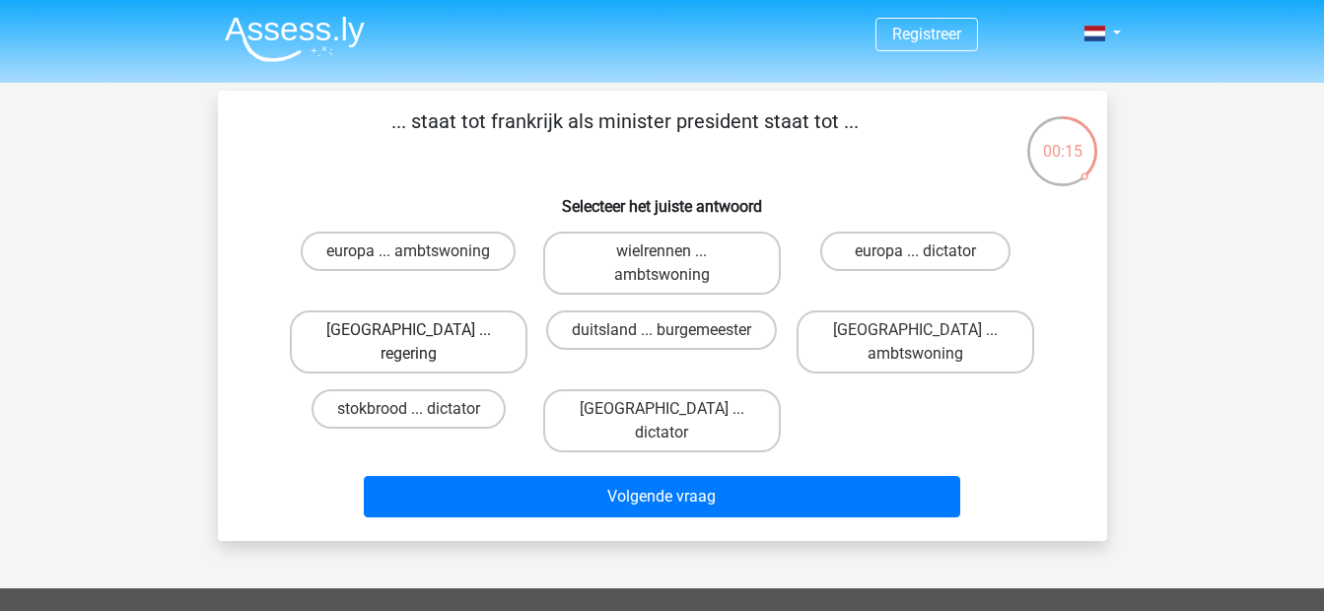
click at [481, 341] on label "[GEOGRAPHIC_DATA] ... regering" at bounding box center [409, 341] width 238 height 63
click at [421, 341] on input "[GEOGRAPHIC_DATA] ... regering" at bounding box center [414, 336] width 13 height 13
radio input "true"
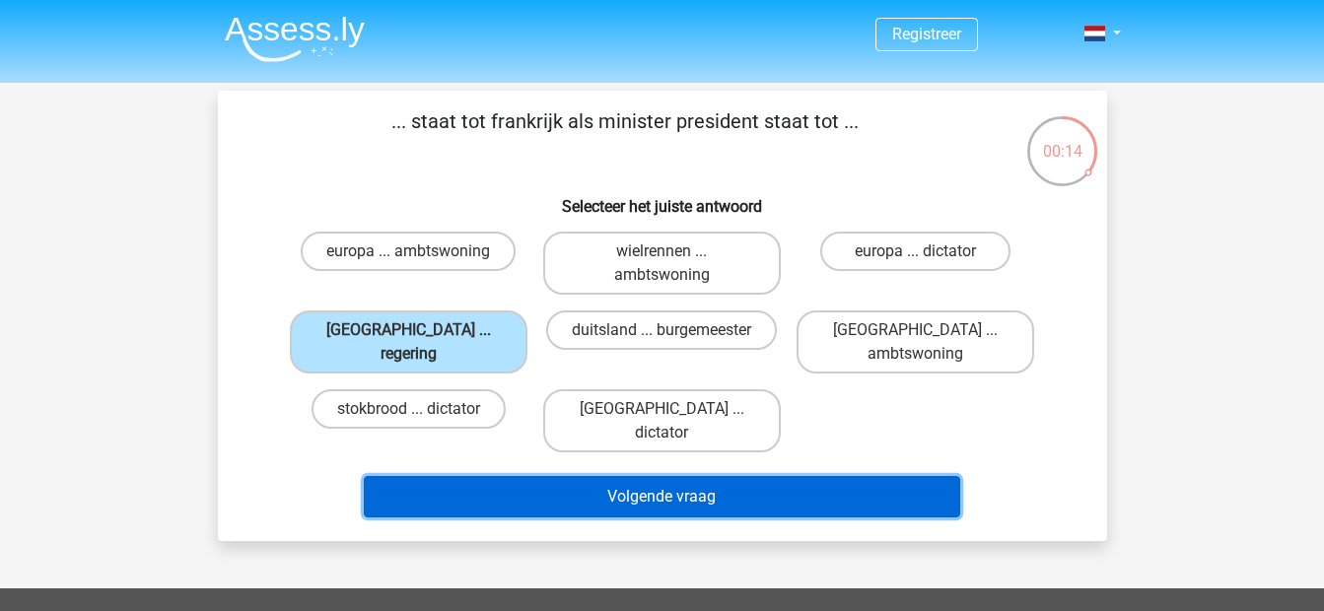
click at [592, 476] on button "Volgende vraag" at bounding box center [662, 496] width 596 height 41
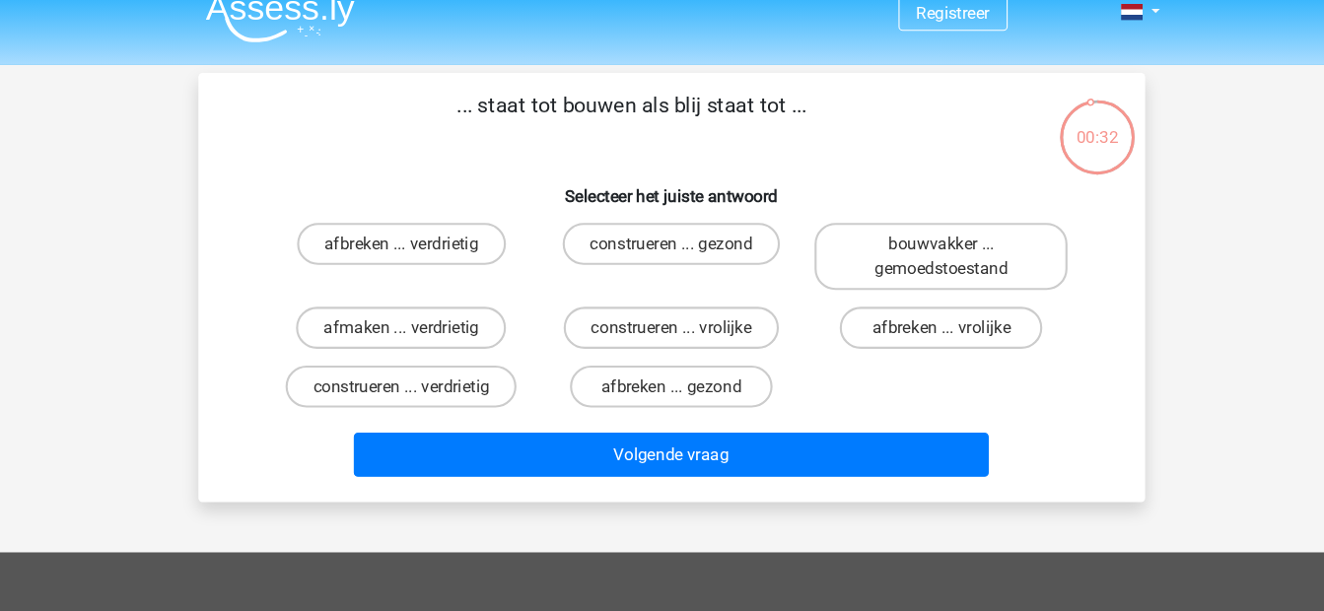
scroll to position [21, 0]
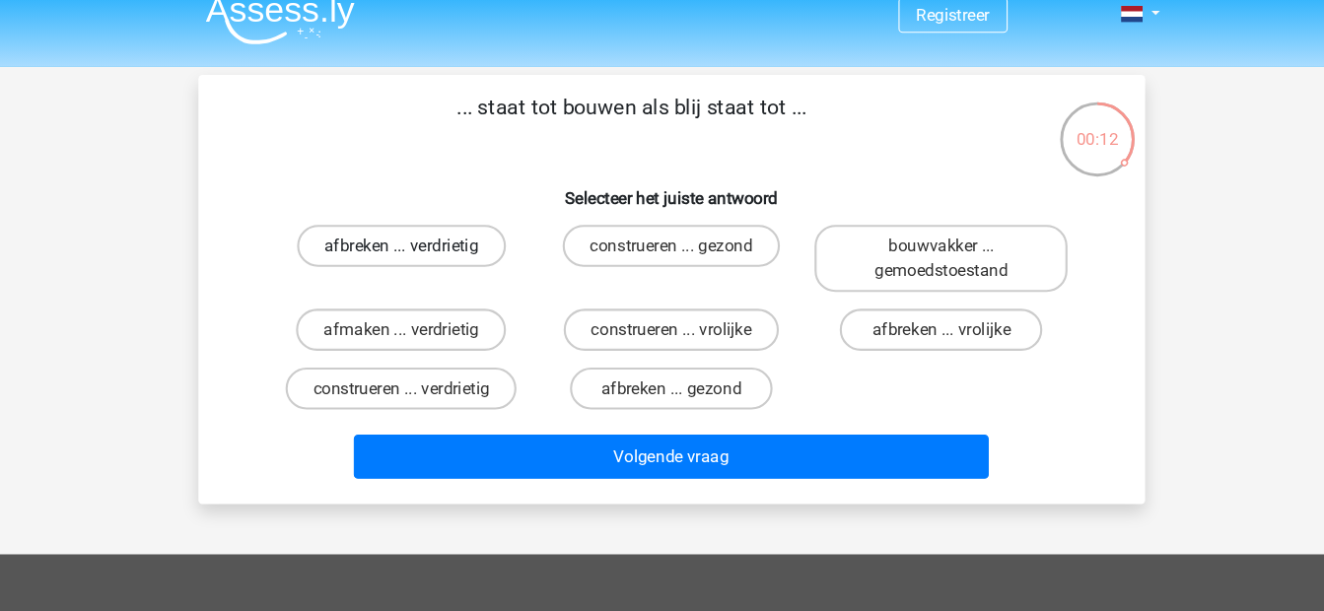
click at [478, 241] on label "afbreken ... verdrietig" at bounding box center [408, 230] width 196 height 39
click at [421, 241] on input "afbreken ... verdrietig" at bounding box center [414, 237] width 13 height 13
radio input "true"
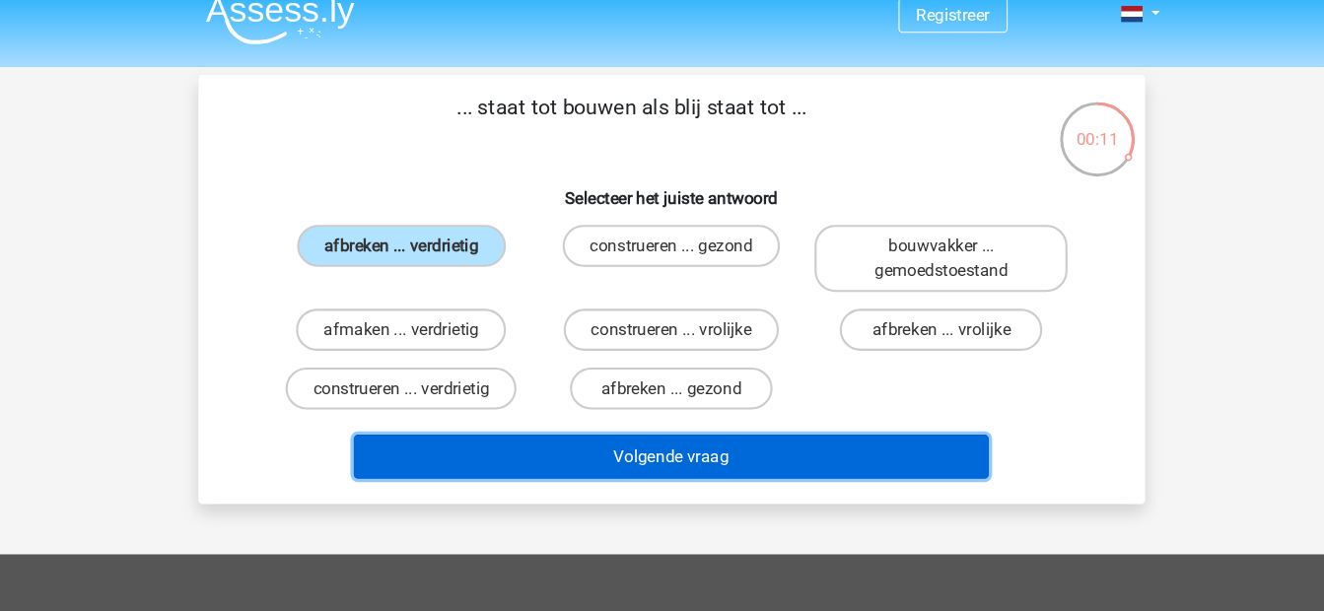
click at [581, 418] on button "Volgende vraag" at bounding box center [662, 428] width 596 height 41
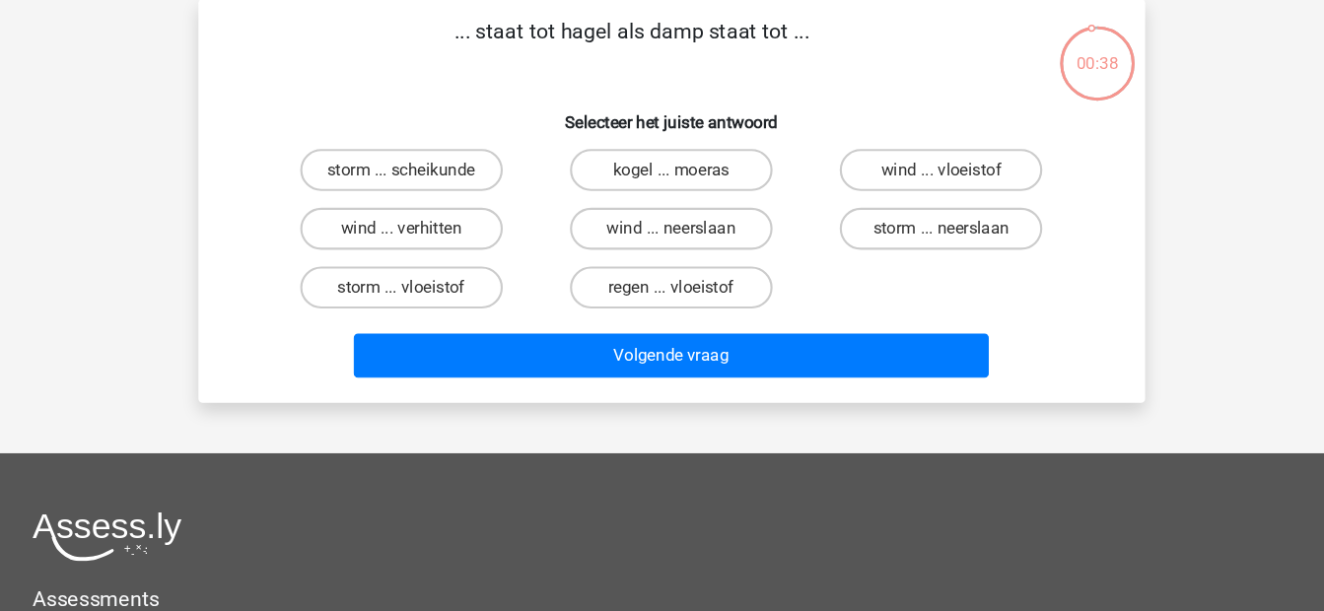
scroll to position [27, 0]
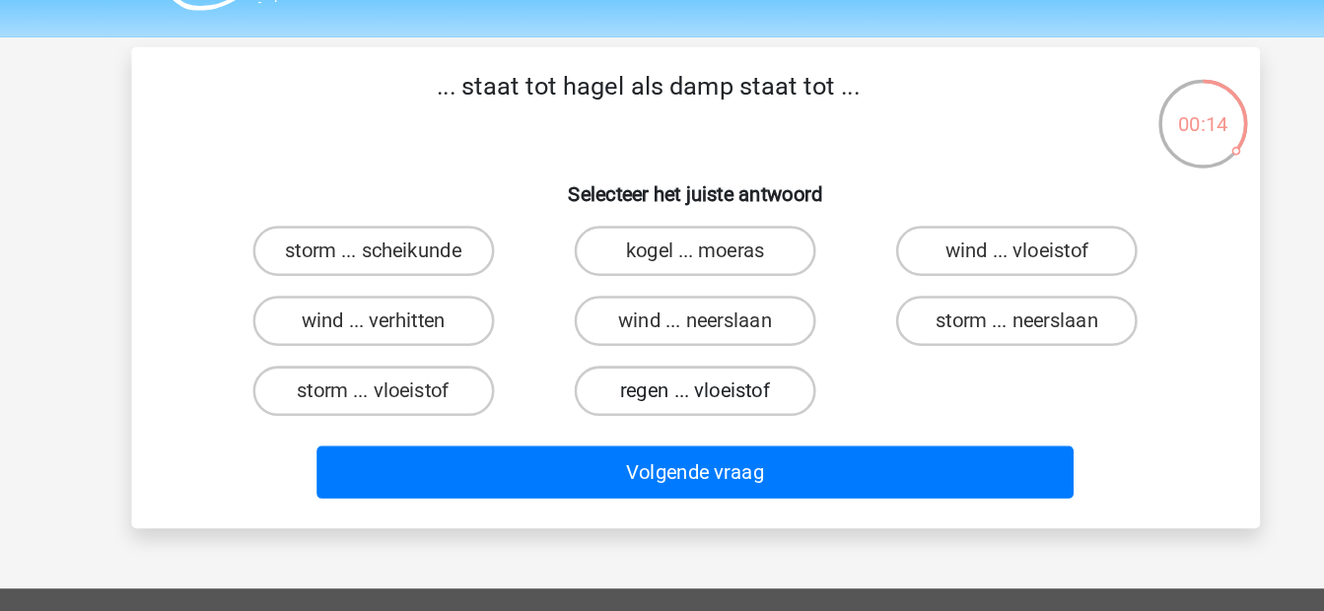
click at [590, 354] on label "regen ... vloeistof" at bounding box center [662, 334] width 190 height 39
click at [661, 348] on input "regen ... vloeistof" at bounding box center [667, 341] width 13 height 13
radio input "true"
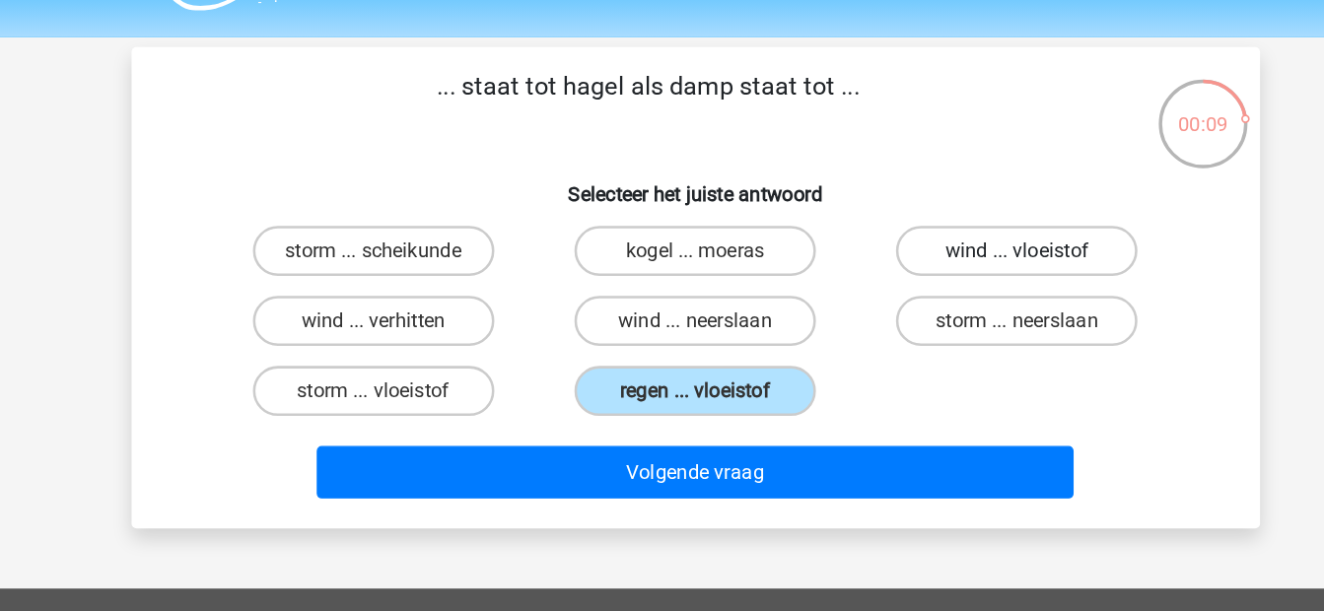
click at [898, 224] on label "wind ... vloeistof" at bounding box center [915, 224] width 190 height 39
click at [916, 225] on input "wind ... vloeistof" at bounding box center [922, 231] width 13 height 13
radio input "true"
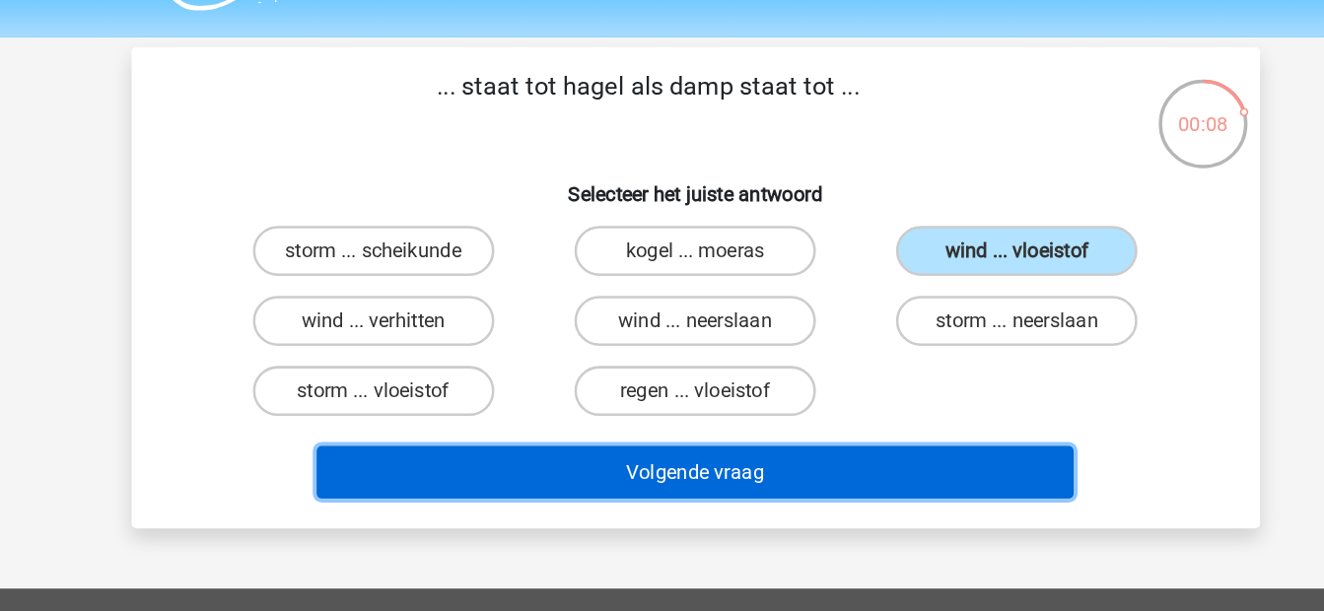
click at [607, 396] on button "Volgende vraag" at bounding box center [662, 399] width 596 height 41
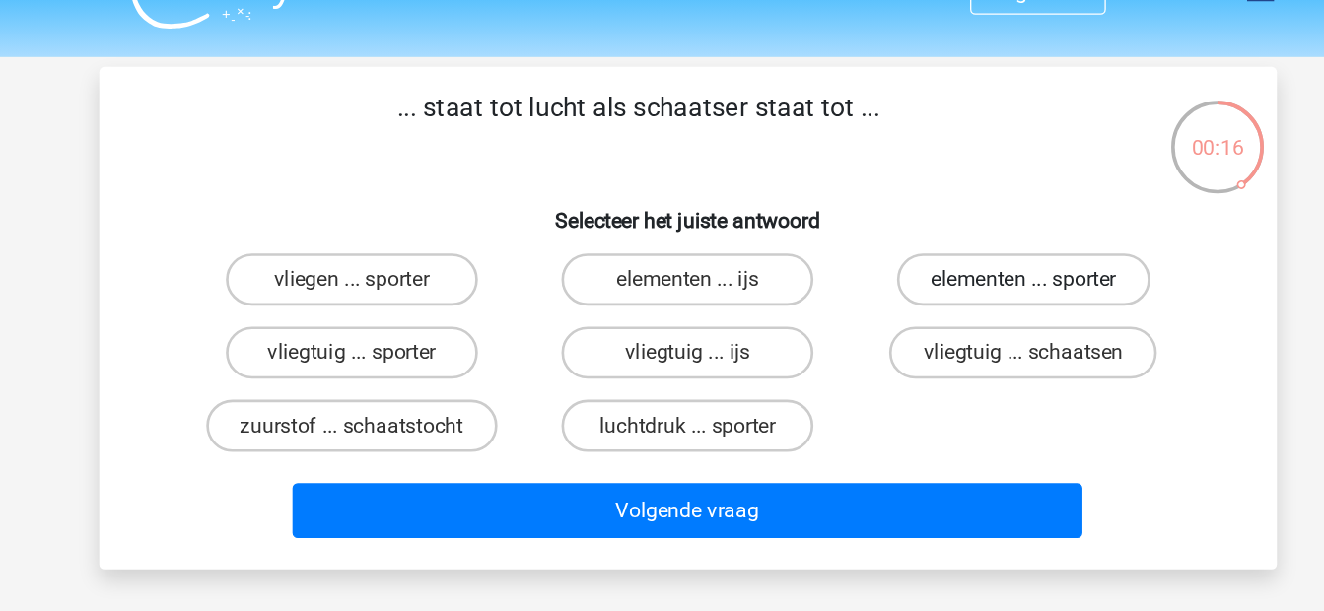
click at [864, 223] on label "elementen ... sporter" at bounding box center [915, 224] width 191 height 39
click at [916, 225] on input "elementen ... sporter" at bounding box center [922, 231] width 13 height 13
radio input "true"
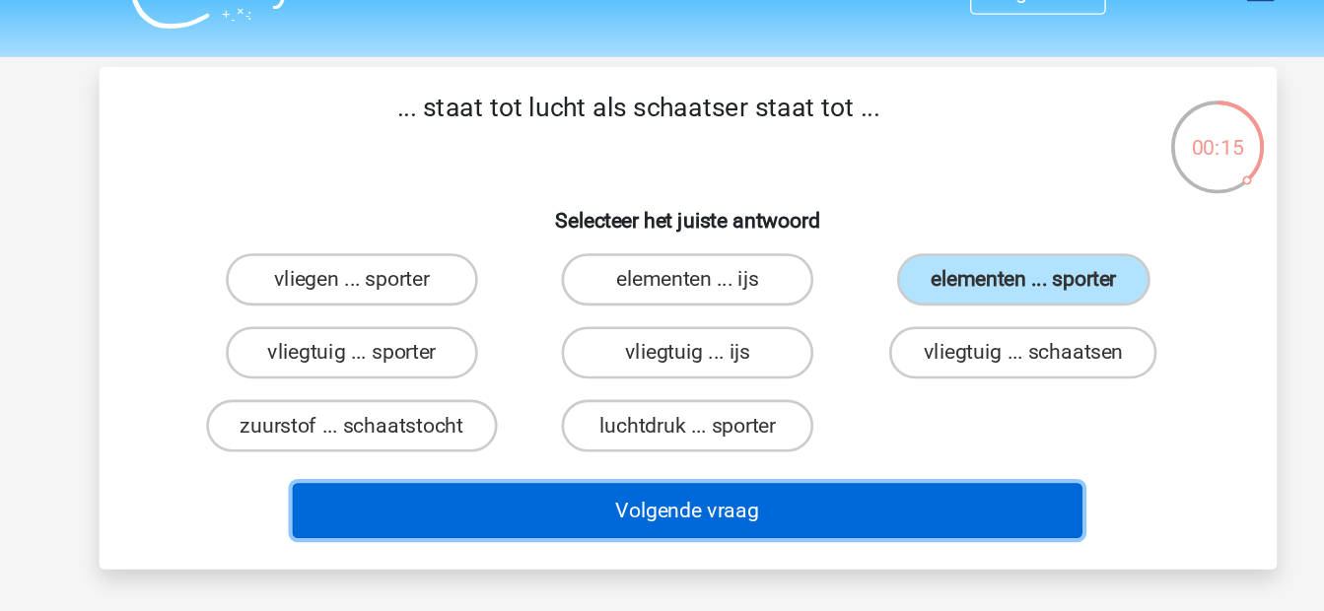
click at [746, 393] on button "Volgende vraag" at bounding box center [662, 399] width 596 height 41
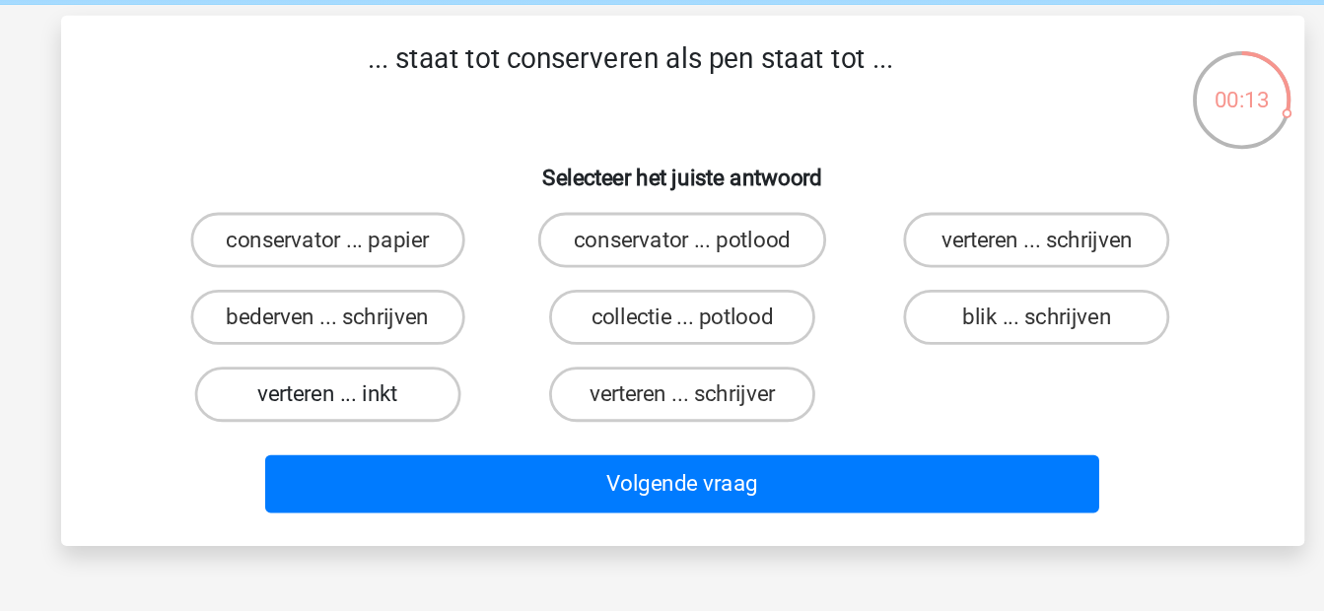
click at [489, 346] on label "verteren ... inkt" at bounding box center [408, 334] width 190 height 39
click at [421, 346] on input "verteren ... inkt" at bounding box center [414, 341] width 13 height 13
radio input "true"
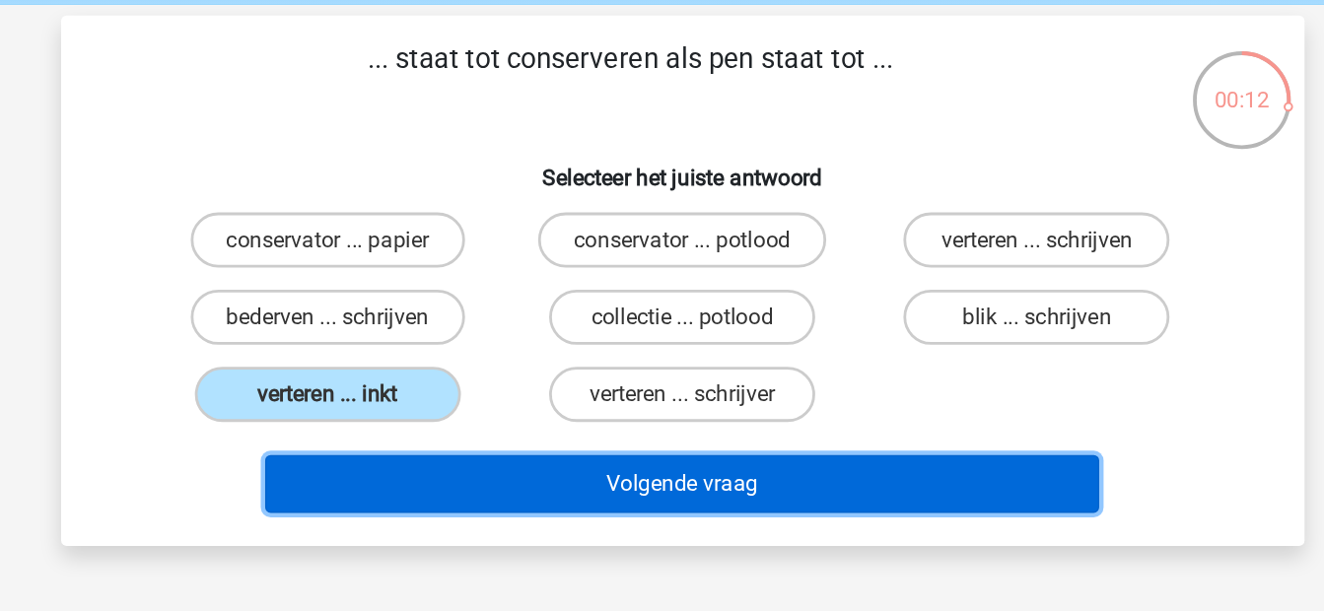
click at [580, 392] on button "Volgende vraag" at bounding box center [662, 399] width 596 height 41
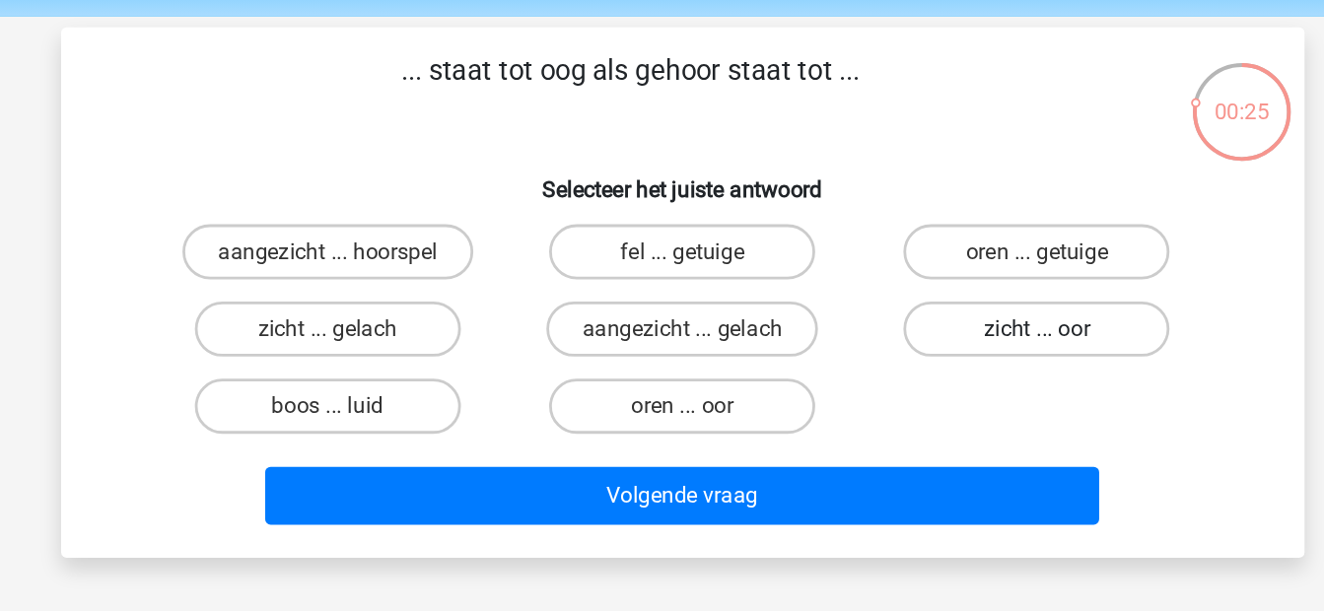
click at [889, 288] on label "zicht ... oor" at bounding box center [915, 279] width 190 height 39
click at [916, 288] on input "zicht ... oor" at bounding box center [922, 286] width 13 height 13
radio input "true"
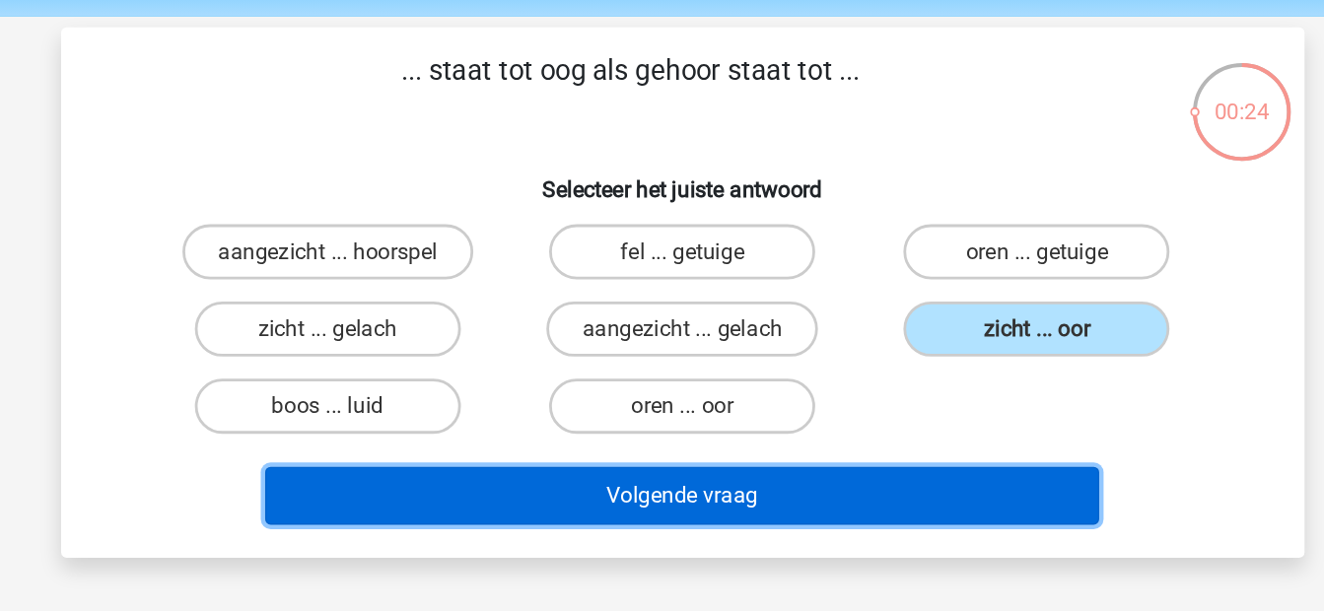
click at [667, 400] on button "Volgende vraag" at bounding box center [662, 399] width 596 height 41
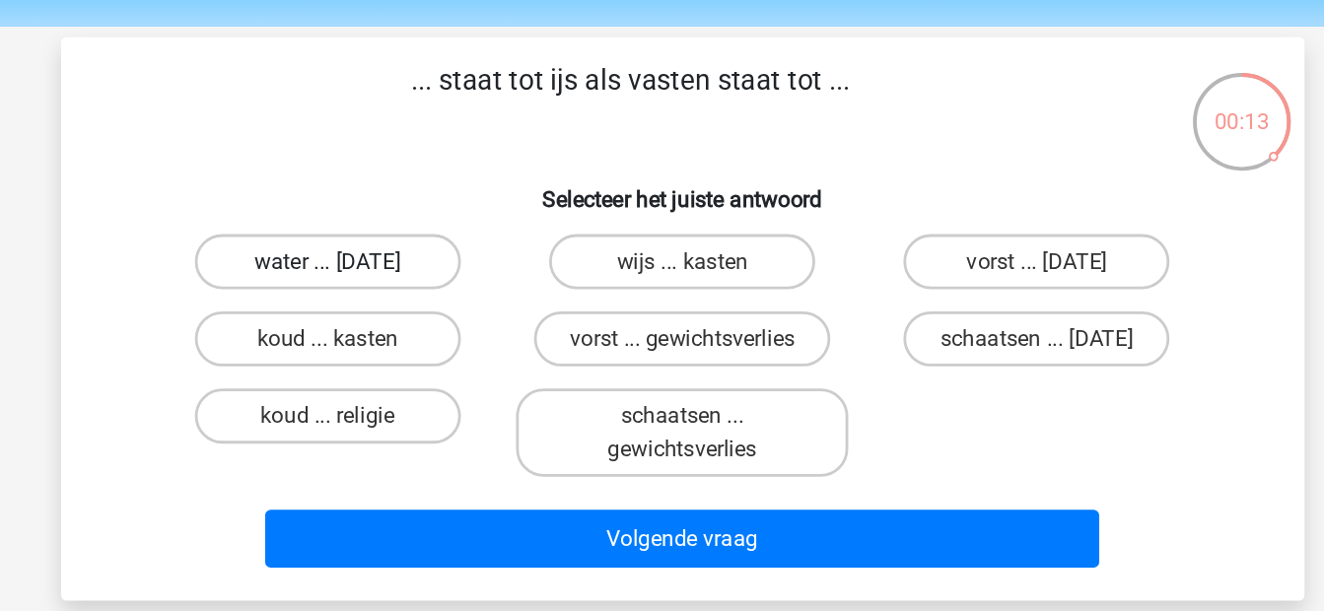
click at [487, 232] on label "water ... suikerfeest" at bounding box center [408, 224] width 190 height 39
click at [421, 232] on input "water ... suikerfeest" at bounding box center [414, 231] width 13 height 13
radio input "true"
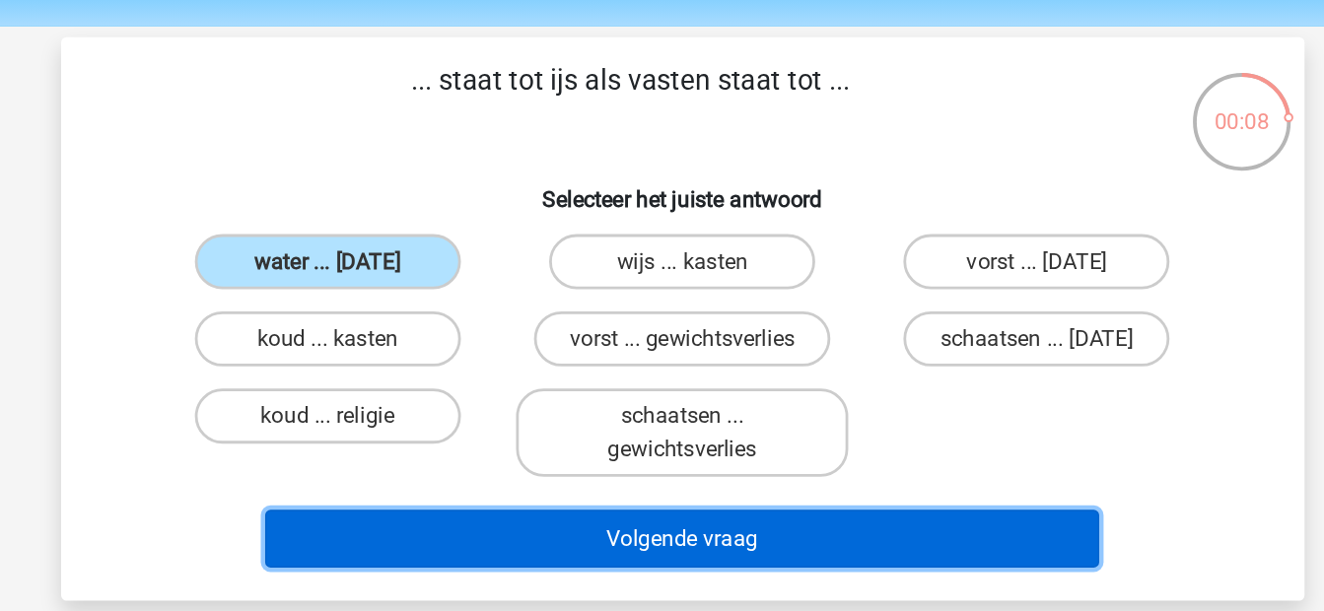
click at [592, 426] on button "Volgende vraag" at bounding box center [662, 422] width 596 height 41
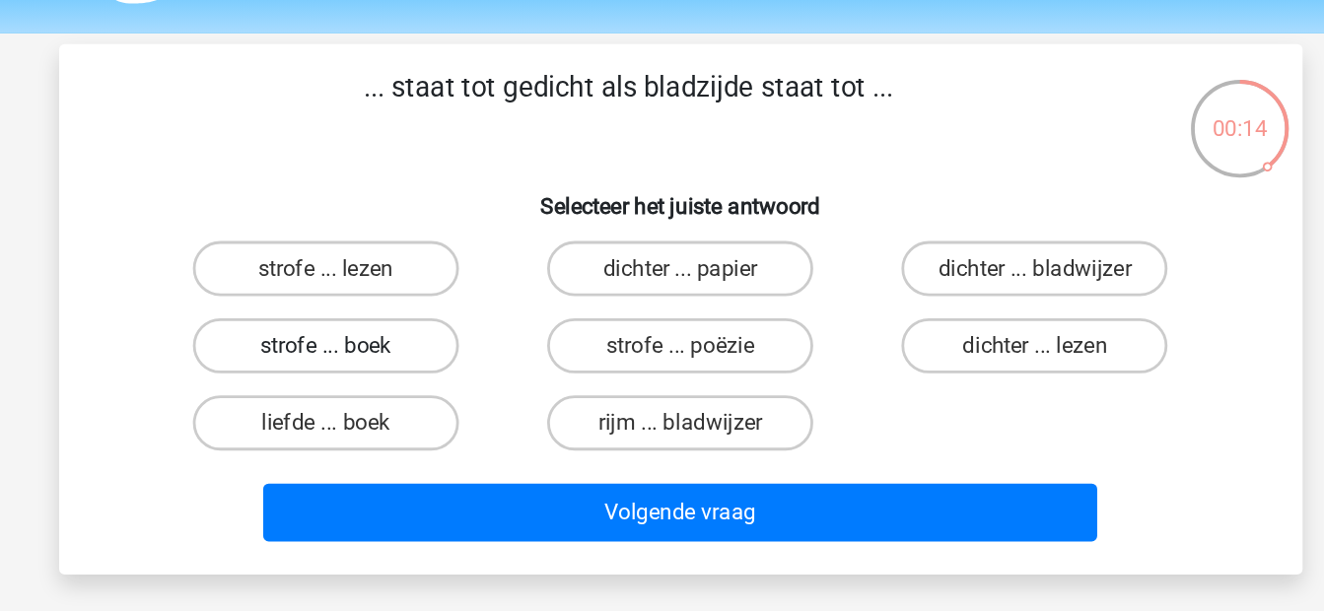
click at [478, 282] on label "strofe ... boek" at bounding box center [408, 279] width 190 height 39
click at [421, 282] on input "strofe ... boek" at bounding box center [414, 286] width 13 height 13
radio input "true"
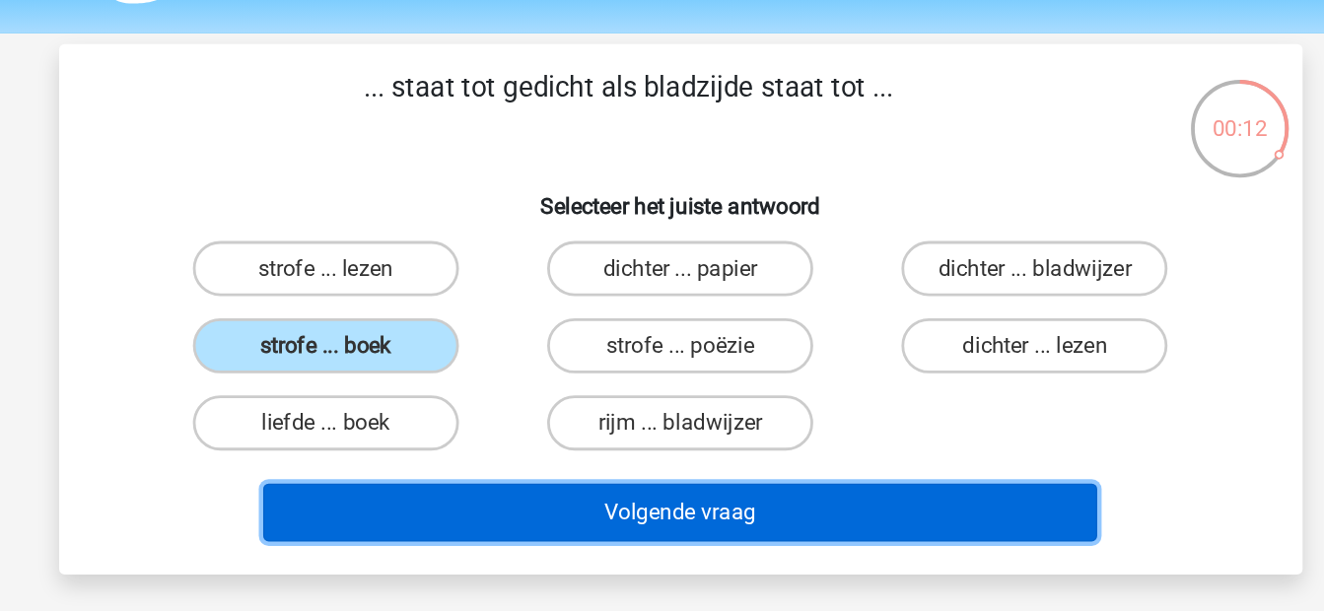
click at [548, 391] on button "Volgende vraag" at bounding box center [662, 399] width 596 height 41
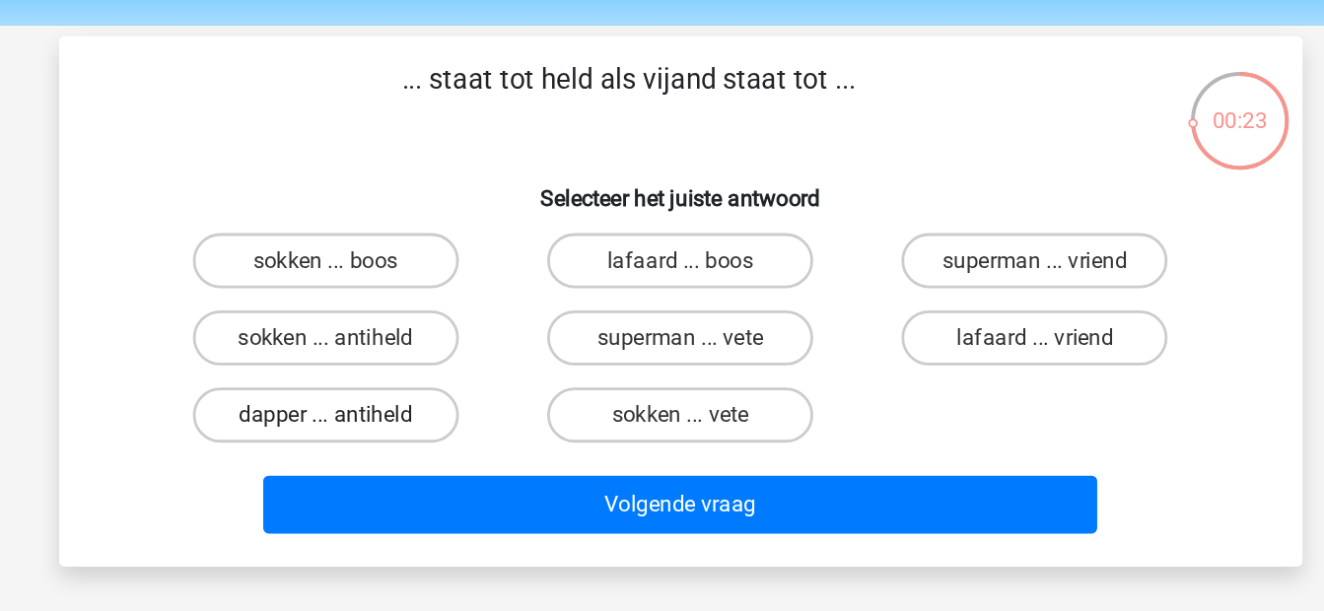
click at [476, 336] on label "dapper ... antiheld" at bounding box center [408, 334] width 190 height 39
click at [421, 336] on input "dapper ... antiheld" at bounding box center [414, 341] width 13 height 13
radio input "true"
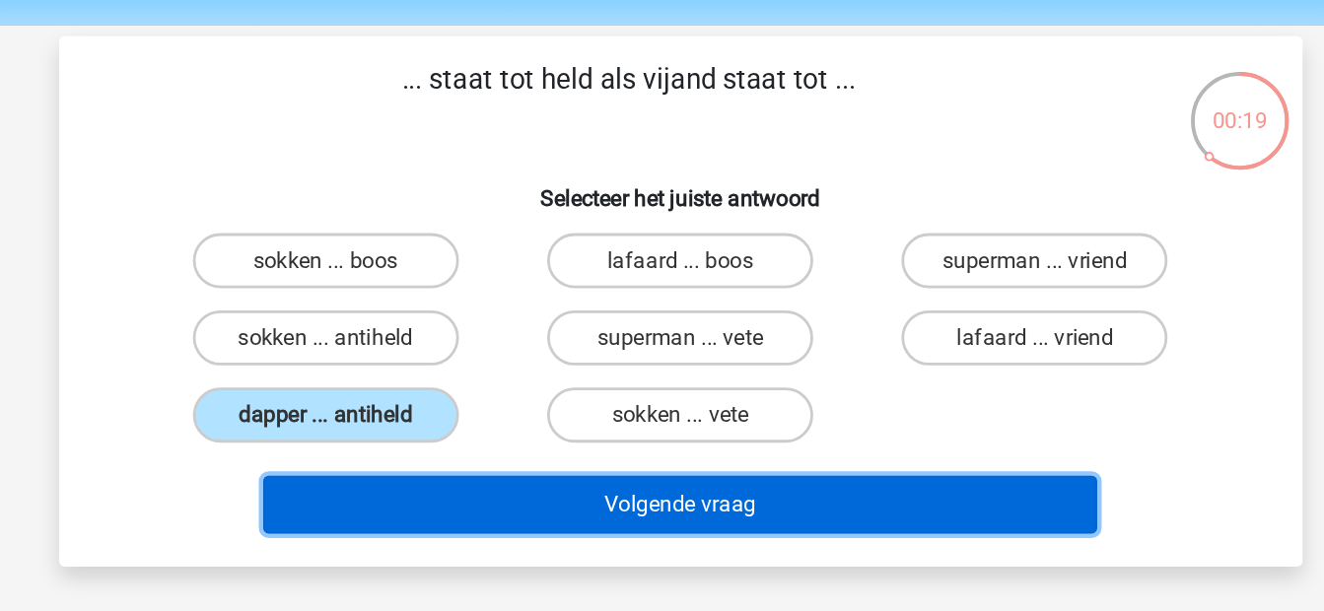
click at [548, 395] on button "Volgende vraag" at bounding box center [662, 399] width 596 height 41
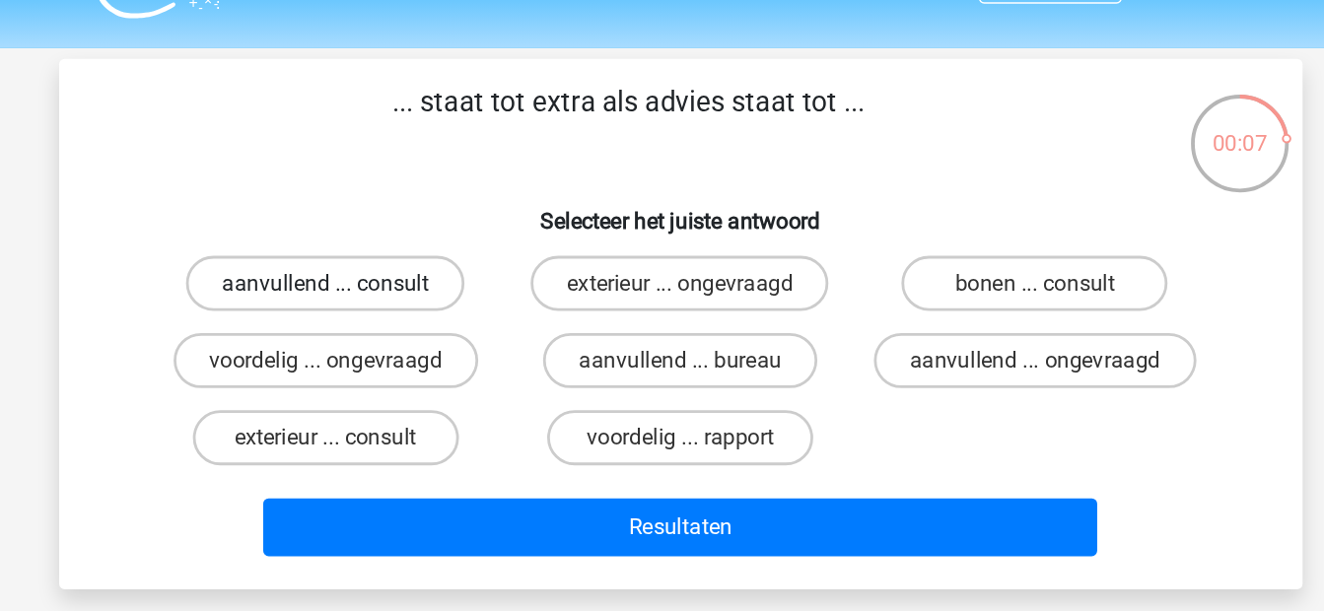
click at [469, 237] on label "aanvullend ... consult" at bounding box center [408, 224] width 199 height 39
click at [421, 237] on input "aanvullend ... consult" at bounding box center [414, 231] width 13 height 13
radio input "true"
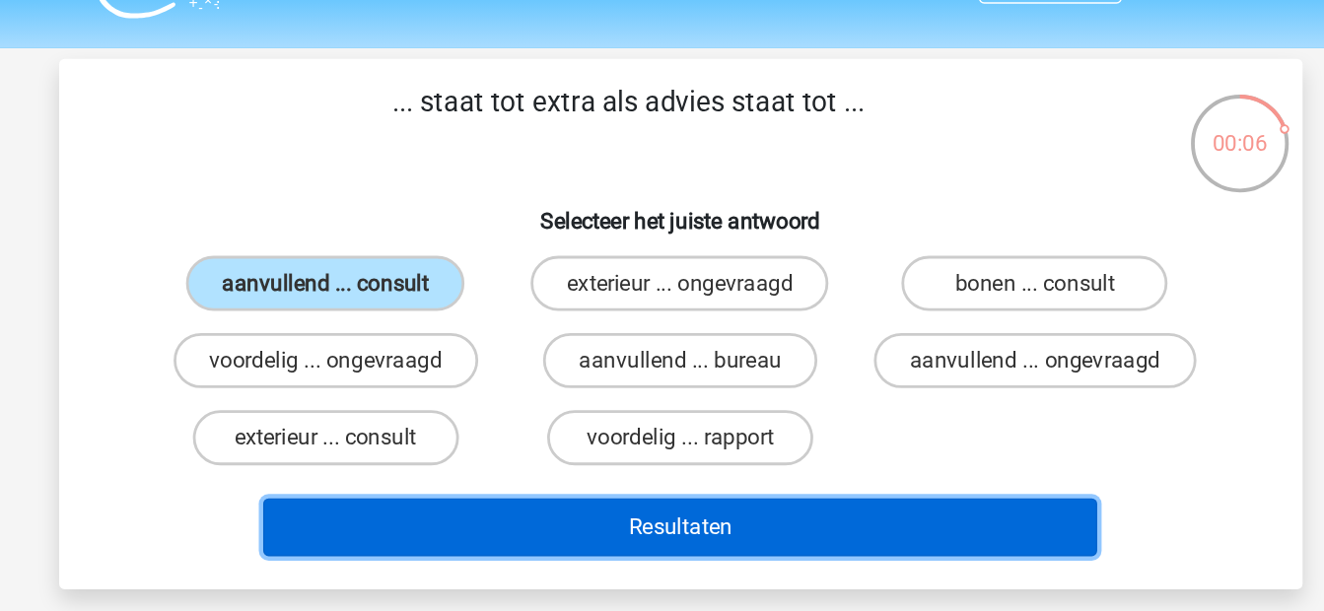
click at [540, 392] on button "Resultaten" at bounding box center [662, 399] width 596 height 41
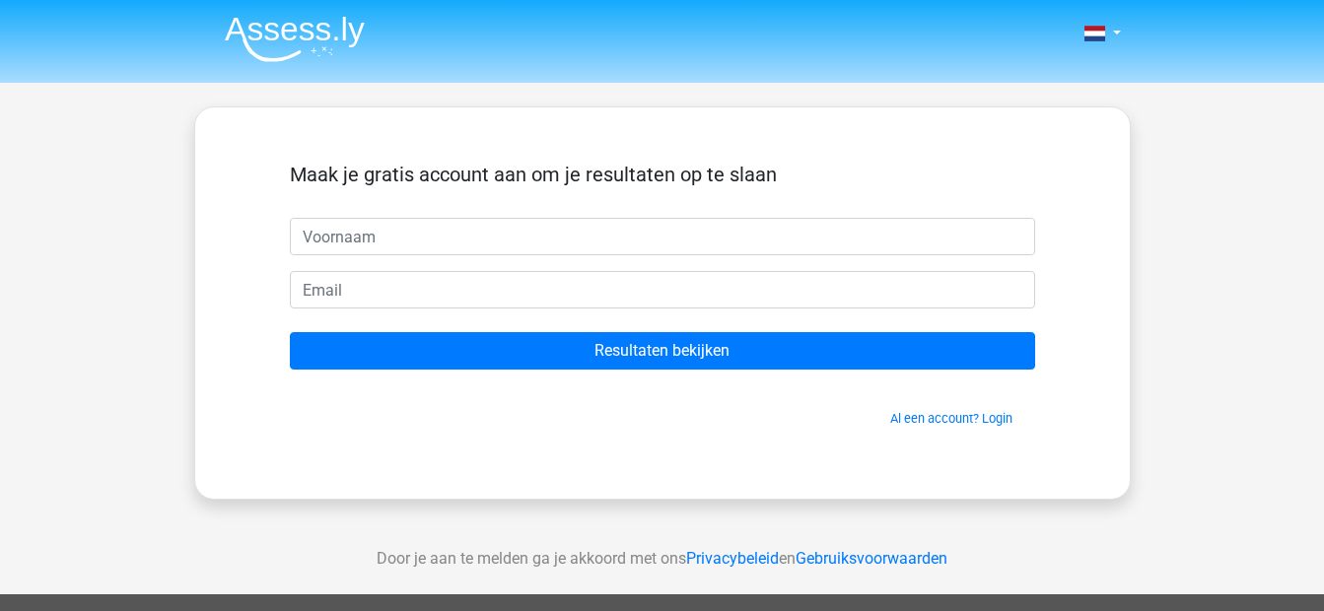
click at [322, 41] on img at bounding box center [295, 39] width 140 height 46
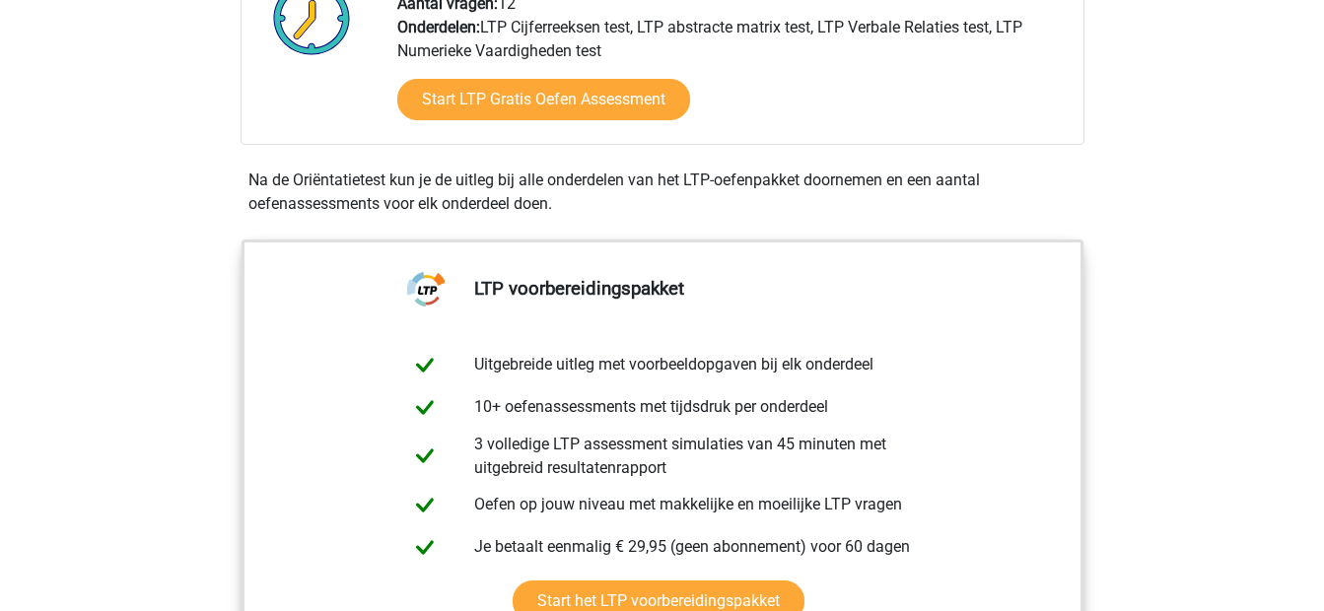
scroll to position [1098, 0]
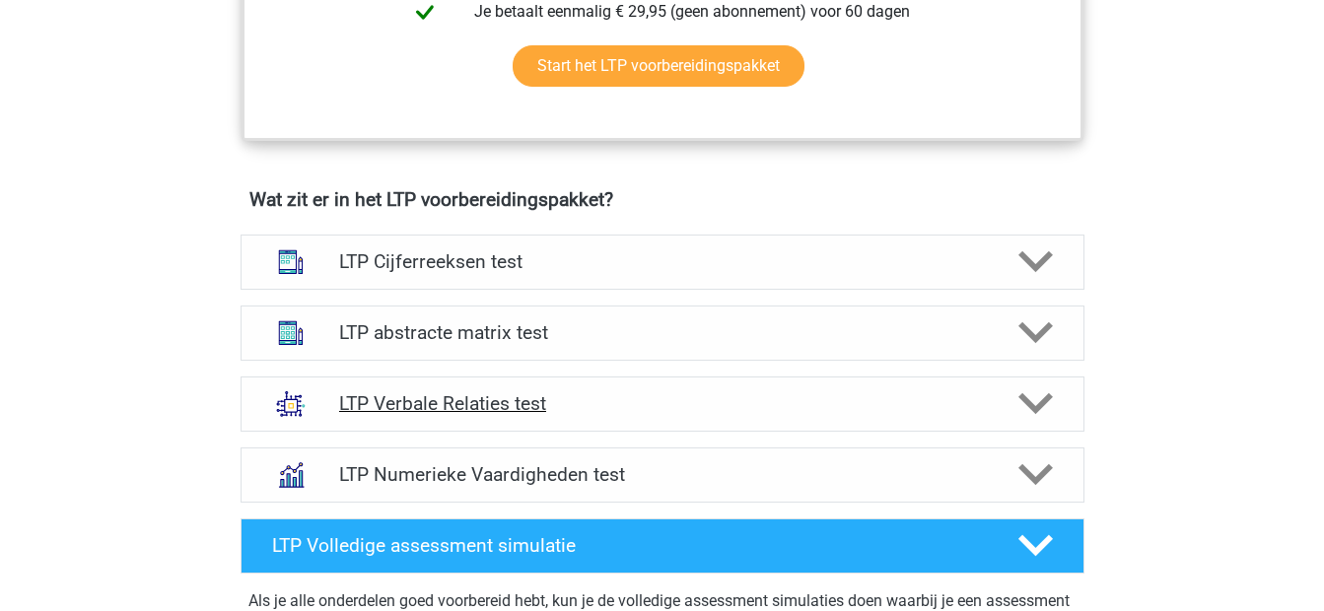
click at [526, 417] on div "LTP Verbale Relaties test" at bounding box center [663, 404] width 844 height 55
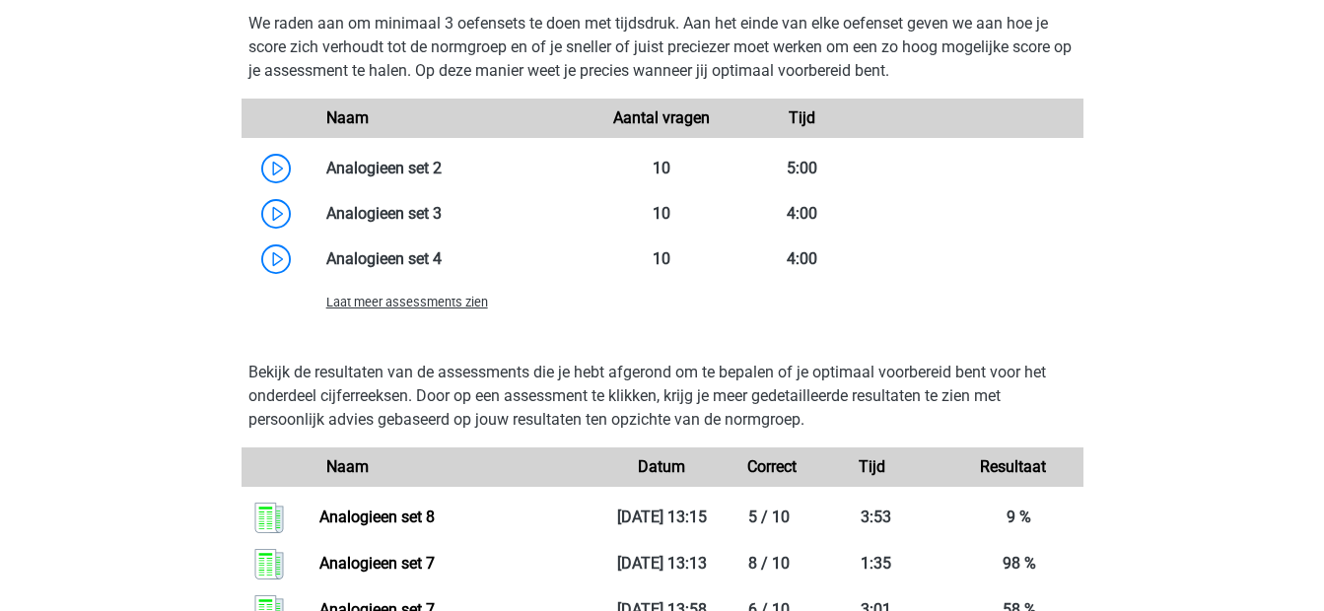
scroll to position [2412, 0]
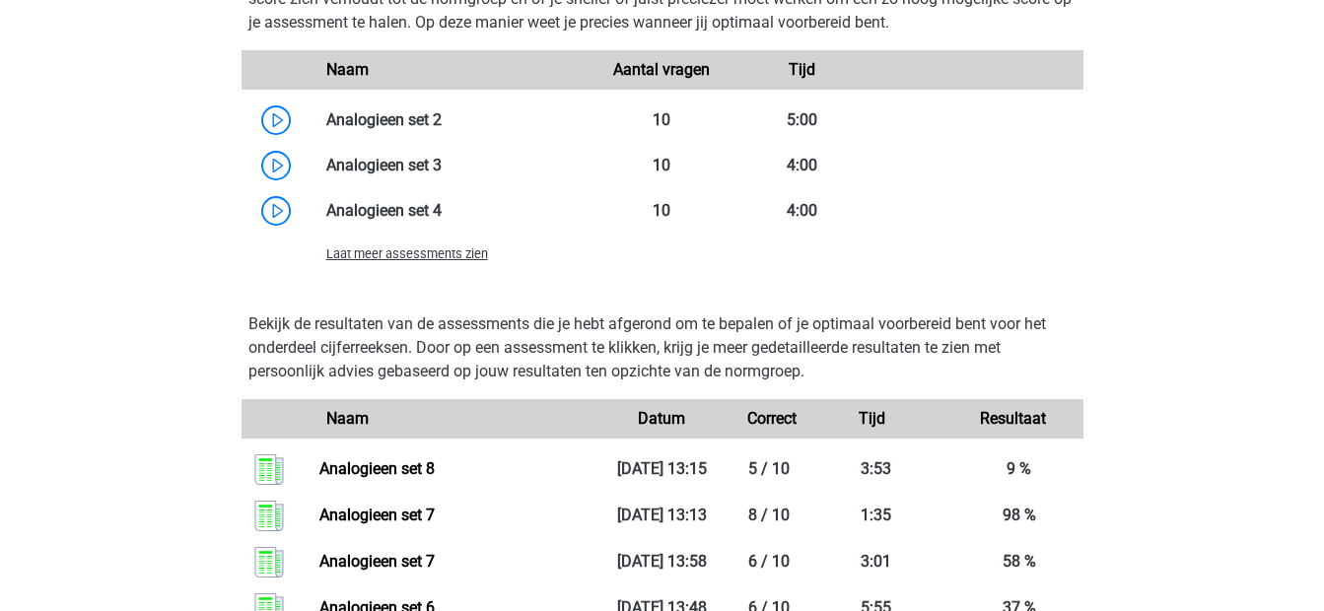
click at [414, 255] on span "Laat meer assessments zien" at bounding box center [407, 253] width 162 height 15
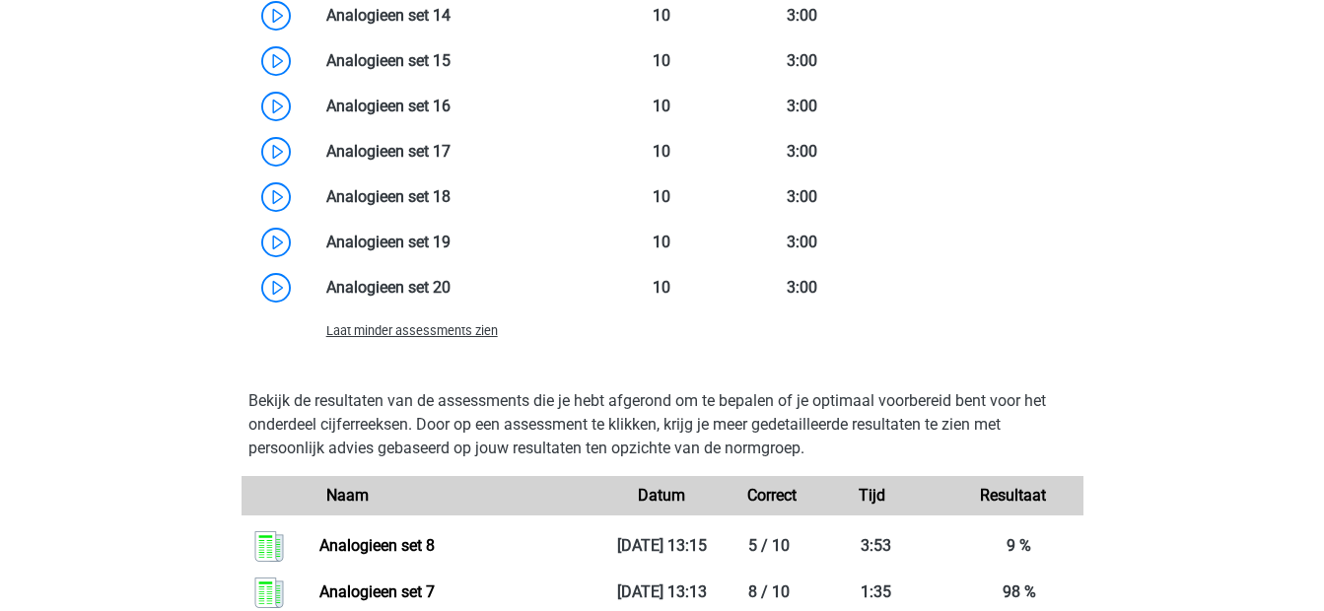
scroll to position [3343, 0]
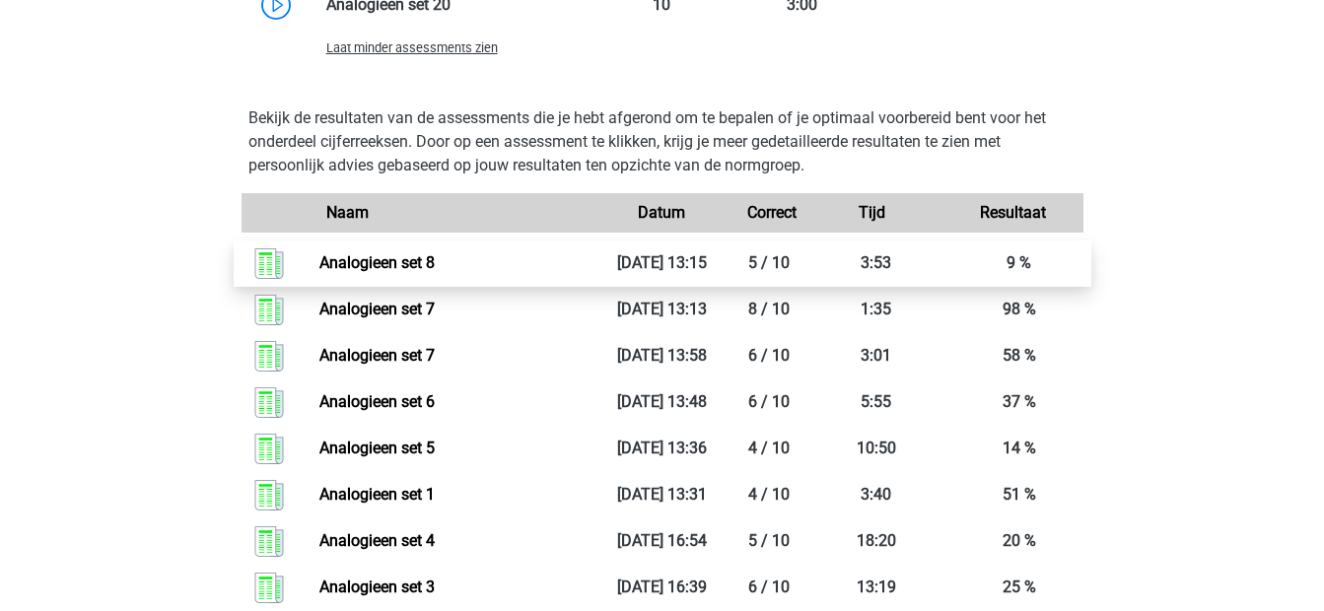
click at [400, 262] on link "Analogieen set 8" at bounding box center [376, 262] width 115 height 19
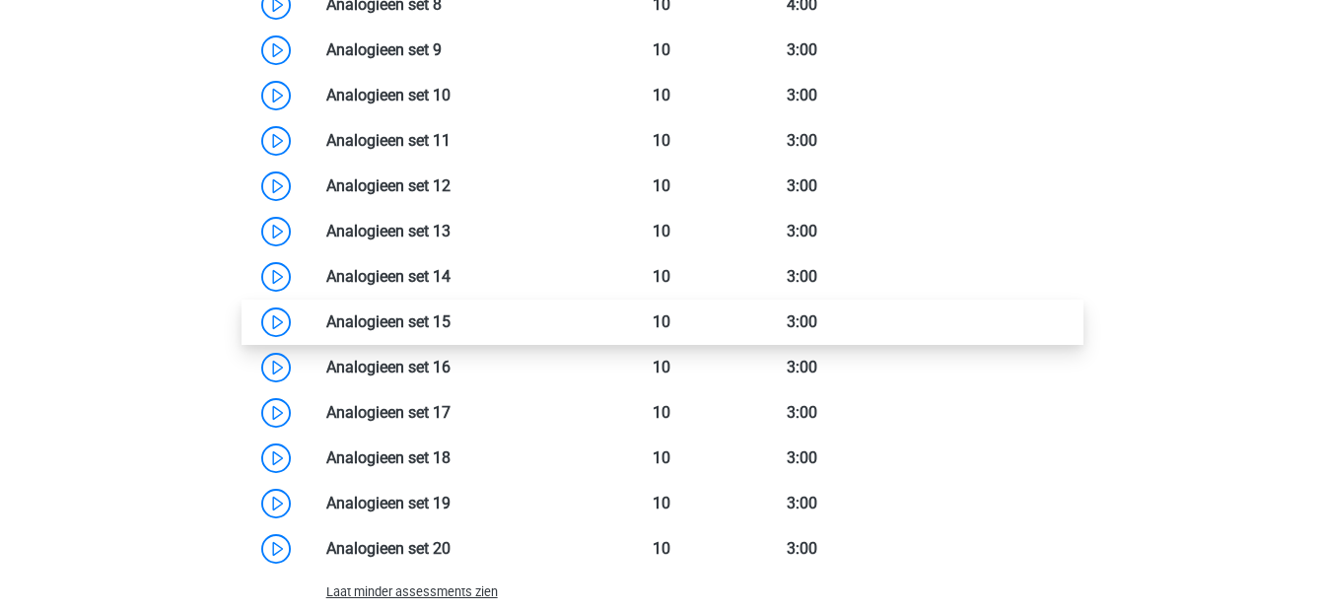
scroll to position [2798, 0]
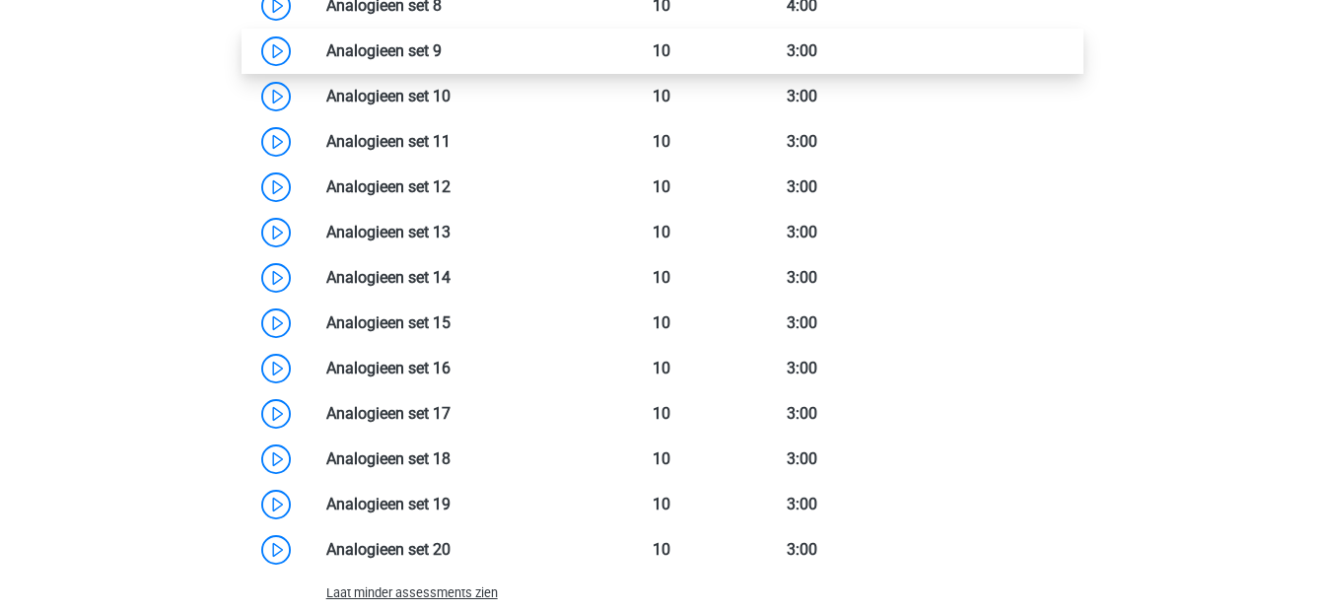
click at [442, 41] on link at bounding box center [442, 50] width 0 height 19
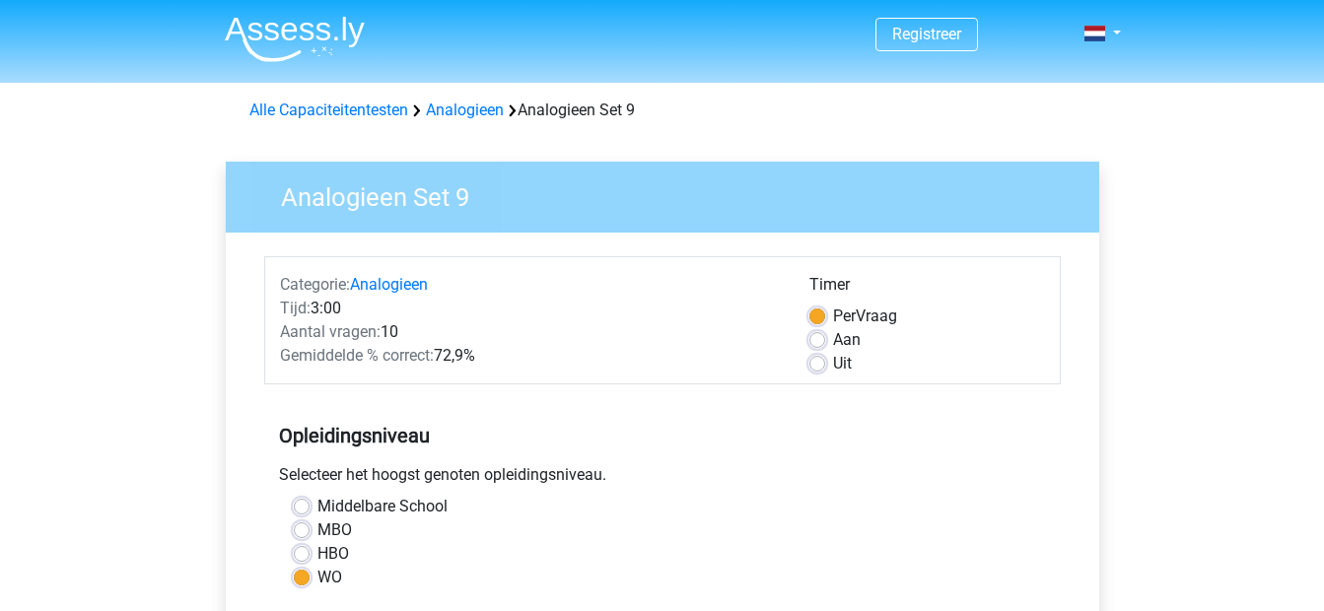
scroll to position [512, 0]
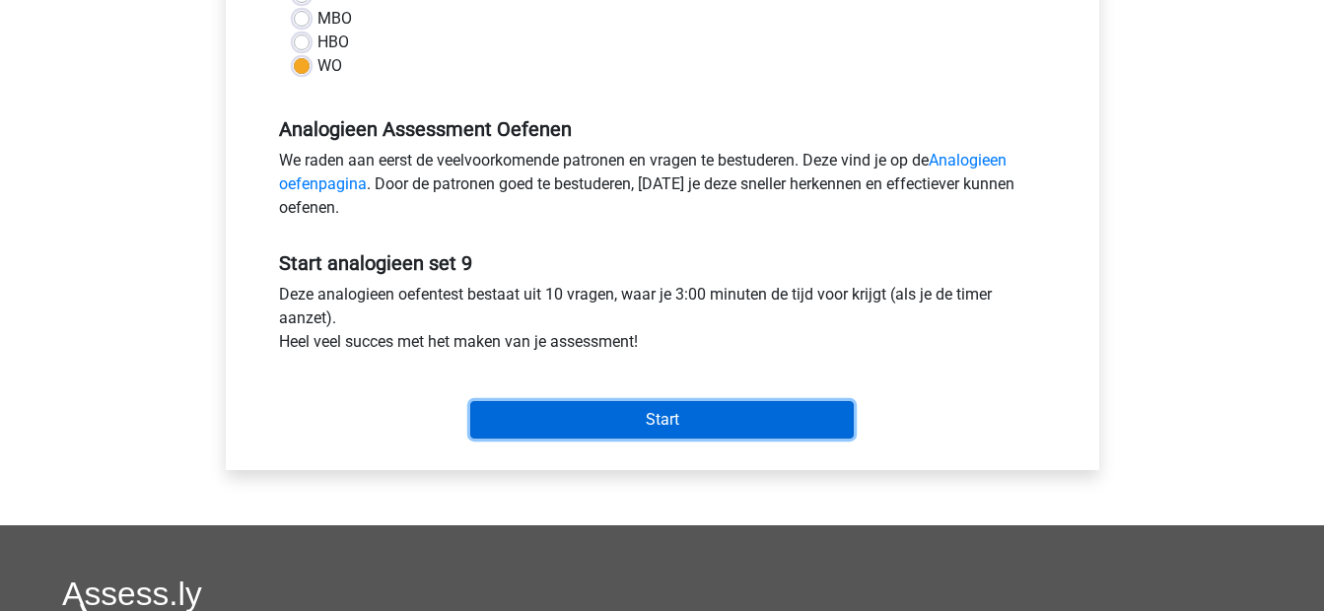
click at [585, 406] on input "Start" at bounding box center [661, 419] width 383 height 37
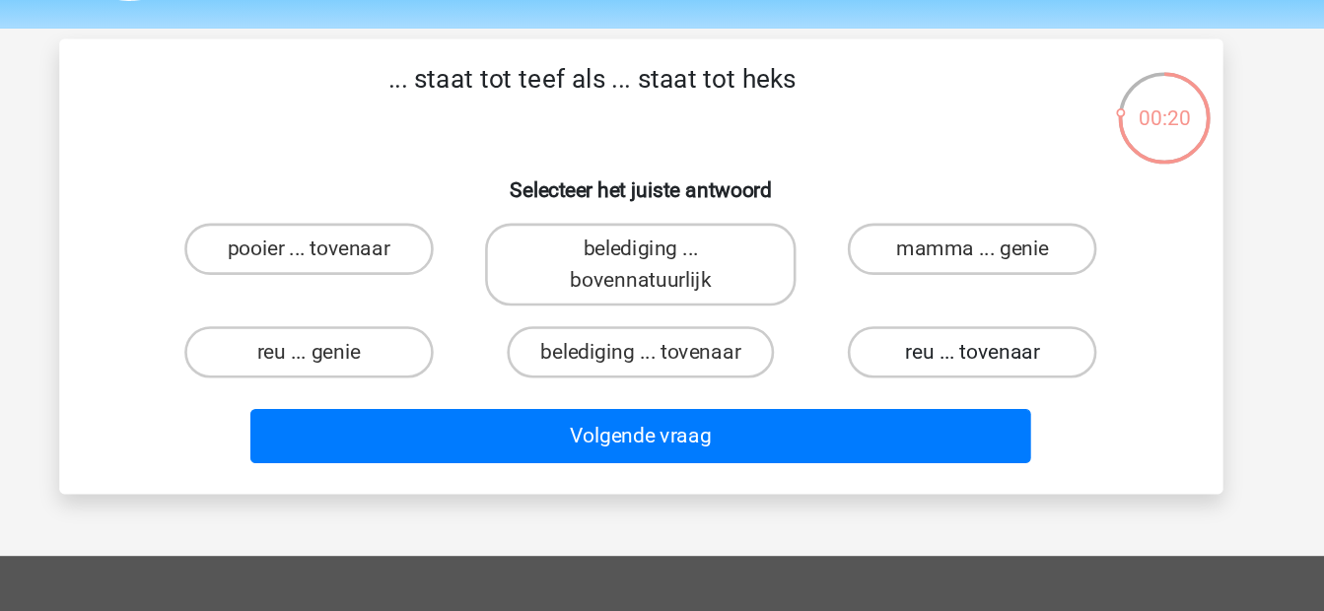
click at [927, 325] on label "reu ... tovenaar" at bounding box center [915, 329] width 190 height 39
click at [927, 330] on input "reu ... tovenaar" at bounding box center [922, 336] width 13 height 13
radio input "true"
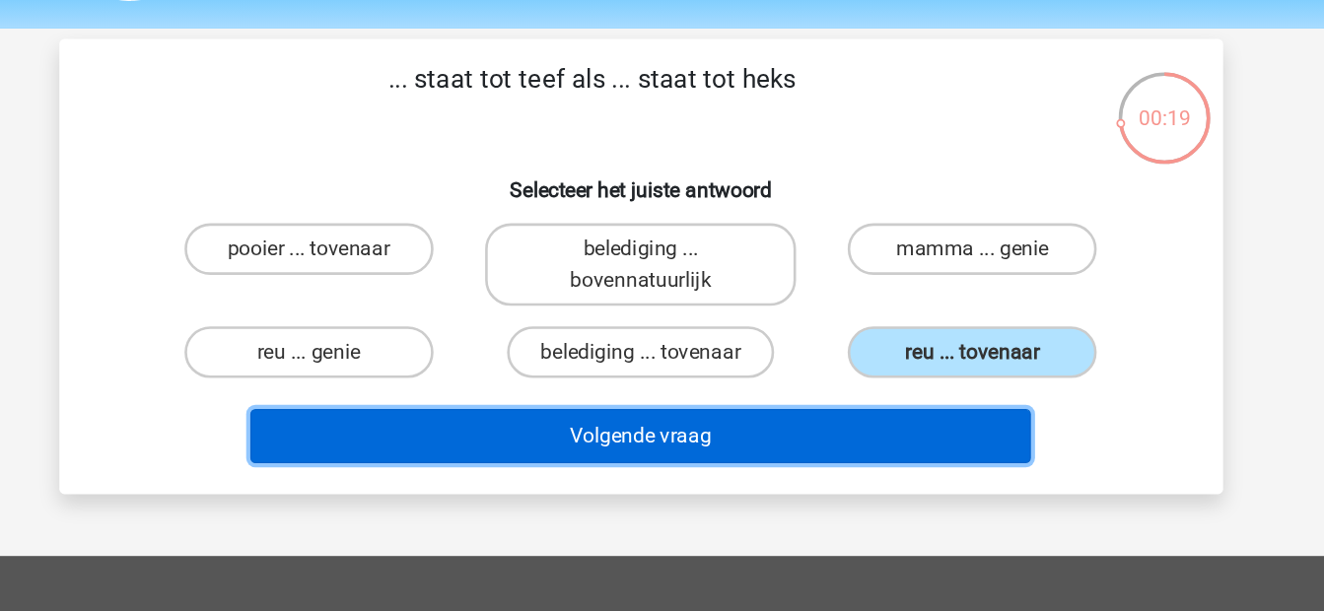
click at [817, 379] on button "Volgende vraag" at bounding box center [662, 394] width 596 height 41
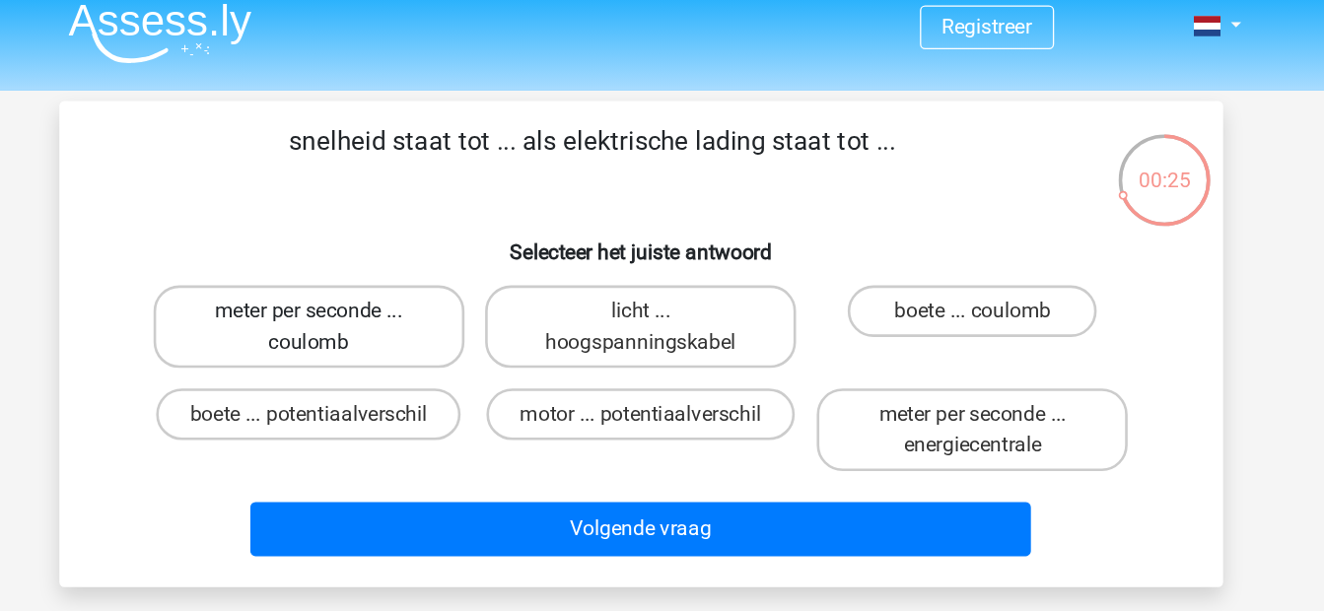
click at [503, 250] on label "meter per seconde ... coulomb" at bounding box center [409, 263] width 238 height 63
click at [421, 251] on input "meter per seconde ... coulomb" at bounding box center [414, 257] width 13 height 13
radio input "true"
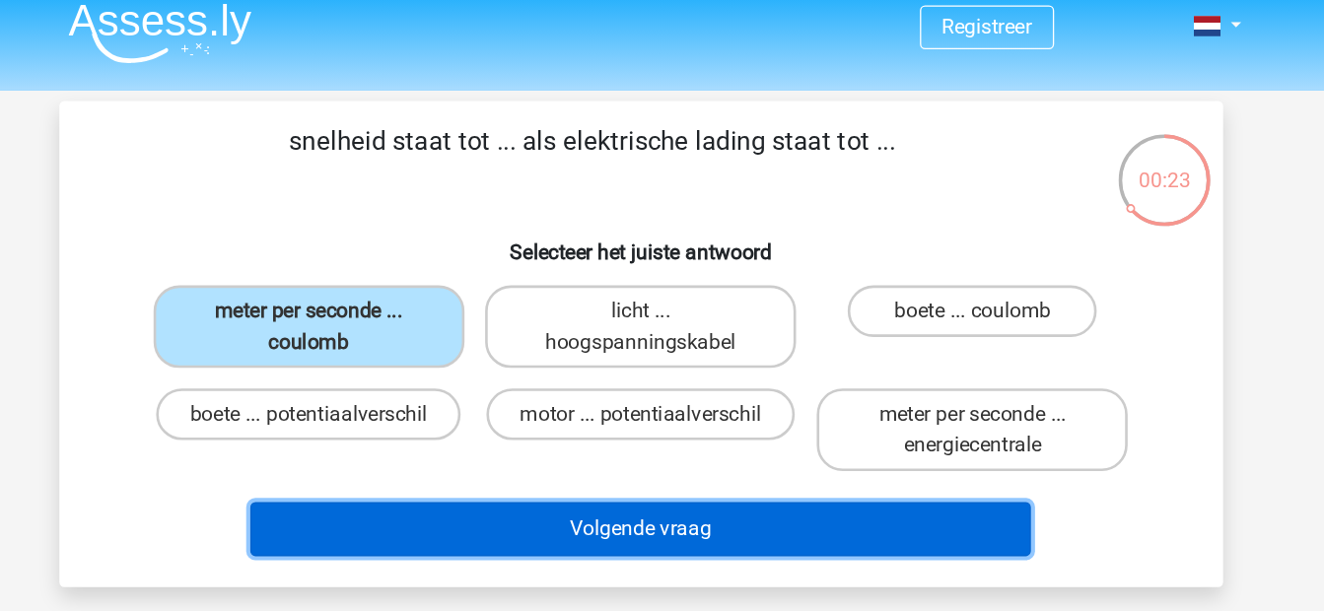
click at [542, 409] on button "Volgende vraag" at bounding box center [662, 417] width 596 height 41
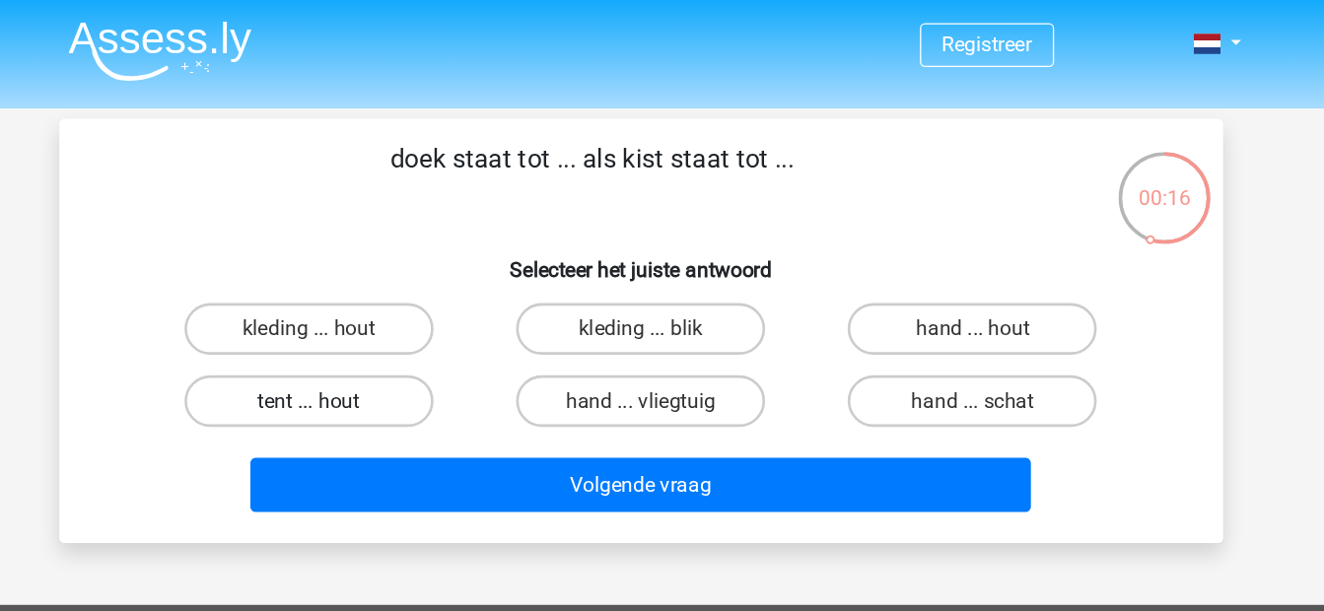
click at [447, 310] on label "tent ... hout" at bounding box center [408, 306] width 190 height 39
click at [421, 310] on input "tent ... hout" at bounding box center [414, 313] width 13 height 13
radio input "true"
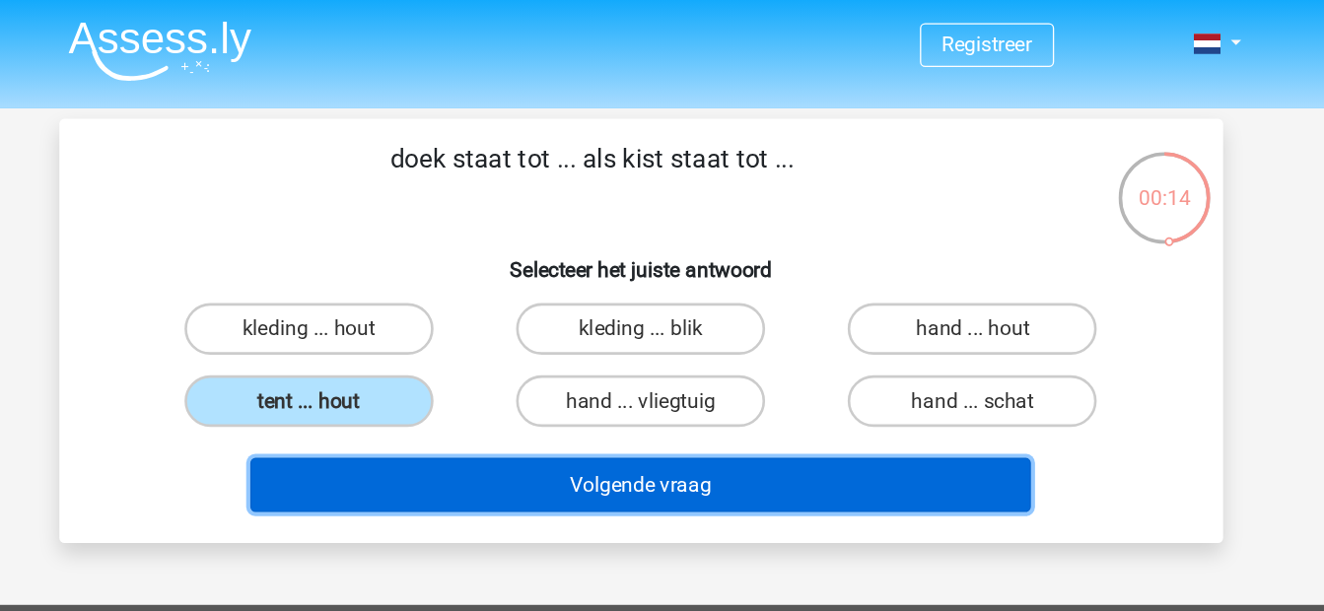
click at [544, 376] on button "Volgende vraag" at bounding box center [662, 370] width 596 height 41
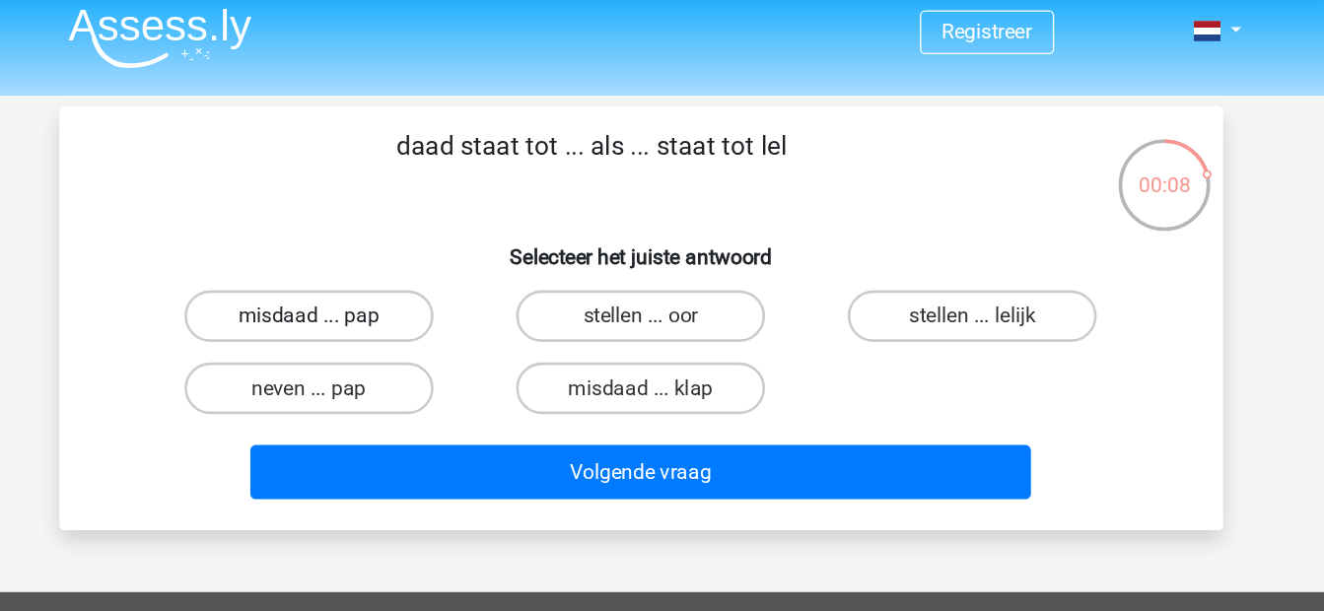
click at [459, 254] on label "misdaad ... pap" at bounding box center [408, 251] width 190 height 39
click at [421, 254] on input "misdaad ... pap" at bounding box center [414, 257] width 13 height 13
radio input "true"
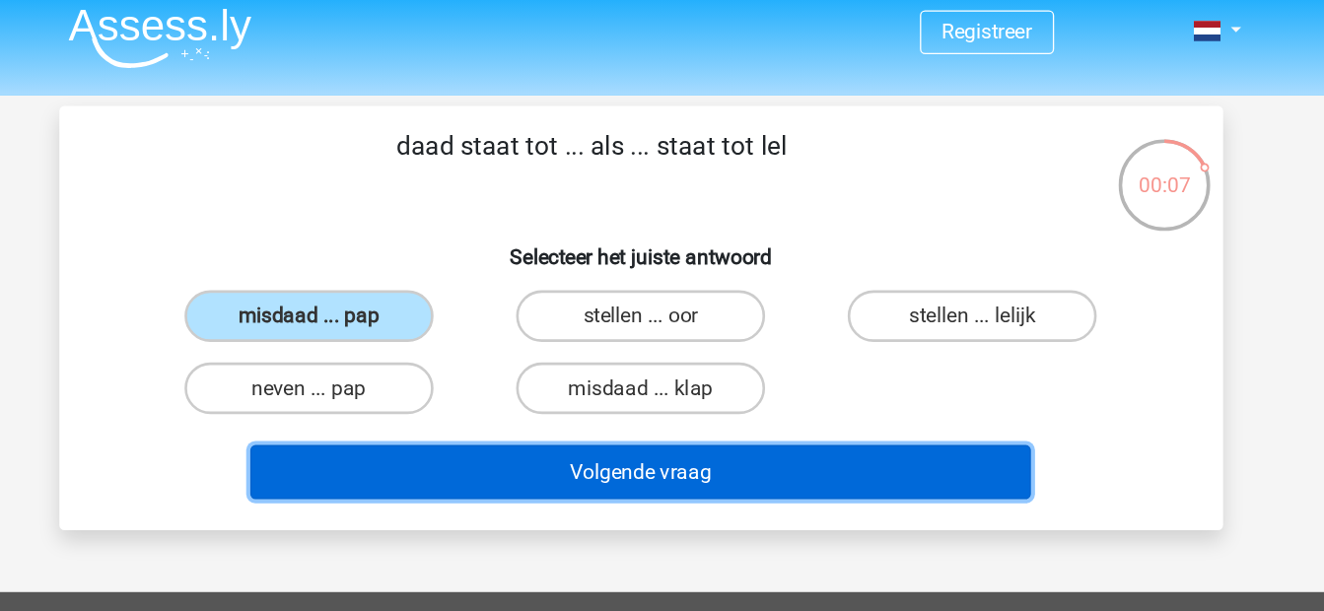
click at [565, 364] on button "Volgende vraag" at bounding box center [662, 370] width 596 height 41
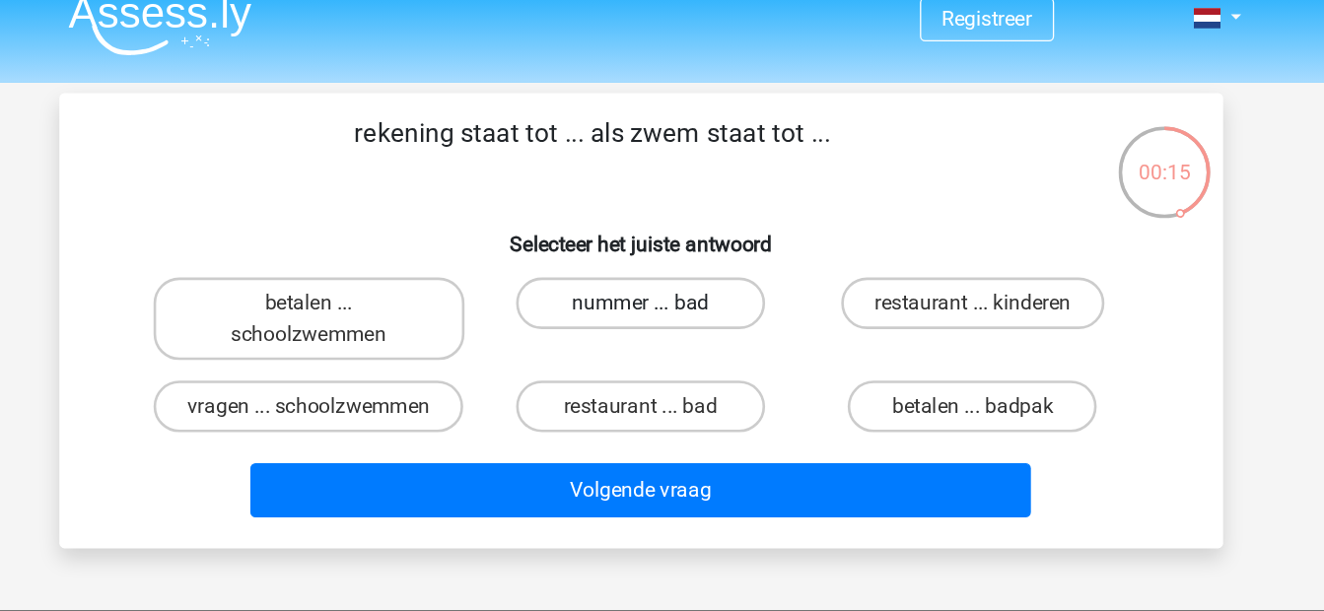
click at [658, 259] on label "nummer ... bad" at bounding box center [662, 251] width 190 height 39
click at [661, 259] on input "nummer ... bad" at bounding box center [667, 257] width 13 height 13
radio input "true"
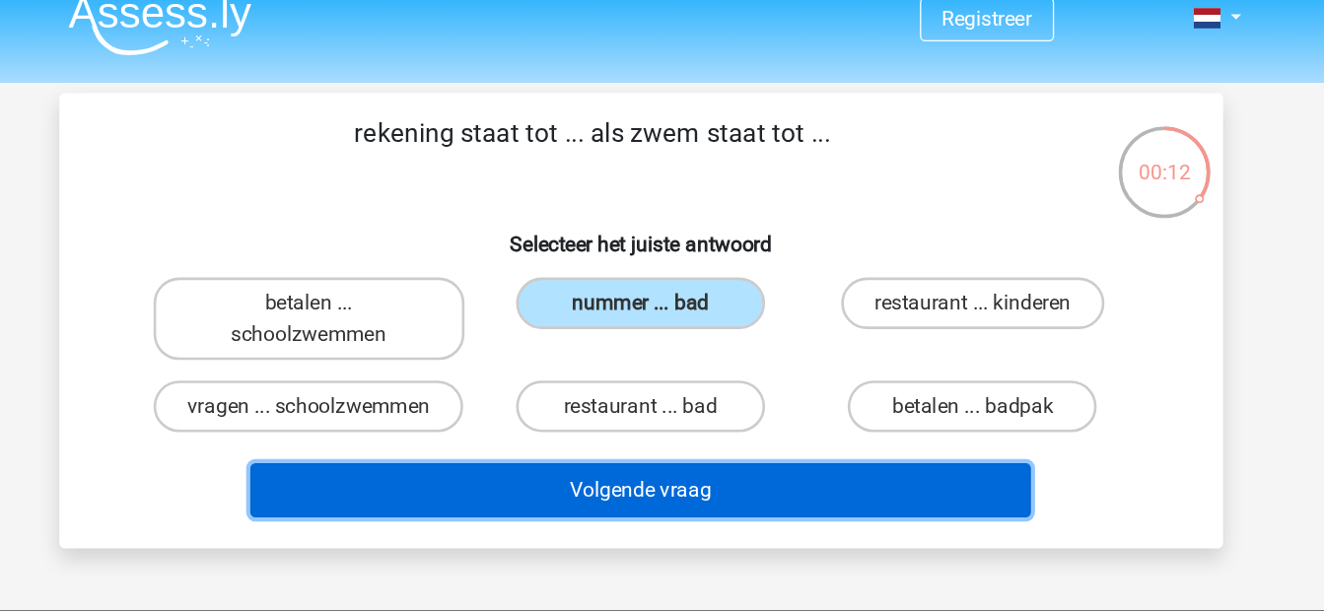
click at [644, 413] on button "Volgende vraag" at bounding box center [662, 394] width 596 height 41
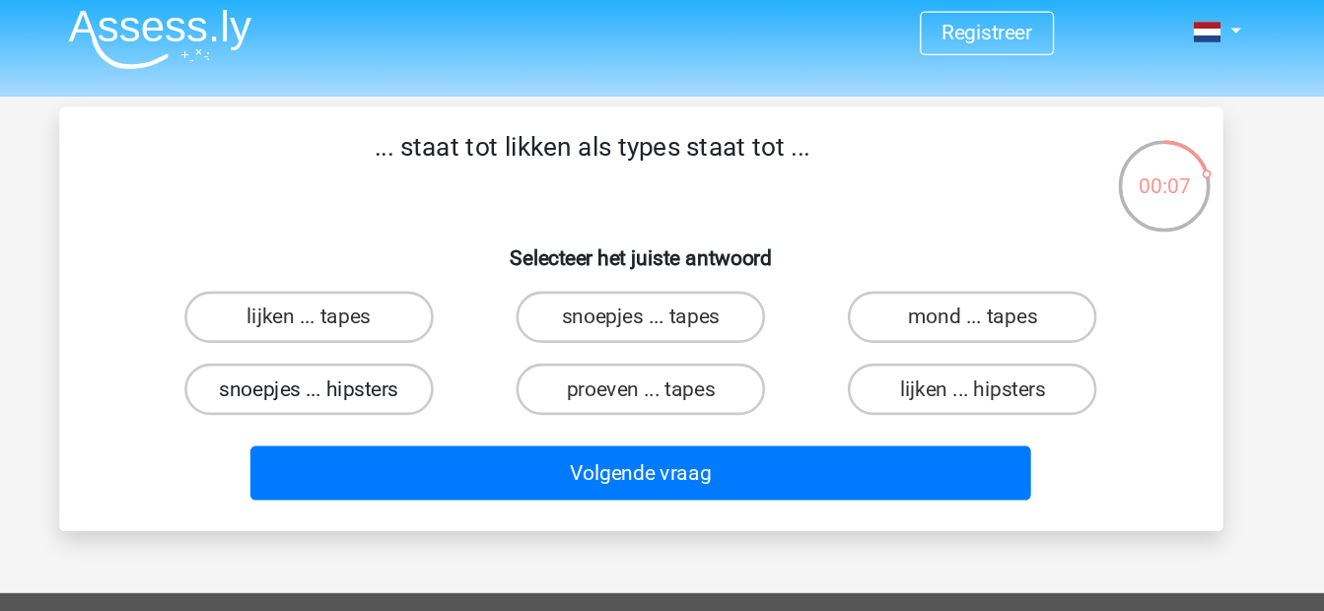
click at [467, 293] on label "snoepjes ... hipsters" at bounding box center [408, 306] width 190 height 39
click at [421, 307] on input "snoepjes ... hipsters" at bounding box center [414, 313] width 13 height 13
radio input "true"
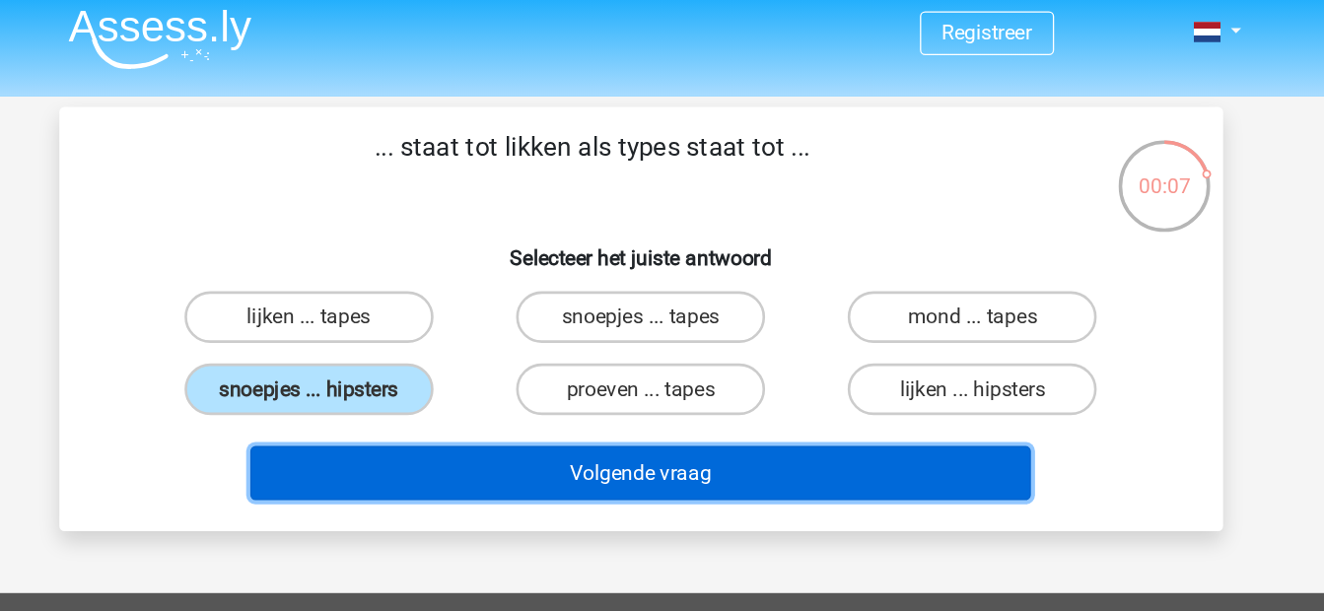
click at [518, 363] on button "Volgende vraag" at bounding box center [662, 370] width 596 height 41
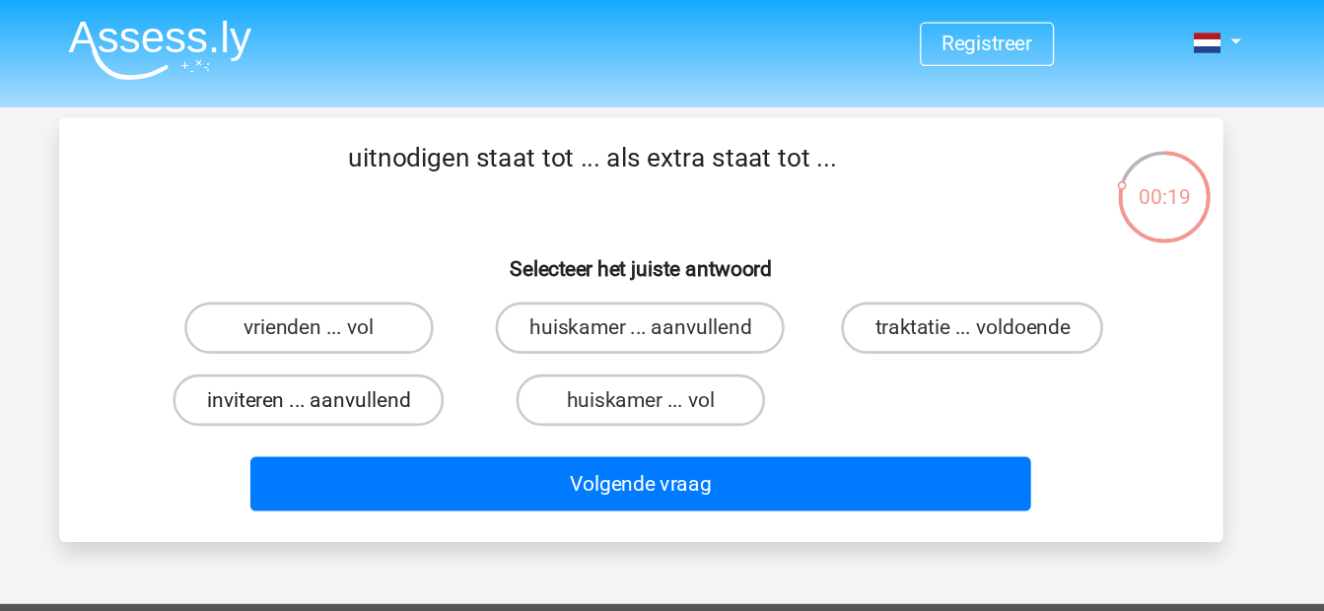
click at [476, 298] on label "inviteren ... aanvullend" at bounding box center [408, 306] width 207 height 39
click at [421, 307] on input "inviteren ... aanvullend" at bounding box center [414, 313] width 13 height 13
radio input "true"
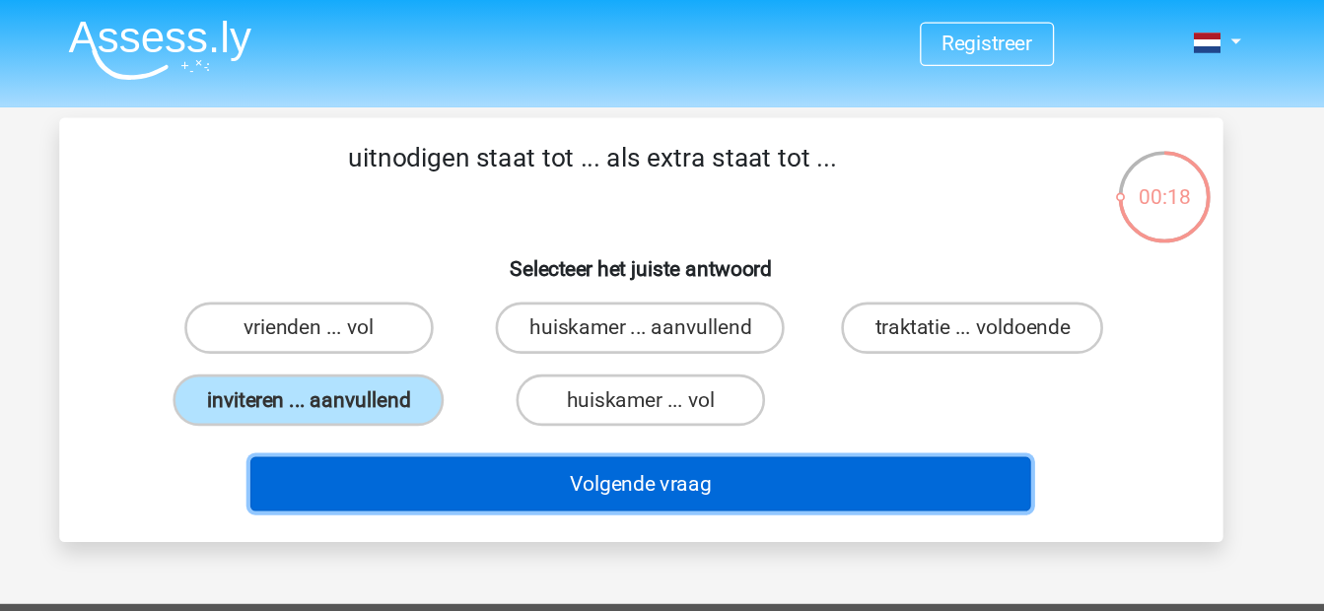
click at [567, 359] on button "Volgende vraag" at bounding box center [662, 370] width 596 height 41
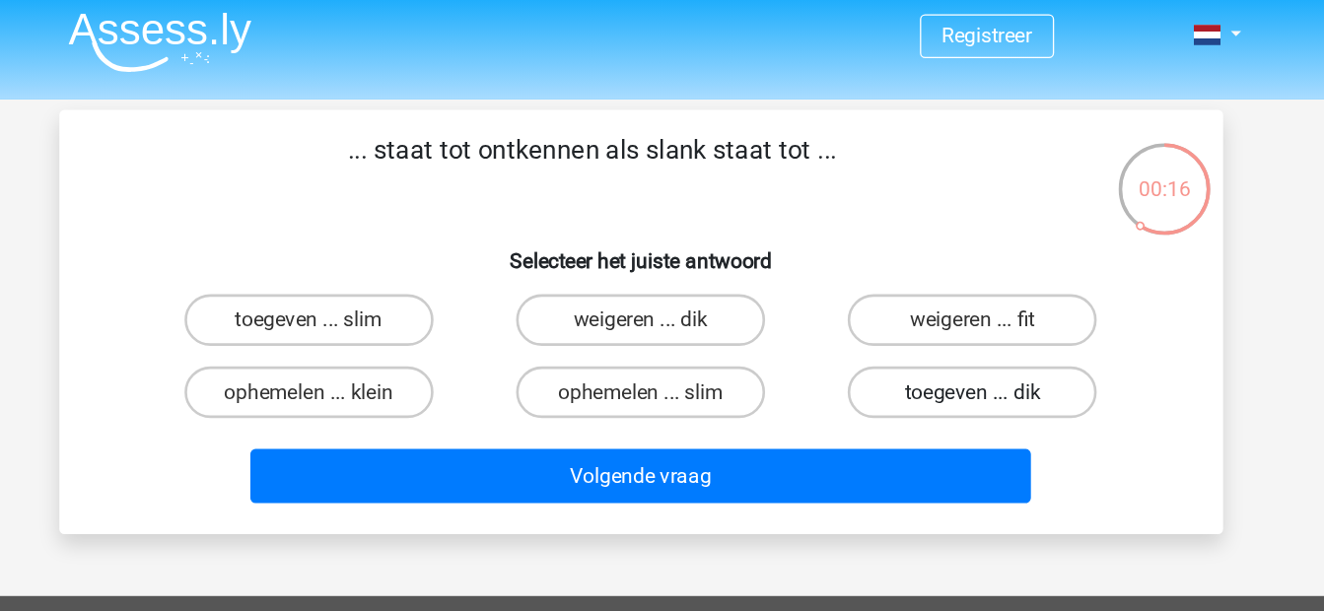
click at [896, 310] on label "toegeven ... dik" at bounding box center [915, 306] width 190 height 39
click at [916, 310] on input "toegeven ... dik" at bounding box center [922, 313] width 13 height 13
radio input "true"
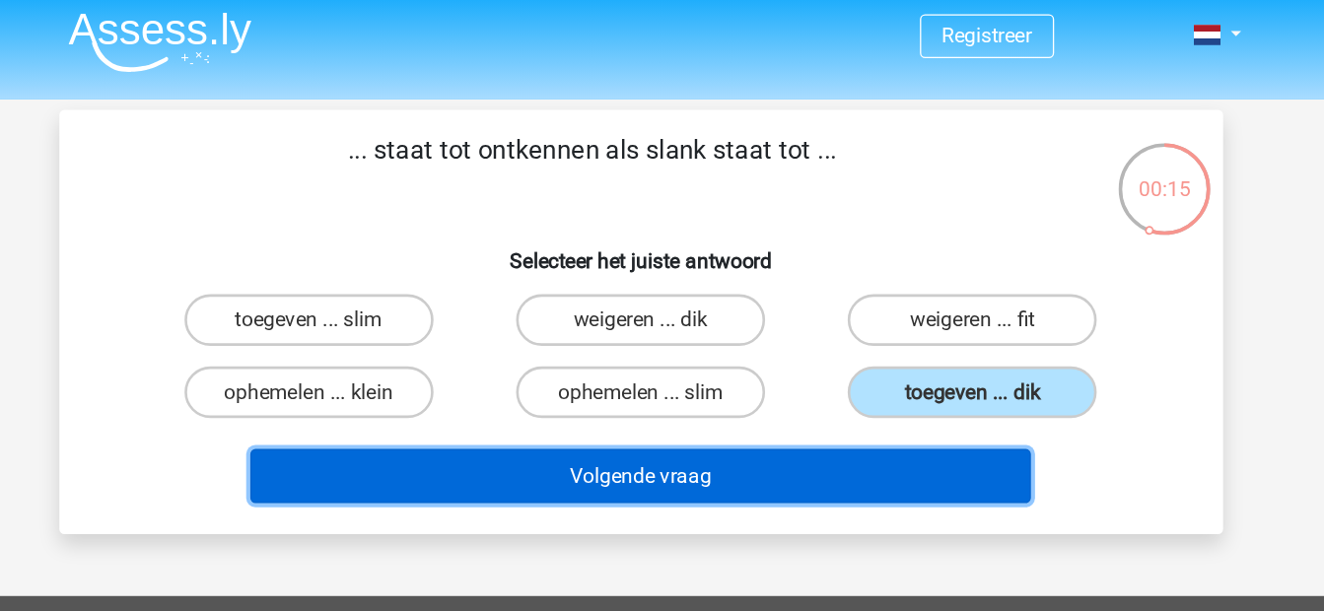
click at [759, 367] on button "Volgende vraag" at bounding box center [662, 370] width 596 height 41
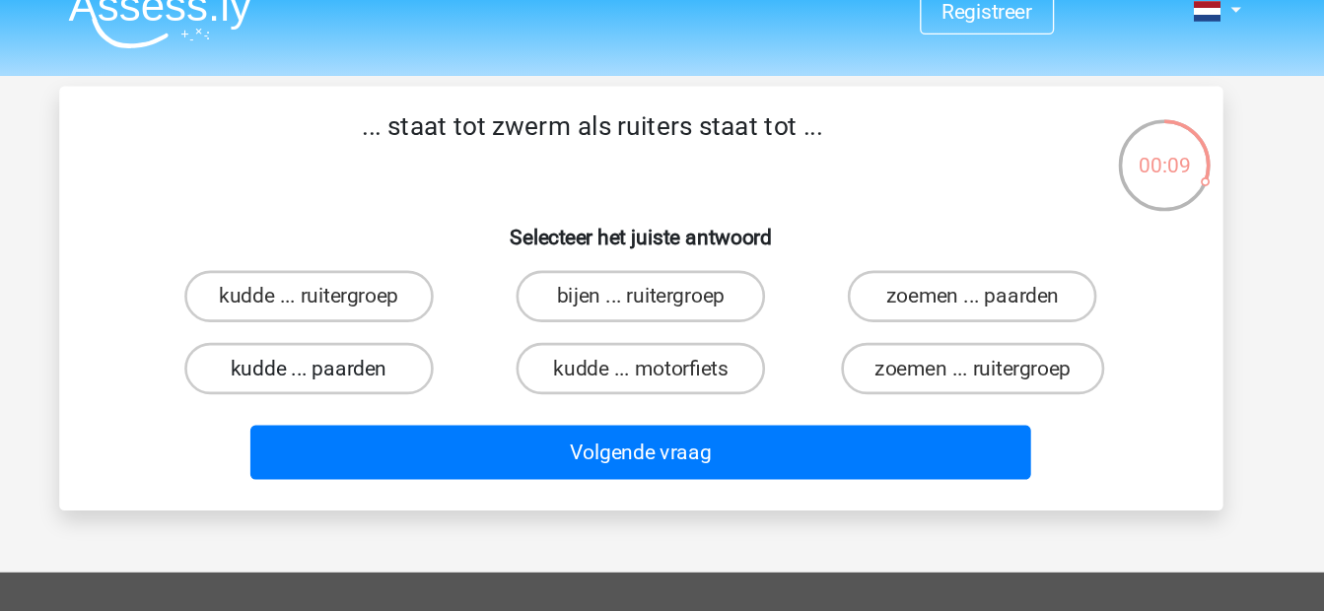
click at [495, 292] on label "kudde ... paarden" at bounding box center [408, 306] width 190 height 39
click at [421, 307] on input "kudde ... paarden" at bounding box center [414, 313] width 13 height 13
radio input "true"
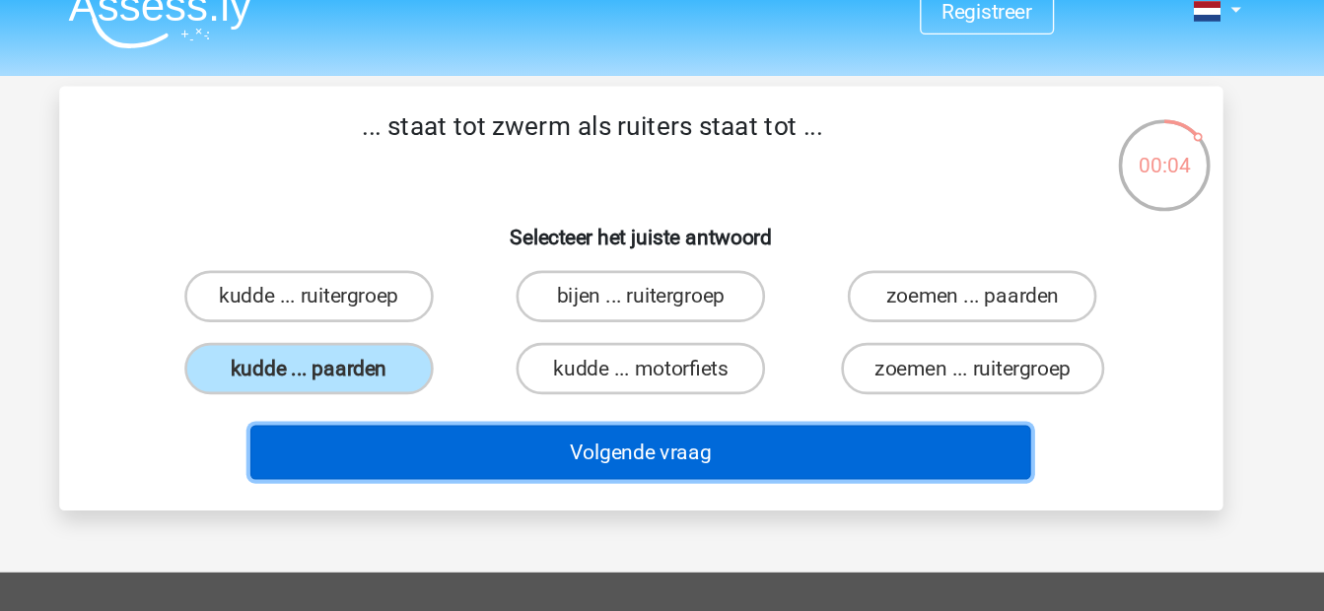
click at [567, 365] on button "Volgende vraag" at bounding box center [662, 370] width 596 height 41
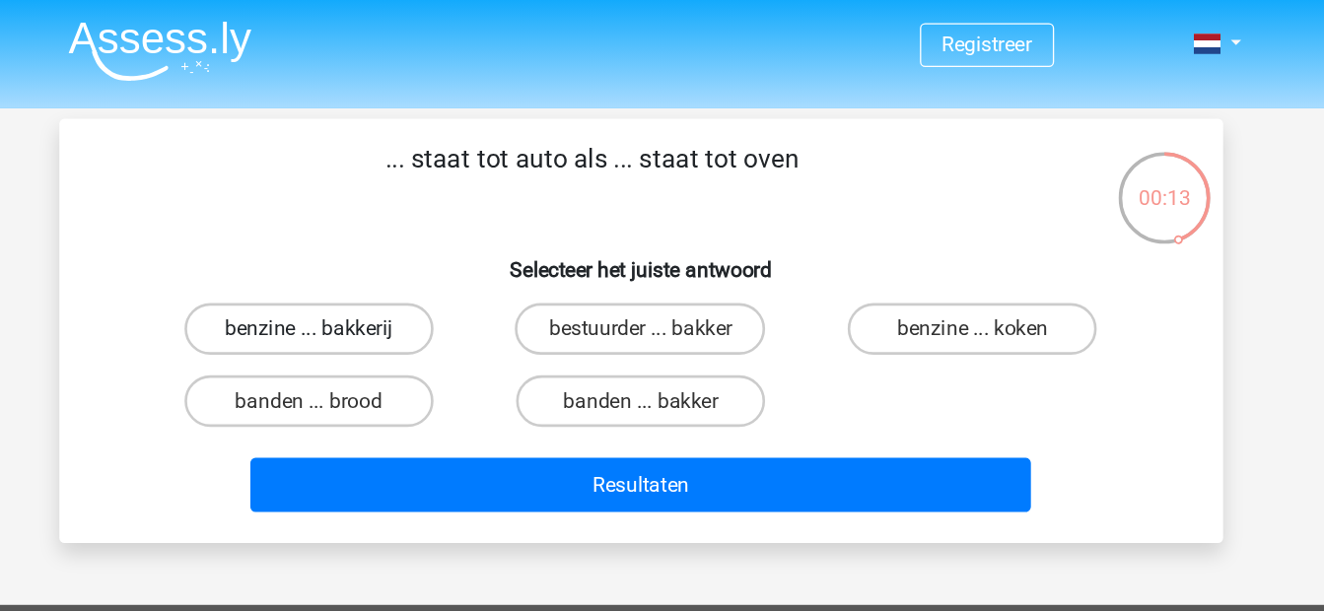
click at [450, 252] on label "benzine ... bakkerij" at bounding box center [408, 251] width 190 height 39
click at [421, 252] on input "benzine ... bakkerij" at bounding box center [414, 257] width 13 height 13
radio input "true"
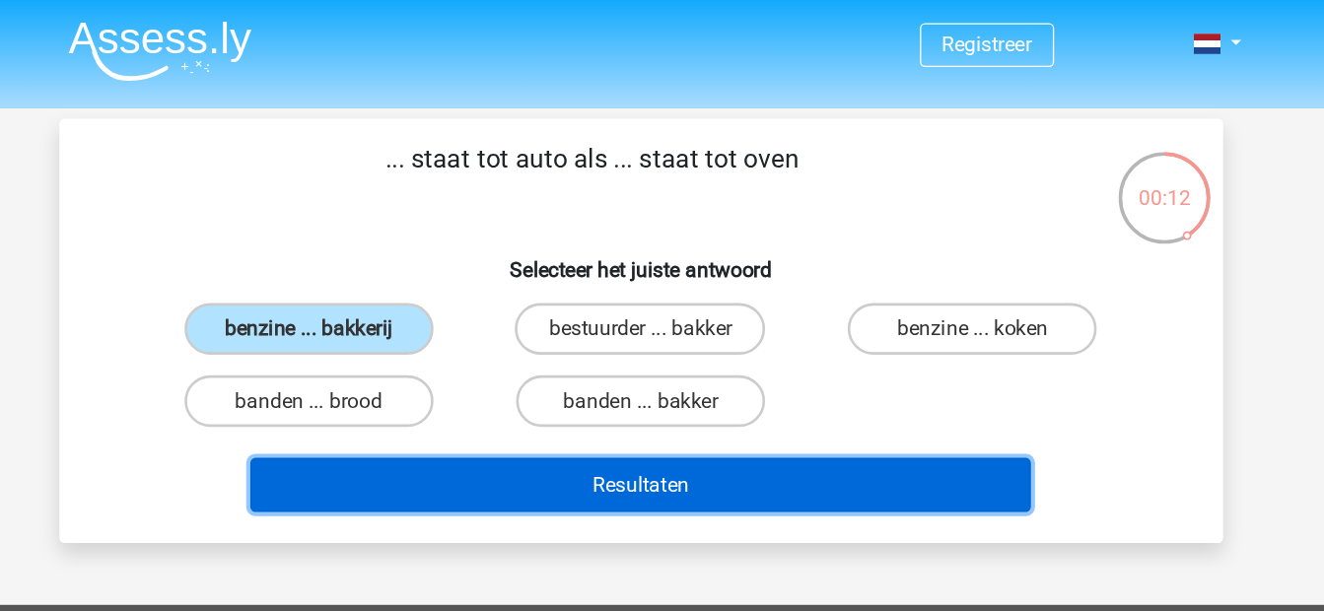
click at [534, 377] on button "Resultaten" at bounding box center [662, 370] width 596 height 41
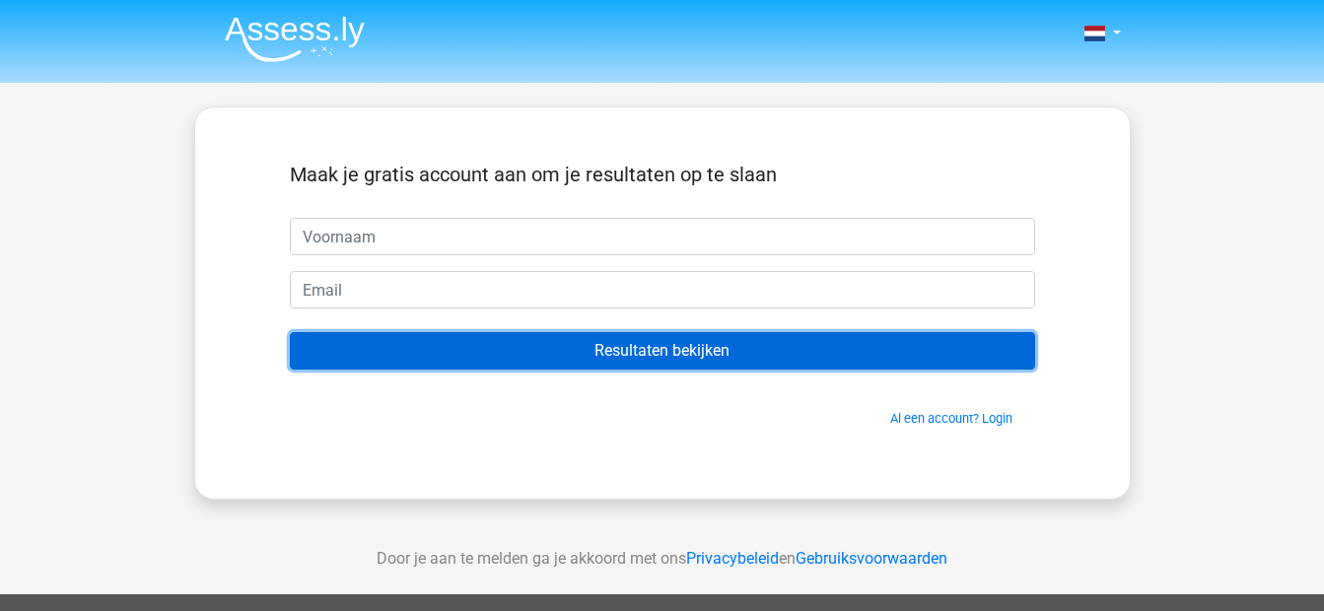
click at [484, 343] on input "Resultaten bekijken" at bounding box center [662, 350] width 745 height 37
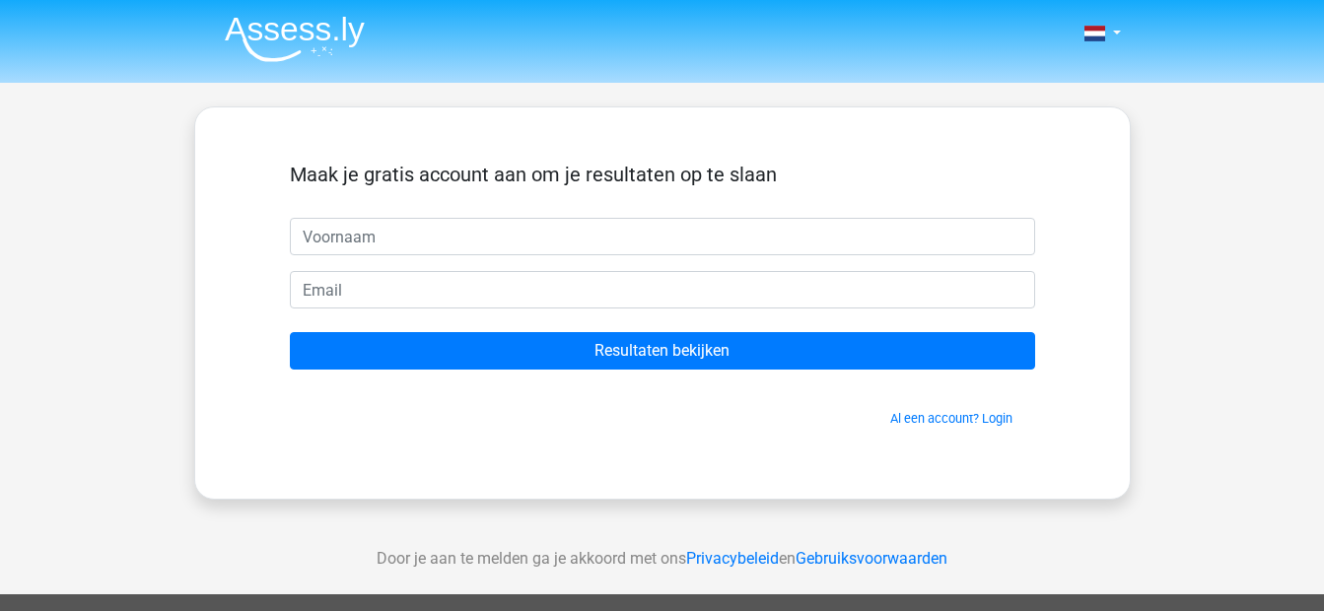
click at [287, 33] on img at bounding box center [295, 39] width 140 height 46
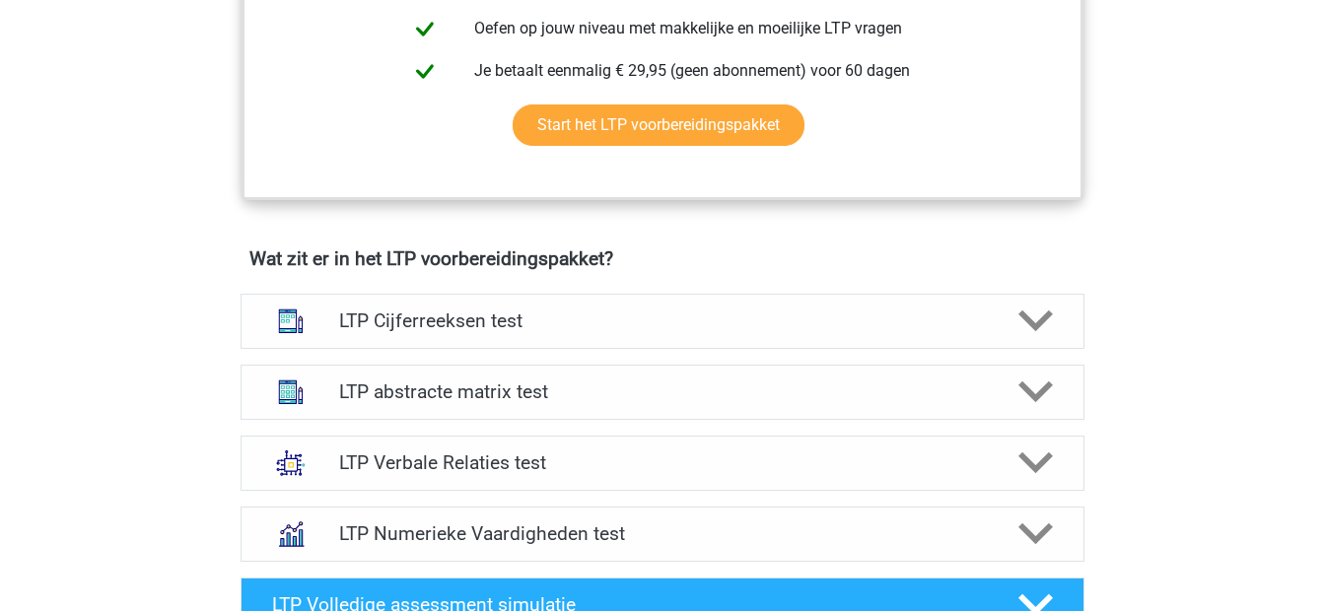
scroll to position [1040, 0]
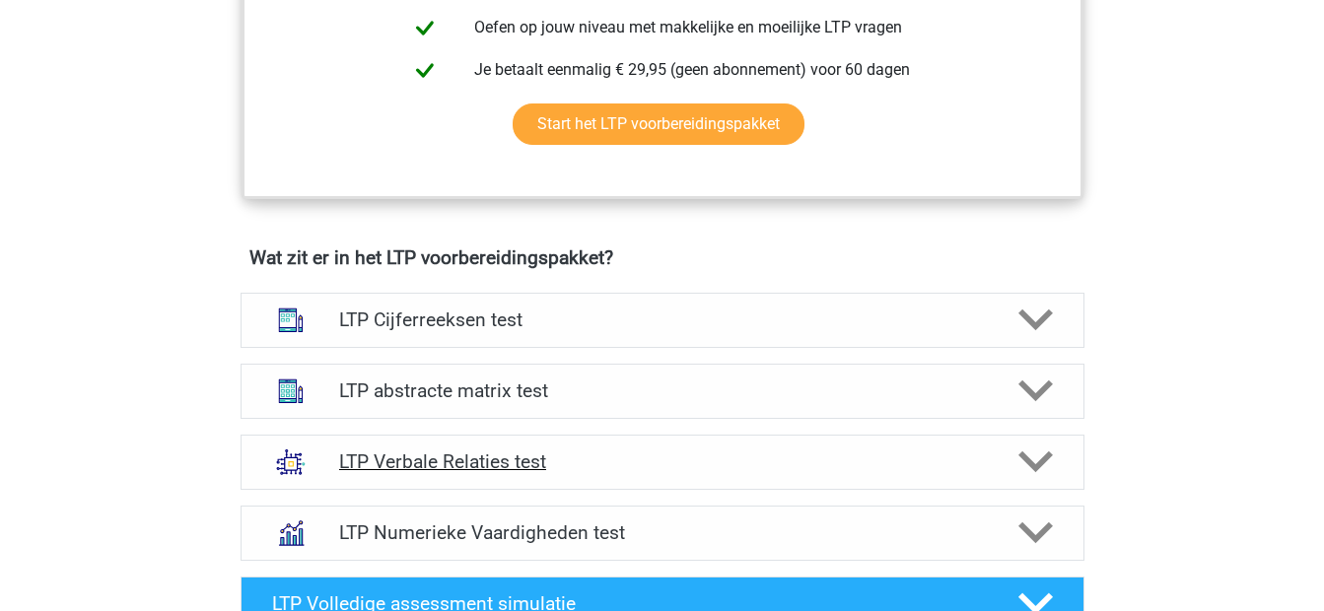
click at [646, 452] on h4 "LTP Verbale Relaties test" at bounding box center [662, 461] width 646 height 23
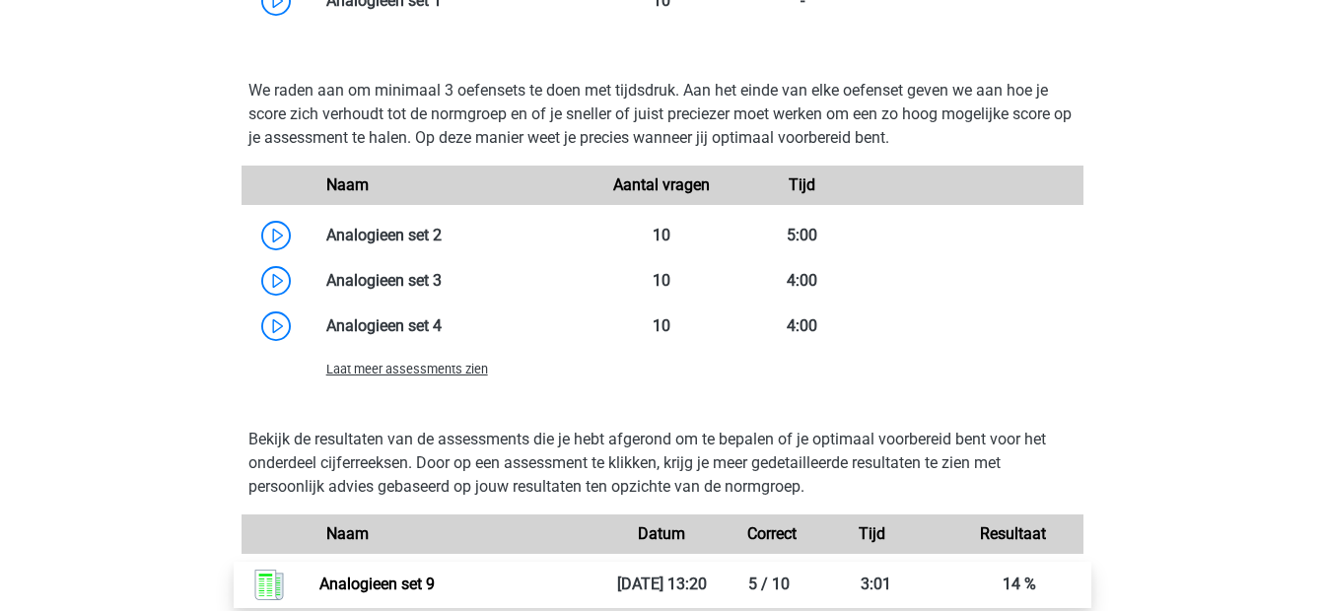
scroll to position [2296, 0]
click at [425, 372] on span "Laat meer assessments zien" at bounding box center [407, 370] width 162 height 15
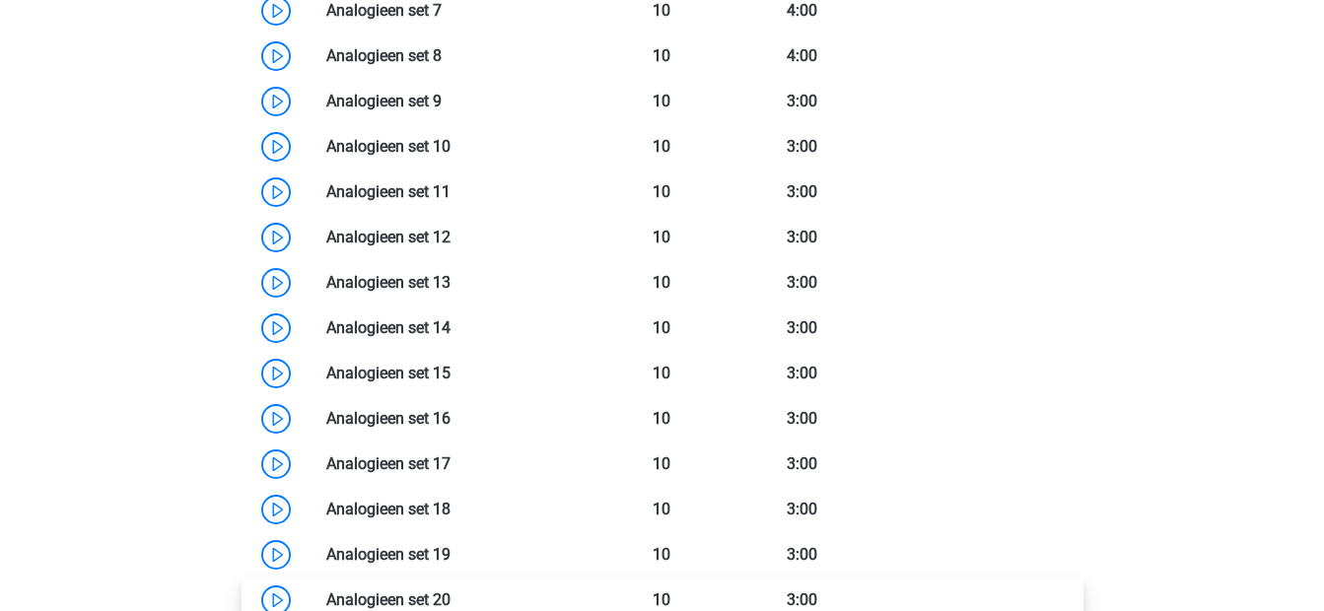
scroll to position [2739, 0]
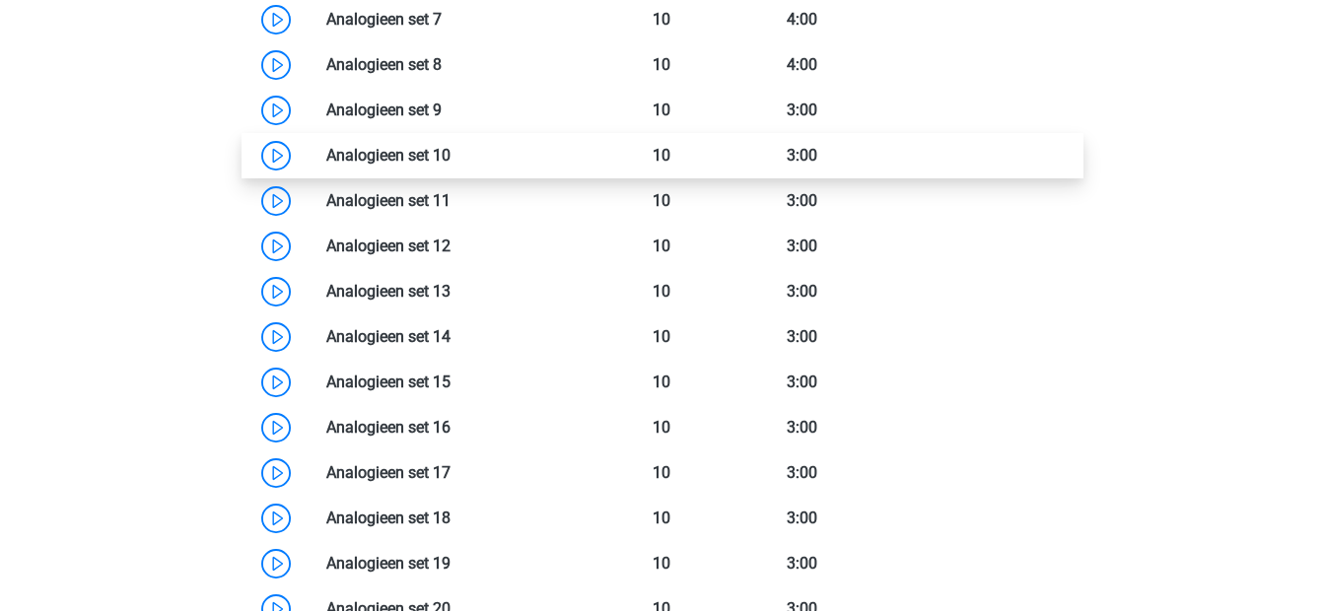
click at [450, 151] on link at bounding box center [450, 155] width 0 height 19
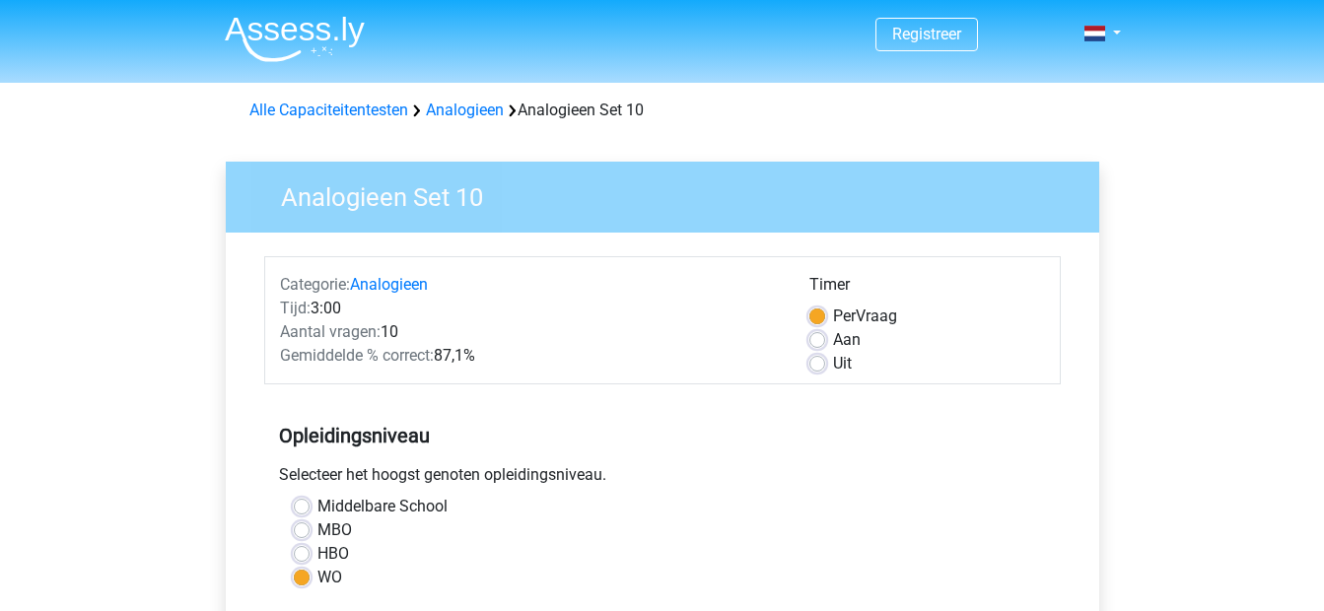
click at [838, 334] on label "Aan" at bounding box center [847, 340] width 28 height 24
click at [825, 334] on input "Aan" at bounding box center [817, 338] width 16 height 20
radio input "true"
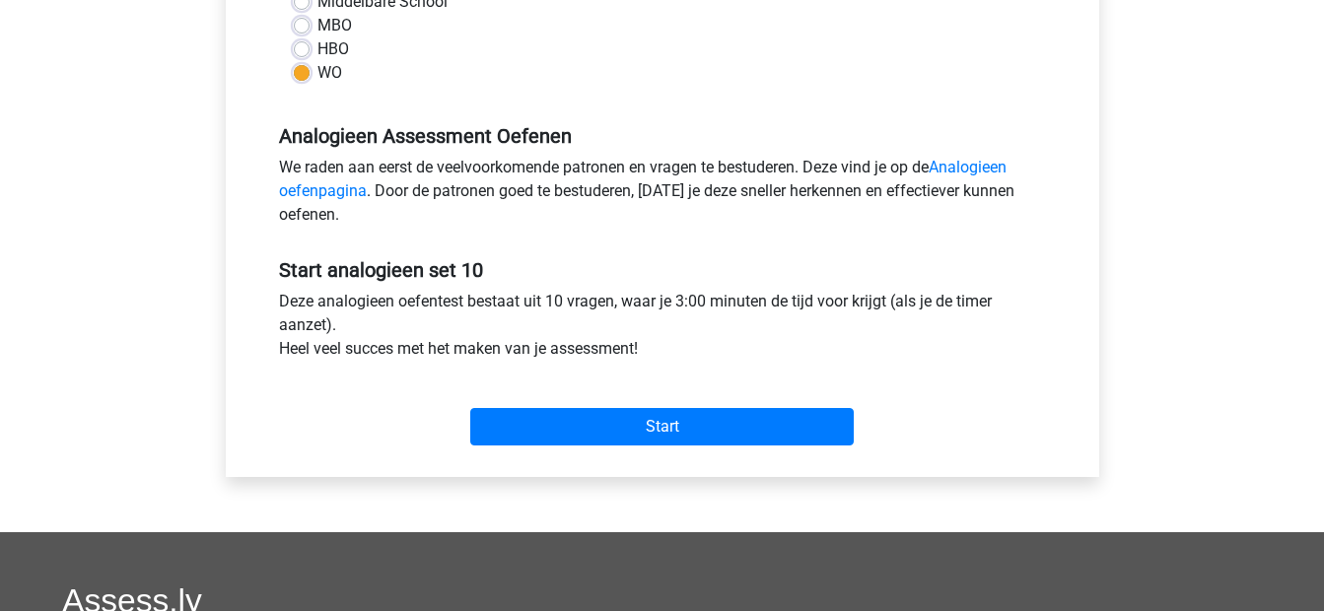
scroll to position [509, 0]
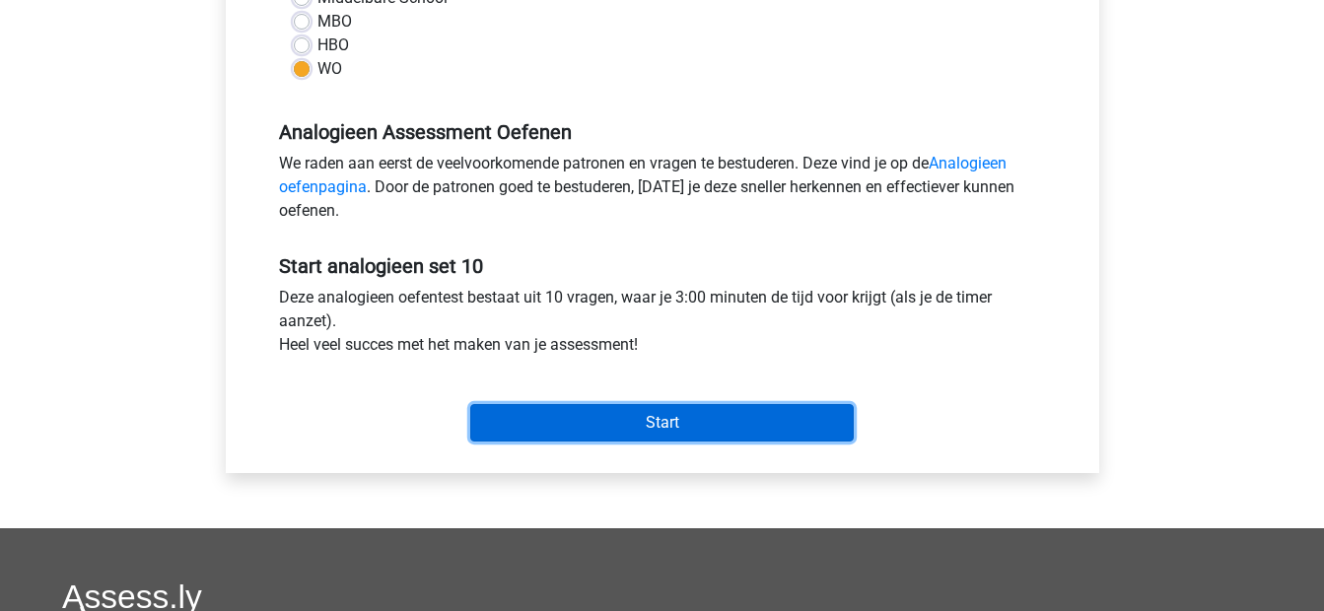
click at [620, 424] on input "Start" at bounding box center [661, 422] width 383 height 37
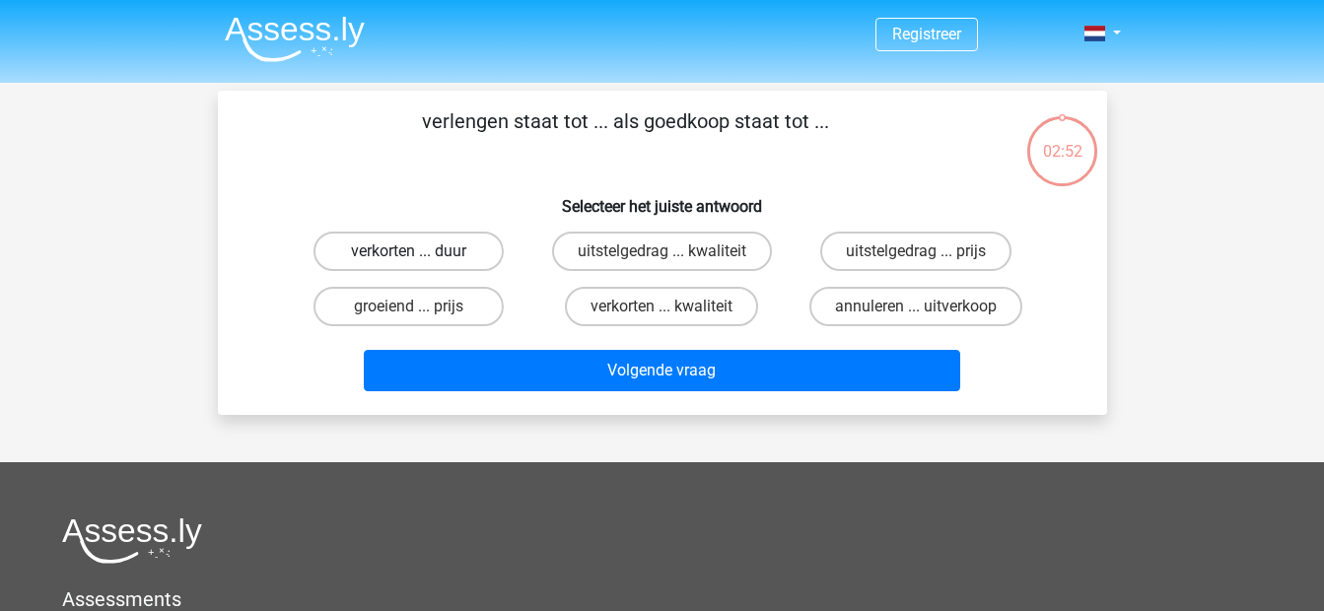
click at [485, 241] on label "verkorten ... duur" at bounding box center [408, 251] width 190 height 39
click at [421, 251] on input "verkorten ... duur" at bounding box center [414, 257] width 13 height 13
radio input "true"
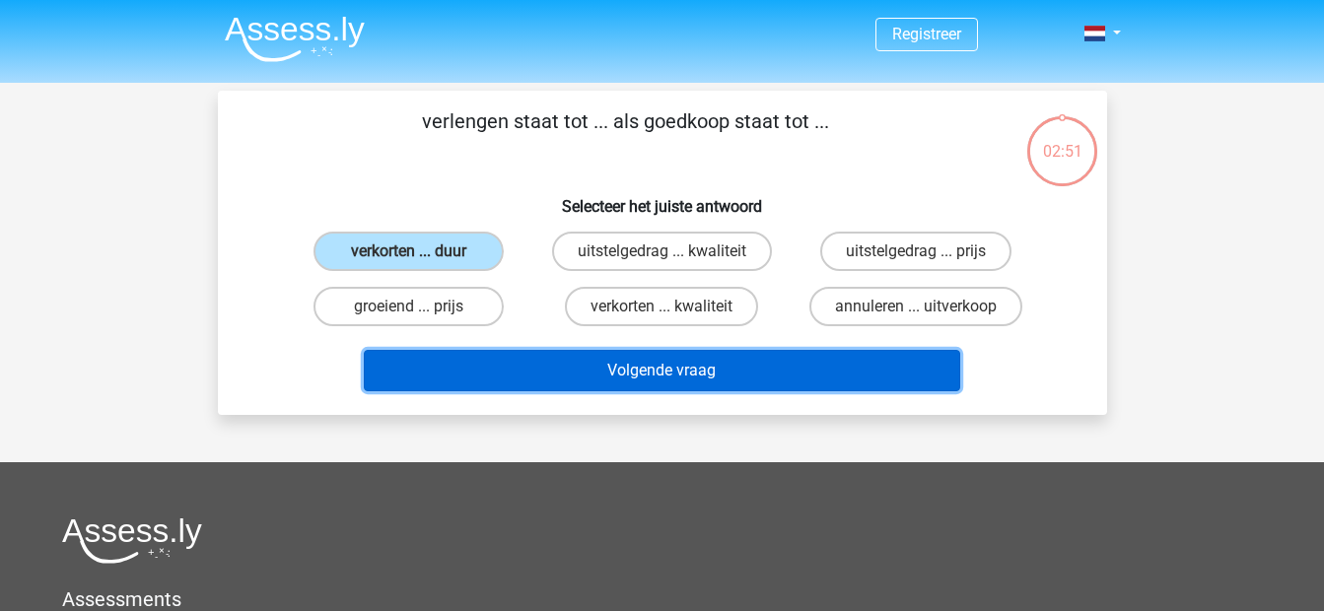
click at [586, 376] on button "Volgende vraag" at bounding box center [662, 370] width 596 height 41
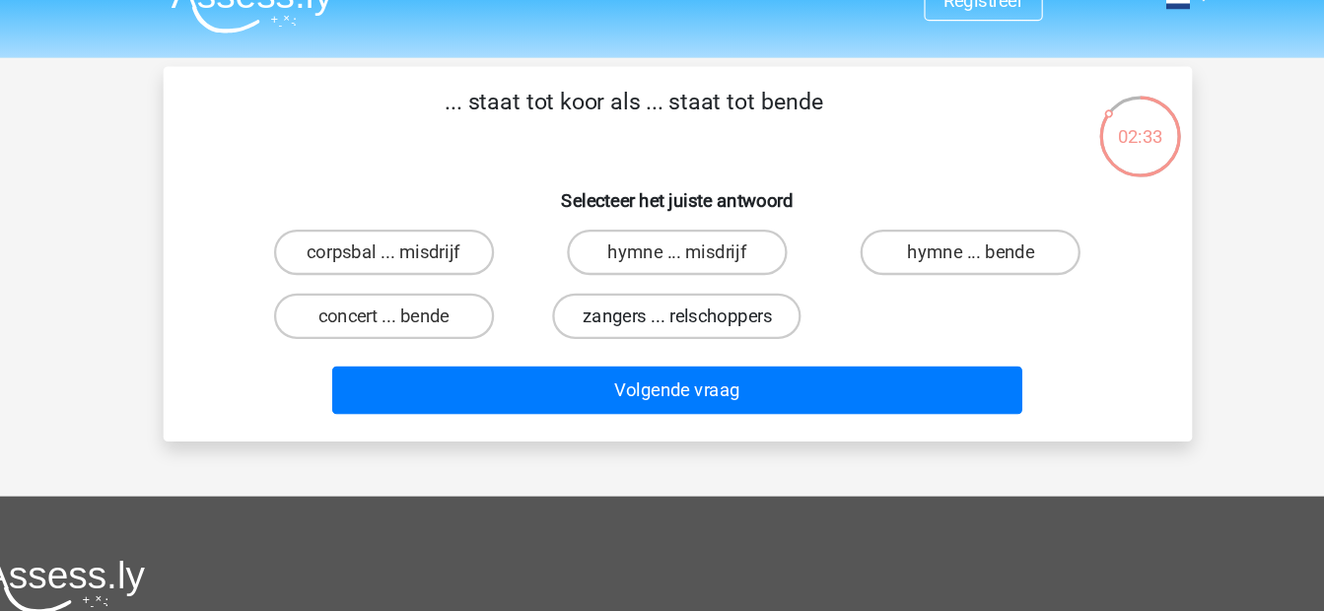
click at [635, 311] on label "zangers ... relschoppers" at bounding box center [661, 306] width 215 height 39
click at [661, 311] on input "zangers ... relschoppers" at bounding box center [667, 313] width 13 height 13
radio input "true"
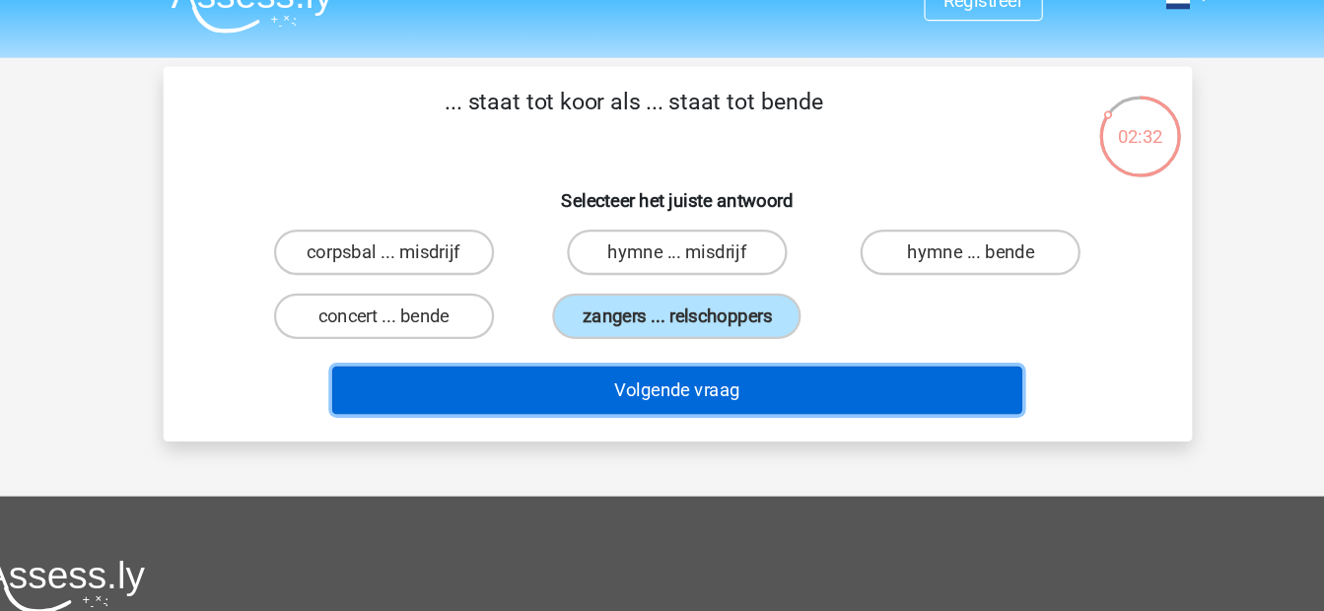
click at [654, 372] on button "Volgende vraag" at bounding box center [662, 370] width 596 height 41
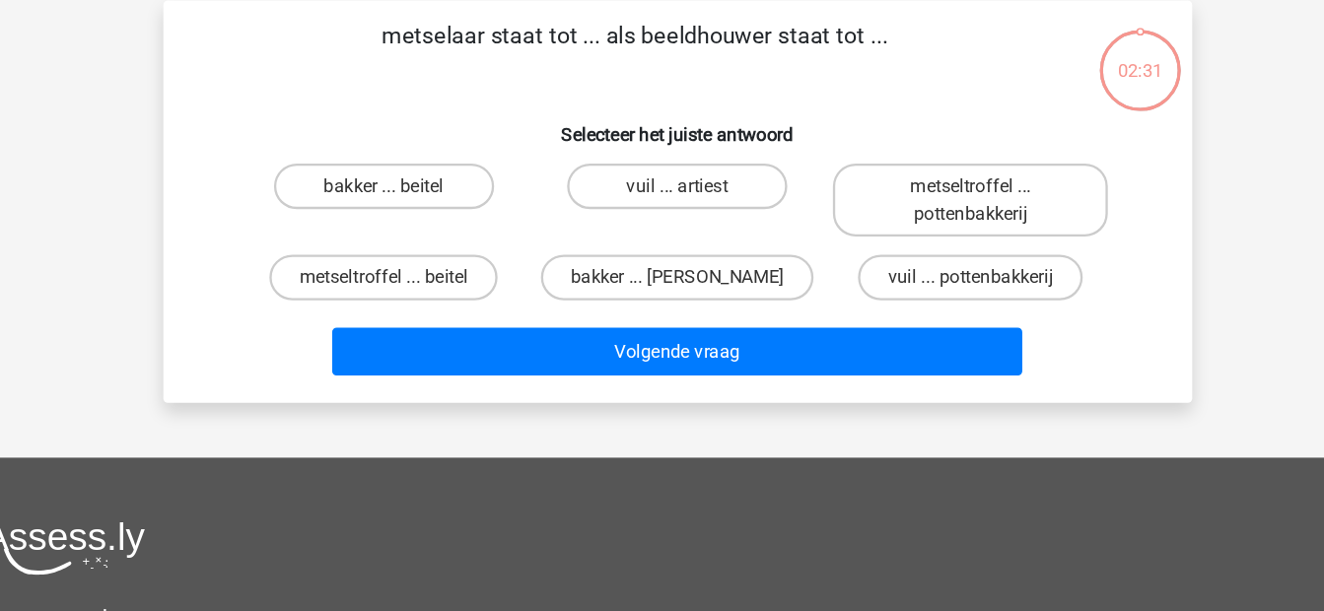
scroll to position [7, 0]
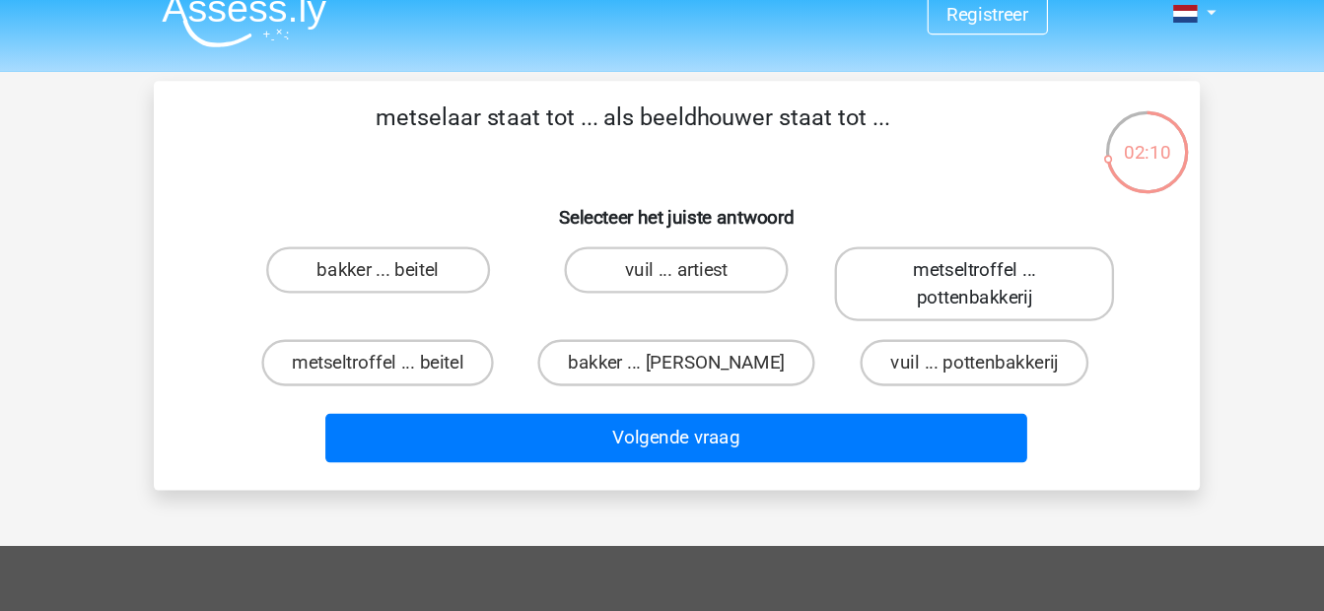
click at [810, 243] on label "metseltroffel ... pottenbakkerij" at bounding box center [915, 256] width 238 height 63
click at [916, 244] on input "metseltroffel ... pottenbakkerij" at bounding box center [922, 250] width 13 height 13
radio input "true"
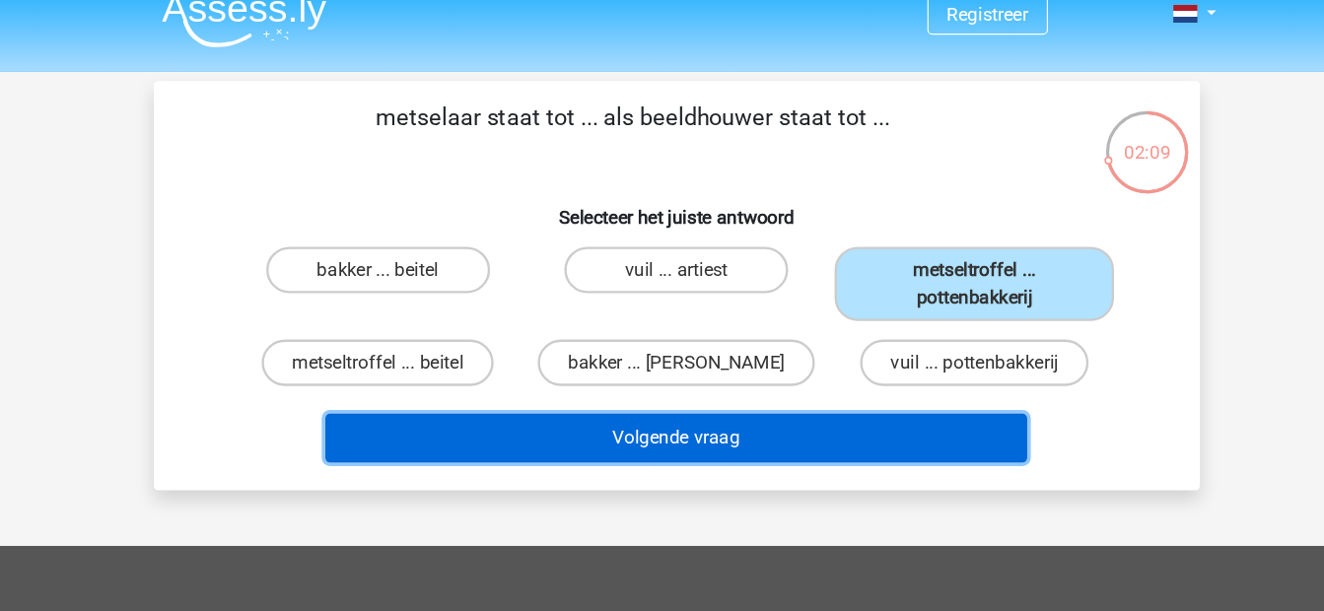
click at [704, 380] on button "Volgende vraag" at bounding box center [662, 387] width 596 height 41
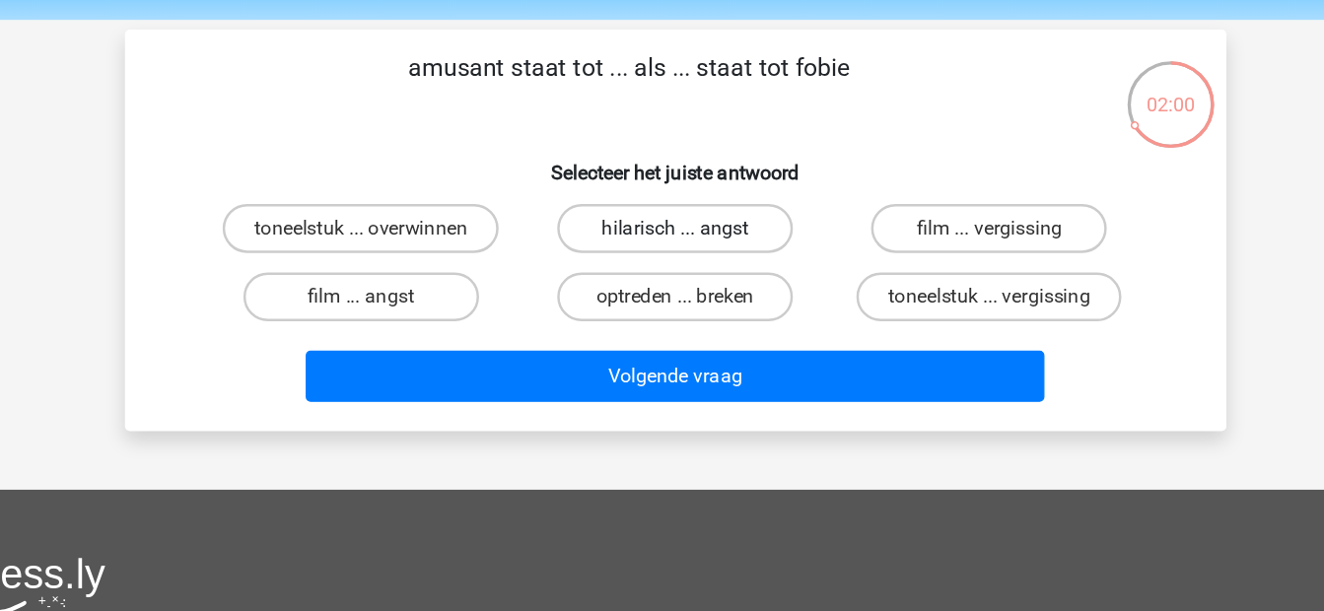
click at [739, 253] on label "hilarisch ... angst" at bounding box center [662, 244] width 190 height 39
click at [674, 253] on input "hilarisch ... angst" at bounding box center [667, 250] width 13 height 13
radio input "true"
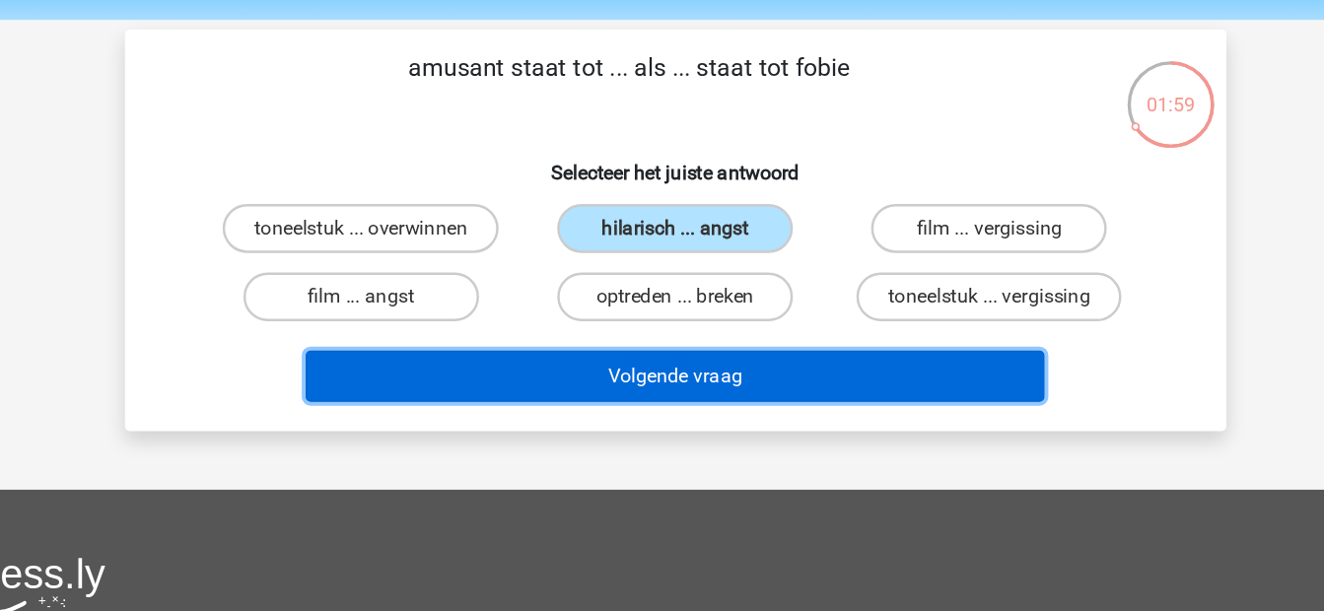
click at [712, 349] on button "Volgende vraag" at bounding box center [662, 363] width 596 height 41
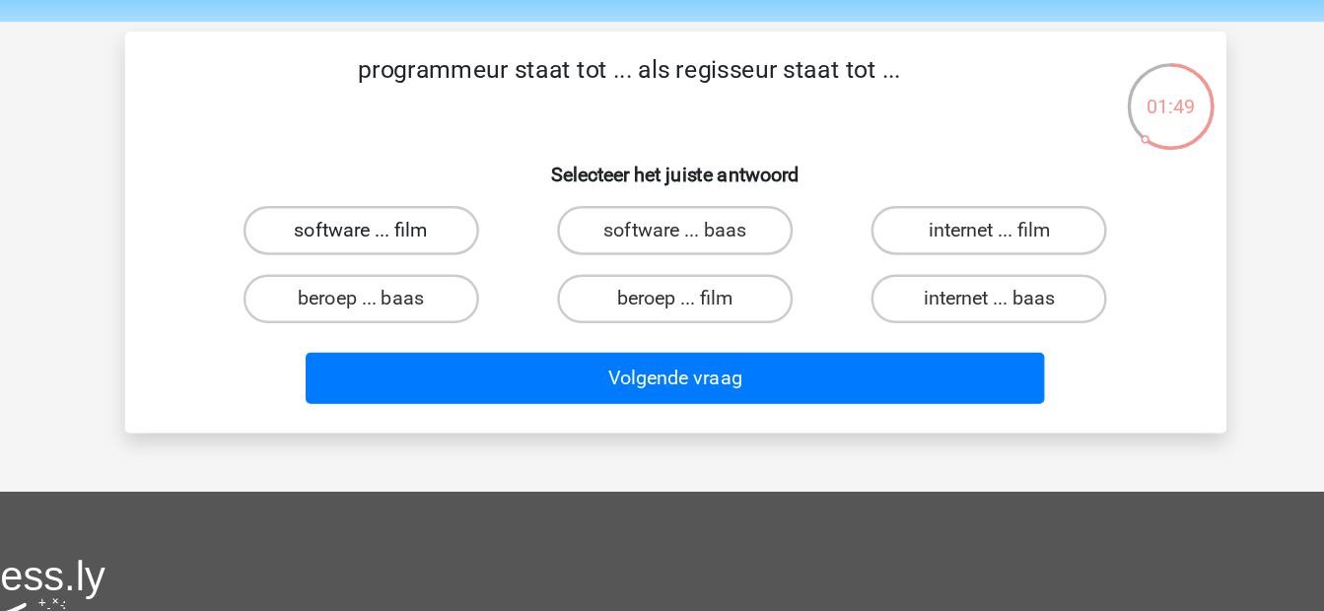
drag, startPoint x: 433, startPoint y: 264, endPoint x: 422, endPoint y: 249, distance: 18.3
click at [422, 249] on div "software ... film" at bounding box center [409, 244] width 238 height 39
click at [422, 249] on label "software ... film" at bounding box center [408, 244] width 190 height 39
click at [421, 249] on input "software ... film" at bounding box center [414, 250] width 13 height 13
radio input "true"
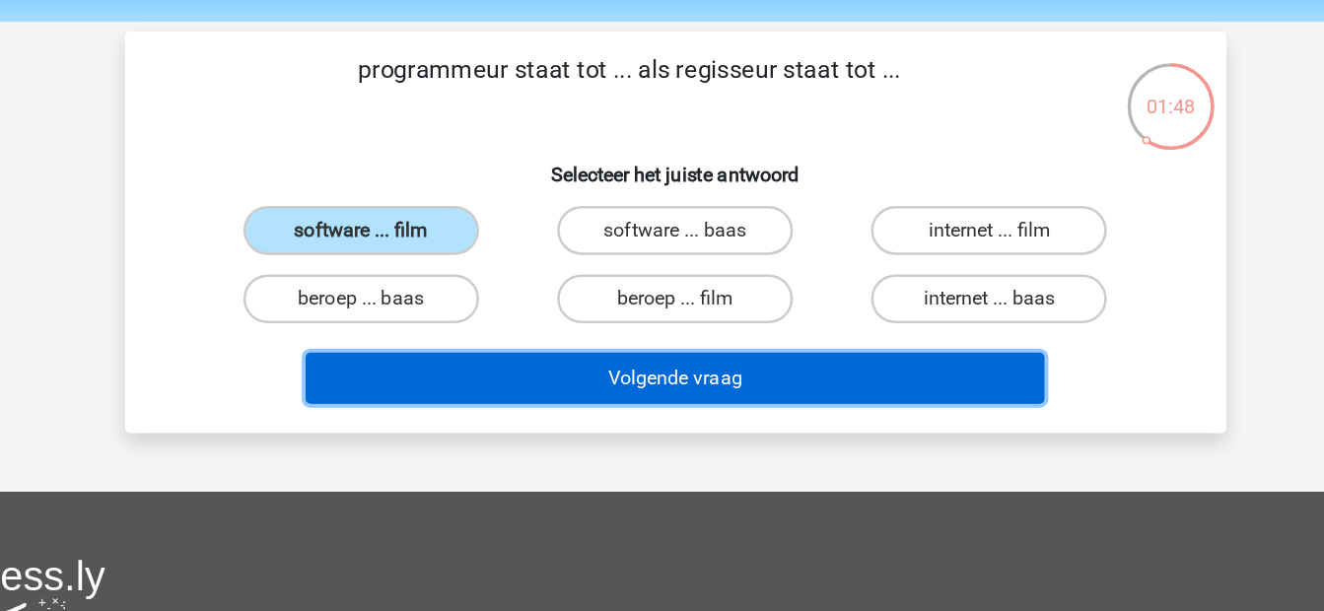
click at [530, 345] on button "Volgende vraag" at bounding box center [662, 363] width 596 height 41
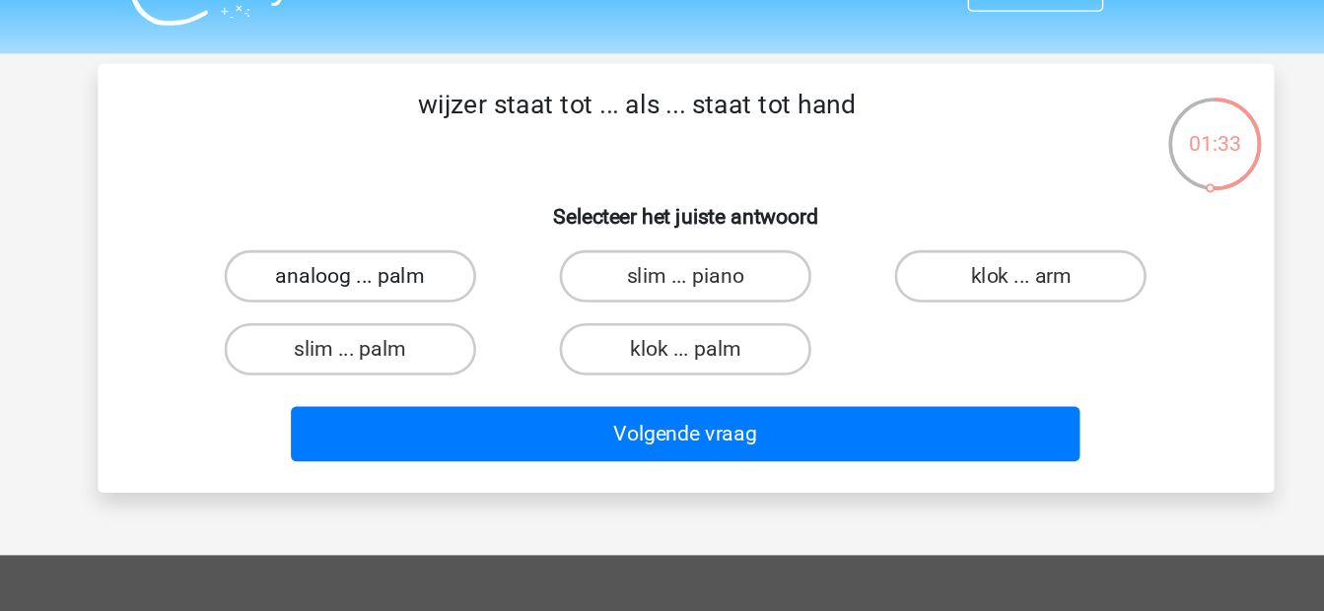
click at [481, 258] on label "analoog ... palm" at bounding box center [408, 244] width 190 height 39
click at [421, 257] on input "analoog ... palm" at bounding box center [414, 250] width 13 height 13
radio input "true"
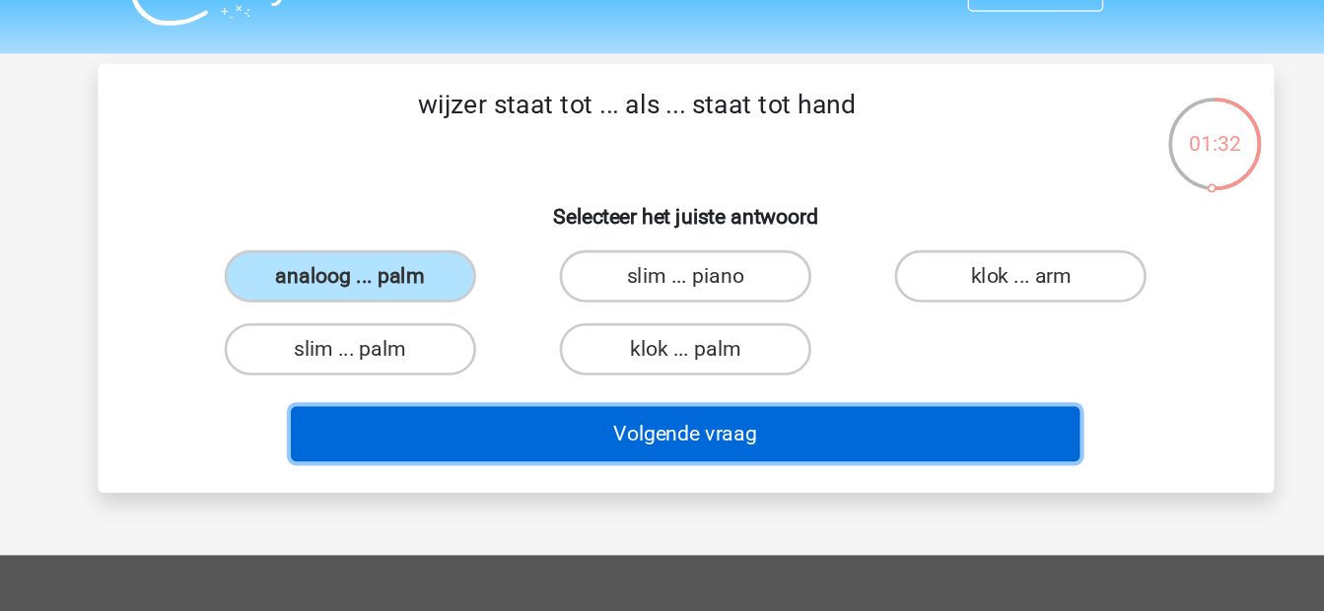
click at [565, 361] on button "Volgende vraag" at bounding box center [662, 363] width 596 height 41
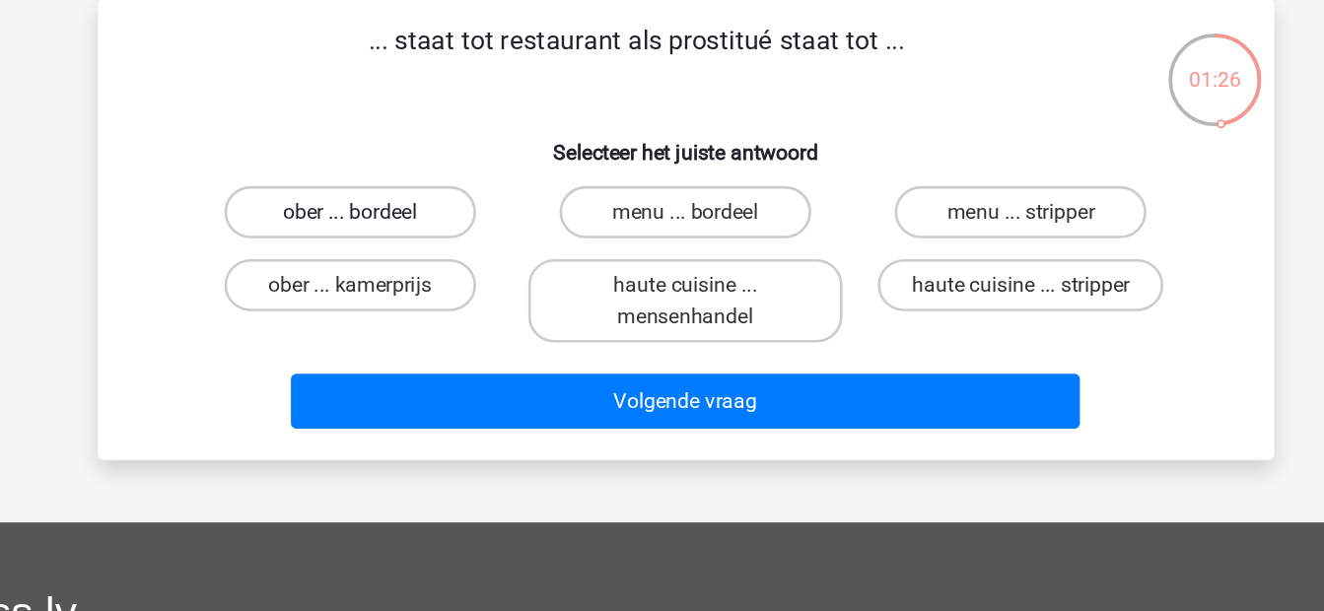
click at [489, 250] on label "ober ... bordeel" at bounding box center [408, 244] width 190 height 39
click at [421, 250] on input "ober ... bordeel" at bounding box center [414, 250] width 13 height 13
radio input "true"
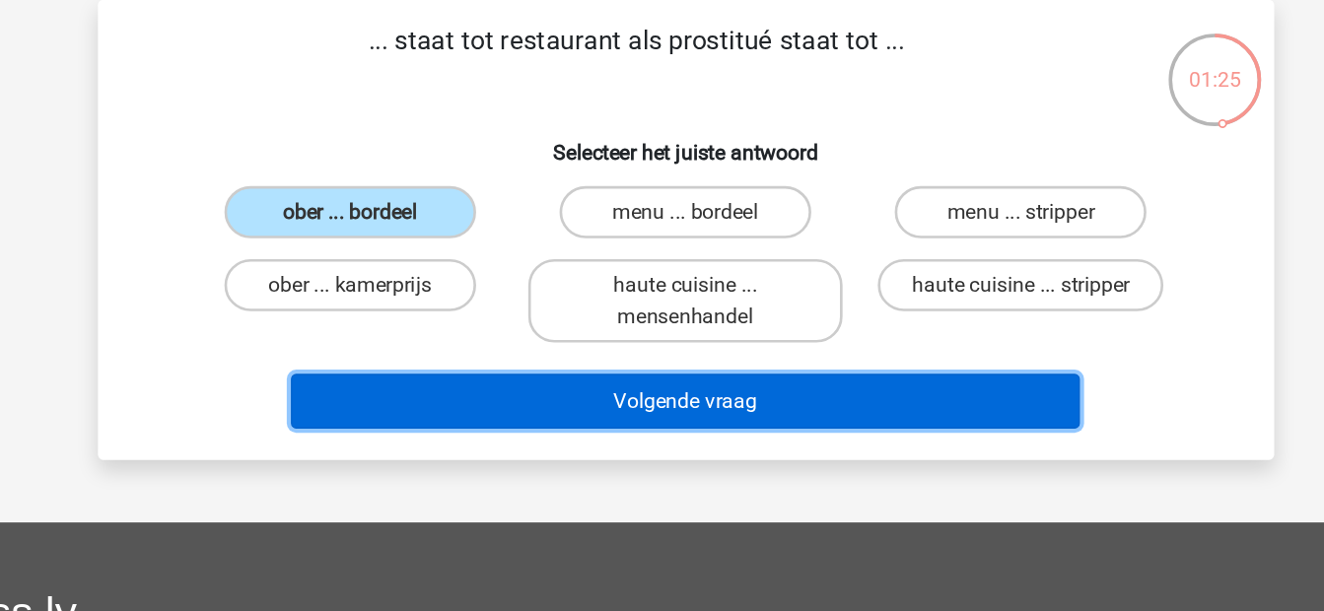
click at [558, 389] on button "Volgende vraag" at bounding box center [662, 387] width 596 height 41
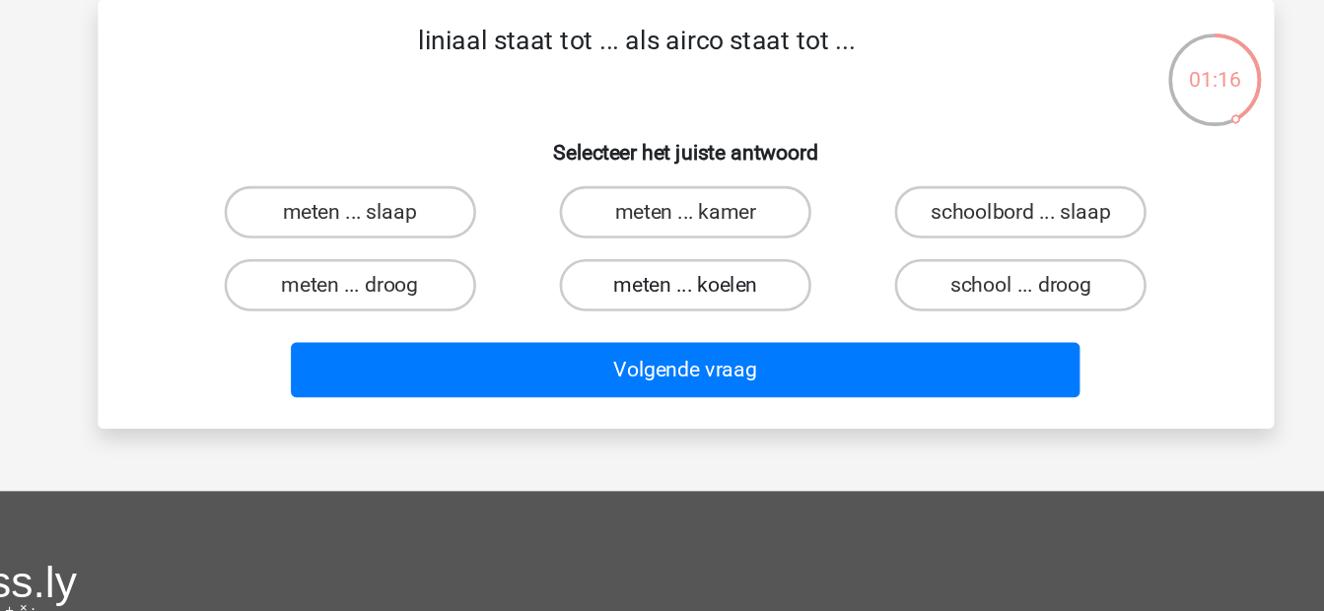
click at [657, 298] on label "meten ... koelen" at bounding box center [662, 299] width 190 height 39
click at [661, 300] on input "meten ... koelen" at bounding box center [667, 306] width 13 height 13
radio input "true"
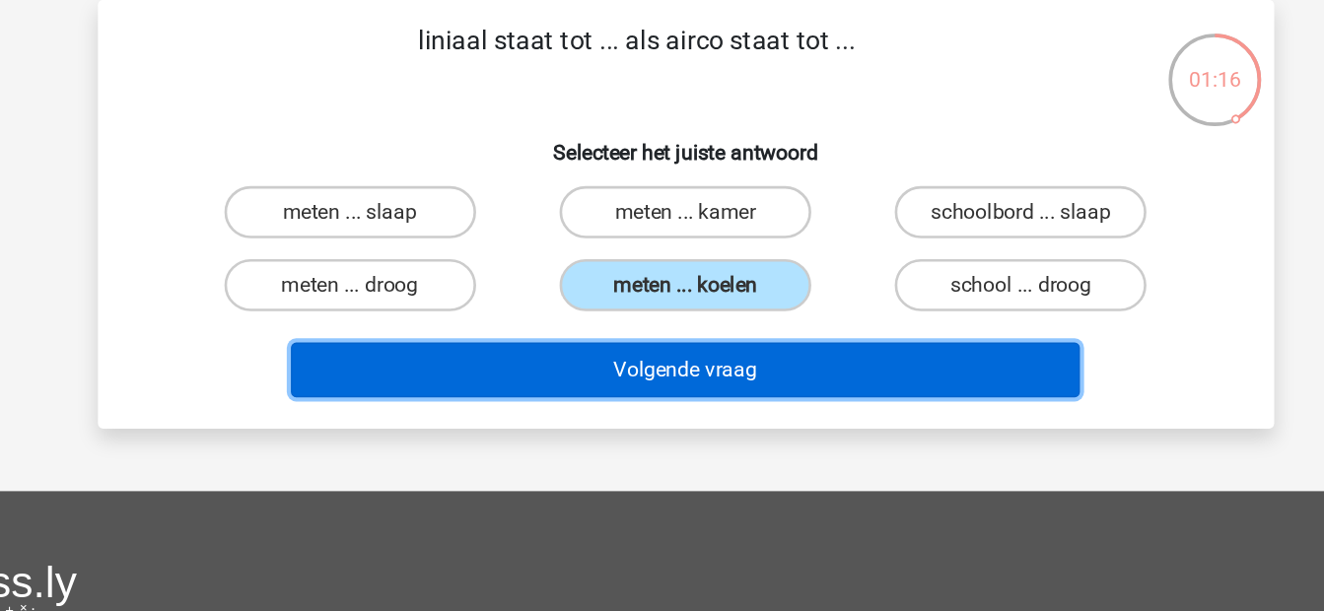
click at [677, 350] on button "Volgende vraag" at bounding box center [662, 363] width 596 height 41
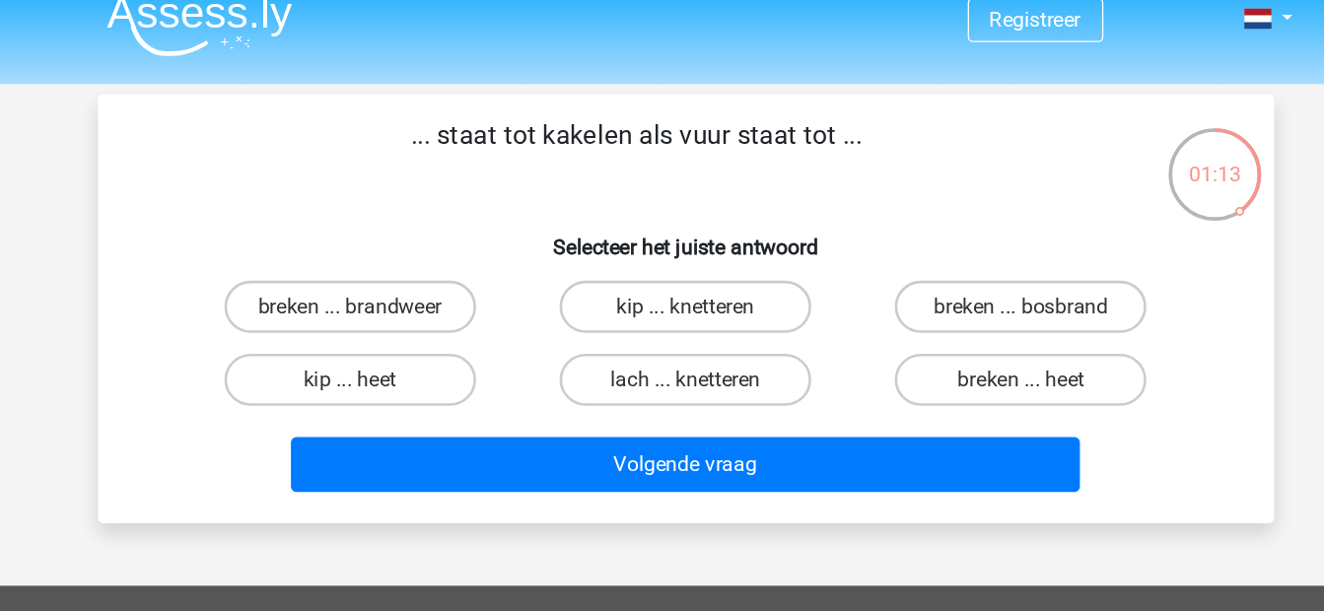
scroll to position [0, 0]
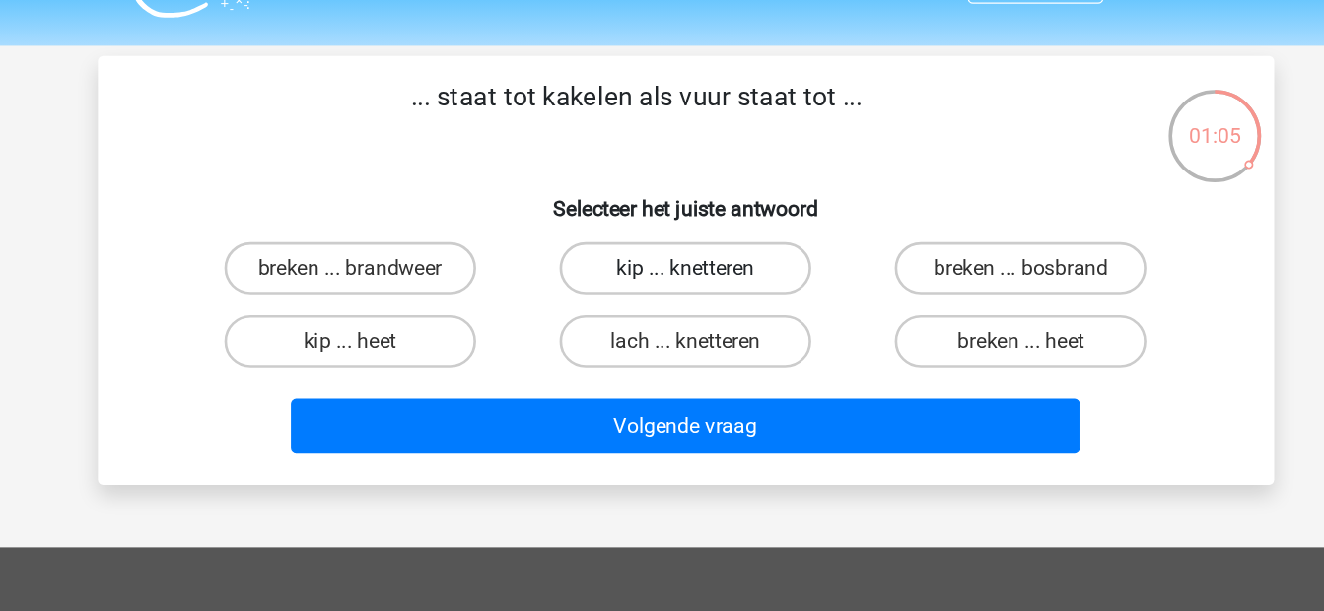
click at [618, 241] on label "kip ... knetteren" at bounding box center [662, 251] width 190 height 39
click at [661, 251] on input "kip ... knetteren" at bounding box center [667, 257] width 13 height 13
radio input "true"
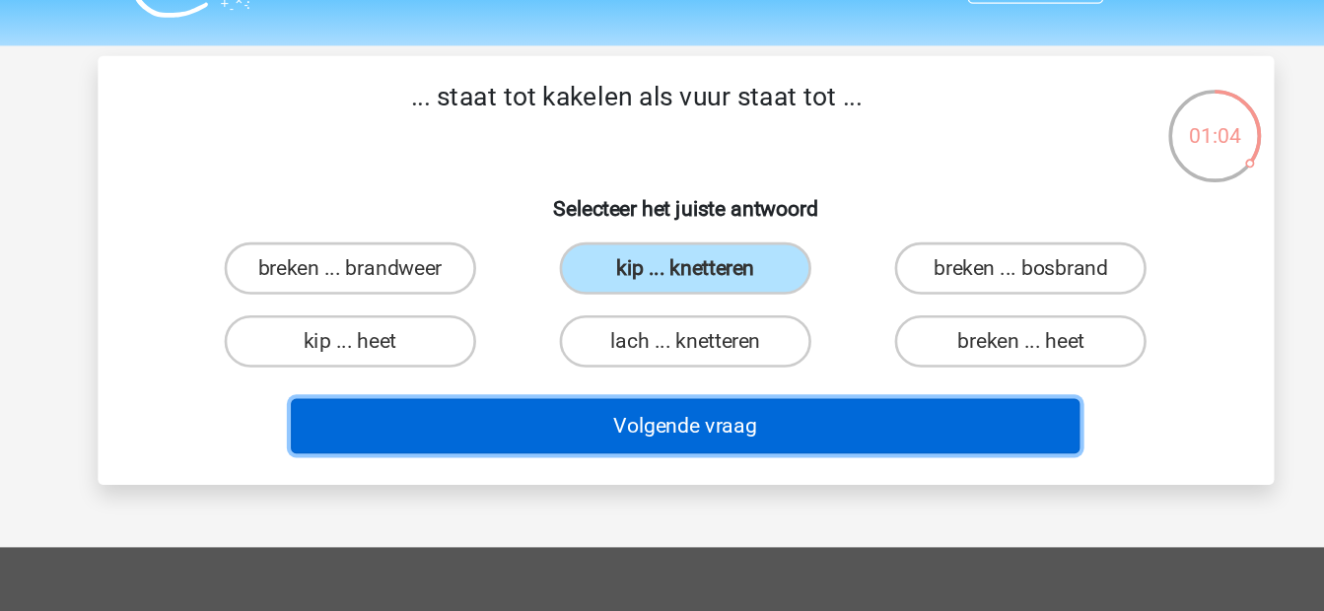
click at [648, 360] on button "Volgende vraag" at bounding box center [662, 370] width 596 height 41
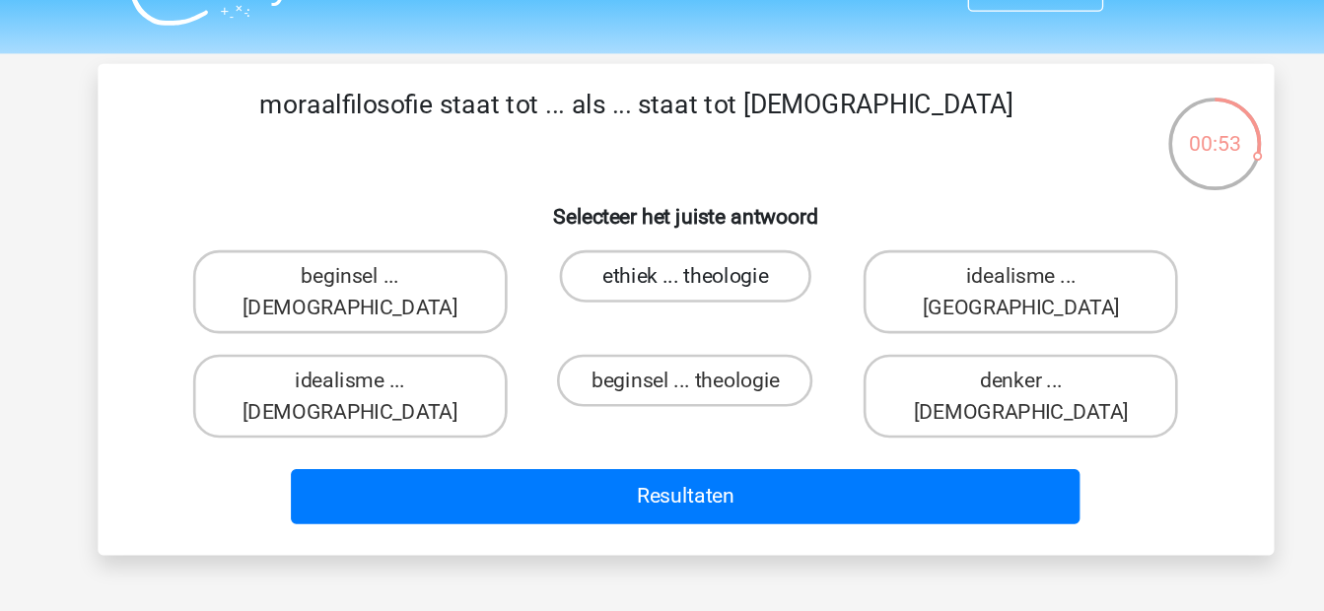
click at [677, 258] on label "ethiek ... theologie" at bounding box center [662, 251] width 190 height 39
click at [674, 258] on input "ethiek ... theologie" at bounding box center [667, 257] width 13 height 13
radio input "true"
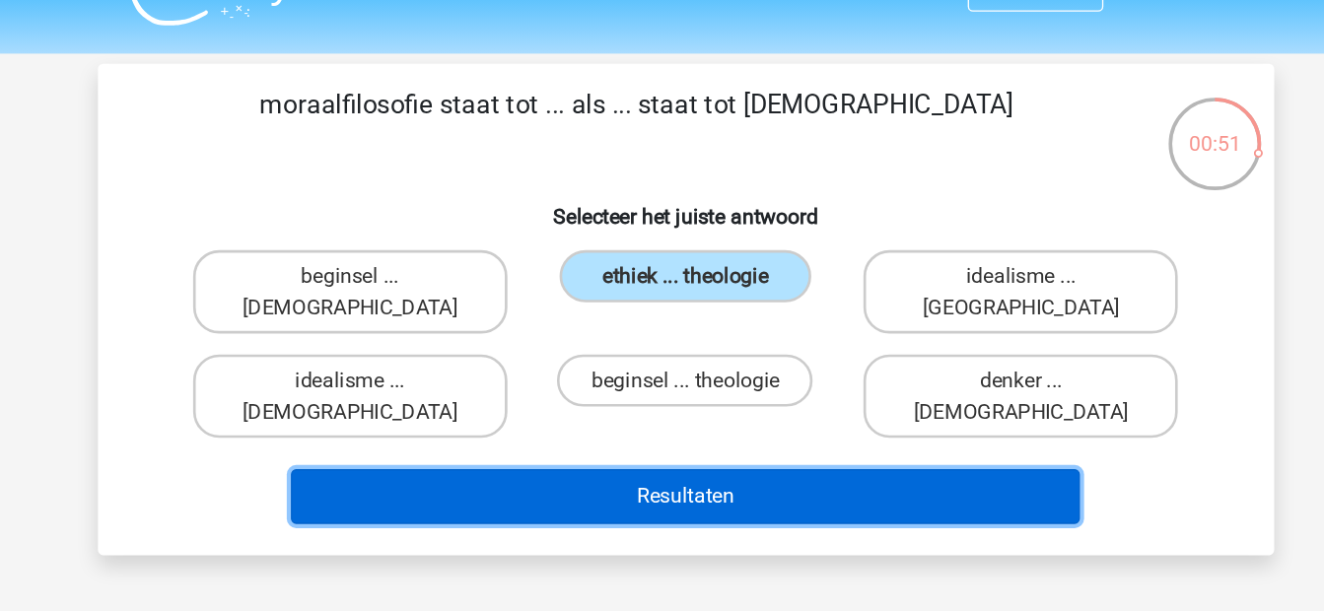
click at [648, 397] on button "Resultaten" at bounding box center [662, 417] width 596 height 41
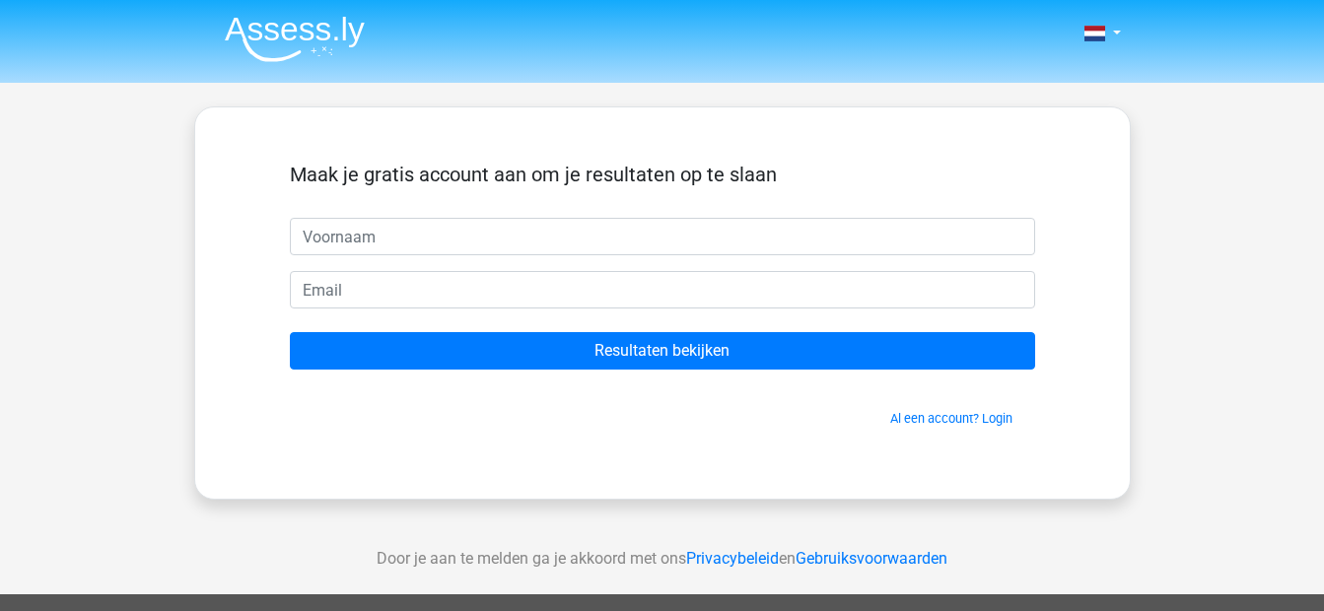
click at [324, 50] on img at bounding box center [295, 39] width 140 height 46
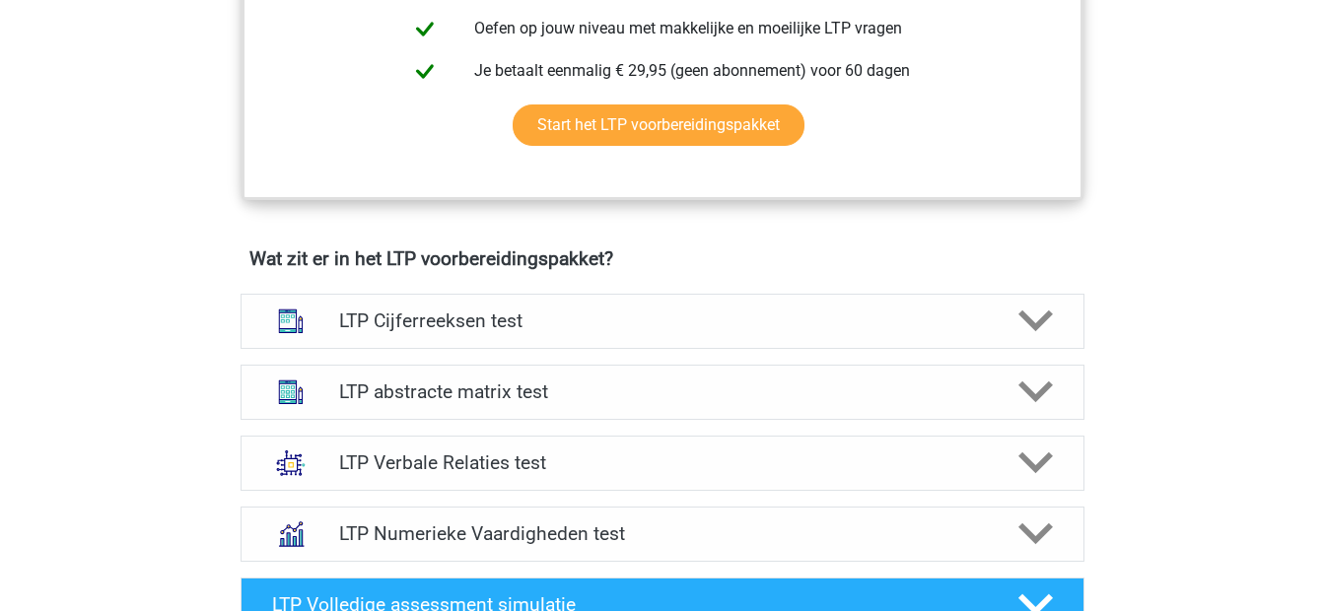
scroll to position [1040, 0]
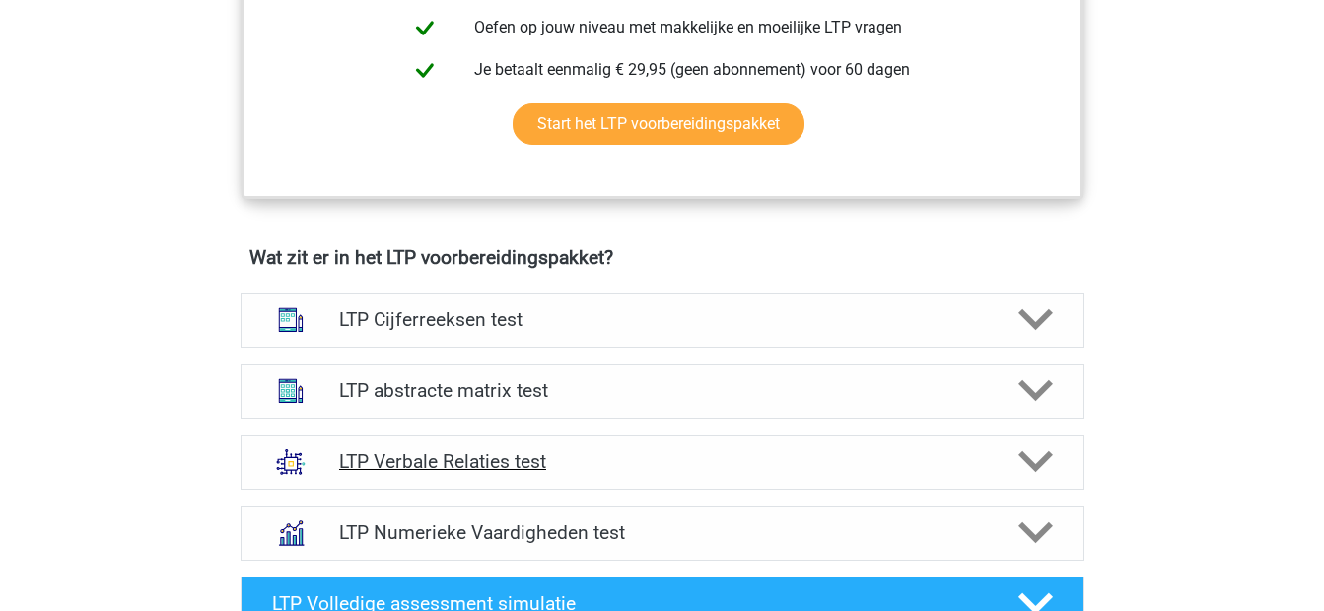
click at [378, 473] on h4 "LTP Verbale Relaties test" at bounding box center [662, 461] width 646 height 23
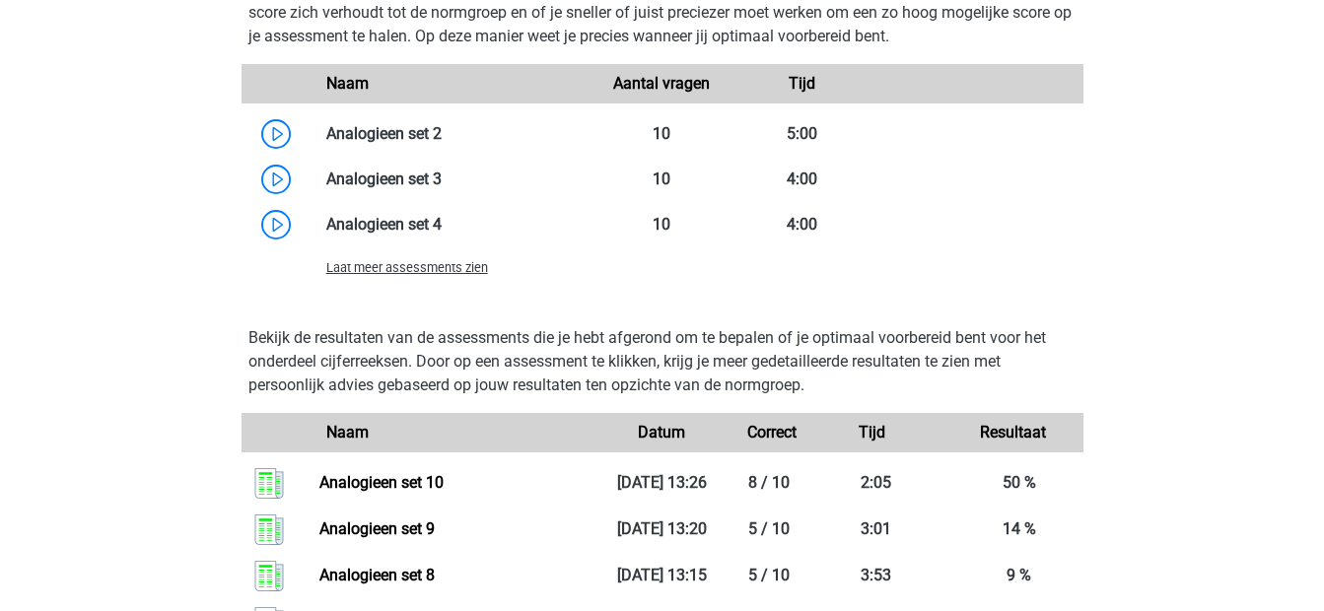
scroll to position [2399, 0]
